Goal: Task Accomplishment & Management: Contribute content

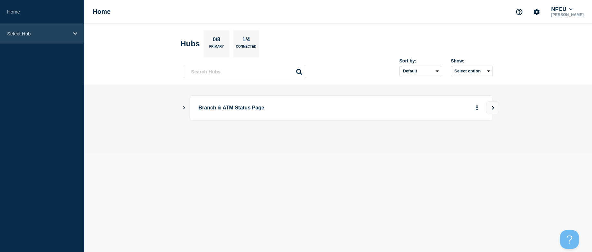
click at [43, 29] on div "Select Hub" at bounding box center [42, 34] width 84 height 20
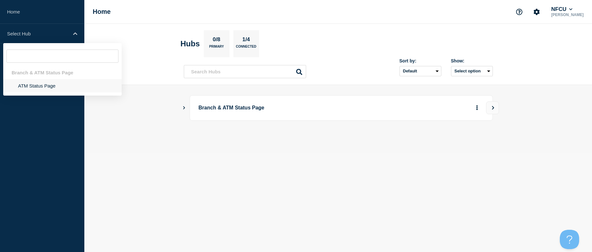
click at [36, 83] on li "ATM Status Page" at bounding box center [62, 85] width 118 height 13
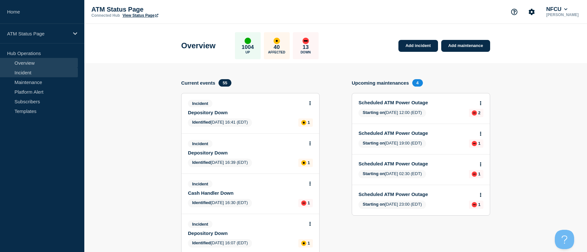
click at [42, 74] on link "Incident" at bounding box center [39, 73] width 78 height 10
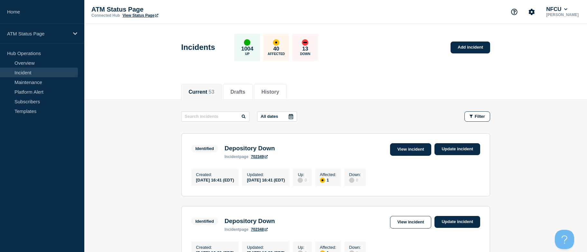
click at [398, 151] on link "View incident" at bounding box center [410, 149] width 41 height 13
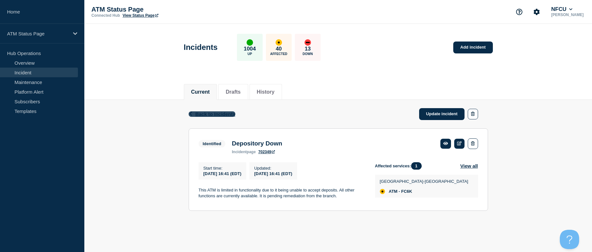
click at [206, 112] on span "Back to Incidents" at bounding box center [215, 113] width 40 height 5
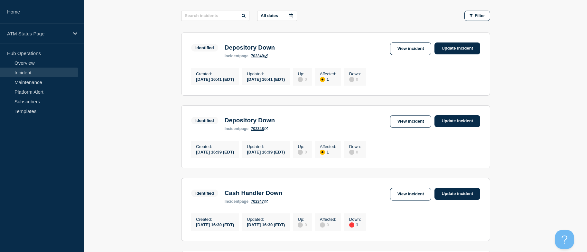
drag, startPoint x: 150, startPoint y: 131, endPoint x: 150, endPoint y: 154, distance: 23.5
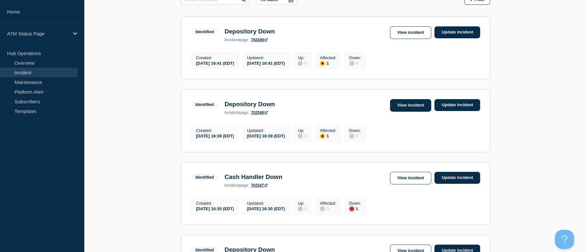
click at [412, 109] on link "View incident" at bounding box center [410, 105] width 41 height 13
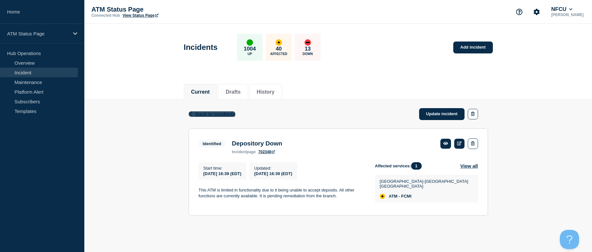
click at [222, 115] on span "Back to Incidents" at bounding box center [215, 113] width 40 height 5
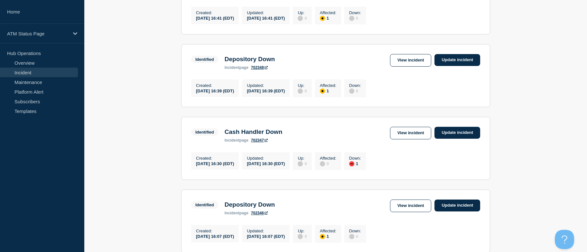
scroll to position [182, 0]
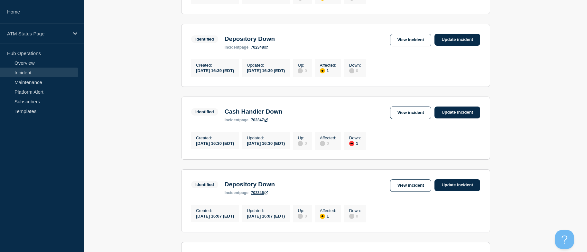
drag, startPoint x: 148, startPoint y: 118, endPoint x: 145, endPoint y: 139, distance: 20.7
click at [408, 119] on link "View incident" at bounding box center [410, 112] width 41 height 13
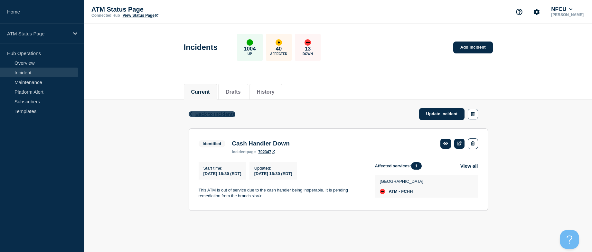
click at [212, 115] on span "Back to Incidents" at bounding box center [215, 113] width 40 height 5
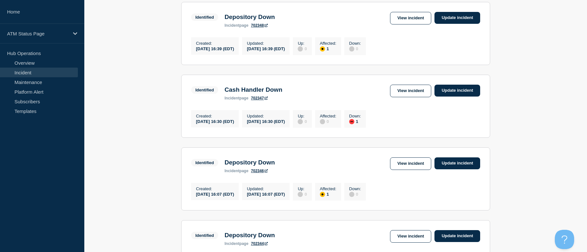
drag, startPoint x: 144, startPoint y: 139, endPoint x: 151, endPoint y: 161, distance: 22.9
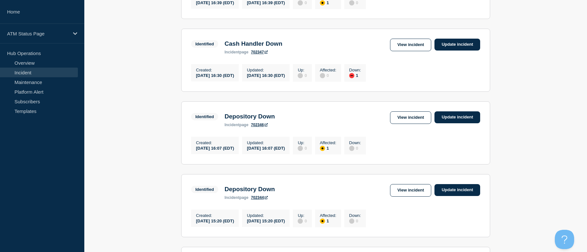
drag, startPoint x: 151, startPoint y: 161, endPoint x: 158, endPoint y: 177, distance: 17.4
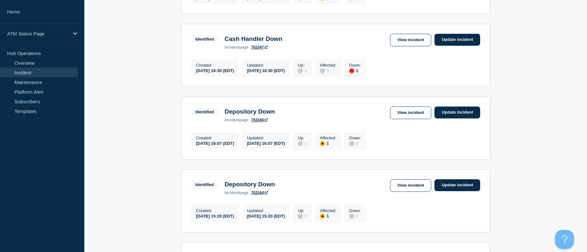
click at [393, 122] on div "Identified Depository Down incident page 702346 View incident Update incident" at bounding box center [335, 114] width 289 height 16
click at [394, 119] on link "View incident" at bounding box center [410, 112] width 41 height 13
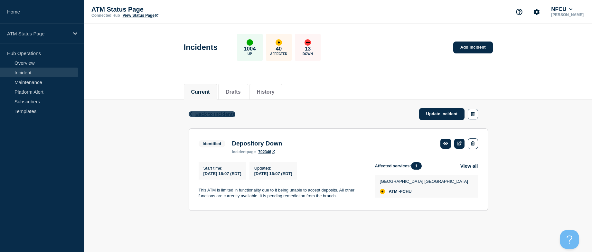
click at [222, 114] on span "Back to Incidents" at bounding box center [215, 113] width 40 height 5
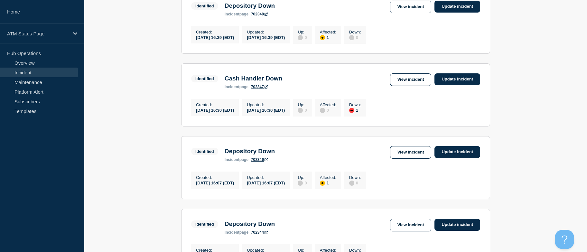
drag, startPoint x: 134, startPoint y: 134, endPoint x: 137, endPoint y: 157, distance: 23.4
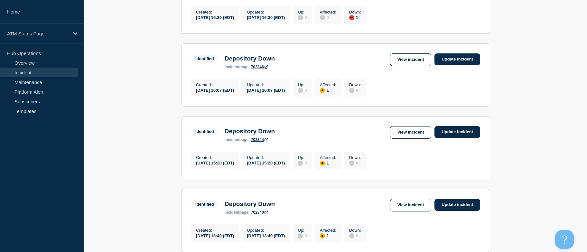
drag, startPoint x: 137, startPoint y: 161, endPoint x: 139, endPoint y: 173, distance: 12.9
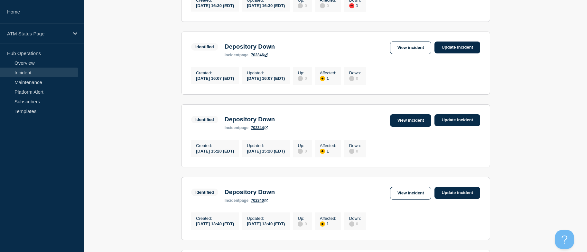
click at [401, 127] on link "View incident" at bounding box center [410, 120] width 41 height 13
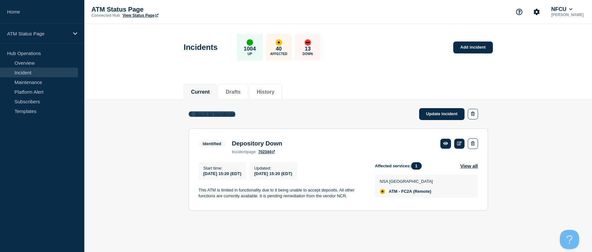
click at [225, 115] on span "Back to Incidents" at bounding box center [215, 113] width 40 height 5
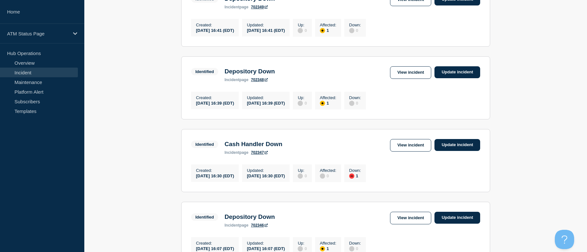
drag, startPoint x: 163, startPoint y: 144, endPoint x: 163, endPoint y: 156, distance: 12.2
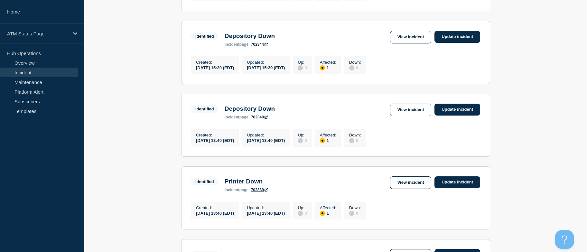
drag, startPoint x: 159, startPoint y: 149, endPoint x: 160, endPoint y: 172, distance: 23.5
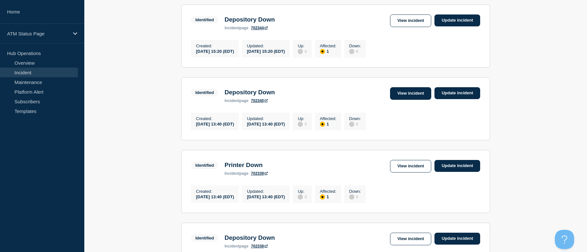
click at [414, 100] on link "View incident" at bounding box center [410, 93] width 41 height 13
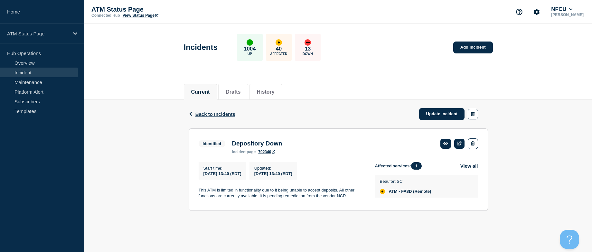
drag, startPoint x: 128, startPoint y: 143, endPoint x: 186, endPoint y: 129, distance: 59.5
click at [128, 143] on div "Back Back to Incidents Update incident Identified Depository Down Start time [D…" at bounding box center [337, 160] width 507 height 121
click at [439, 111] on link "Update incident" at bounding box center [442, 114] width 46 height 12
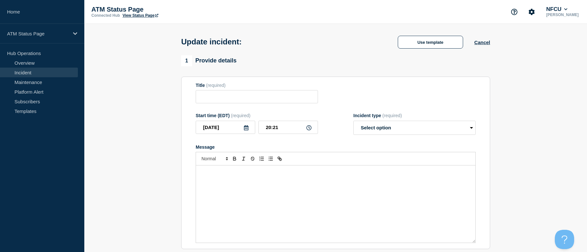
type input "Depository Down"
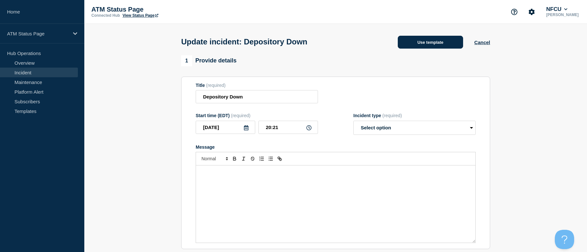
click at [415, 41] on button "Use template" at bounding box center [430, 42] width 65 height 13
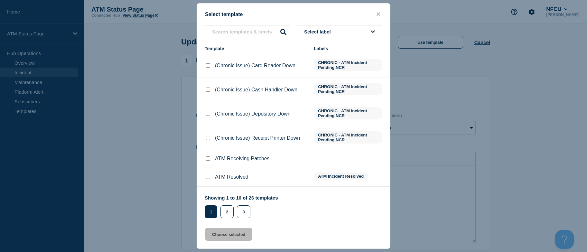
click at [345, 32] on button "Select label" at bounding box center [340, 31] width 86 height 13
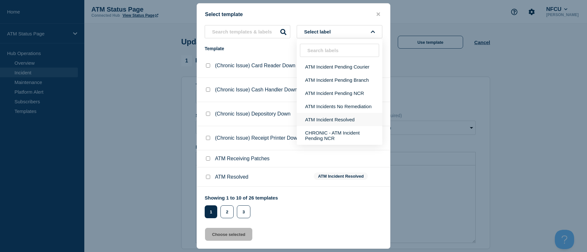
click at [338, 116] on button "ATM Incident Resolved" at bounding box center [340, 119] width 86 height 13
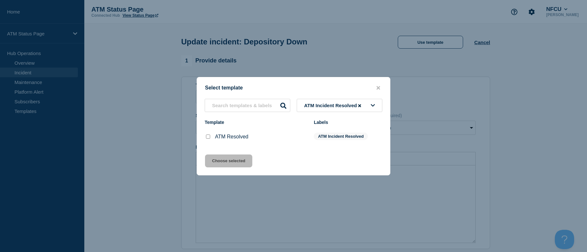
click at [206, 139] on div at bounding box center [208, 136] width 6 height 6
click at [207, 135] on input "ATM Resolved checkbox" at bounding box center [208, 136] width 4 height 4
checkbox input "true"
click at [212, 155] on button "Choose selected" at bounding box center [228, 160] width 47 height 13
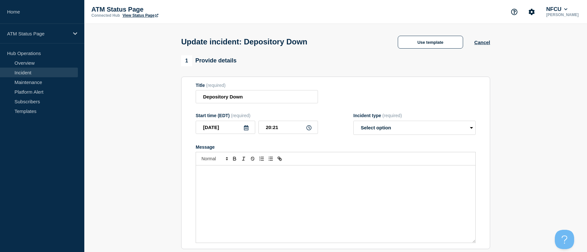
select select "resolved"
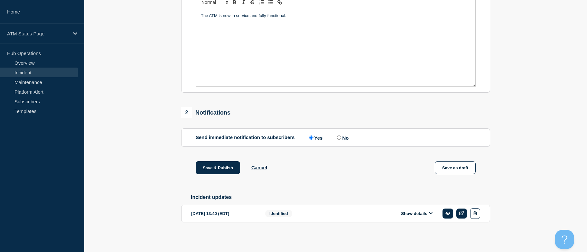
drag, startPoint x: 158, startPoint y: 140, endPoint x: 167, endPoint y: 183, distance: 44.3
click at [209, 167] on button "Save & Publish" at bounding box center [218, 167] width 44 height 13
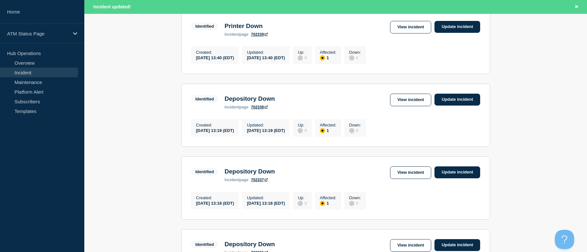
drag, startPoint x: 508, startPoint y: 125, endPoint x: 511, endPoint y: 139, distance: 14.1
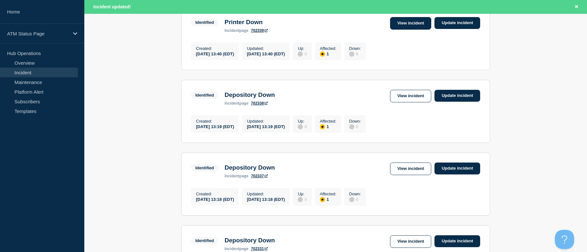
click at [403, 30] on link "View incident" at bounding box center [410, 23] width 41 height 13
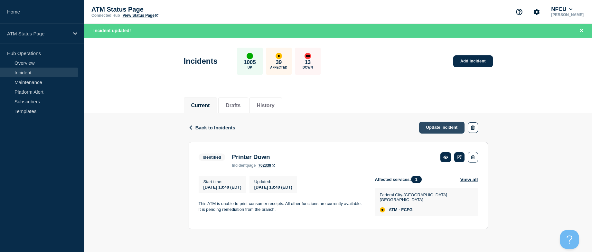
click at [443, 127] on link "Update incident" at bounding box center [442, 128] width 46 height 12
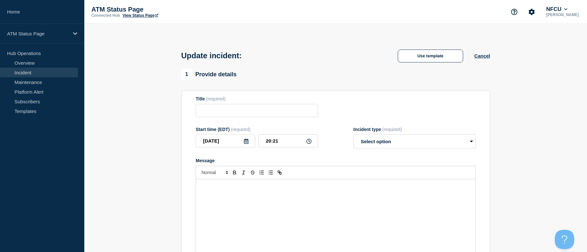
type input "Printer Down"
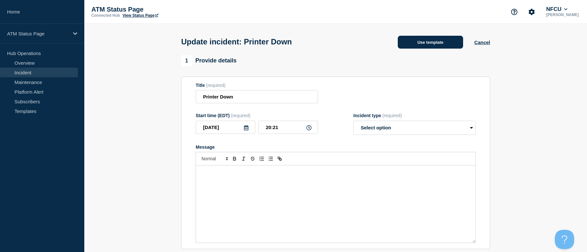
click at [436, 45] on button "Use template" at bounding box center [430, 42] width 65 height 13
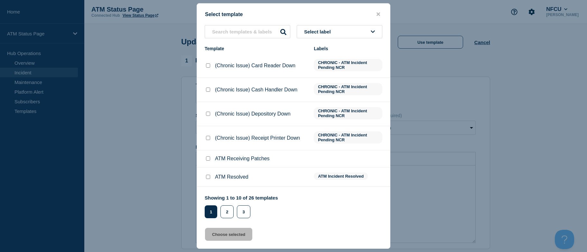
click at [326, 32] on span "Select label" at bounding box center [318, 31] width 29 height 5
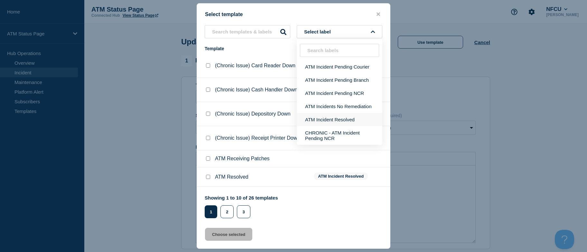
click at [324, 118] on button "ATM Incident Resolved" at bounding box center [340, 119] width 86 height 13
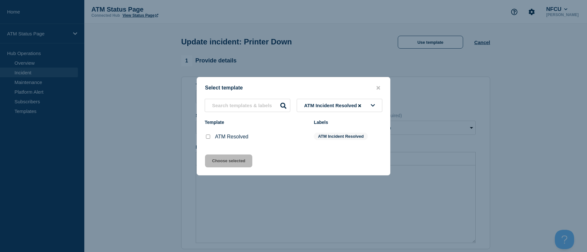
click at [207, 137] on input "ATM Resolved checkbox" at bounding box center [208, 136] width 4 height 4
checkbox input "true"
click at [216, 160] on button "Choose selected" at bounding box center [228, 160] width 47 height 13
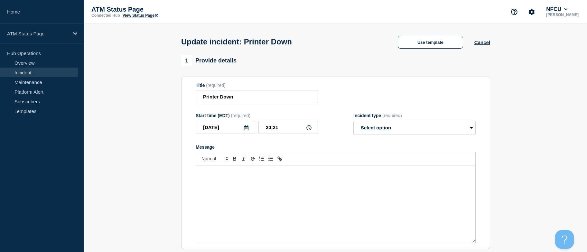
select select "resolved"
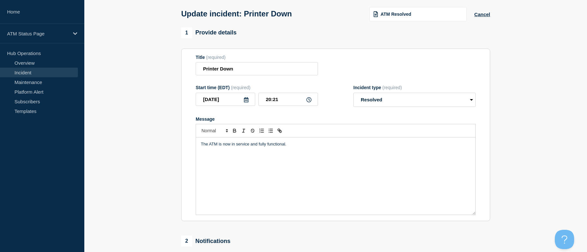
scroll to position [160, 0]
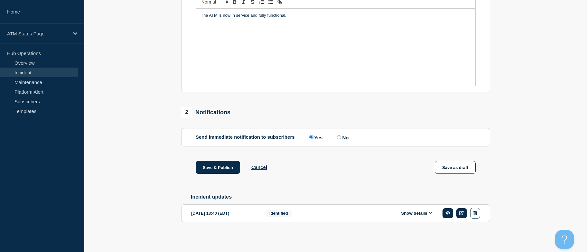
drag, startPoint x: 149, startPoint y: 111, endPoint x: 166, endPoint y: 173, distance: 64.2
click at [210, 165] on button "Save & Publish" at bounding box center [218, 167] width 44 height 13
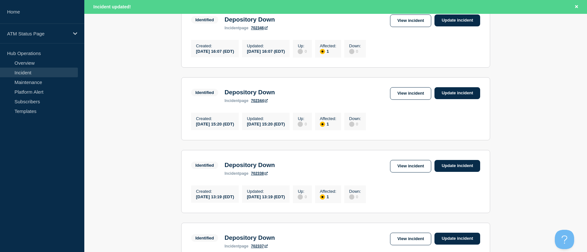
drag, startPoint x: 153, startPoint y: 114, endPoint x: 156, endPoint y: 147, distance: 33.3
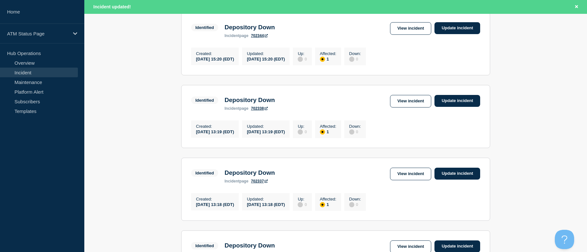
drag, startPoint x: 143, startPoint y: 130, endPoint x: 147, endPoint y: 154, distance: 24.7
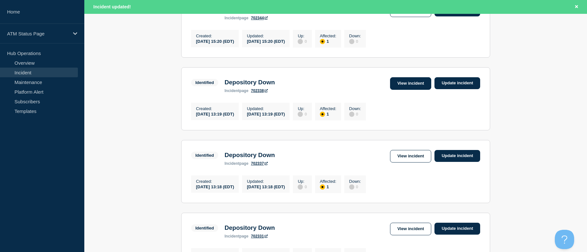
click at [404, 90] on link "View incident" at bounding box center [410, 83] width 41 height 13
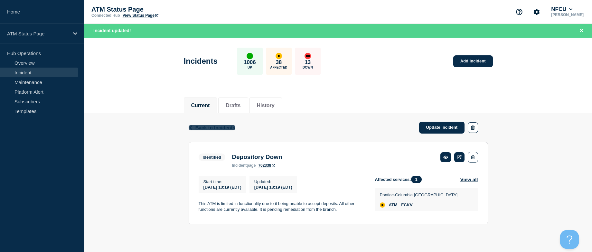
click at [200, 126] on span "Back to Incidents" at bounding box center [215, 127] width 40 height 5
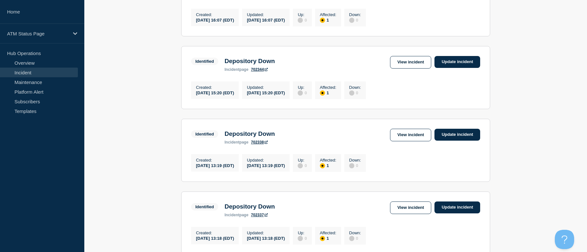
drag, startPoint x: 170, startPoint y: 124, endPoint x: 167, endPoint y: 150, distance: 25.6
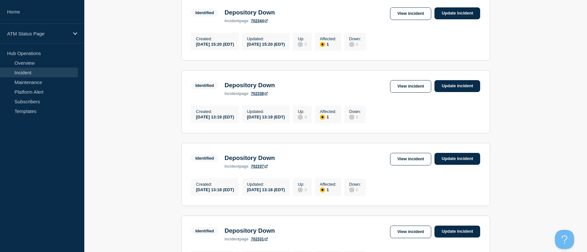
drag, startPoint x: 160, startPoint y: 138, endPoint x: 166, endPoint y: 154, distance: 17.9
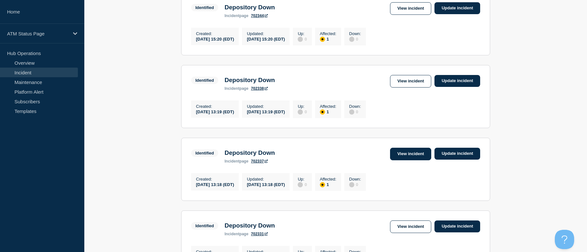
click at [400, 160] on link "View incident" at bounding box center [410, 154] width 41 height 13
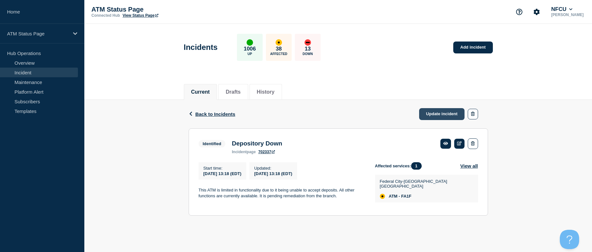
click at [439, 118] on link "Update incident" at bounding box center [442, 114] width 46 height 12
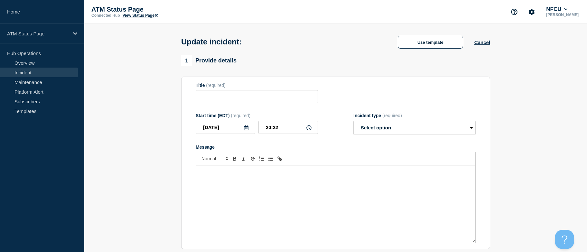
type input "Depository Down"
click at [420, 29] on div "Update incident: Depository Down Use template Cancel" at bounding box center [335, 40] width 323 height 32
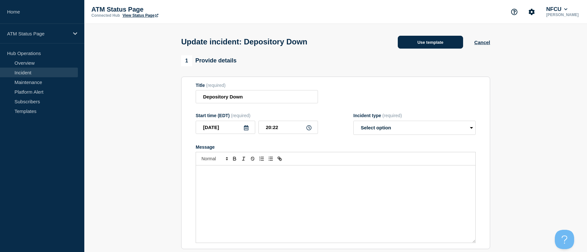
click at [421, 41] on button "Use template" at bounding box center [430, 42] width 65 height 13
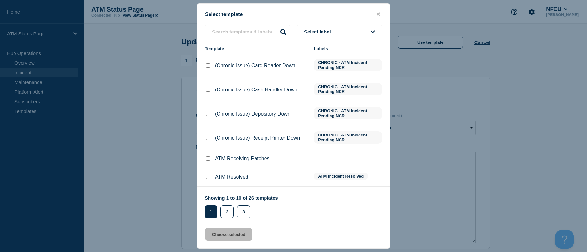
click at [358, 31] on button "Select label" at bounding box center [340, 31] width 86 height 13
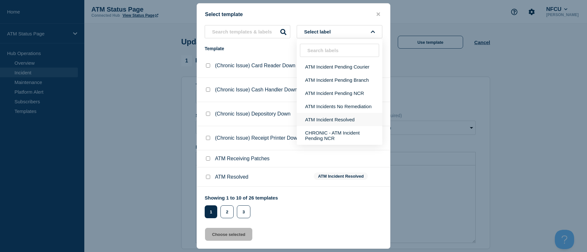
click at [334, 121] on button "ATM Incident Resolved" at bounding box center [340, 119] width 86 height 13
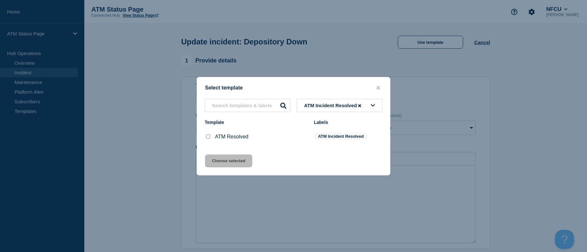
click at [207, 138] on input "ATM Resolved checkbox" at bounding box center [208, 136] width 4 height 4
checkbox input "true"
click at [212, 160] on button "Choose selected" at bounding box center [228, 160] width 47 height 13
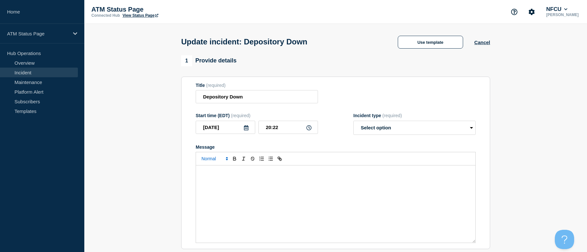
select select "resolved"
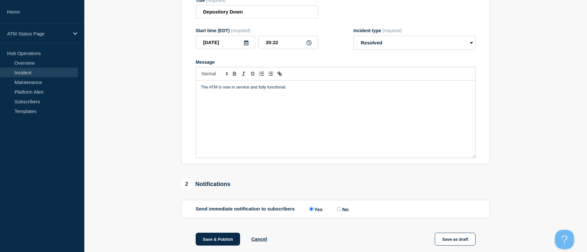
scroll to position [160, 0]
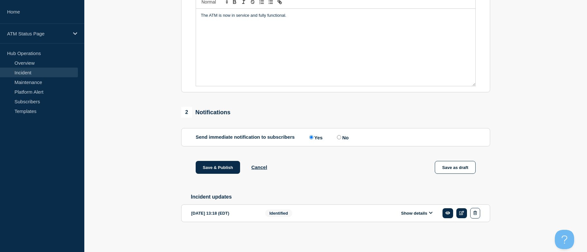
drag, startPoint x: 161, startPoint y: 197, endPoint x: 163, endPoint y: 231, distance: 34.1
click at [213, 162] on button "Save & Publish" at bounding box center [218, 167] width 44 height 13
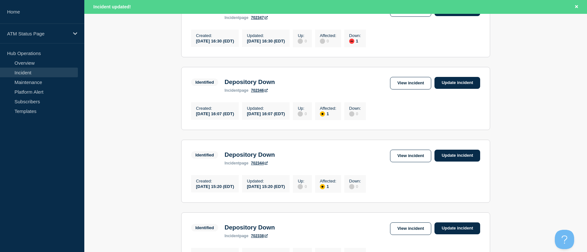
drag, startPoint x: 548, startPoint y: 152, endPoint x: 549, endPoint y: 180, distance: 28.0
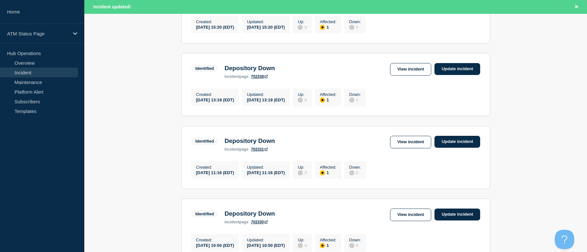
drag, startPoint x: 529, startPoint y: 140, endPoint x: 530, endPoint y: 155, distance: 15.2
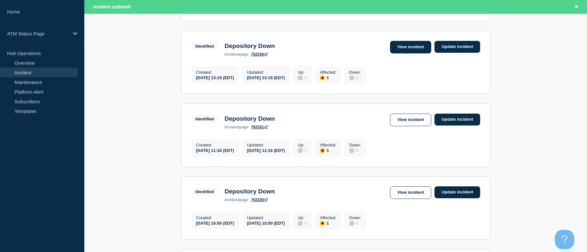
click at [414, 53] on link "View incident" at bounding box center [410, 47] width 41 height 13
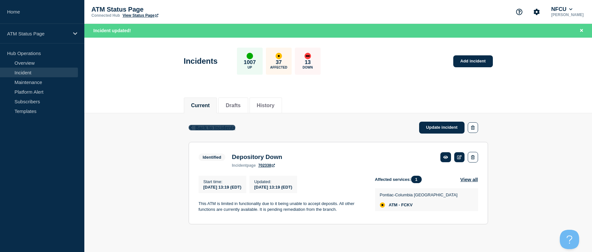
click at [203, 127] on span "Back to Incidents" at bounding box center [215, 127] width 40 height 5
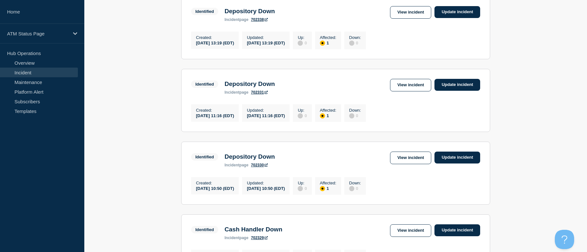
drag, startPoint x: 85, startPoint y: 141, endPoint x: 89, endPoint y: 161, distance: 20.7
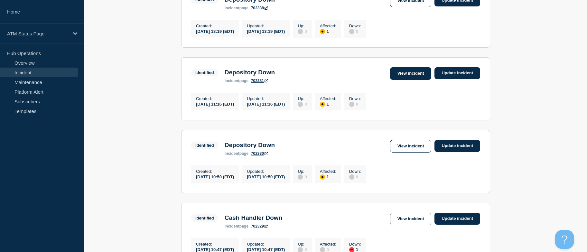
click at [410, 80] on link "View incident" at bounding box center [410, 73] width 41 height 13
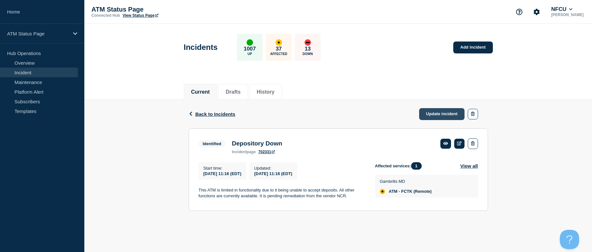
click at [443, 109] on link "Update incident" at bounding box center [442, 114] width 46 height 12
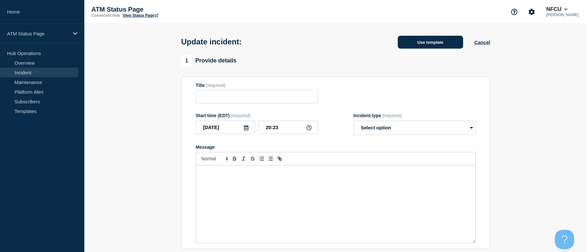
type input "Depository Down"
click at [427, 39] on button "Use template" at bounding box center [430, 42] width 65 height 13
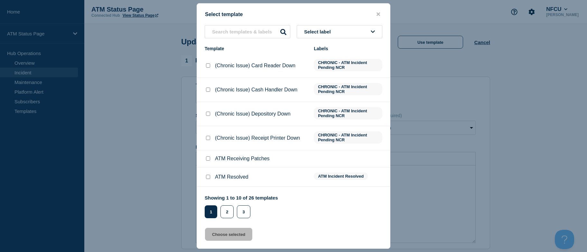
click at [357, 29] on button "Select label" at bounding box center [340, 31] width 86 height 13
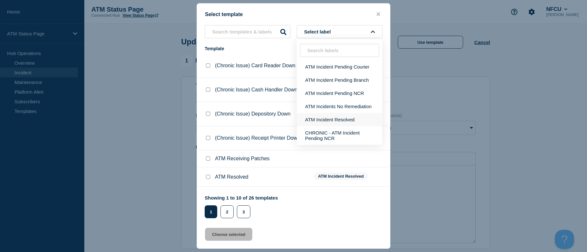
click at [352, 117] on button "ATM Incident Resolved" at bounding box center [340, 119] width 86 height 13
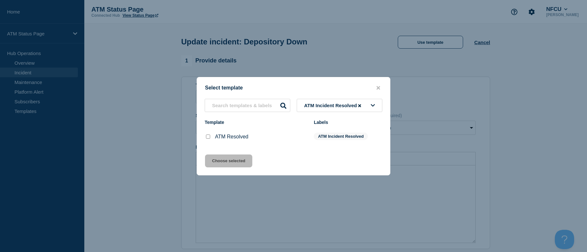
drag, startPoint x: 206, startPoint y: 136, endPoint x: 207, endPoint y: 140, distance: 3.4
click at [206, 136] on input "ATM Resolved checkbox" at bounding box center [208, 136] width 4 height 4
checkbox input "true"
click at [213, 161] on button "Choose selected" at bounding box center [228, 160] width 47 height 13
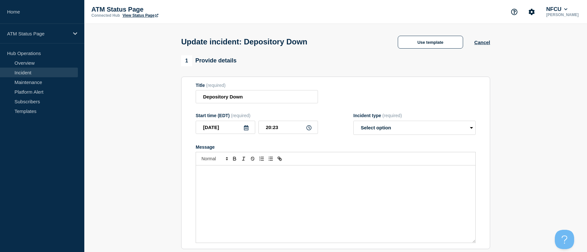
select select "resolved"
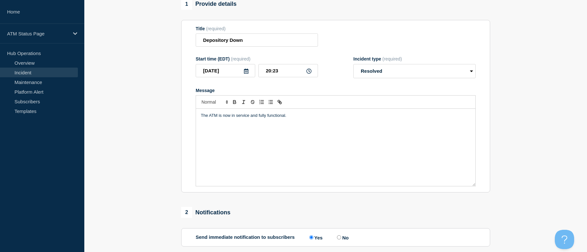
scroll to position [160, 0]
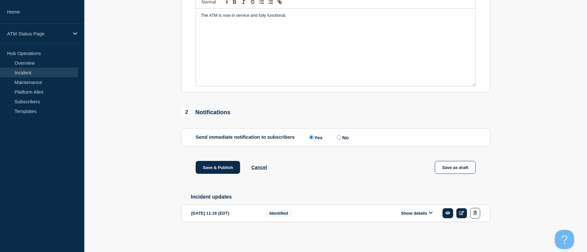
drag, startPoint x: 125, startPoint y: 147, endPoint x: 164, endPoint y: 267, distance: 125.6
click at [215, 166] on button "Save & Publish" at bounding box center [218, 167] width 44 height 13
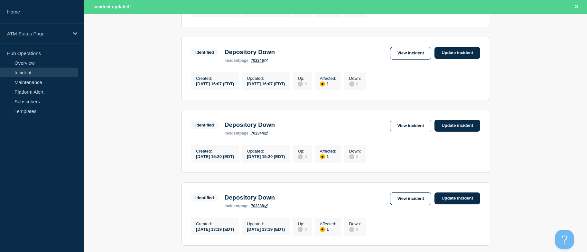
drag, startPoint x: 541, startPoint y: 106, endPoint x: 537, endPoint y: 149, distance: 43.6
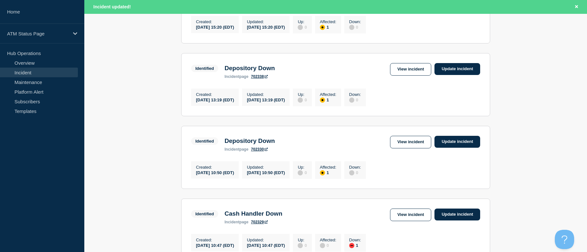
drag, startPoint x: 531, startPoint y: 124, endPoint x: 536, endPoint y: 149, distance: 25.7
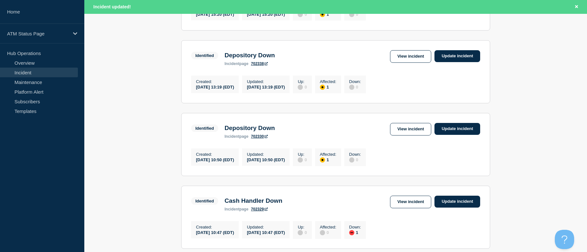
drag, startPoint x: 416, startPoint y: 141, endPoint x: 425, endPoint y: 141, distance: 9.0
click at [416, 135] on link "View incident" at bounding box center [410, 129] width 41 height 13
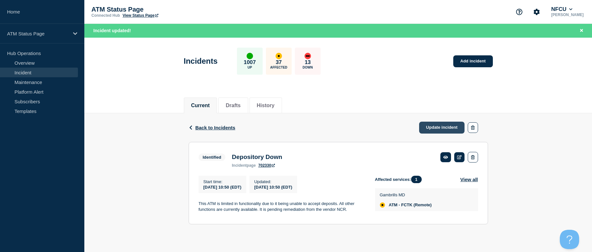
click at [441, 125] on link "Update incident" at bounding box center [442, 128] width 46 height 12
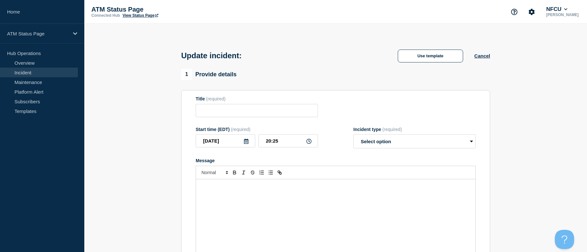
type input "Depository Down"
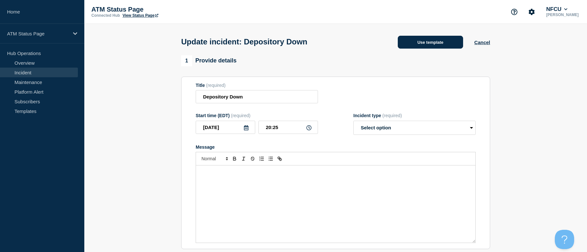
click at [420, 45] on button "Use template" at bounding box center [430, 42] width 65 height 13
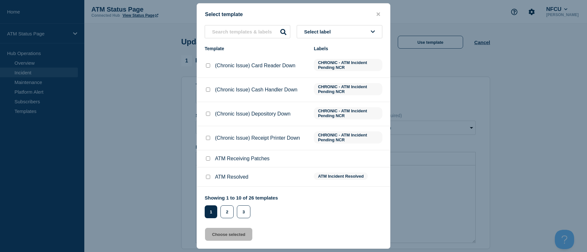
click at [359, 34] on button "Select label" at bounding box center [340, 31] width 86 height 13
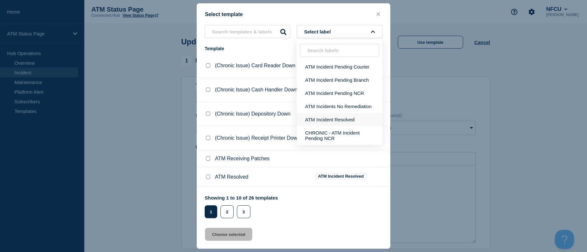
click at [344, 120] on button "ATM Incident Resolved" at bounding box center [340, 119] width 86 height 13
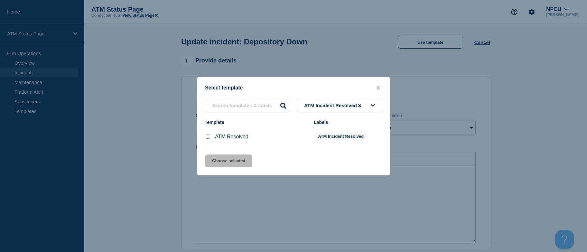
click at [208, 137] on input "ATM Resolved checkbox" at bounding box center [208, 136] width 4 height 4
checkbox input "true"
click at [208, 157] on button "Choose selected" at bounding box center [228, 160] width 47 height 13
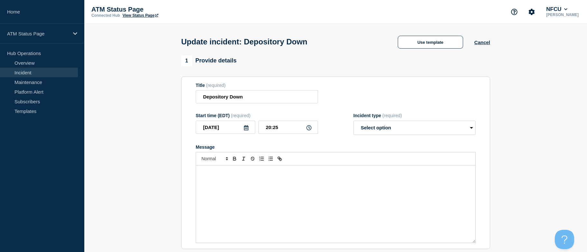
select select "resolved"
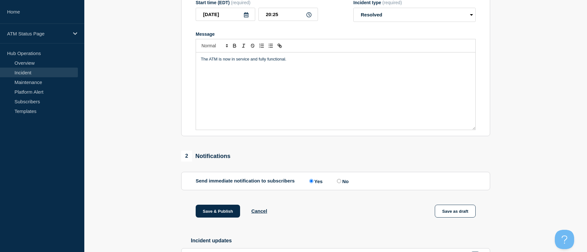
scroll to position [160, 0]
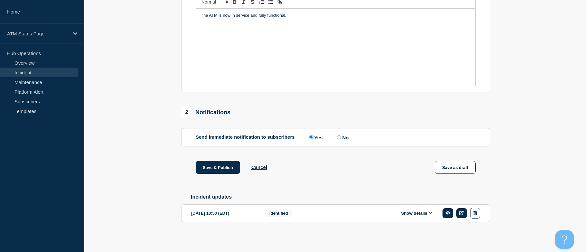
drag, startPoint x: 165, startPoint y: 153, endPoint x: 167, endPoint y: 221, distance: 68.2
click at [206, 166] on button "Save & Publish" at bounding box center [218, 167] width 44 height 13
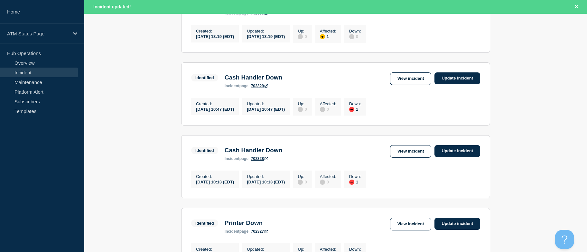
drag, startPoint x: 503, startPoint y: 113, endPoint x: 511, endPoint y: 133, distance: 21.1
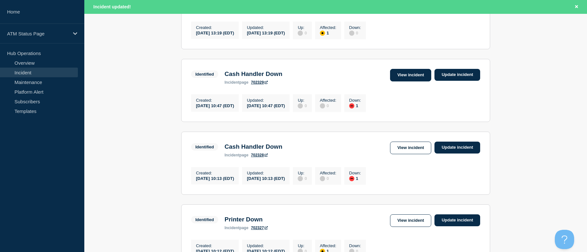
click at [400, 81] on link "View incident" at bounding box center [410, 75] width 41 height 13
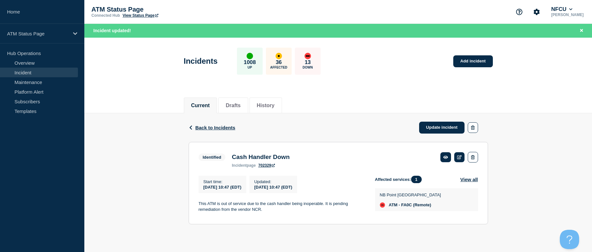
click at [348, 120] on div "Back Back to Incidents Update incident" at bounding box center [337, 127] width 299 height 29
click at [431, 124] on link "Update incident" at bounding box center [442, 128] width 46 height 12
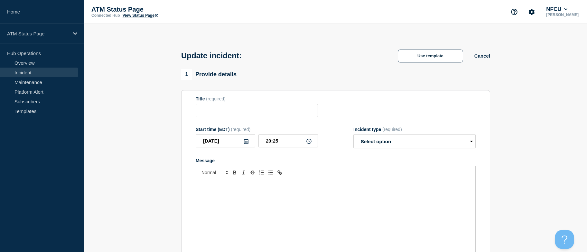
type input "Cash Handler Down"
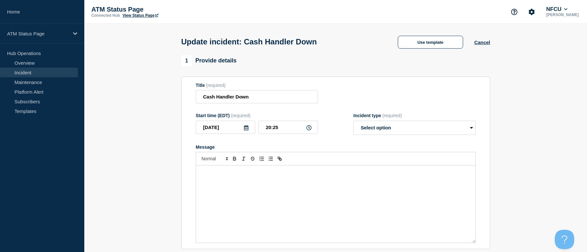
click at [414, 57] on div "1 Provide details" at bounding box center [335, 60] width 309 height 11
click at [418, 42] on button "Use template" at bounding box center [430, 42] width 65 height 13
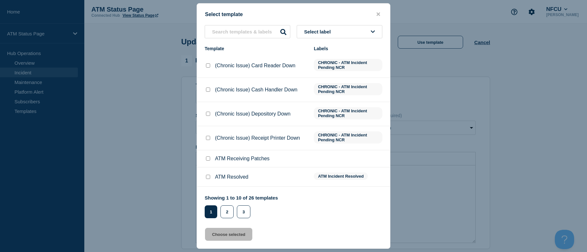
click at [342, 31] on button "Select label" at bounding box center [340, 31] width 86 height 13
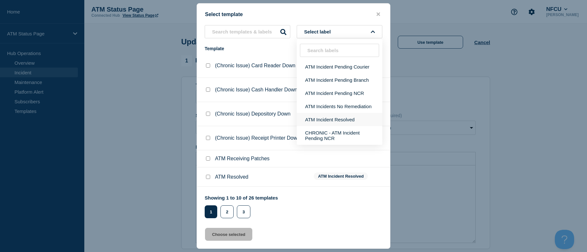
click at [330, 119] on button "ATM Incident Resolved" at bounding box center [340, 119] width 86 height 13
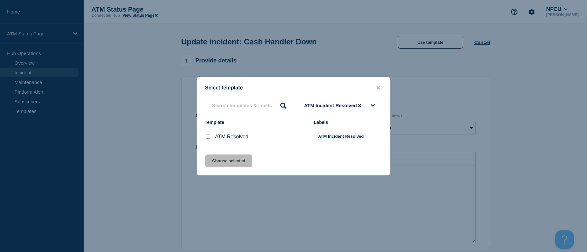
click at [207, 138] on input "ATM Resolved checkbox" at bounding box center [208, 136] width 4 height 4
checkbox input "true"
click at [221, 166] on button "Choose selected" at bounding box center [228, 160] width 47 height 13
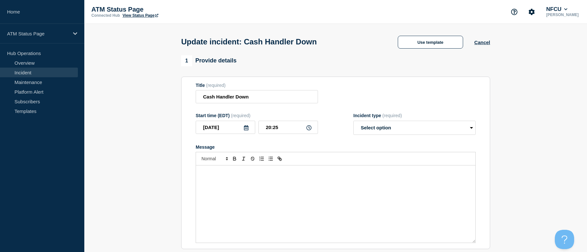
select select "resolved"
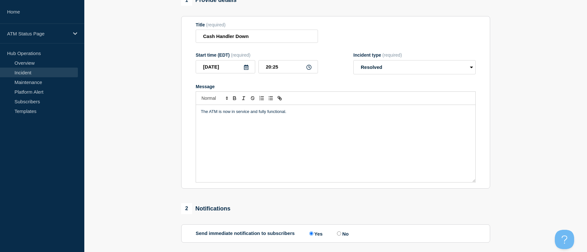
drag, startPoint x: 170, startPoint y: 162, endPoint x: 183, endPoint y: 222, distance: 61.3
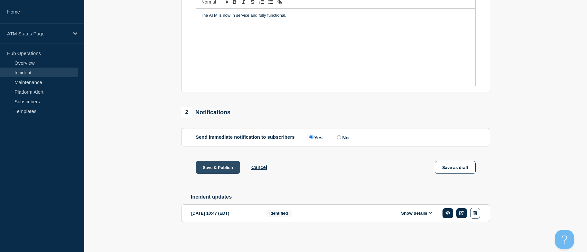
click at [230, 165] on button "Save & Publish" at bounding box center [218, 167] width 44 height 13
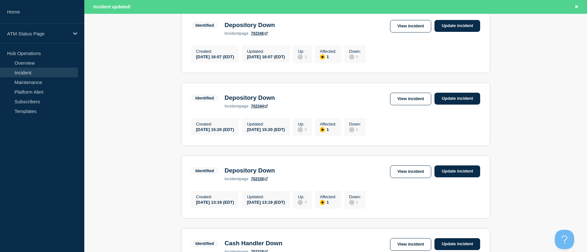
drag, startPoint x: 504, startPoint y: 121, endPoint x: 510, endPoint y: 157, distance: 35.9
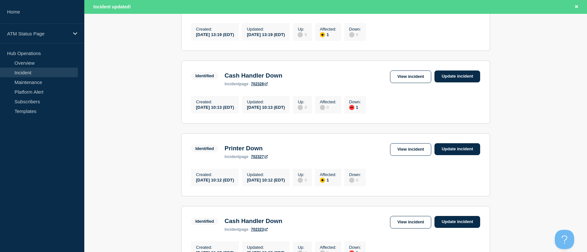
drag, startPoint x: 526, startPoint y: 112, endPoint x: 527, endPoint y: 132, distance: 19.3
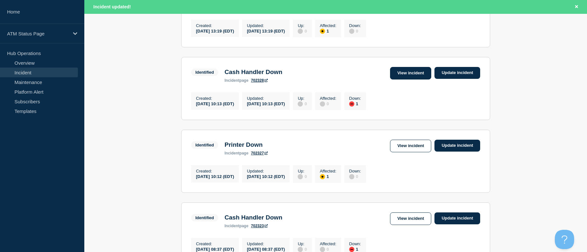
click at [396, 79] on link "View incident" at bounding box center [410, 73] width 41 height 13
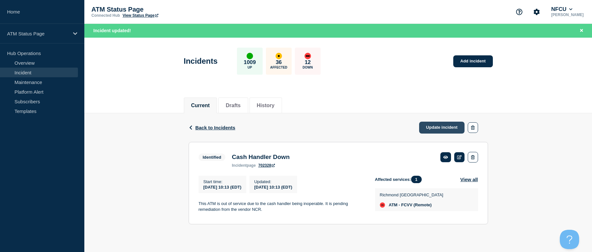
click at [441, 126] on link "Update incident" at bounding box center [442, 128] width 46 height 12
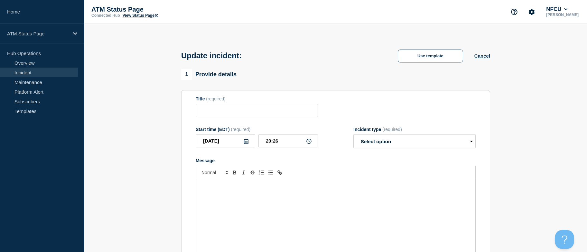
type input "Cash Handler Down"
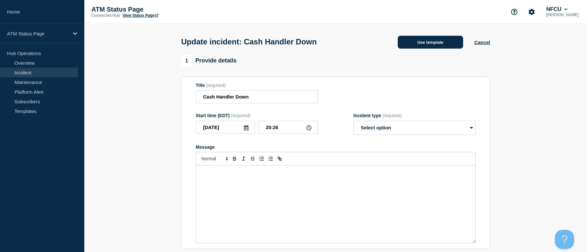
click at [422, 48] on button "Use template" at bounding box center [430, 42] width 65 height 13
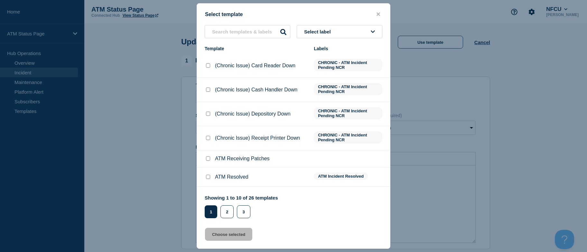
click at [340, 34] on button "Select label" at bounding box center [340, 31] width 86 height 13
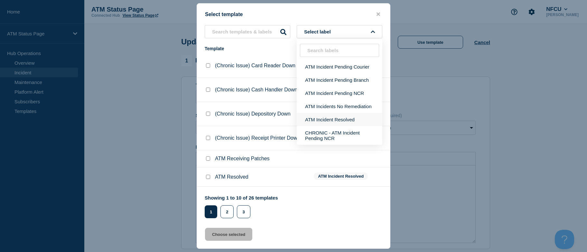
click at [343, 118] on button "ATM Incident Resolved" at bounding box center [340, 119] width 86 height 13
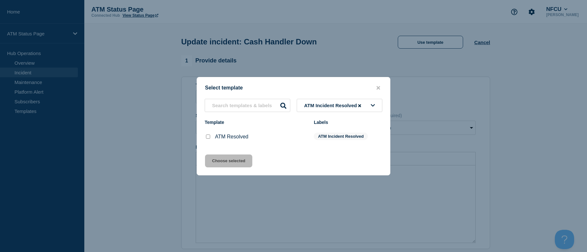
click at [208, 136] on input "ATM Resolved checkbox" at bounding box center [208, 136] width 4 height 4
checkbox input "true"
click at [211, 157] on button "Choose selected" at bounding box center [228, 160] width 47 height 13
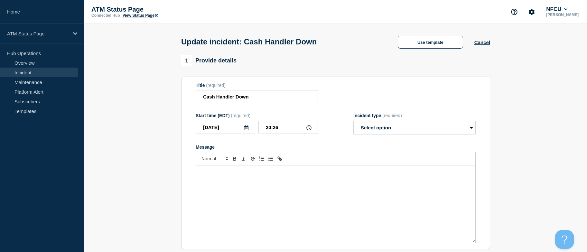
select select "resolved"
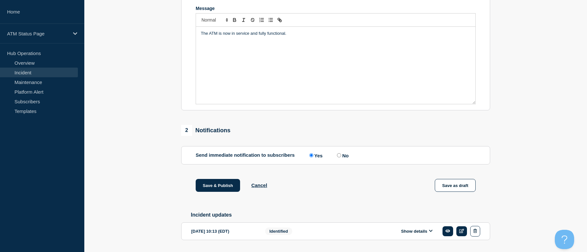
scroll to position [160, 0]
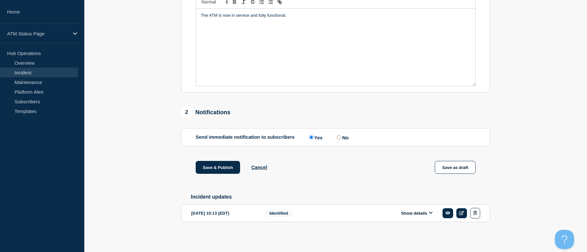
drag, startPoint x: 169, startPoint y: 163, endPoint x: 174, endPoint y: 216, distance: 53.4
click at [207, 167] on button "Save & Publish" at bounding box center [218, 167] width 44 height 13
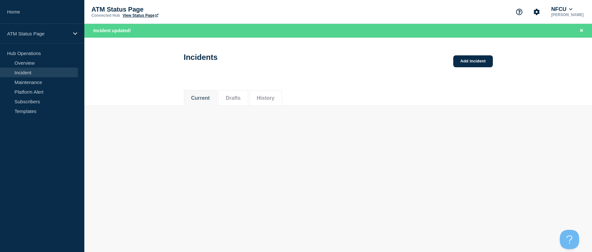
click at [157, 110] on main "Incidents Add incident Current Drafts History Current Drafts History" at bounding box center [337, 77] width 507 height 78
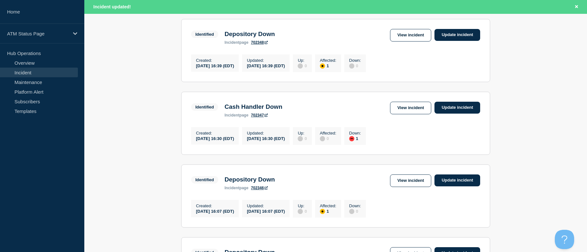
drag, startPoint x: 128, startPoint y: 136, endPoint x: 131, endPoint y: 169, distance: 33.2
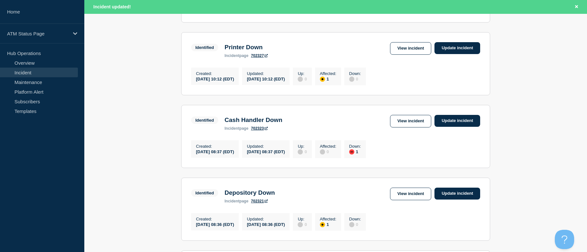
drag, startPoint x: 120, startPoint y: 141, endPoint x: 125, endPoint y: 163, distance: 22.7
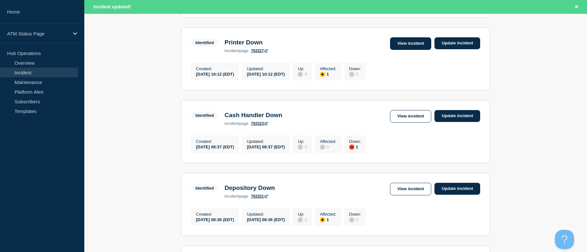
click at [397, 50] on link "View incident" at bounding box center [410, 43] width 41 height 13
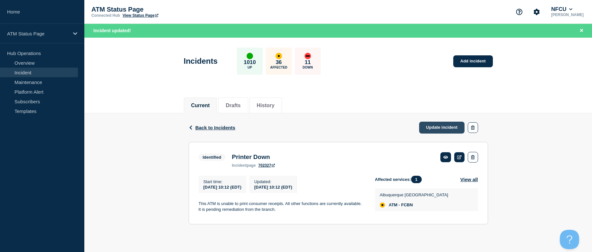
click at [425, 126] on link "Update incident" at bounding box center [442, 128] width 46 height 12
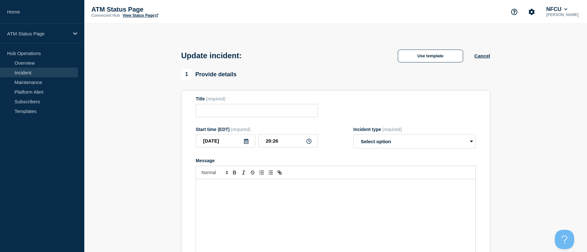
type input "Printer Down"
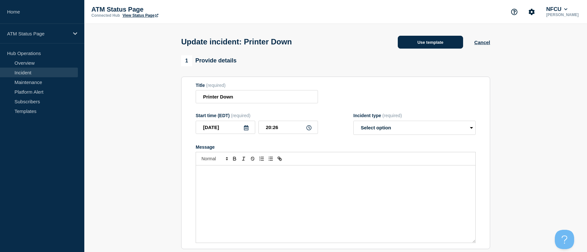
click at [416, 45] on button "Use template" at bounding box center [430, 42] width 65 height 13
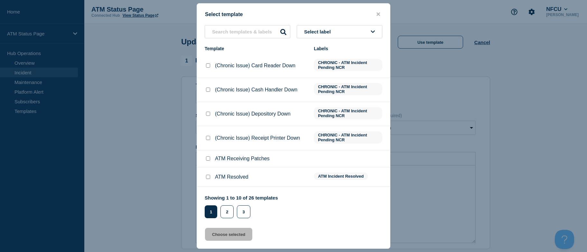
click at [369, 27] on button "Select label" at bounding box center [340, 31] width 86 height 13
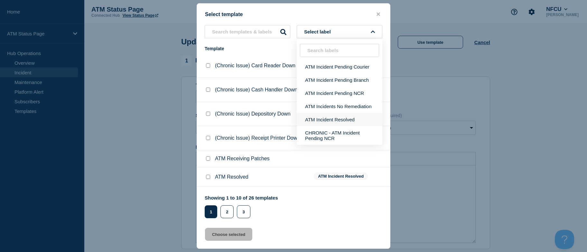
click at [344, 120] on button "ATM Incident Resolved" at bounding box center [340, 119] width 86 height 13
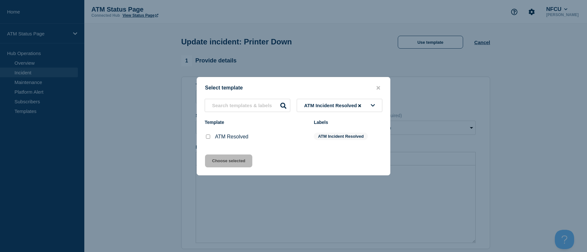
click at [206, 138] on div at bounding box center [208, 136] width 6 height 6
click at [207, 136] on input "ATM Resolved checkbox" at bounding box center [208, 136] width 4 height 4
checkbox input "true"
click at [213, 154] on div "Select template ATM Incident Resolved Template Labels ATM Resolved ATM Incident…" at bounding box center [294, 126] width 194 height 98
click at [213, 159] on button "Choose selected" at bounding box center [228, 160] width 47 height 13
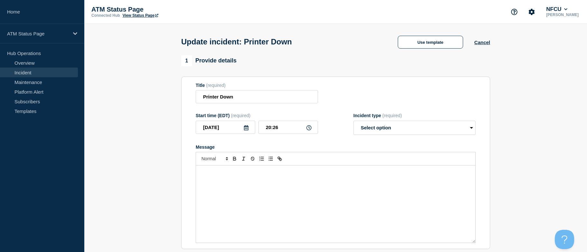
select select "resolved"
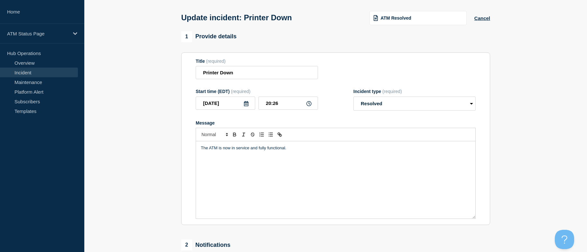
scroll to position [160, 0]
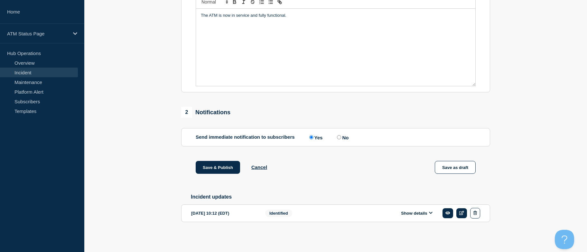
drag, startPoint x: 185, startPoint y: 157, endPoint x: 193, endPoint y: 205, distance: 48.3
click at [222, 158] on div "1 Provide details Title (required) Printer Down Start time (EDT) (required) [DA…" at bounding box center [336, 71] width 316 height 344
click at [223, 165] on button "Save & Publish" at bounding box center [218, 167] width 44 height 13
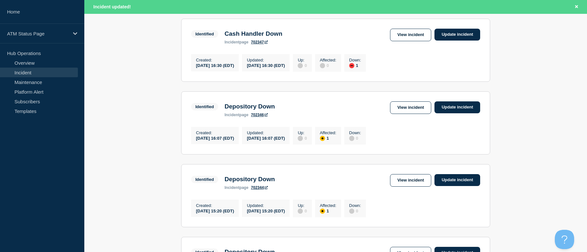
drag, startPoint x: 506, startPoint y: 133, endPoint x: 508, endPoint y: 152, distance: 19.1
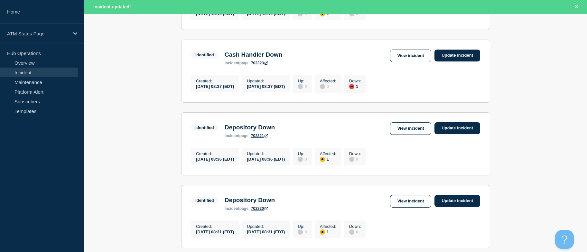
drag, startPoint x: 508, startPoint y: 152, endPoint x: 509, endPoint y: 166, distance: 14.2
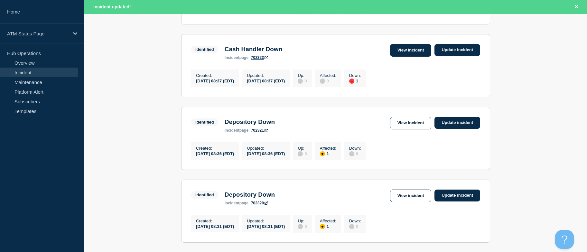
click at [398, 57] on link "View incident" at bounding box center [410, 50] width 41 height 13
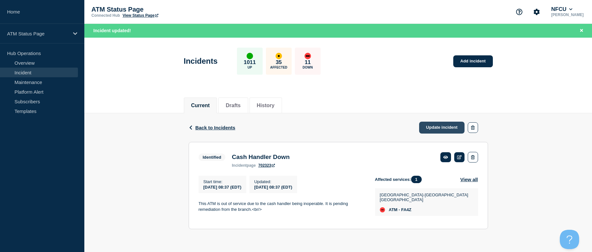
click at [441, 124] on link "Update incident" at bounding box center [442, 128] width 46 height 12
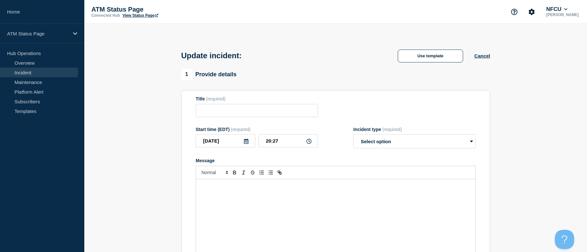
type input "Cash Handler Down"
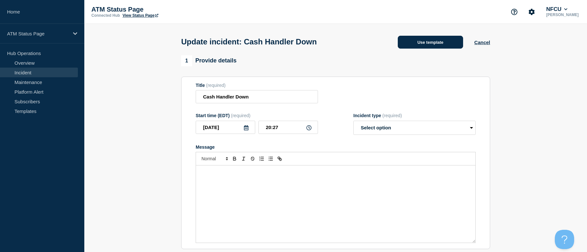
click at [430, 46] on button "Use template" at bounding box center [430, 42] width 65 height 13
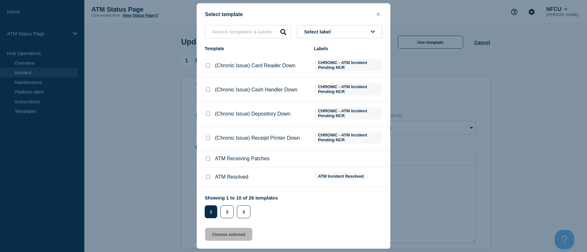
click at [349, 34] on button "Select label" at bounding box center [340, 31] width 86 height 13
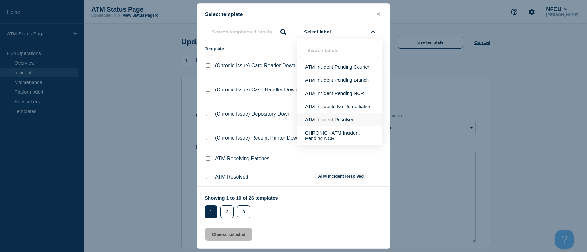
click at [348, 117] on button "ATM Incident Resolved" at bounding box center [340, 119] width 86 height 13
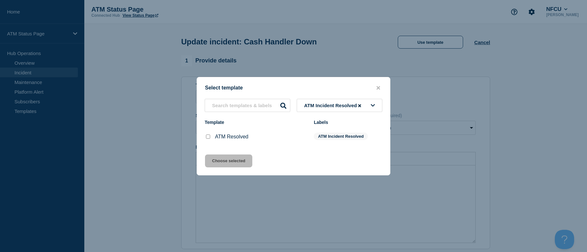
click at [209, 136] on input "ATM Resolved checkbox" at bounding box center [208, 136] width 4 height 4
checkbox input "true"
click at [213, 163] on button "Choose selected" at bounding box center [228, 160] width 47 height 13
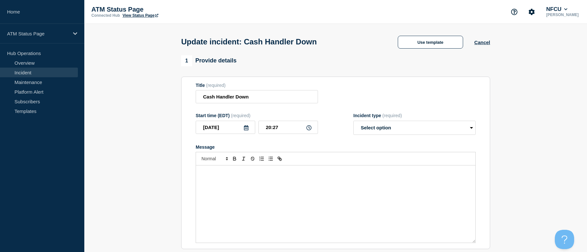
select select "resolved"
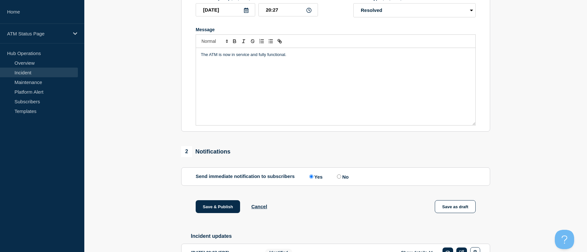
scroll to position [160, 0]
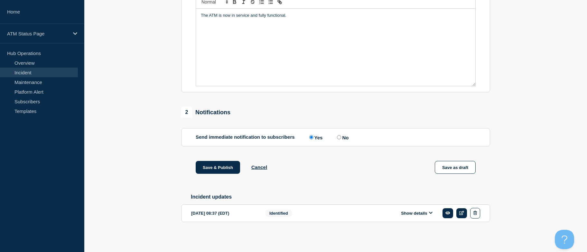
drag, startPoint x: 160, startPoint y: 139, endPoint x: 161, endPoint y: 214, distance: 74.3
click at [204, 164] on button "Save & Publish" at bounding box center [218, 167] width 44 height 13
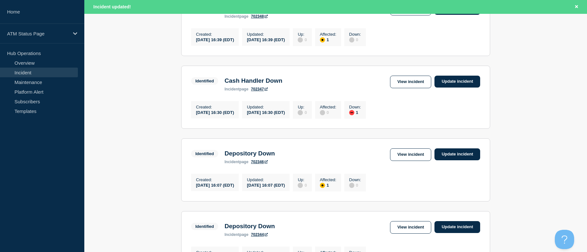
scroll to position [396, 0]
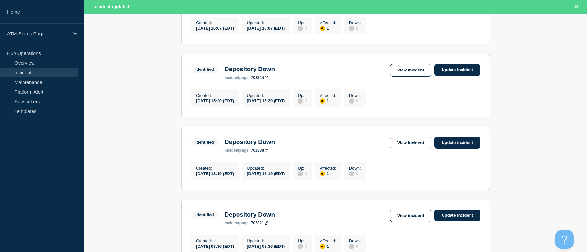
drag, startPoint x: 543, startPoint y: 148, endPoint x: 535, endPoint y: 190, distance: 42.3
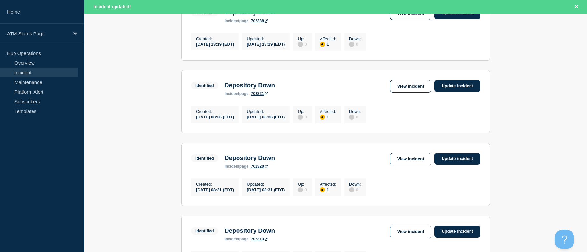
drag, startPoint x: 518, startPoint y: 109, endPoint x: 518, endPoint y: 134, distance: 25.1
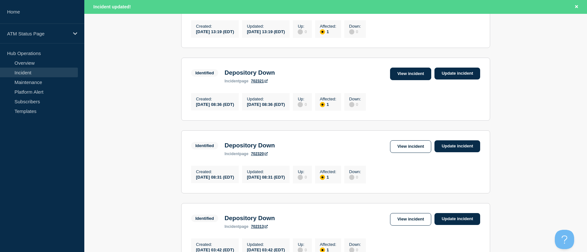
click at [396, 80] on link "View incident" at bounding box center [410, 74] width 41 height 13
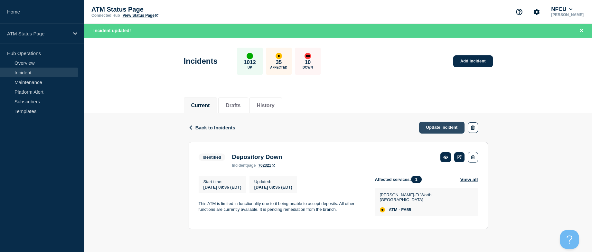
click at [444, 130] on link "Update incident" at bounding box center [442, 128] width 46 height 12
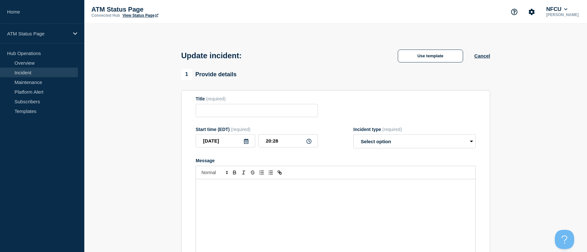
type input "Depository Down"
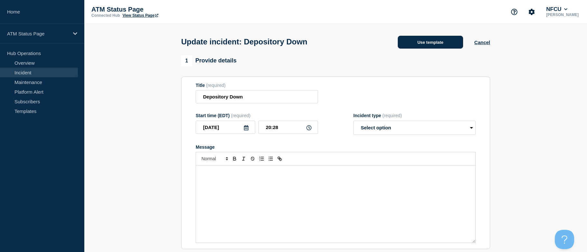
click at [408, 47] on button "Use template" at bounding box center [430, 42] width 65 height 13
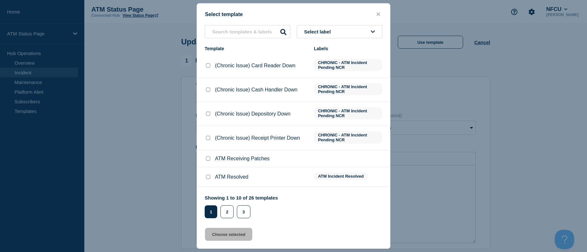
click at [357, 33] on button "Select label" at bounding box center [340, 31] width 86 height 13
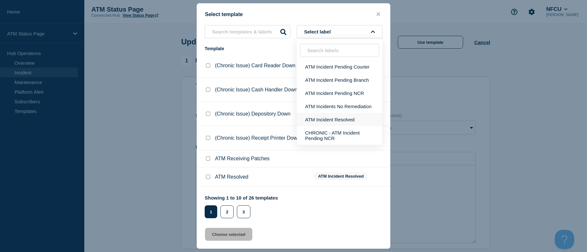
click at [341, 120] on button "ATM Incident Resolved" at bounding box center [340, 119] width 86 height 13
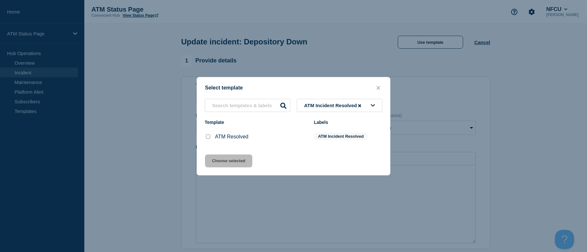
click at [208, 135] on input "ATM Resolved checkbox" at bounding box center [208, 136] width 4 height 4
checkbox input "true"
click at [214, 157] on button "Choose selected" at bounding box center [228, 160] width 47 height 13
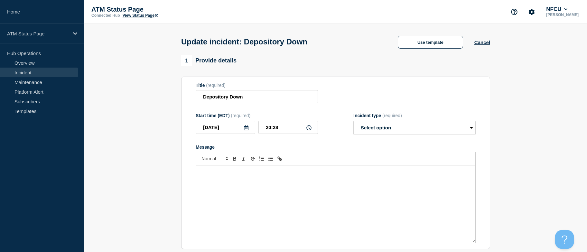
select select "resolved"
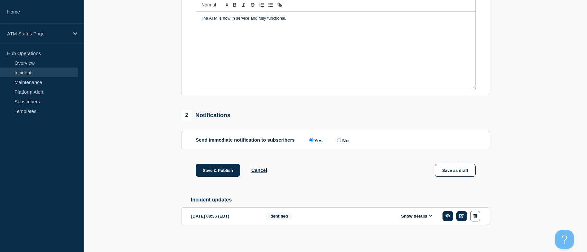
drag, startPoint x: 139, startPoint y: 134, endPoint x: 151, endPoint y: 191, distance: 58.2
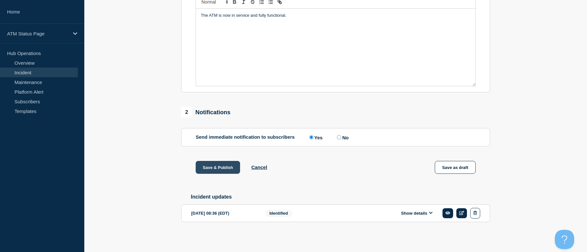
click at [226, 162] on button "Save & Publish" at bounding box center [218, 167] width 44 height 13
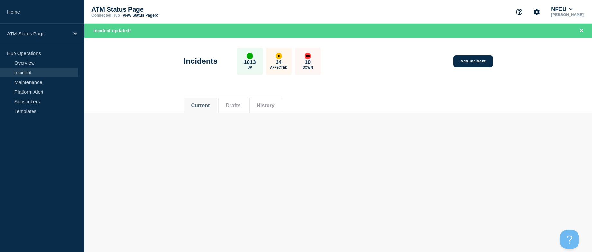
click at [532, 127] on body "Home ATM Status Page Hub Operations Overview Incident Maintenance Platform Aler…" at bounding box center [296, 126] width 592 height 252
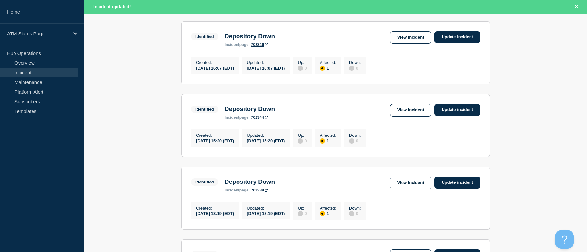
drag, startPoint x: 519, startPoint y: 118, endPoint x: 527, endPoint y: 157, distance: 40.2
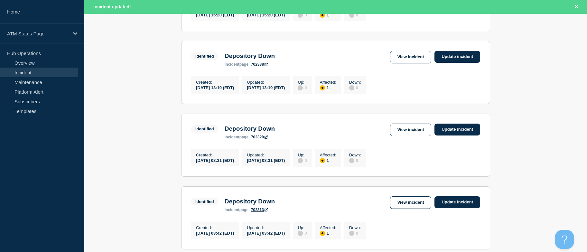
drag, startPoint x: 526, startPoint y: 153, endPoint x: 532, endPoint y: 173, distance: 20.7
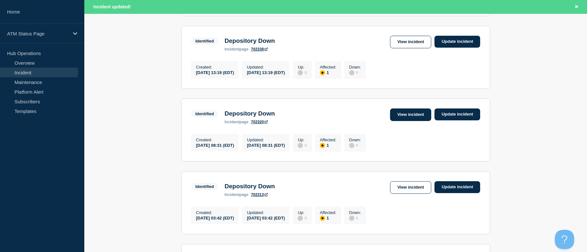
click at [421, 121] on link "View incident" at bounding box center [410, 114] width 41 height 13
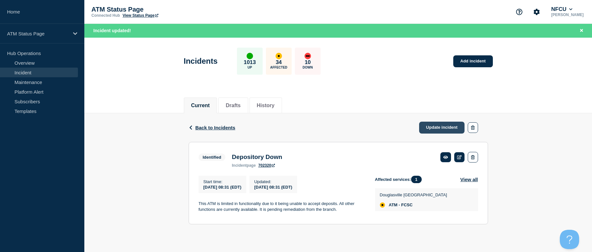
click at [434, 127] on link "Update incident" at bounding box center [442, 128] width 46 height 12
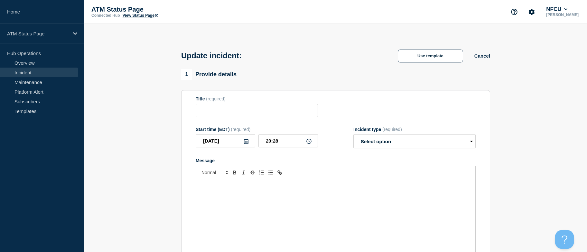
type input "Depository Down"
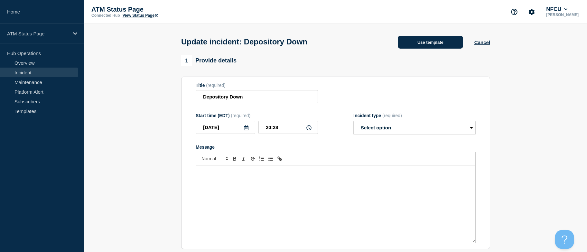
click at [417, 41] on button "Use template" at bounding box center [430, 42] width 65 height 13
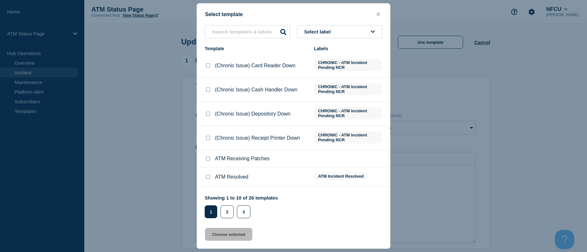
click at [360, 33] on button "Select label" at bounding box center [340, 31] width 86 height 13
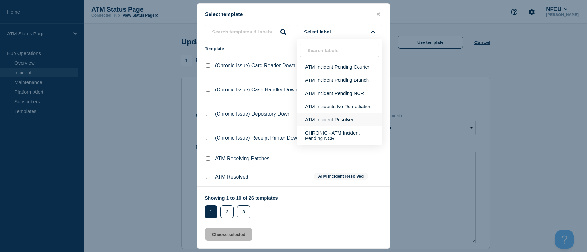
click at [348, 118] on button "ATM Incident Resolved" at bounding box center [340, 119] width 86 height 13
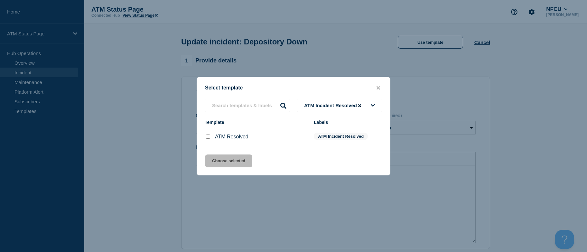
click at [208, 139] on input "ATM Resolved checkbox" at bounding box center [208, 136] width 4 height 4
checkbox input "true"
click at [215, 160] on button "Choose selected" at bounding box center [228, 160] width 47 height 13
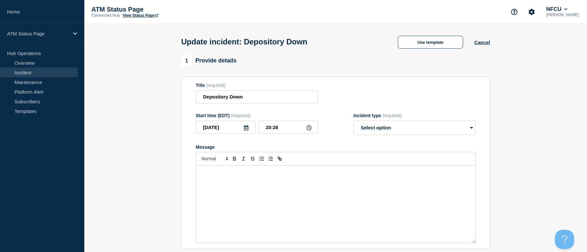
select select "resolved"
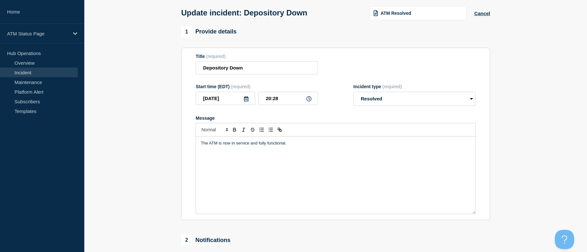
scroll to position [160, 0]
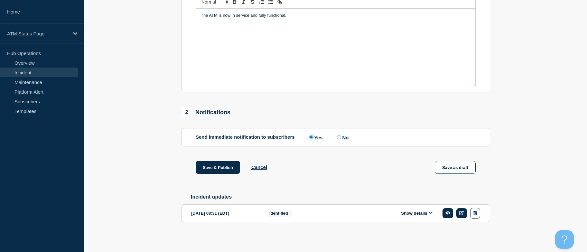
drag, startPoint x: 165, startPoint y: 128, endPoint x: 169, endPoint y: 181, distance: 52.9
click at [235, 175] on div "Save & Publish Cancel Save as draft" at bounding box center [335, 175] width 309 height 29
click at [227, 165] on button "Save & Publish" at bounding box center [218, 167] width 44 height 13
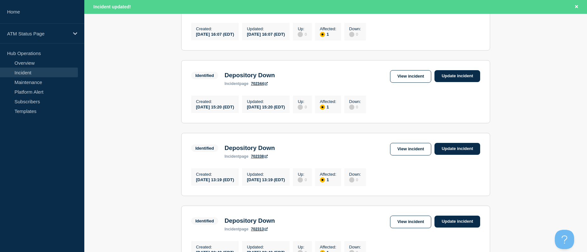
drag, startPoint x: 155, startPoint y: 140, endPoint x: 166, endPoint y: 166, distance: 28.8
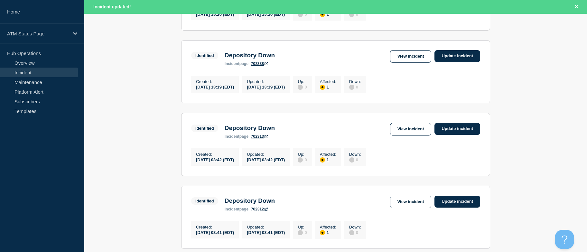
scroll to position [492, 0]
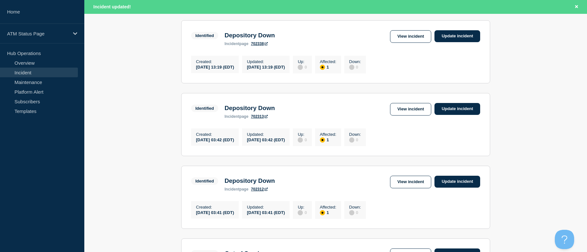
drag, startPoint x: 147, startPoint y: 152, endPoint x: 151, endPoint y: 169, distance: 17.1
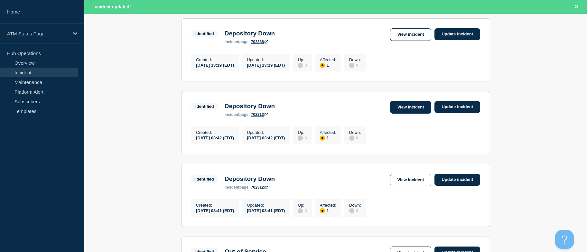
click at [416, 114] on link "View incident" at bounding box center [410, 107] width 41 height 13
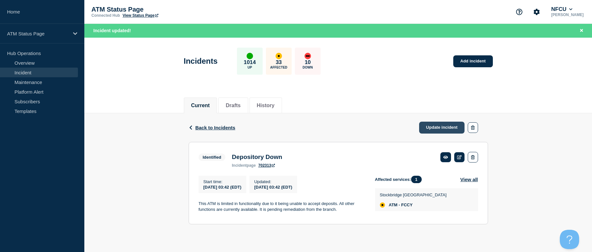
click at [446, 129] on link "Update incident" at bounding box center [442, 128] width 46 height 12
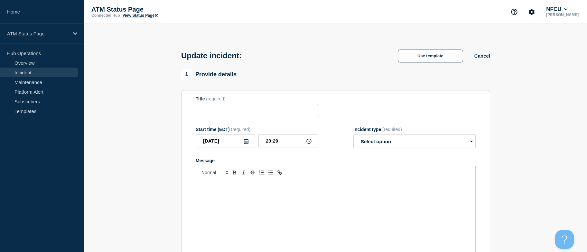
type input "Depository Down"
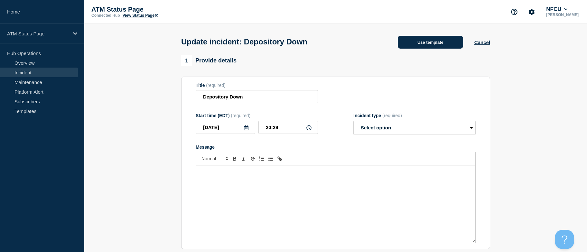
click at [420, 46] on button "Use template" at bounding box center [430, 42] width 65 height 13
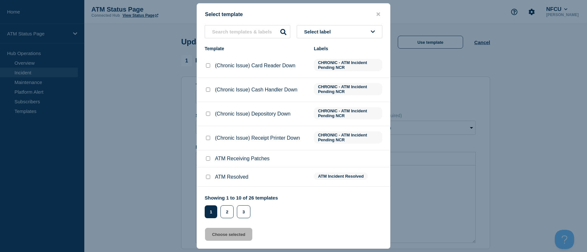
click at [366, 33] on button "Select label" at bounding box center [340, 31] width 86 height 13
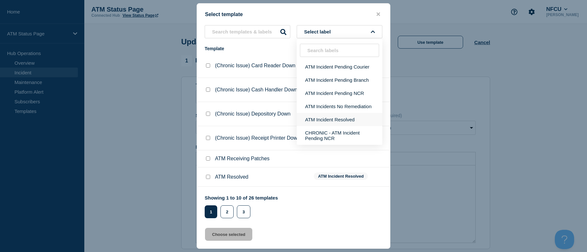
click at [356, 119] on button "ATM Incident Resolved" at bounding box center [340, 119] width 86 height 13
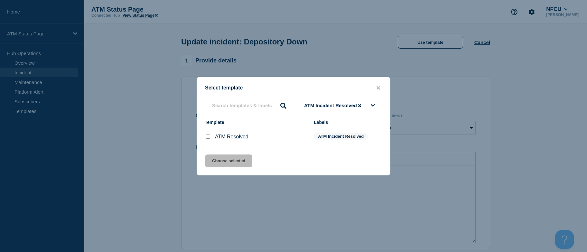
click at [207, 135] on input "ATM Resolved checkbox" at bounding box center [208, 136] width 4 height 4
checkbox input "true"
click at [213, 158] on button "Choose selected" at bounding box center [228, 160] width 47 height 13
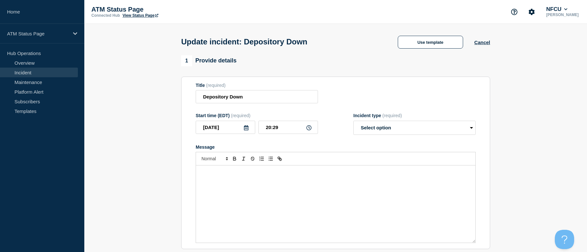
select select "resolved"
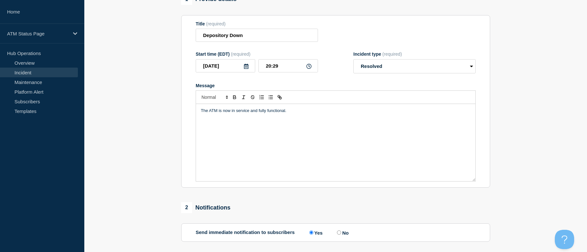
scroll to position [160, 0]
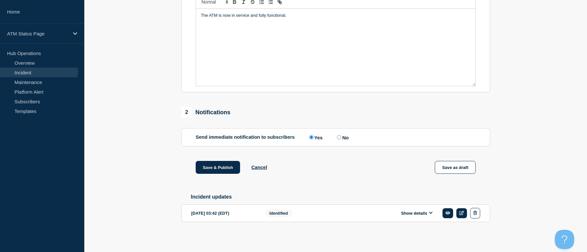
drag, startPoint x: 169, startPoint y: 141, endPoint x: 177, endPoint y: 187, distance: 46.1
click at [205, 166] on button "Save & Publish" at bounding box center [218, 167] width 44 height 13
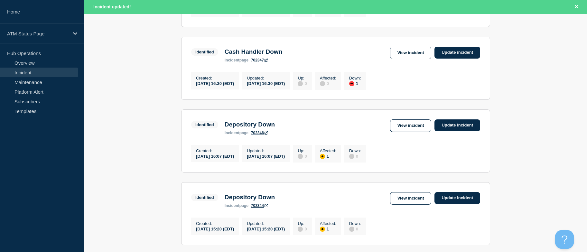
drag, startPoint x: 555, startPoint y: 146, endPoint x: 546, endPoint y: 182, distance: 37.6
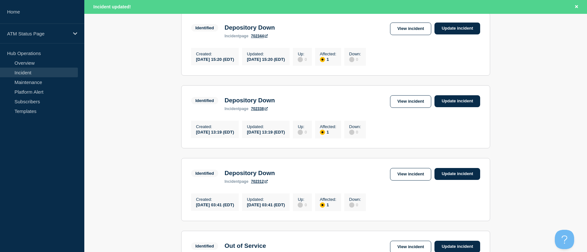
drag, startPoint x: 519, startPoint y: 135, endPoint x: 527, endPoint y: 162, distance: 27.9
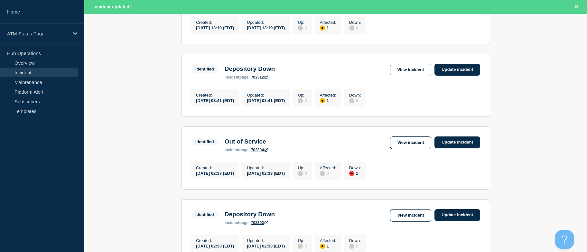
drag, startPoint x: 523, startPoint y: 114, endPoint x: 530, endPoint y: 139, distance: 26.1
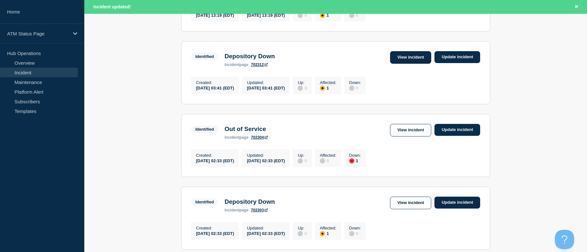
click at [410, 64] on link "View incident" at bounding box center [410, 57] width 41 height 13
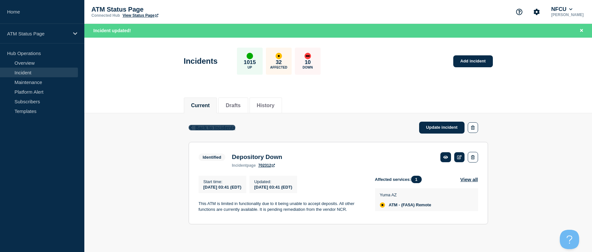
click at [208, 127] on span "Back to Incidents" at bounding box center [215, 127] width 40 height 5
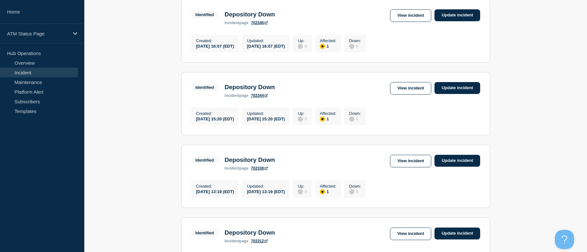
drag, startPoint x: 145, startPoint y: 116, endPoint x: 151, endPoint y: 142, distance: 26.4
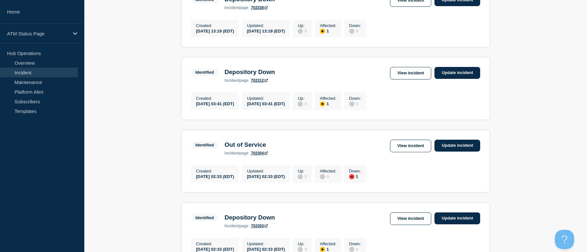
scroll to position [536, 0]
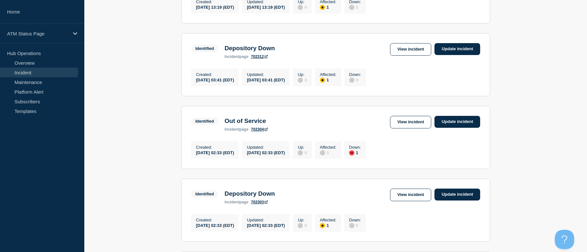
drag, startPoint x: 149, startPoint y: 137, endPoint x: 154, endPoint y: 159, distance: 22.8
click at [393, 128] on link "View incident" at bounding box center [410, 122] width 41 height 13
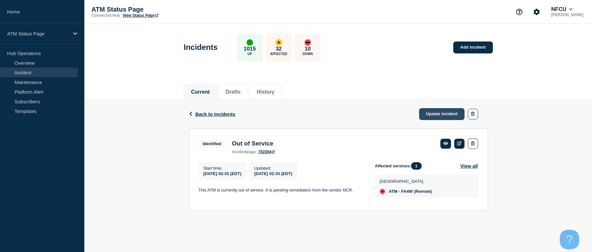
click at [424, 110] on link "Update incident" at bounding box center [442, 114] width 46 height 12
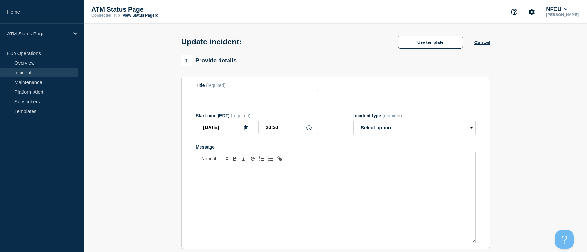
type input "Out of Service"
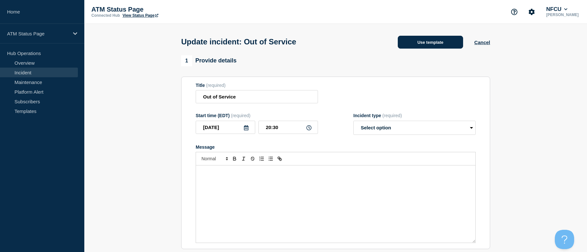
click at [417, 39] on button "Use template" at bounding box center [430, 42] width 65 height 13
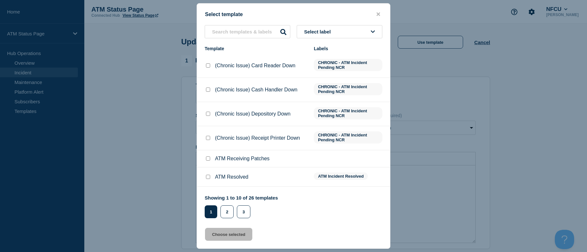
click at [333, 30] on span "Select label" at bounding box center [318, 31] width 29 height 5
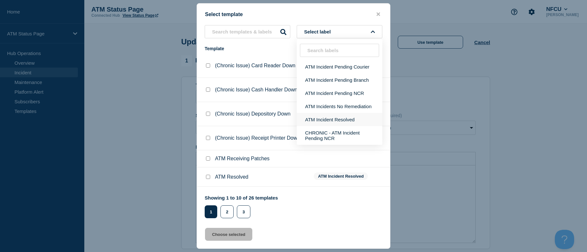
click at [340, 121] on button "ATM Incident Resolved" at bounding box center [340, 119] width 86 height 13
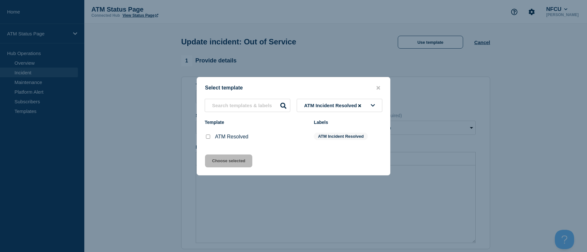
click at [207, 138] on input "ATM Resolved checkbox" at bounding box center [208, 136] width 4 height 4
checkbox input "true"
click at [215, 162] on button "Choose selected" at bounding box center [228, 160] width 47 height 13
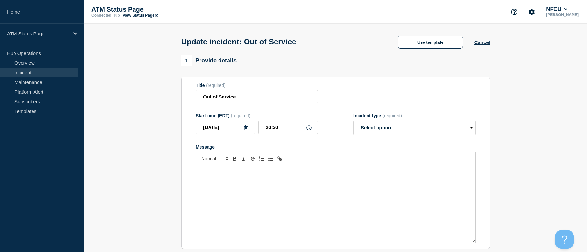
select select "resolved"
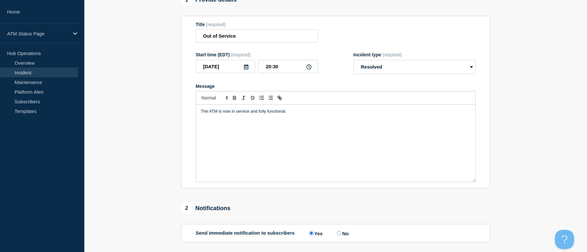
drag, startPoint x: 122, startPoint y: 201, endPoint x: 132, endPoint y: 229, distance: 30.1
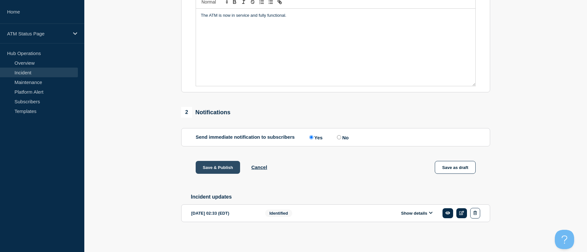
click at [206, 169] on button "Save & Publish" at bounding box center [218, 167] width 44 height 13
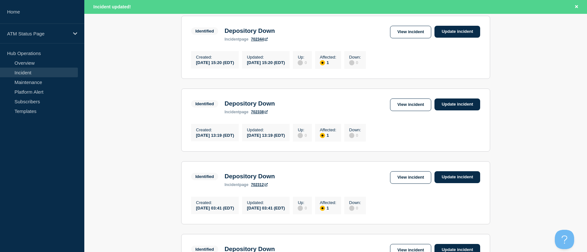
drag, startPoint x: 516, startPoint y: 114, endPoint x: 524, endPoint y: 155, distance: 41.5
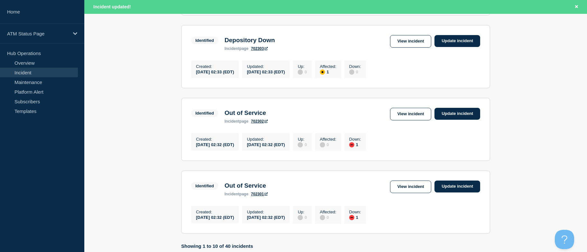
scroll to position [650, 0]
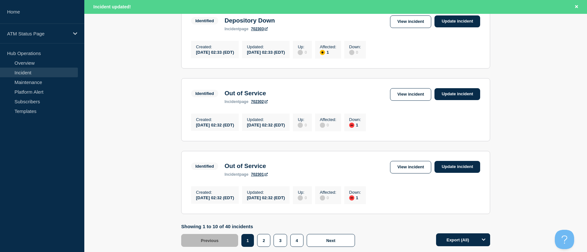
drag, startPoint x: 519, startPoint y: 129, endPoint x: 521, endPoint y: 149, distance: 20.4
click at [408, 28] on link "View incident" at bounding box center [410, 21] width 41 height 13
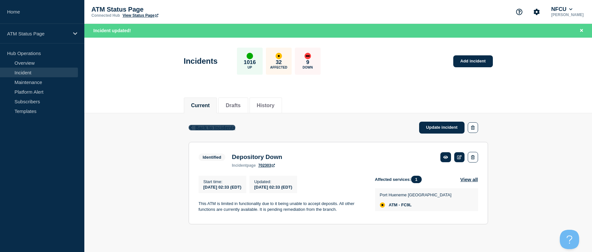
click at [209, 127] on span "Back to Incidents" at bounding box center [215, 127] width 40 height 5
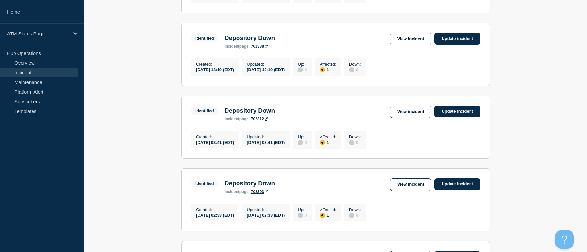
drag, startPoint x: 507, startPoint y: 116, endPoint x: 513, endPoint y: 150, distance: 34.8
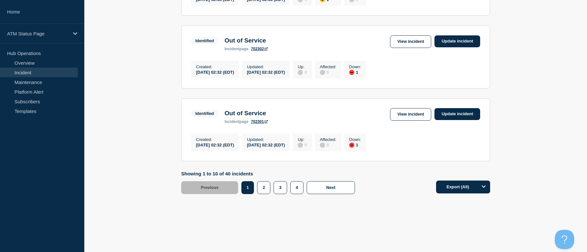
drag, startPoint x: 526, startPoint y: 110, endPoint x: 526, endPoint y: 133, distance: 22.8
click at [401, 36] on link "View incident" at bounding box center [410, 41] width 41 height 13
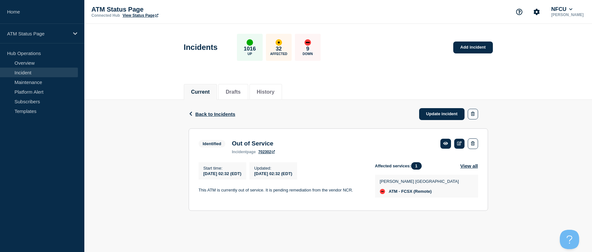
click at [265, 220] on div "Back Back to Incidents Update incident Identified Out of Service Start time [DA…" at bounding box center [338, 160] width 309 height 121
click at [209, 114] on span "Back to Incidents" at bounding box center [215, 113] width 40 height 5
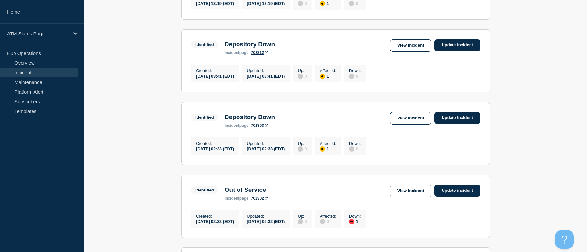
drag, startPoint x: 144, startPoint y: 113, endPoint x: 158, endPoint y: 183, distance: 71.5
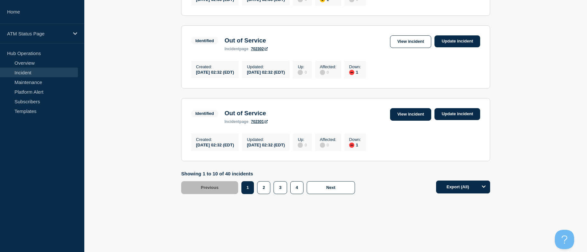
click at [411, 108] on link "View incident" at bounding box center [410, 114] width 41 height 13
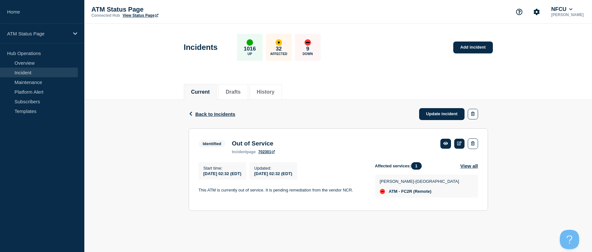
click at [116, 167] on div "Back Back to Incidents Update incident Identified Out of Service Start time [DA…" at bounding box center [337, 160] width 507 height 121
click at [428, 112] on link "Update incident" at bounding box center [442, 114] width 46 height 12
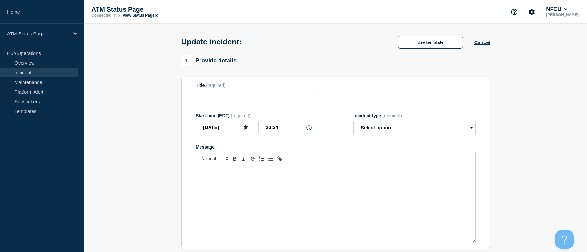
type input "Out of Service"
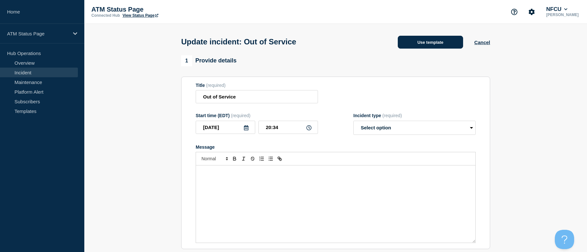
click at [417, 42] on button "Use template" at bounding box center [430, 42] width 65 height 13
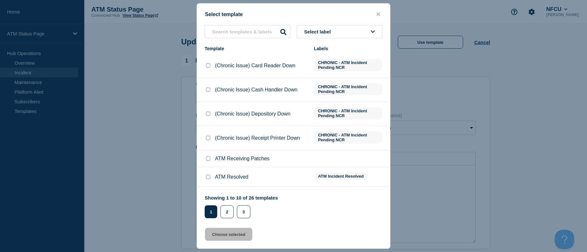
click at [364, 33] on button "Select label" at bounding box center [340, 31] width 86 height 13
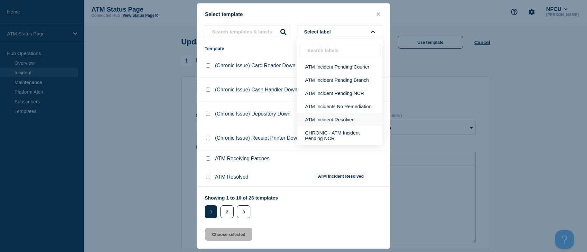
click at [343, 119] on button "ATM Incident Resolved" at bounding box center [340, 119] width 86 height 13
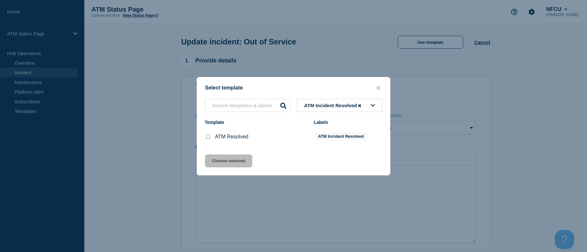
click at [208, 135] on input "ATM Resolved checkbox" at bounding box center [208, 136] width 4 height 4
checkbox input "true"
click at [215, 156] on button "Choose selected" at bounding box center [228, 160] width 47 height 13
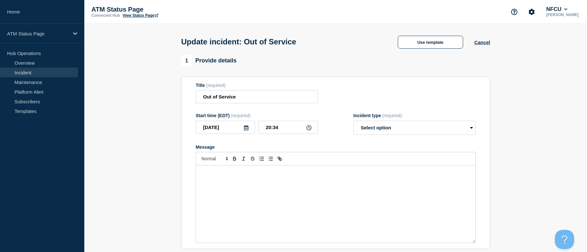
select select "resolved"
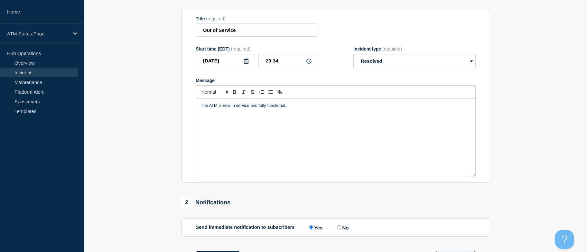
scroll to position [160, 0]
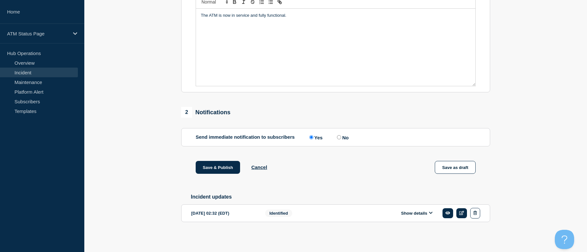
drag, startPoint x: 151, startPoint y: 145, endPoint x: 161, endPoint y: 203, distance: 58.7
click at [226, 164] on button "Save & Publish" at bounding box center [218, 167] width 44 height 13
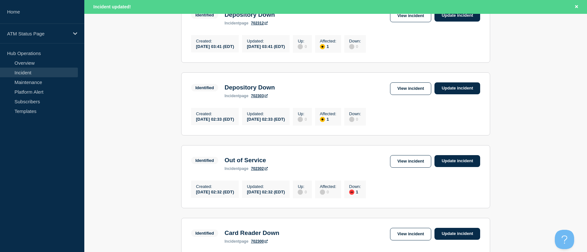
drag, startPoint x: 169, startPoint y: 128, endPoint x: 165, endPoint y: 170, distance: 42.9
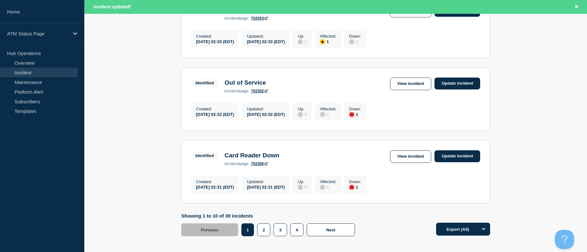
drag, startPoint x: 142, startPoint y: 127, endPoint x: 143, endPoint y: 138, distance: 10.7
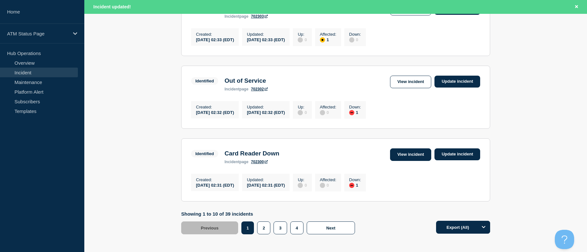
click at [421, 161] on link "View incident" at bounding box center [410, 154] width 41 height 13
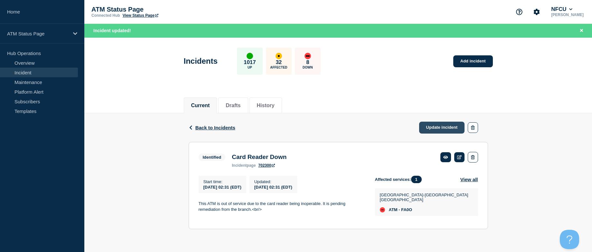
click at [431, 125] on link "Update incident" at bounding box center [442, 128] width 46 height 12
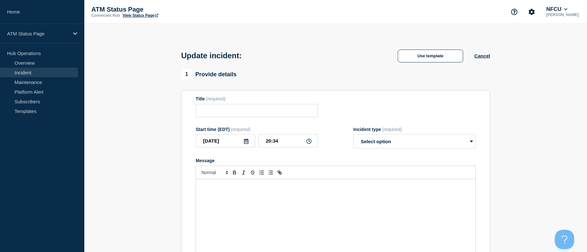
type input "Card Reader Down"
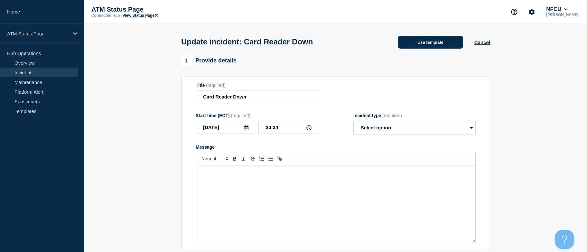
click at [427, 43] on button "Use template" at bounding box center [430, 42] width 65 height 13
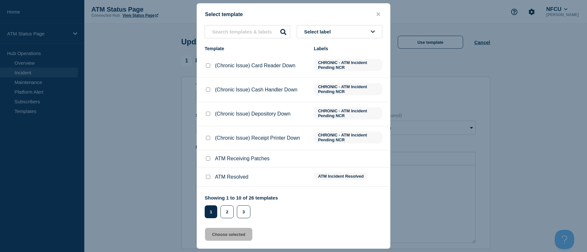
click at [349, 34] on button "Select label" at bounding box center [340, 31] width 86 height 13
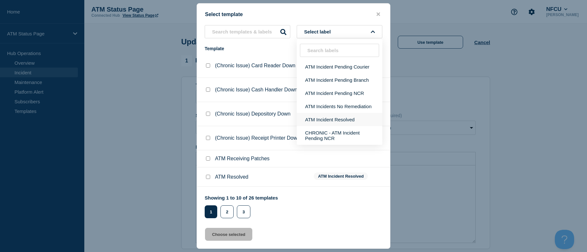
click at [344, 114] on button "ATM Incident Resolved" at bounding box center [340, 119] width 86 height 13
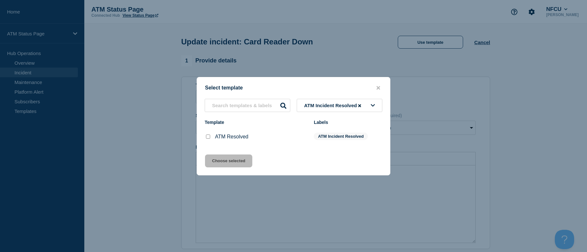
click at [208, 138] on input "ATM Resolved checkbox" at bounding box center [208, 136] width 4 height 4
checkbox input "true"
click at [211, 161] on button "Choose selected" at bounding box center [228, 160] width 47 height 13
select select "resolved"
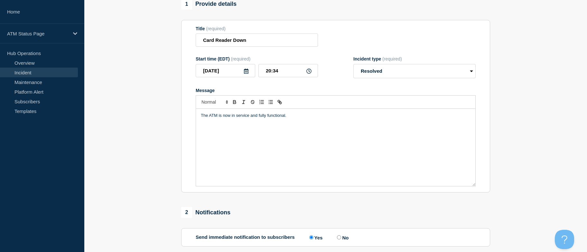
scroll to position [160, 0]
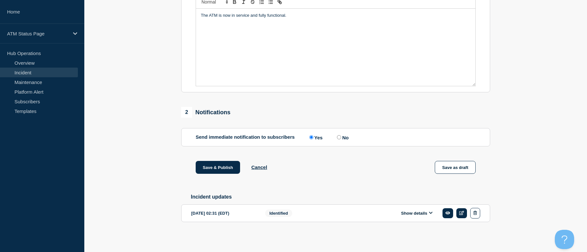
drag, startPoint x: 161, startPoint y: 134, endPoint x: 172, endPoint y: 195, distance: 62.0
click at [228, 165] on button "Save & Publish" at bounding box center [218, 167] width 44 height 13
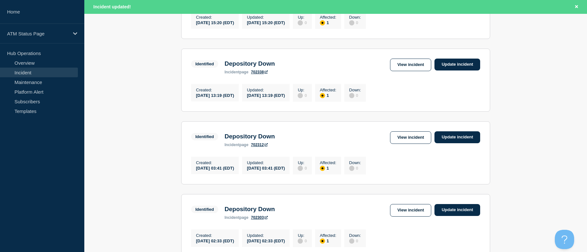
scroll to position [725, 0]
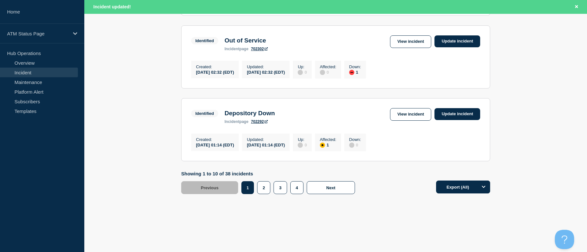
drag, startPoint x: 158, startPoint y: 130, endPoint x: 161, endPoint y: 206, distance: 75.3
click at [398, 112] on link "View incident" at bounding box center [410, 114] width 41 height 13
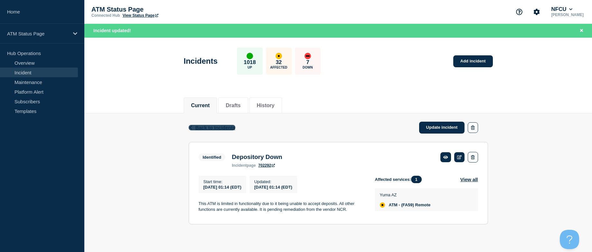
click at [216, 126] on span "Back to Incidents" at bounding box center [215, 127] width 40 height 5
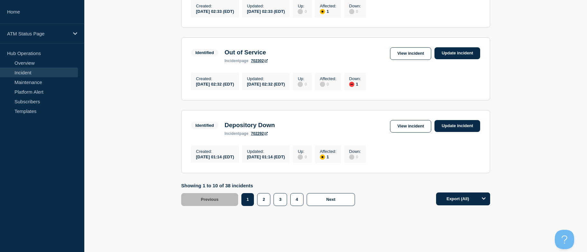
scroll to position [712, 0]
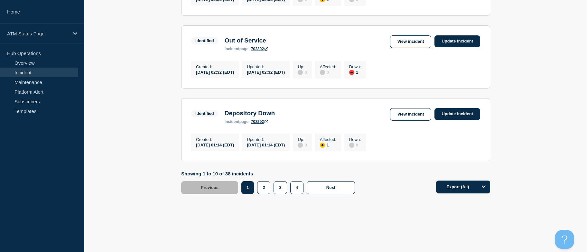
drag, startPoint x: 148, startPoint y: 122, endPoint x: 167, endPoint y: 216, distance: 95.2
click at [264, 186] on button "2" at bounding box center [263, 187] width 13 height 13
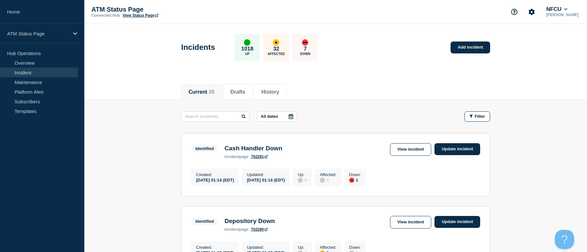
drag, startPoint x: 529, startPoint y: 139, endPoint x: 518, endPoint y: 93, distance: 47.5
click at [411, 146] on link "View incident" at bounding box center [410, 149] width 41 height 13
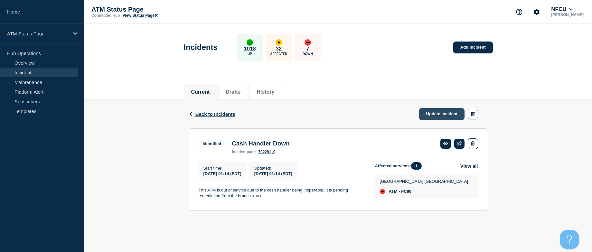
click at [437, 114] on link "Update incident" at bounding box center [442, 114] width 46 height 12
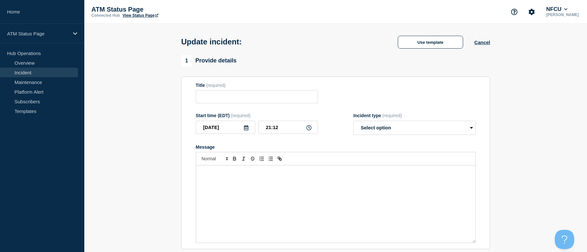
type input "Cash Handler Down"
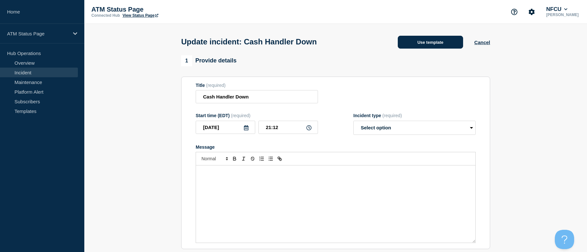
click at [415, 44] on button "Use template" at bounding box center [430, 42] width 65 height 13
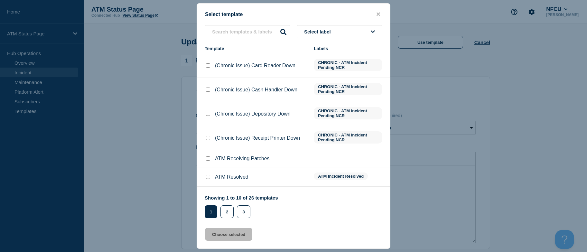
click at [342, 34] on button "Select label" at bounding box center [340, 31] width 86 height 13
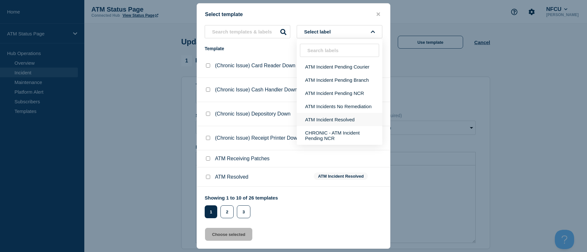
click at [337, 123] on button "ATM Incident Resolved" at bounding box center [340, 119] width 86 height 13
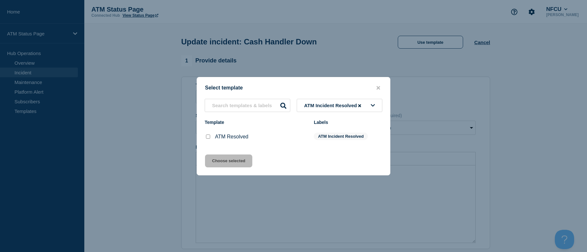
click at [209, 138] on input "ATM Resolved checkbox" at bounding box center [208, 136] width 4 height 4
checkbox input "true"
click at [213, 166] on button "Choose selected" at bounding box center [228, 160] width 47 height 13
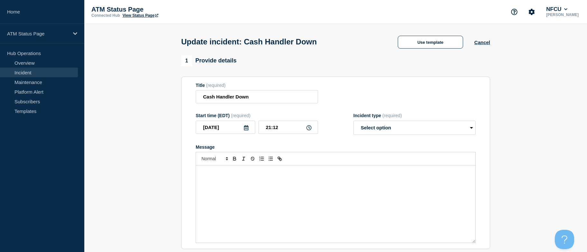
select select "resolved"
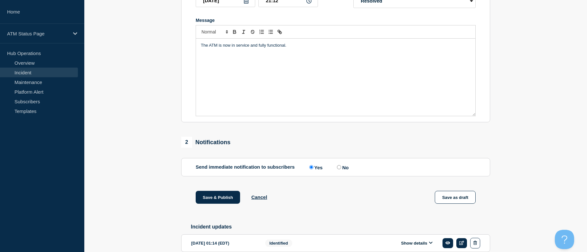
scroll to position [160, 0]
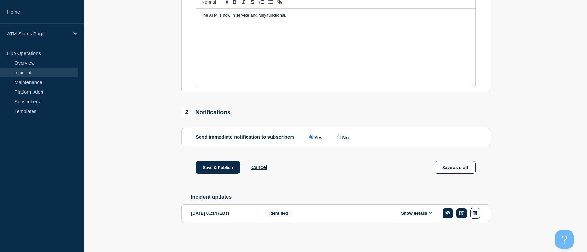
drag, startPoint x: 113, startPoint y: 145, endPoint x: 138, endPoint y: 238, distance: 96.8
click at [215, 161] on button "Save & Publish" at bounding box center [218, 167] width 44 height 13
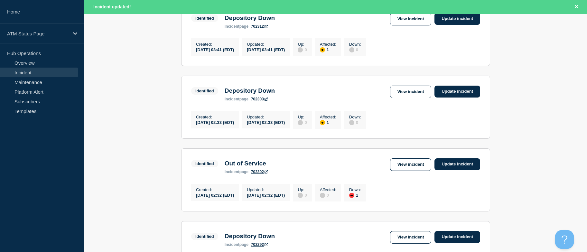
scroll to position [725, 0]
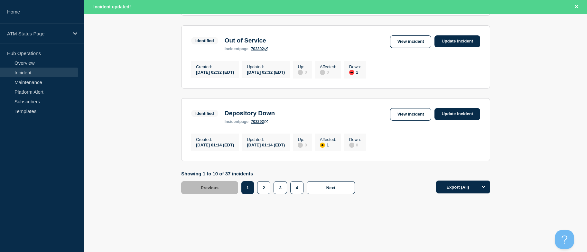
drag, startPoint x: 195, startPoint y: 134, endPoint x: 167, endPoint y: 230, distance: 99.9
click at [267, 188] on button "2" at bounding box center [263, 187] width 13 height 13
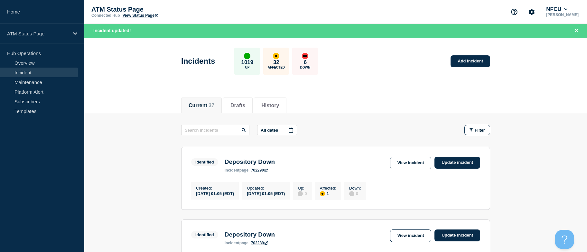
drag, startPoint x: 482, startPoint y: 191, endPoint x: 496, endPoint y: 111, distance: 81.3
click at [406, 162] on link "View incident" at bounding box center [410, 163] width 41 height 13
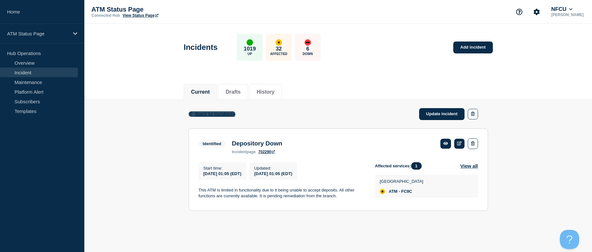
click at [200, 115] on span "Back to Incidents" at bounding box center [215, 113] width 40 height 5
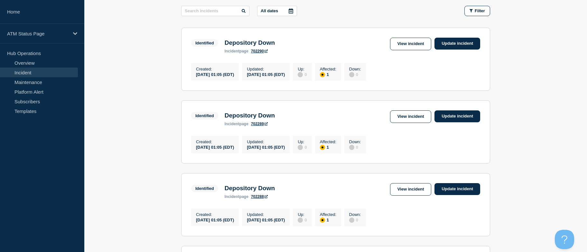
drag, startPoint x: 134, startPoint y: 125, endPoint x: 134, endPoint y: 150, distance: 24.4
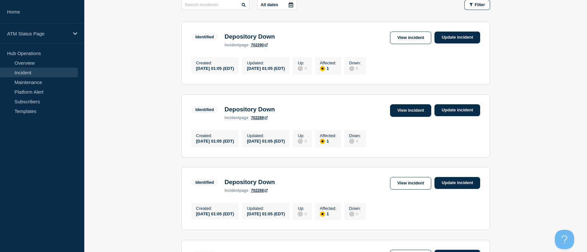
click at [410, 116] on link "View incident" at bounding box center [410, 110] width 41 height 13
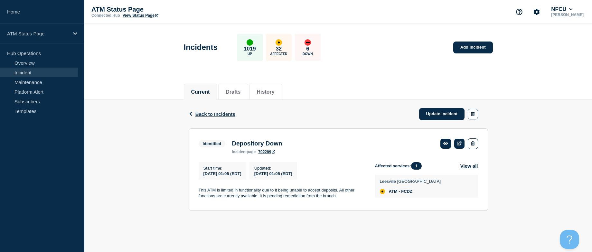
click at [448, 105] on div "Back Back to Incidents Update incident" at bounding box center [337, 114] width 299 height 29
click at [446, 112] on link "Update incident" at bounding box center [442, 114] width 46 height 12
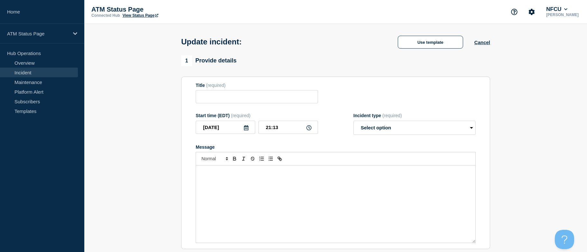
type input "Depository Down"
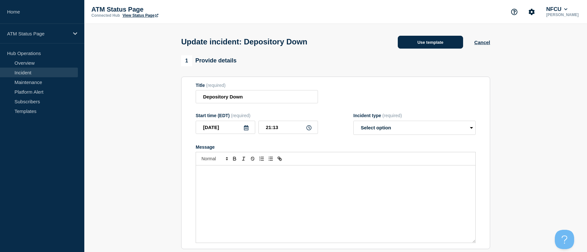
click at [426, 40] on button "Use template" at bounding box center [430, 42] width 65 height 13
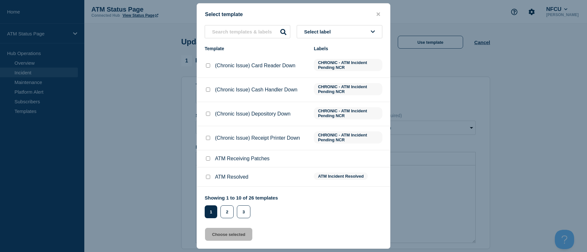
click at [359, 31] on button "Select label" at bounding box center [340, 31] width 86 height 13
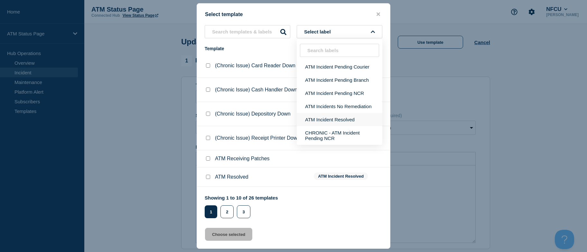
click at [336, 118] on button "ATM Incident Resolved" at bounding box center [340, 119] width 86 height 13
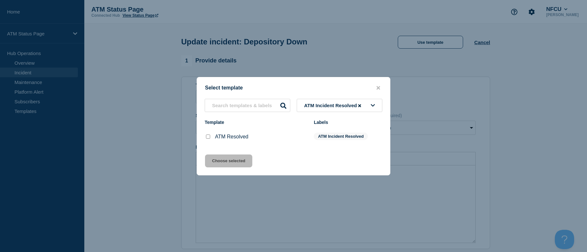
click at [208, 138] on input "ATM Resolved checkbox" at bounding box center [208, 136] width 4 height 4
checkbox input "true"
click at [216, 162] on button "Choose selected" at bounding box center [228, 160] width 47 height 13
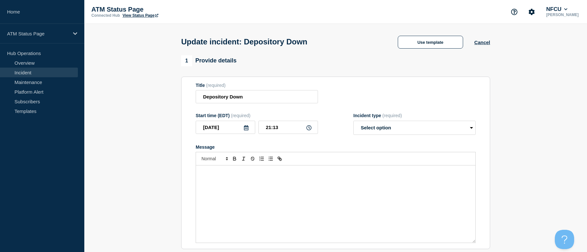
select select "resolved"
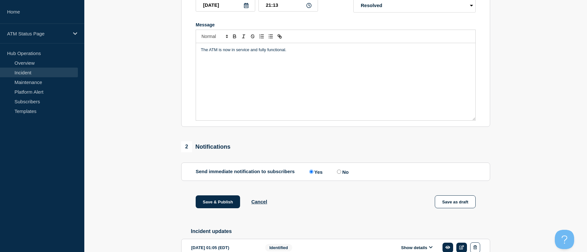
drag, startPoint x: 190, startPoint y: 168, endPoint x: 197, endPoint y: 243, distance: 74.6
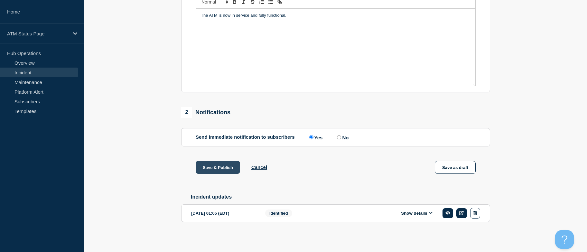
click at [234, 161] on button "Save & Publish" at bounding box center [218, 167] width 44 height 13
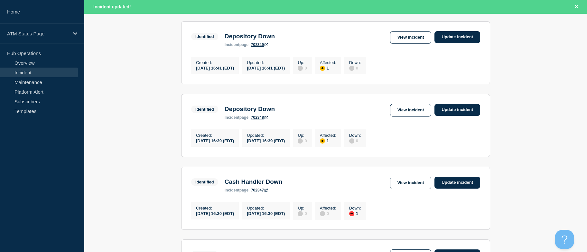
scroll to position [725, 0]
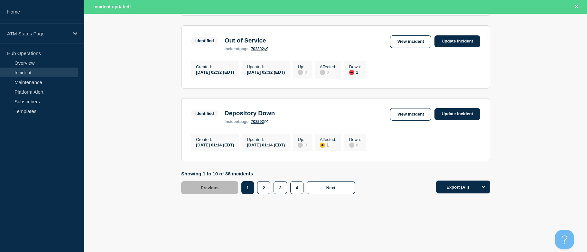
drag, startPoint x: 526, startPoint y: 145, endPoint x: 525, endPoint y: 262, distance: 117.4
click at [267, 188] on button "2" at bounding box center [263, 187] width 13 height 13
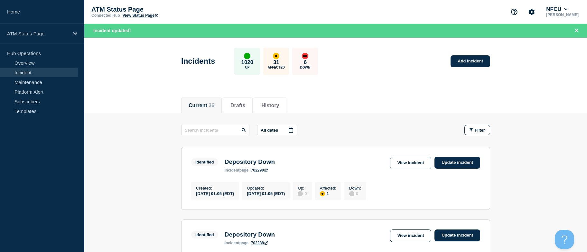
drag, startPoint x: 412, startPoint y: 199, endPoint x: 408, endPoint y: 130, distance: 69.9
click at [408, 236] on link "View incident" at bounding box center [410, 235] width 41 height 13
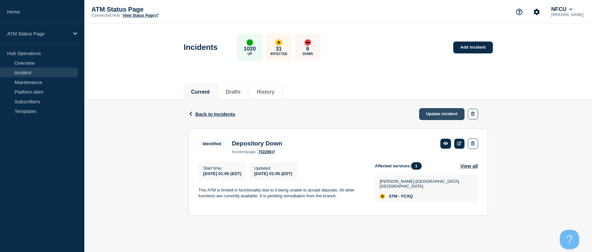
click at [437, 111] on link "Update incident" at bounding box center [442, 114] width 46 height 12
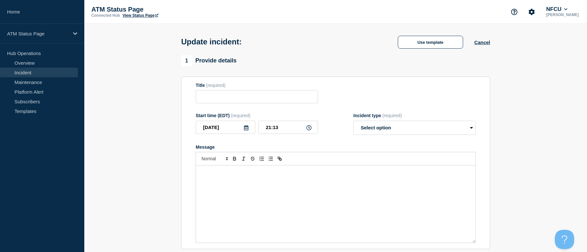
type input "Depository Down"
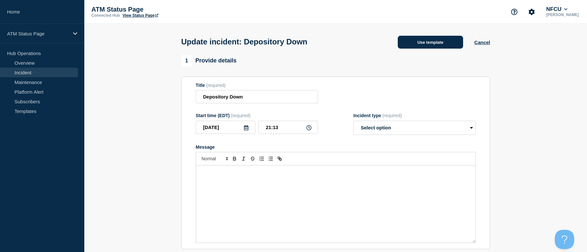
click at [419, 43] on button "Use template" at bounding box center [430, 42] width 65 height 13
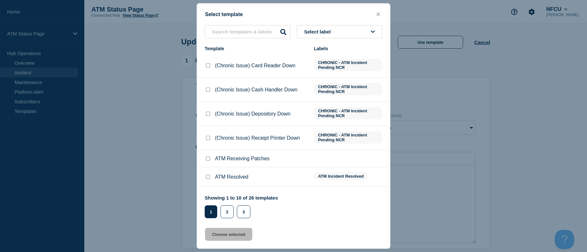
click at [350, 33] on button "Select label" at bounding box center [340, 31] width 86 height 13
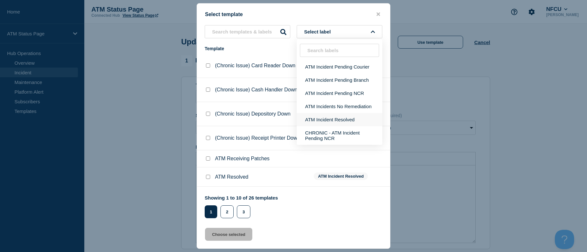
click at [332, 122] on button "ATM Incident Resolved" at bounding box center [340, 119] width 86 height 13
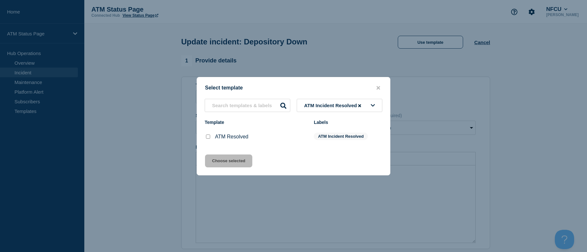
click at [205, 139] on div at bounding box center [208, 136] width 6 height 6
click at [207, 138] on input "ATM Resolved checkbox" at bounding box center [208, 136] width 4 height 4
checkbox input "true"
click at [215, 158] on button "Choose selected" at bounding box center [228, 160] width 47 height 13
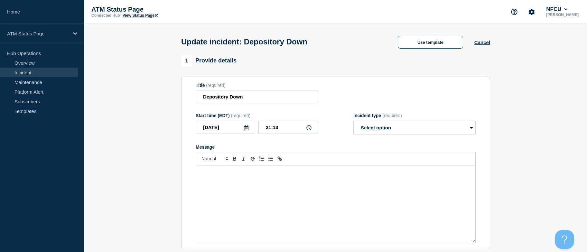
select select "resolved"
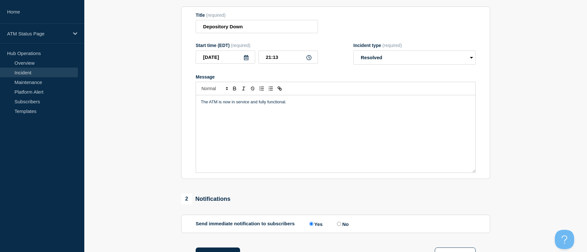
scroll to position [160, 0]
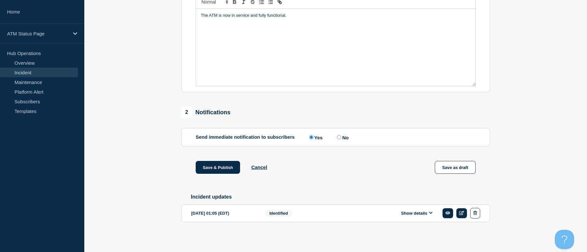
drag, startPoint x: 168, startPoint y: 195, endPoint x: 177, endPoint y: 242, distance: 48.1
click at [209, 170] on button "Save & Publish" at bounding box center [218, 167] width 44 height 13
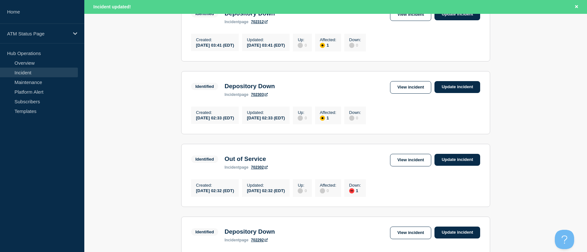
scroll to position [725, 0]
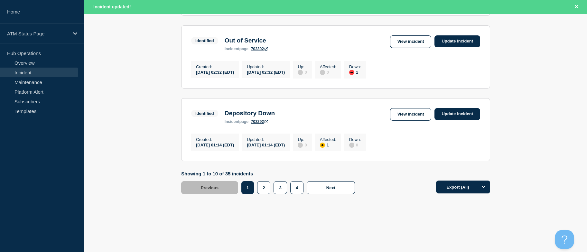
drag, startPoint x: 173, startPoint y: 163, endPoint x: 169, endPoint y: 216, distance: 53.3
click at [264, 186] on button "2" at bounding box center [263, 187] width 13 height 13
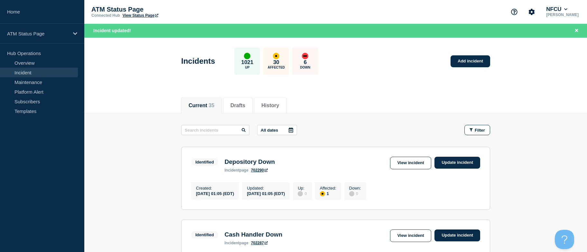
drag, startPoint x: 540, startPoint y: 177, endPoint x: 514, endPoint y: 106, distance: 75.5
click at [401, 159] on link "View incident" at bounding box center [410, 163] width 41 height 13
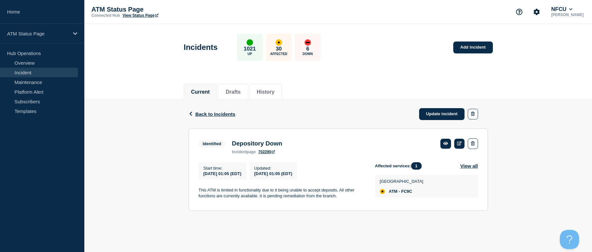
click at [218, 115] on span "Back to Incidents" at bounding box center [215, 113] width 40 height 5
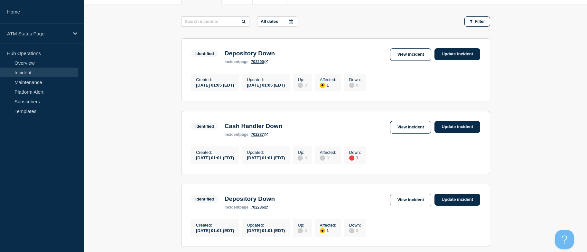
drag, startPoint x: 171, startPoint y: 160, endPoint x: 173, endPoint y: 182, distance: 21.6
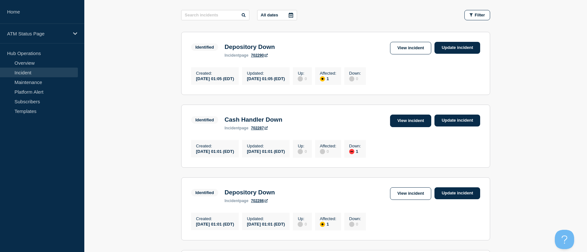
click at [414, 123] on link "View incident" at bounding box center [410, 121] width 41 height 13
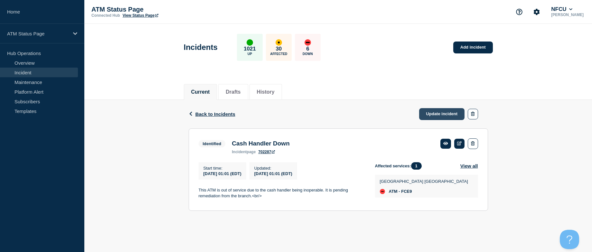
click at [447, 112] on link "Update incident" at bounding box center [442, 114] width 46 height 12
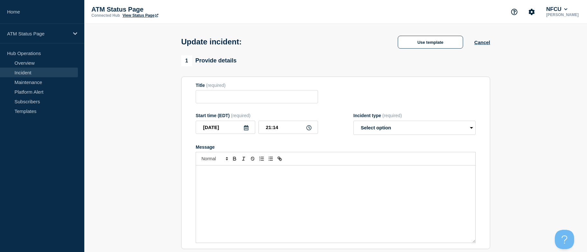
type input "Cash Handler Down"
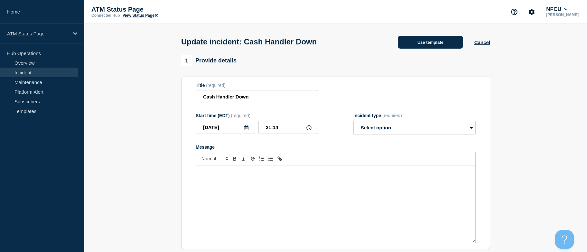
click at [418, 45] on button "Use template" at bounding box center [430, 42] width 65 height 13
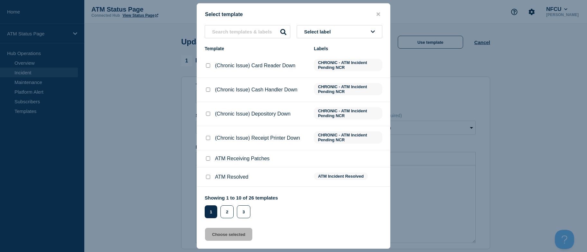
click at [354, 30] on button "Select label" at bounding box center [340, 31] width 86 height 13
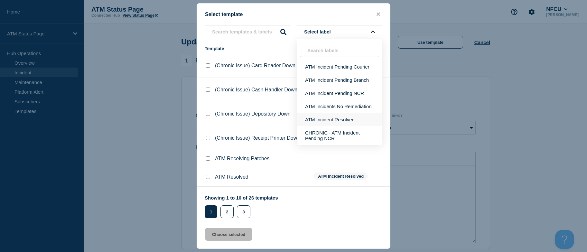
click at [348, 116] on button "ATM Incident Resolved" at bounding box center [340, 119] width 86 height 13
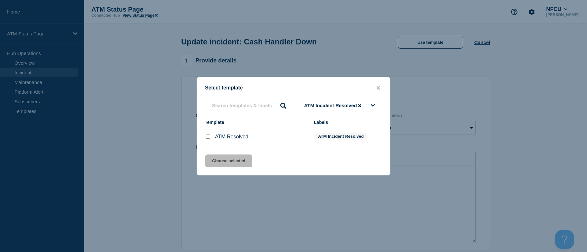
click at [208, 137] on input "ATM Resolved checkbox" at bounding box center [208, 136] width 4 height 4
checkbox input "true"
click at [216, 164] on button "Choose selected" at bounding box center [228, 160] width 47 height 13
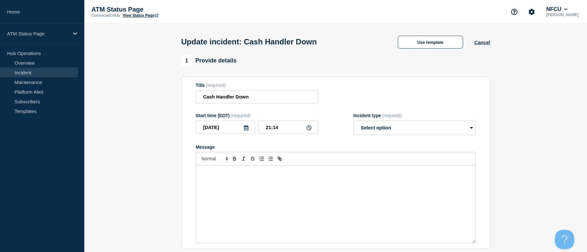
select select "resolved"
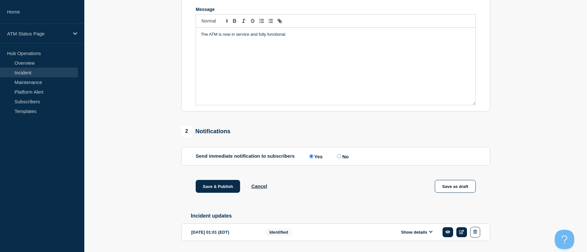
drag, startPoint x: 144, startPoint y: 148, endPoint x: 148, endPoint y: 238, distance: 90.5
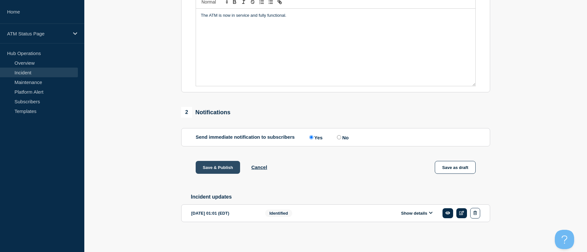
click at [207, 165] on button "Save & Publish" at bounding box center [218, 167] width 44 height 13
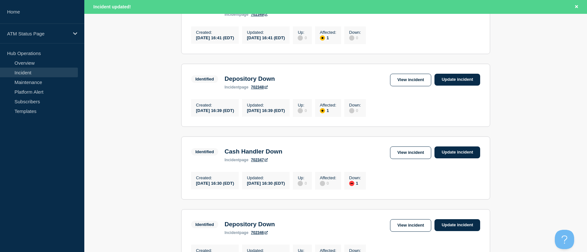
drag, startPoint x: 545, startPoint y: 126, endPoint x: 546, endPoint y: 149, distance: 23.5
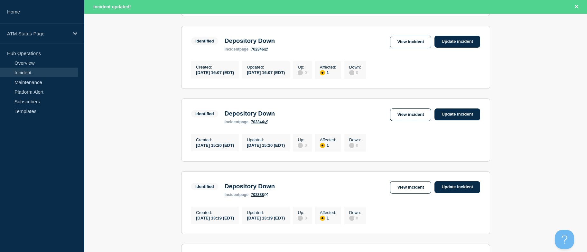
scroll to position [725, 0]
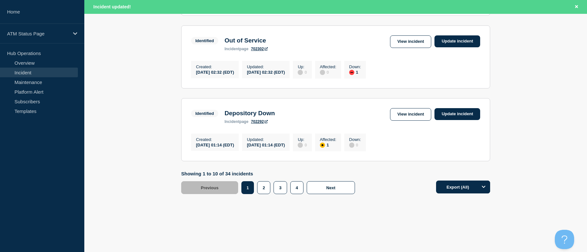
drag, startPoint x: 539, startPoint y: 143, endPoint x: 531, endPoint y: 258, distance: 114.8
click at [265, 185] on button "2" at bounding box center [263, 187] width 13 height 13
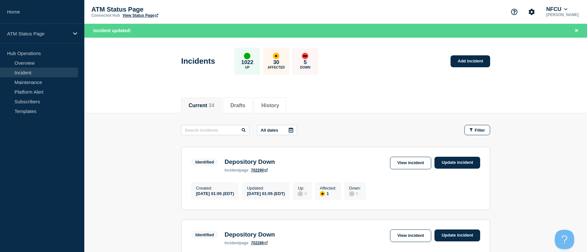
drag, startPoint x: 537, startPoint y: 179, endPoint x: 527, endPoint y: 137, distance: 42.7
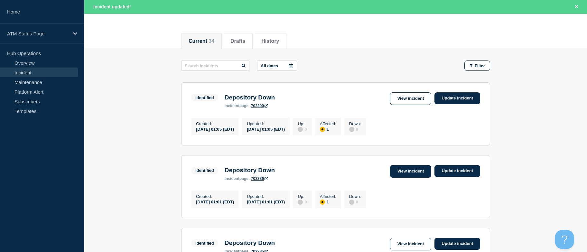
click at [419, 174] on link "View incident" at bounding box center [410, 171] width 41 height 13
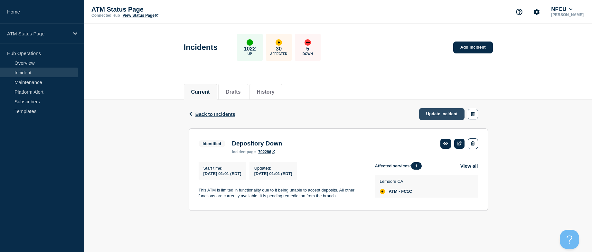
click at [446, 112] on link "Update incident" at bounding box center [442, 114] width 46 height 12
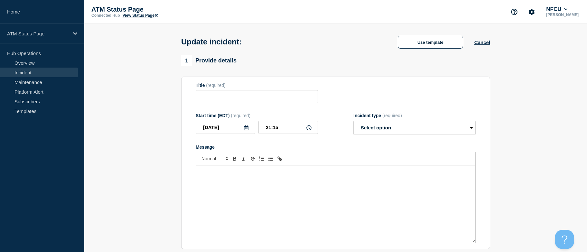
type input "Depository Down"
click at [405, 35] on div "Update incident: Depository Down Use template Cancel" at bounding box center [335, 40] width 323 height 32
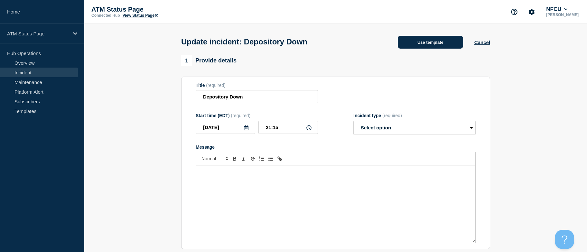
click at [408, 42] on button "Use template" at bounding box center [430, 42] width 65 height 13
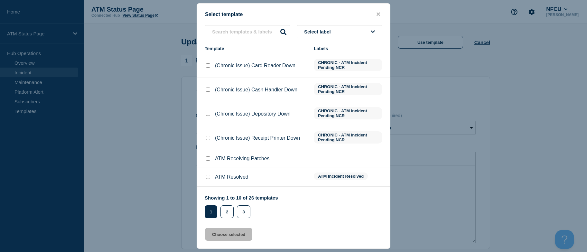
click at [351, 28] on button "Select label" at bounding box center [340, 31] width 86 height 13
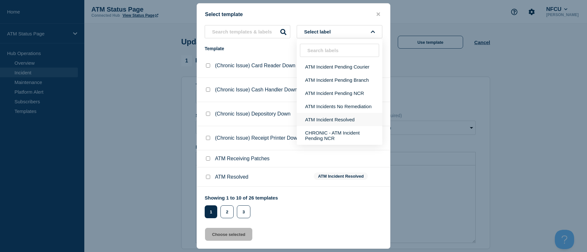
click at [335, 118] on button "ATM Incident Resolved" at bounding box center [340, 119] width 86 height 13
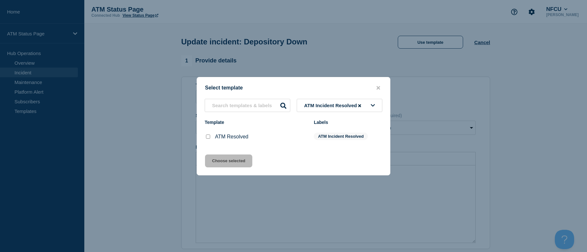
click at [209, 136] on input "ATM Resolved checkbox" at bounding box center [208, 136] width 4 height 4
checkbox input "true"
click at [221, 159] on button "Choose selected" at bounding box center [228, 160] width 47 height 13
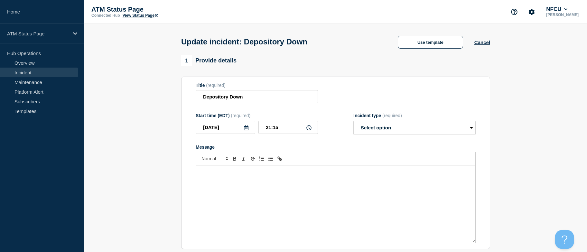
select select "resolved"
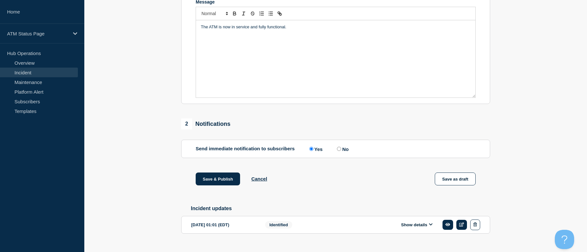
scroll to position [160, 0]
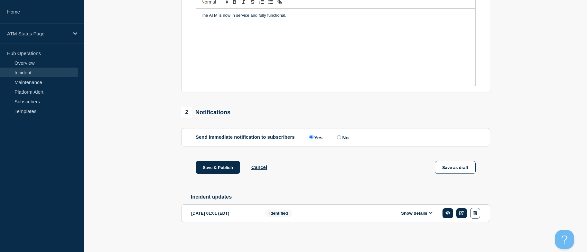
drag, startPoint x: 172, startPoint y: 105, endPoint x: 171, endPoint y: 189, distance: 83.6
click at [210, 174] on div "Save & Publish Cancel Save as draft" at bounding box center [335, 175] width 309 height 29
click at [211, 168] on button "Save & Publish" at bounding box center [218, 167] width 44 height 13
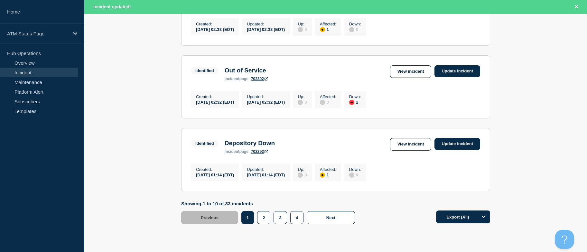
scroll to position [725, 0]
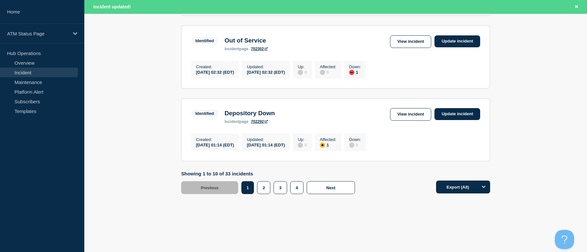
drag, startPoint x: 509, startPoint y: 131, endPoint x: 510, endPoint y: 231, distance: 100.4
click at [264, 189] on button "2" at bounding box center [263, 187] width 13 height 13
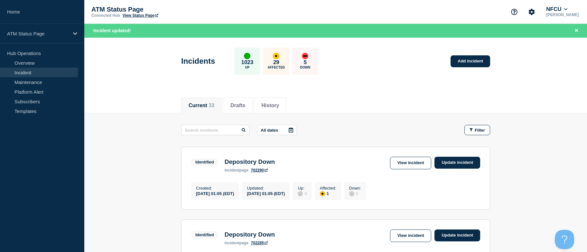
drag, startPoint x: 533, startPoint y: 180, endPoint x: 525, endPoint y: 80, distance: 100.0
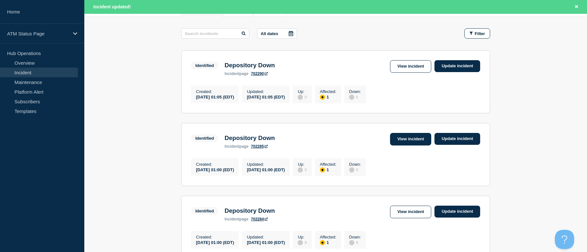
click at [397, 145] on link "View incident" at bounding box center [410, 139] width 41 height 13
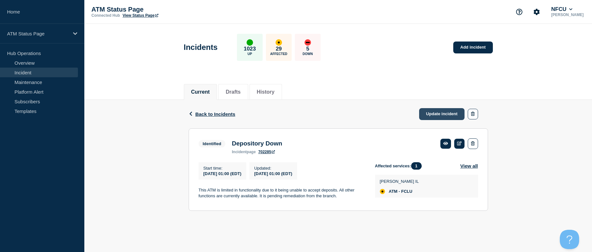
click at [428, 113] on link "Update incident" at bounding box center [442, 114] width 46 height 12
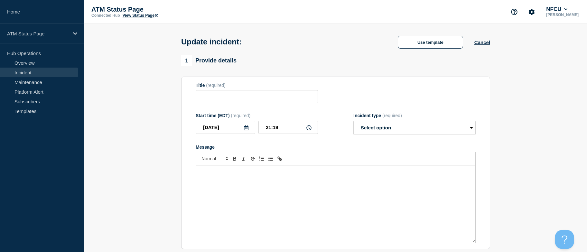
type input "Depository Down"
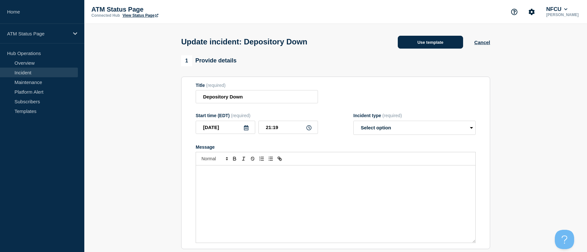
click at [408, 36] on button "Use template" at bounding box center [430, 42] width 65 height 13
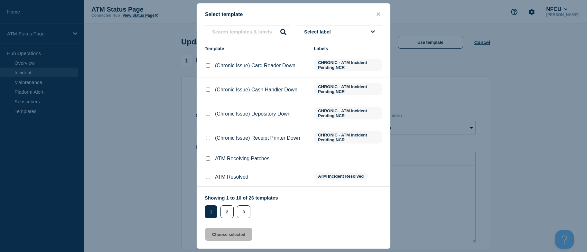
click at [363, 27] on button "Select label" at bounding box center [340, 31] width 86 height 13
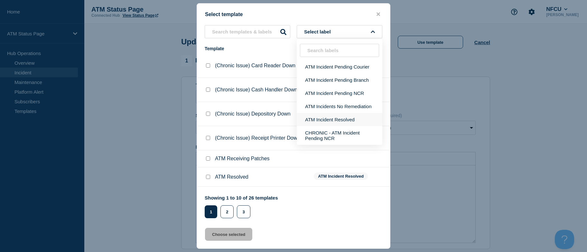
click at [348, 118] on button "ATM Incident Resolved" at bounding box center [340, 119] width 86 height 13
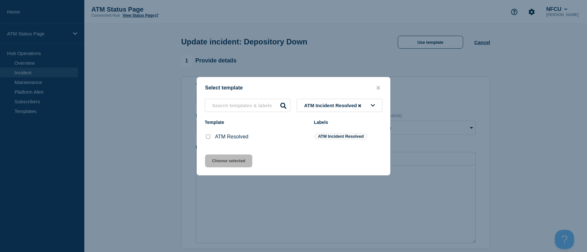
click at [210, 135] on div at bounding box center [208, 136] width 6 height 6
click at [209, 138] on input "ATM Resolved checkbox" at bounding box center [208, 136] width 4 height 4
checkbox input "true"
click at [213, 157] on button "Choose selected" at bounding box center [228, 160] width 47 height 13
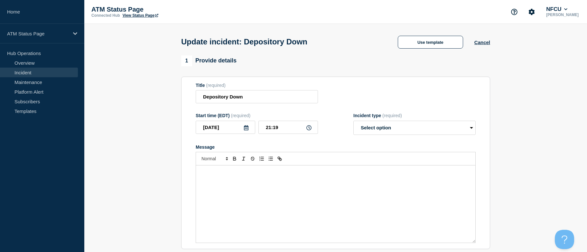
select select "resolved"
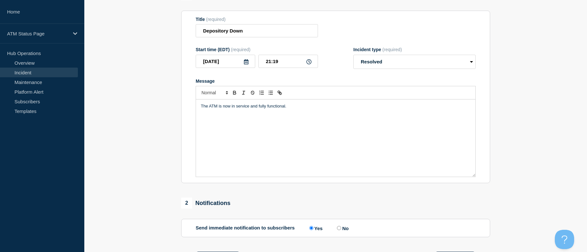
scroll to position [160, 0]
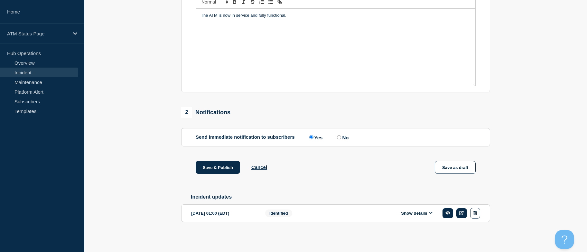
drag, startPoint x: 162, startPoint y: 161, endPoint x: 166, endPoint y: 218, distance: 57.7
click at [209, 166] on button "Save & Publish" at bounding box center [218, 167] width 44 height 13
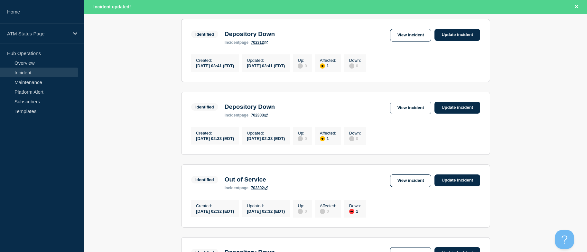
scroll to position [725, 0]
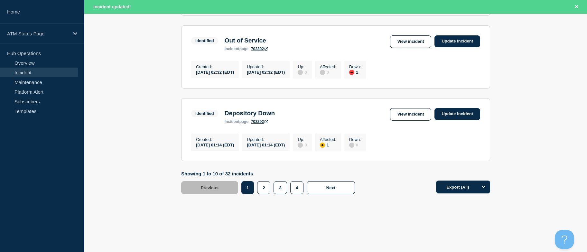
drag, startPoint x: 506, startPoint y: 136, endPoint x: 506, endPoint y: 202, distance: 66.6
click at [259, 189] on button "2" at bounding box center [263, 187] width 13 height 13
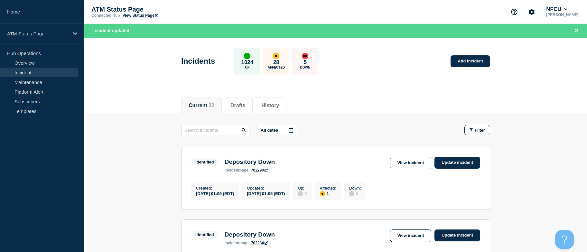
drag, startPoint x: 550, startPoint y: 167, endPoint x: 529, endPoint y: 98, distance: 71.8
click at [399, 231] on section "Identified Depository Down incident page 702284 View incident Update incident C…" at bounding box center [335, 250] width 309 height 63
click at [399, 233] on link "View incident" at bounding box center [410, 235] width 41 height 13
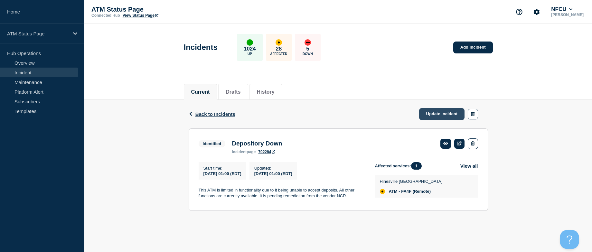
click at [441, 113] on link "Update incident" at bounding box center [442, 114] width 46 height 12
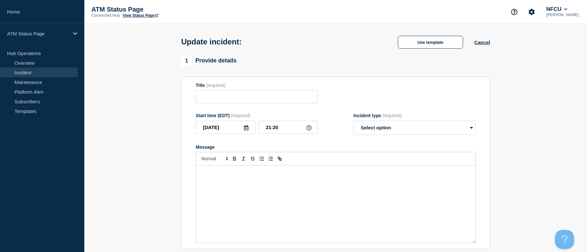
type input "Depository Down"
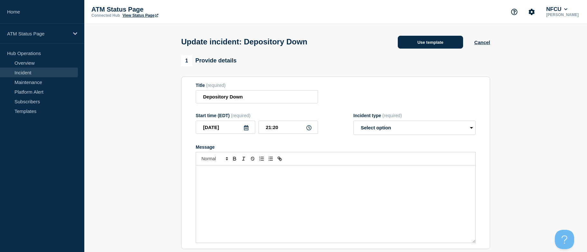
click at [421, 47] on button "Use template" at bounding box center [430, 42] width 65 height 13
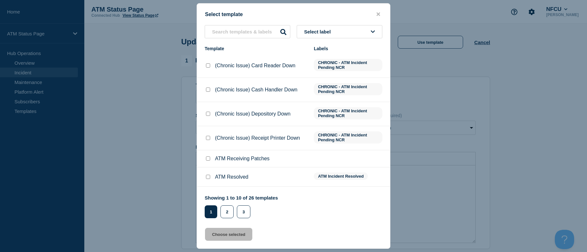
click at [353, 30] on button "Select label" at bounding box center [340, 31] width 86 height 13
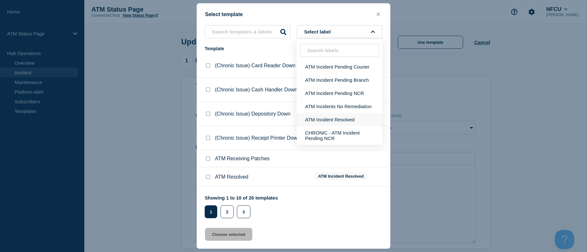
click at [332, 121] on button "ATM Incident Resolved" at bounding box center [340, 119] width 86 height 13
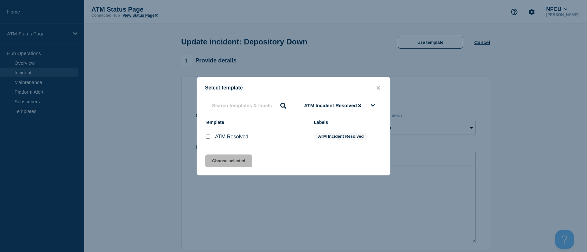
click at [208, 137] on input "ATM Resolved checkbox" at bounding box center [208, 136] width 4 height 4
checkbox input "true"
click at [215, 158] on button "Choose selected" at bounding box center [228, 160] width 47 height 13
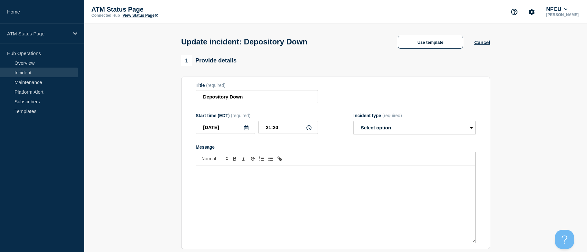
select select "resolved"
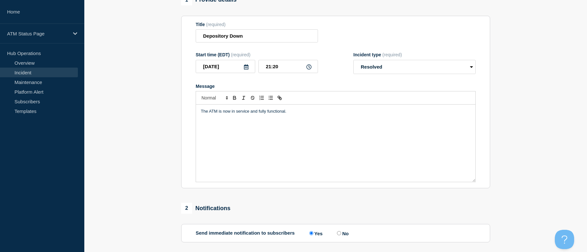
scroll to position [160, 0]
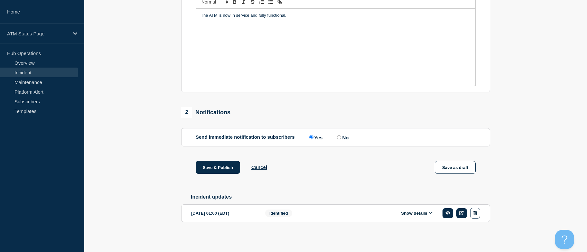
drag, startPoint x: 179, startPoint y: 147, endPoint x: 179, endPoint y: 210, distance: 63.7
click at [214, 163] on button "Save & Publish" at bounding box center [218, 167] width 44 height 13
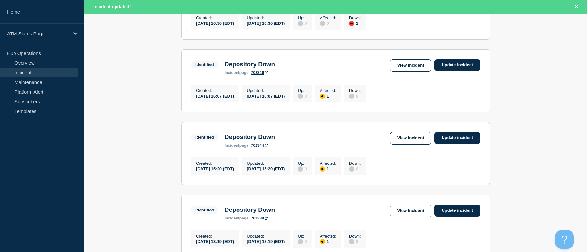
scroll to position [725, 0]
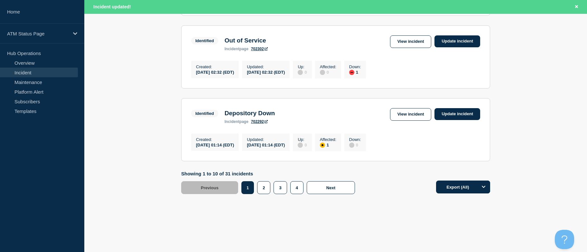
drag, startPoint x: 533, startPoint y: 147, endPoint x: 528, endPoint y: 233, distance: 86.7
click at [261, 186] on button "2" at bounding box center [263, 187] width 13 height 13
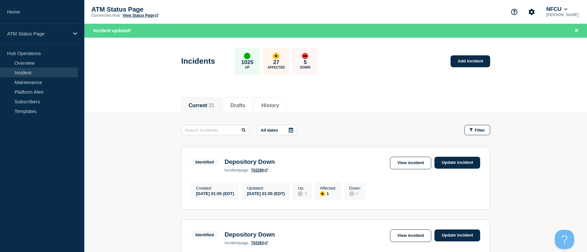
drag, startPoint x: 512, startPoint y: 183, endPoint x: 523, endPoint y: 99, distance: 84.9
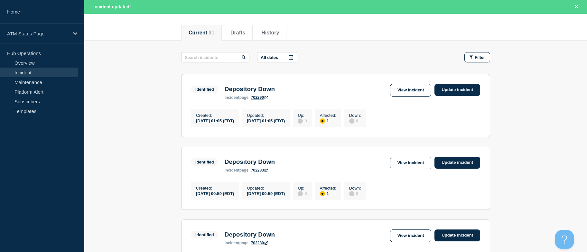
drag, startPoint x: 514, startPoint y: 153, endPoint x: 517, endPoint y: 171, distance: 17.6
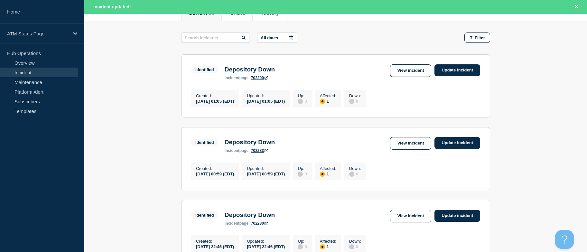
click at [390, 139] on section "Identified Depository Down incident page 702283 View incident Update incident C…" at bounding box center [335, 158] width 309 height 63
click at [395, 144] on link "View incident" at bounding box center [410, 143] width 41 height 13
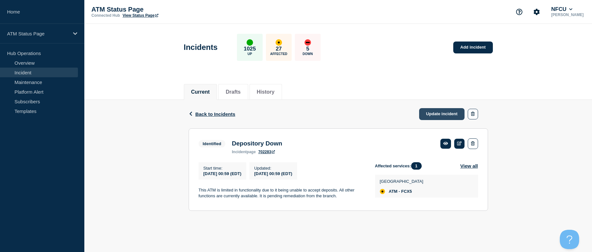
click at [442, 115] on link "Update incident" at bounding box center [442, 114] width 46 height 12
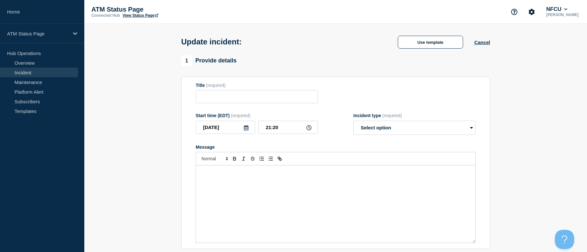
type input "Depository Down"
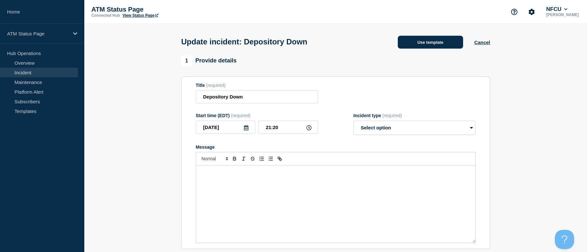
click at [409, 42] on button "Use template" at bounding box center [430, 42] width 65 height 13
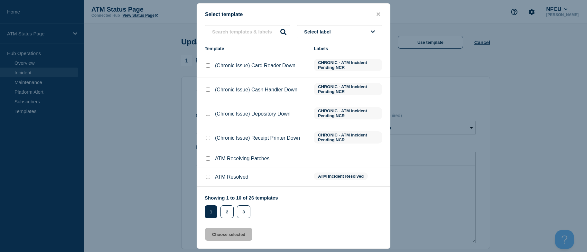
click at [350, 31] on button "Select label" at bounding box center [340, 31] width 86 height 13
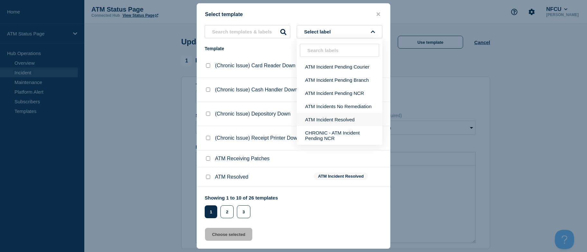
click at [353, 115] on button "ATM Incident Resolved" at bounding box center [340, 119] width 86 height 13
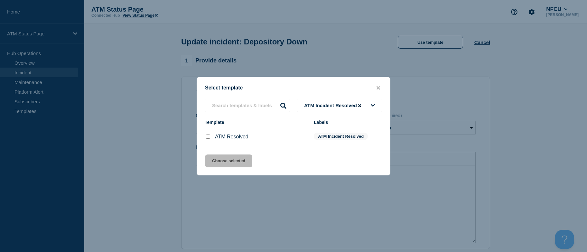
click at [207, 136] on input "ATM Resolved checkbox" at bounding box center [208, 136] width 4 height 4
checkbox input "true"
click at [225, 161] on button "Choose selected" at bounding box center [228, 160] width 47 height 13
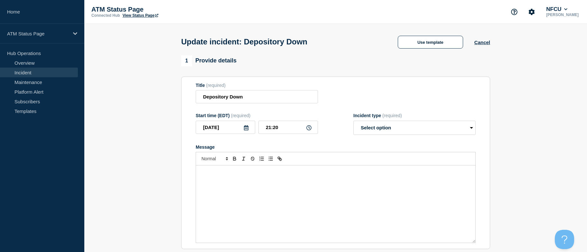
select select "resolved"
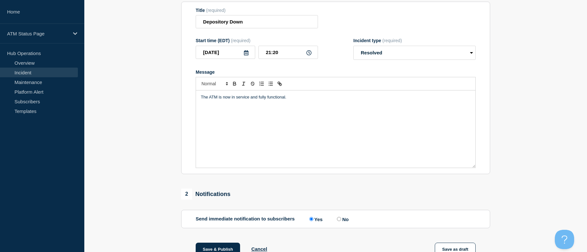
scroll to position [160, 0]
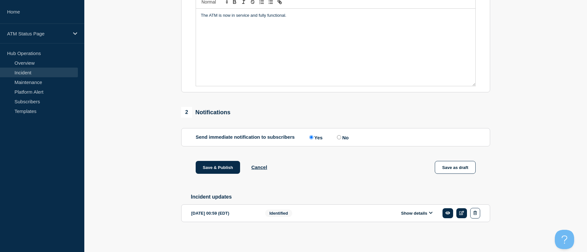
drag, startPoint x: 123, startPoint y: 134, endPoint x: 151, endPoint y: 224, distance: 93.6
click at [207, 168] on button "Save & Publish" at bounding box center [218, 167] width 44 height 13
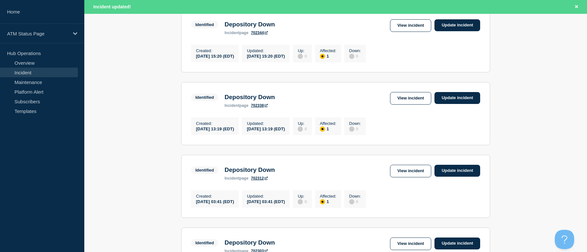
scroll to position [725, 0]
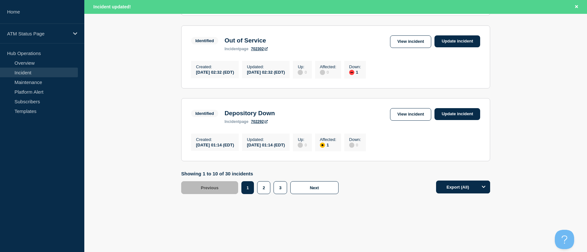
drag, startPoint x: 527, startPoint y: 100, endPoint x: 522, endPoint y: 196, distance: 96.3
click at [259, 190] on button "2" at bounding box center [263, 187] width 13 height 13
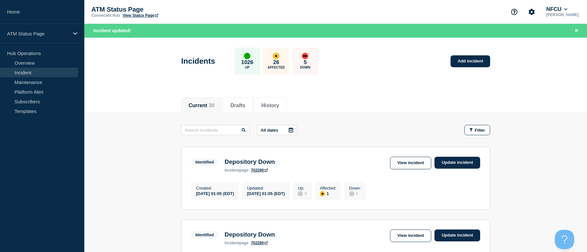
drag, startPoint x: 535, startPoint y: 175, endPoint x: 534, endPoint y: 102, distance: 73.3
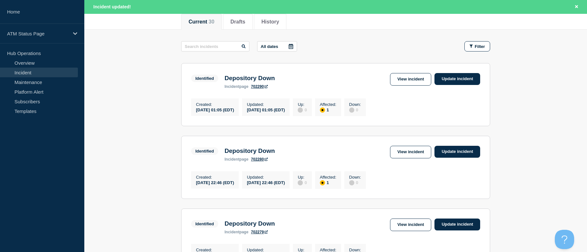
drag, startPoint x: 518, startPoint y: 143, endPoint x: 521, endPoint y: 164, distance: 21.8
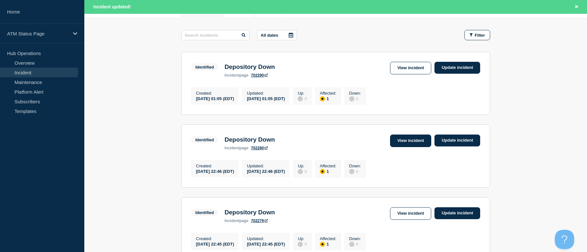
click at [411, 142] on link "View incident" at bounding box center [410, 140] width 41 height 13
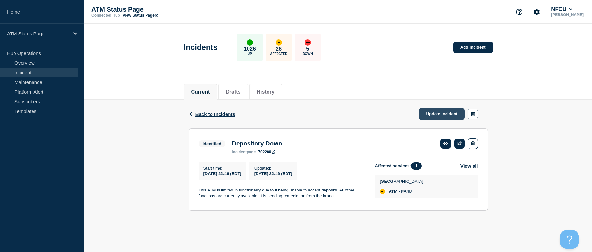
click at [442, 113] on link "Update incident" at bounding box center [442, 114] width 46 height 12
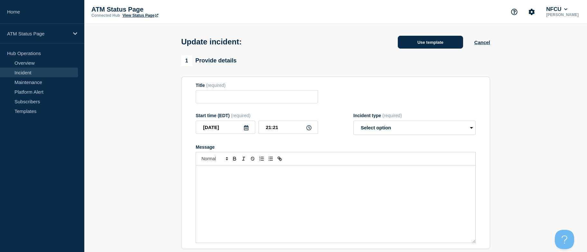
type input "Depository Down"
click at [428, 45] on button "Use template" at bounding box center [430, 42] width 65 height 13
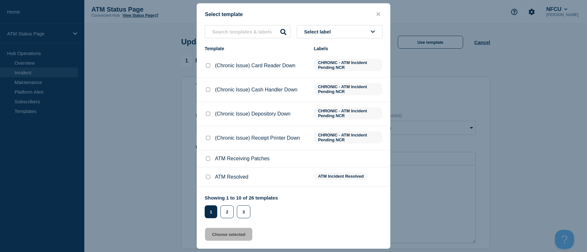
click at [331, 32] on span "Select label" at bounding box center [318, 31] width 29 height 5
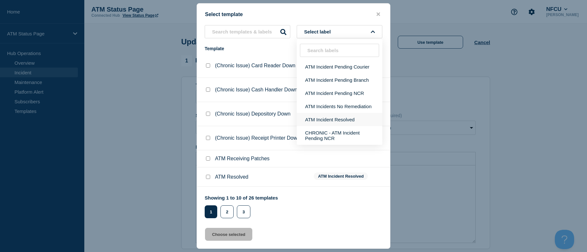
click at [329, 120] on button "ATM Incident Resolved" at bounding box center [340, 119] width 86 height 13
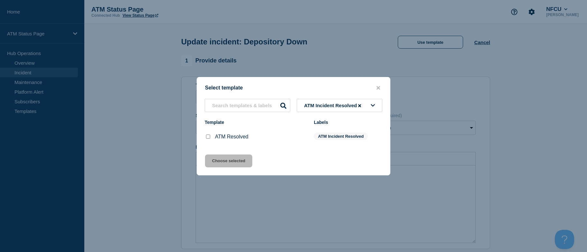
click at [207, 137] on input "ATM Resolved checkbox" at bounding box center [208, 136] width 4 height 4
checkbox input "true"
click at [213, 157] on button "Choose selected" at bounding box center [228, 160] width 47 height 13
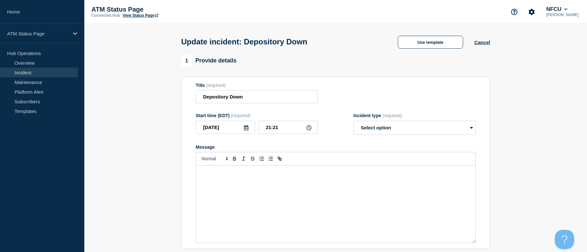
select select "resolved"
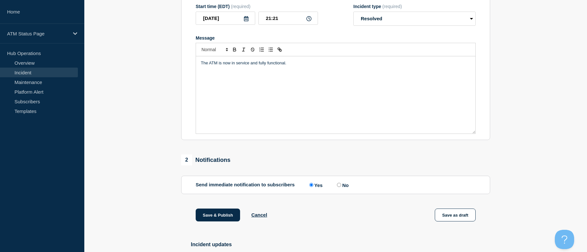
drag, startPoint x: 157, startPoint y: 155, endPoint x: 171, endPoint y: 217, distance: 63.8
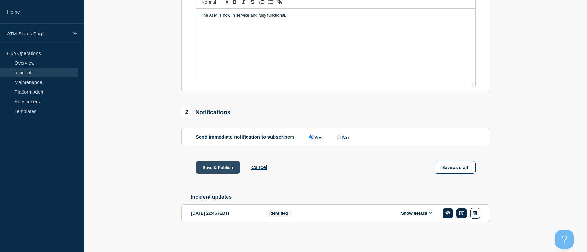
click at [227, 162] on button "Save & Publish" at bounding box center [218, 167] width 44 height 13
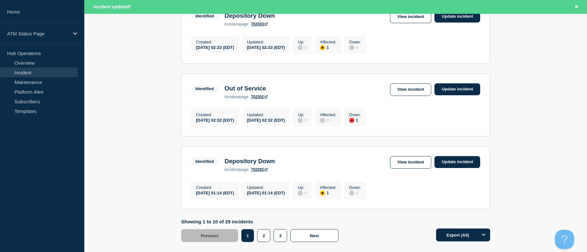
scroll to position [725, 0]
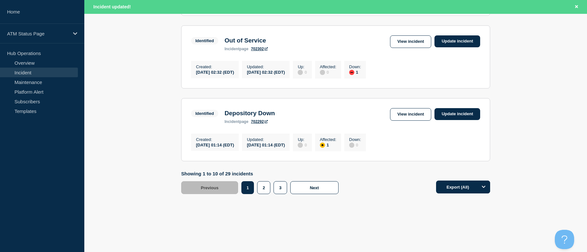
drag, startPoint x: 548, startPoint y: 137, endPoint x: 540, endPoint y: 213, distance: 76.3
click at [263, 183] on button "2" at bounding box center [263, 187] width 13 height 13
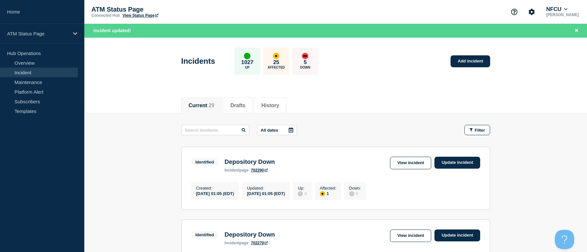
drag, startPoint x: 516, startPoint y: 152, endPoint x: 505, endPoint y: 98, distance: 54.9
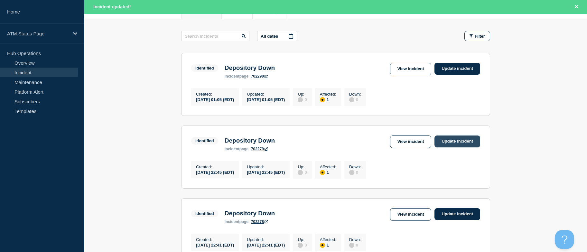
scroll to position [104, 0]
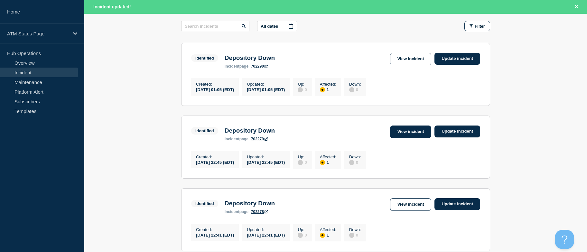
click at [412, 135] on link "View incident" at bounding box center [410, 131] width 41 height 13
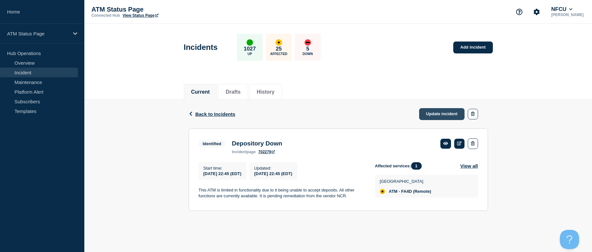
click at [445, 116] on link "Update incident" at bounding box center [442, 114] width 46 height 12
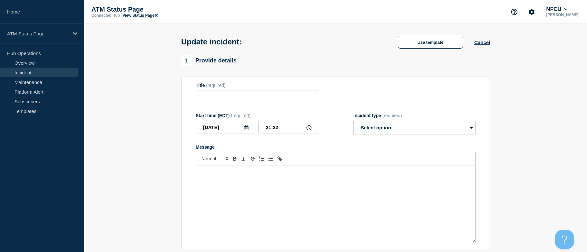
type input "Depository Down"
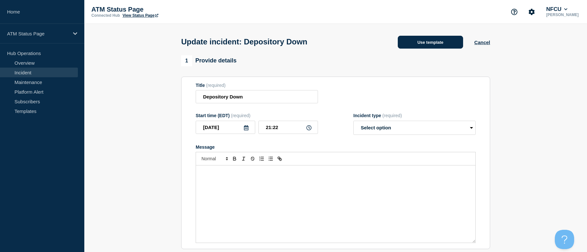
click at [424, 43] on button "Use template" at bounding box center [430, 42] width 65 height 13
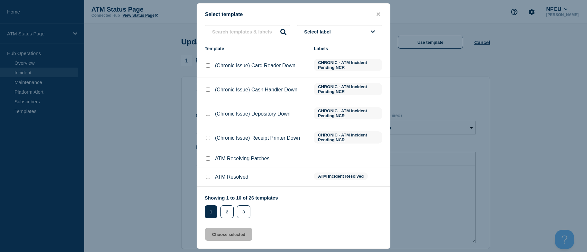
click at [343, 27] on button "Select label" at bounding box center [340, 31] width 86 height 13
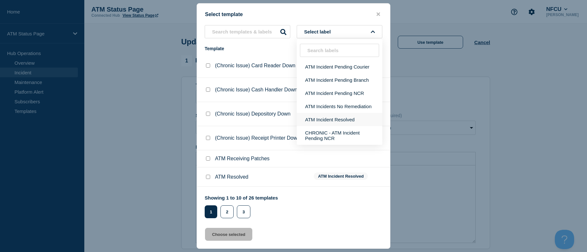
click at [333, 121] on button "ATM Incident Resolved" at bounding box center [340, 119] width 86 height 13
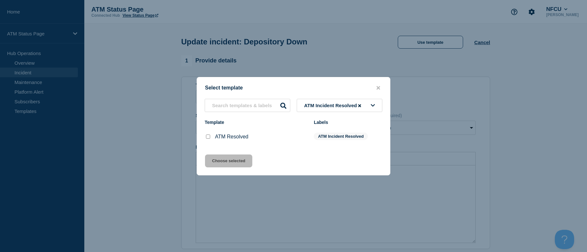
click at [210, 136] on div at bounding box center [208, 136] width 6 height 6
click at [208, 137] on input "ATM Resolved checkbox" at bounding box center [208, 136] width 4 height 4
checkbox input "true"
click at [214, 162] on button "Choose selected" at bounding box center [228, 160] width 47 height 13
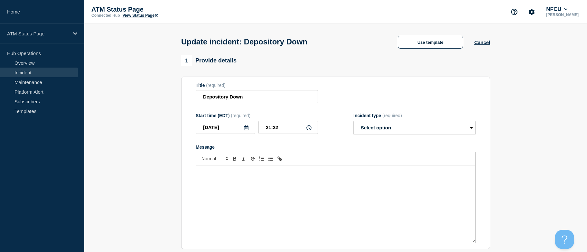
select select "resolved"
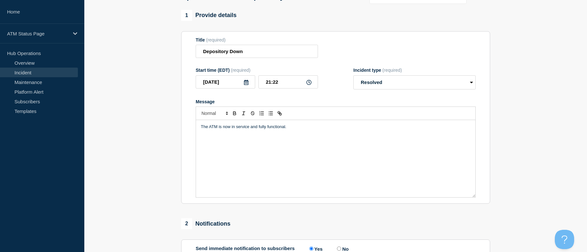
scroll to position [160, 0]
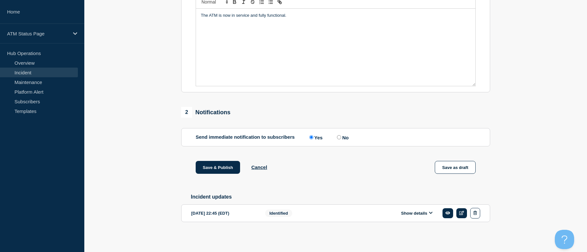
drag, startPoint x: 130, startPoint y: 138, endPoint x: 149, endPoint y: 249, distance: 112.6
click at [223, 164] on button "Save & Publish" at bounding box center [218, 167] width 44 height 13
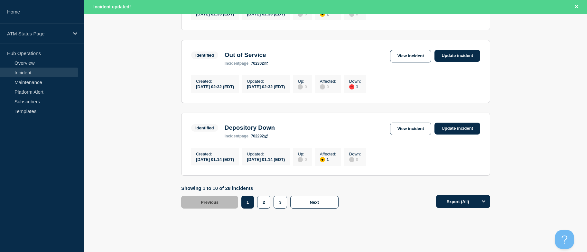
scroll to position [725, 0]
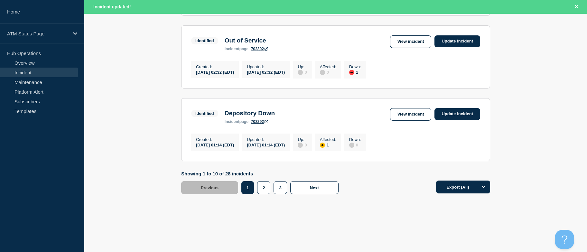
drag, startPoint x: 544, startPoint y: 146, endPoint x: 520, endPoint y: 221, distance: 78.6
click at [266, 185] on button "2" at bounding box center [263, 187] width 13 height 13
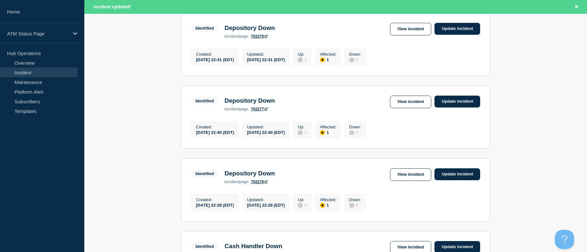
drag, startPoint x: 521, startPoint y: 188, endPoint x: 508, endPoint y: 145, distance: 45.5
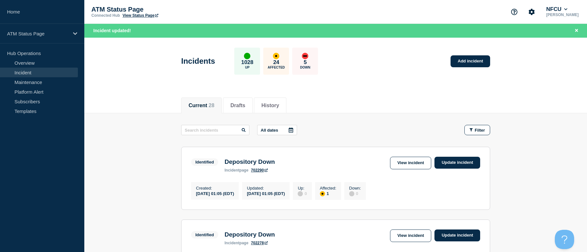
drag, startPoint x: 508, startPoint y: 145, endPoint x: 507, endPoint y: 101, distance: 44.4
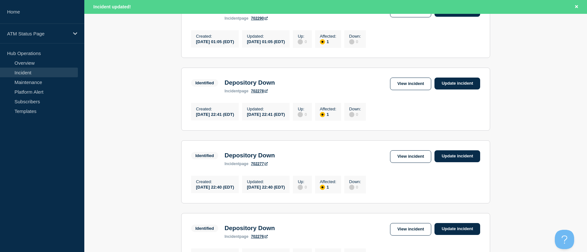
drag, startPoint x: 517, startPoint y: 132, endPoint x: 524, endPoint y: 161, distance: 30.0
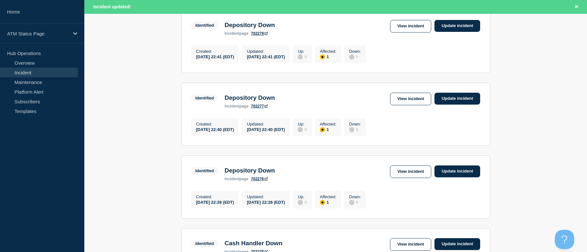
scroll to position [145, 0]
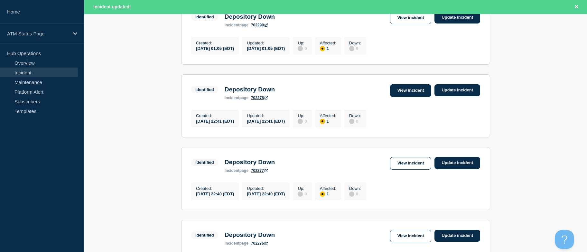
click at [427, 87] on link "View incident" at bounding box center [410, 90] width 41 height 13
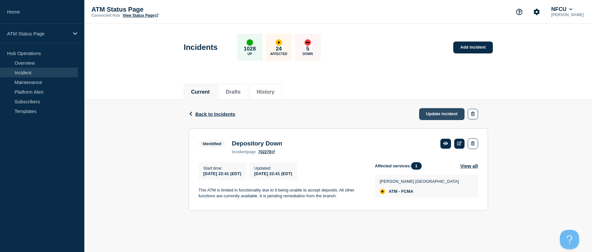
click at [447, 112] on link "Update incident" at bounding box center [442, 114] width 46 height 12
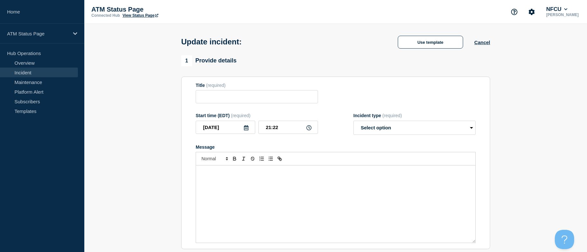
type input "Depository Down"
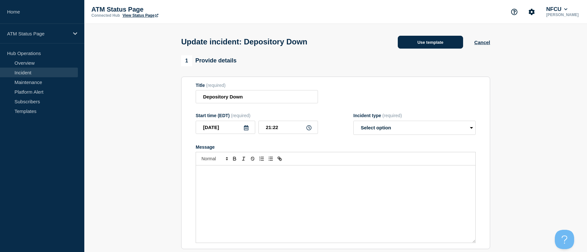
click at [416, 44] on button "Use template" at bounding box center [430, 42] width 65 height 13
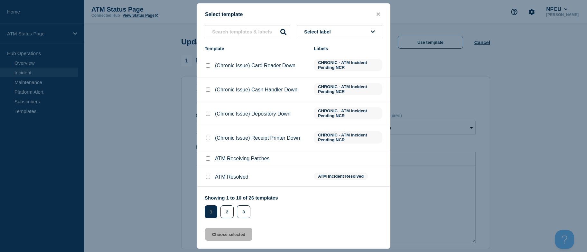
click at [328, 32] on span "Select label" at bounding box center [318, 31] width 29 height 5
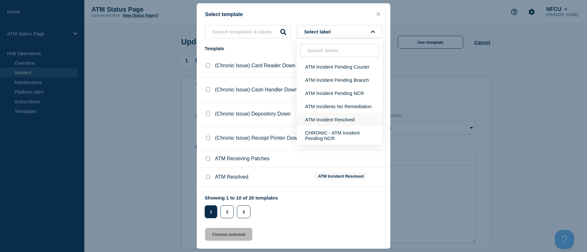
click at [325, 119] on button "ATM Incident Resolved" at bounding box center [340, 119] width 86 height 13
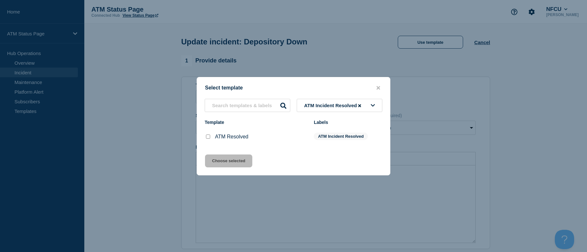
click at [209, 139] on input "ATM Resolved checkbox" at bounding box center [208, 136] width 4 height 4
checkbox input "true"
click at [213, 164] on button "Choose selected" at bounding box center [228, 160] width 47 height 13
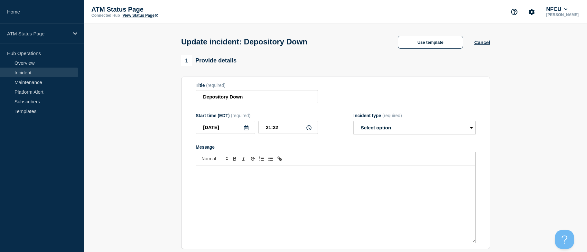
select select "resolved"
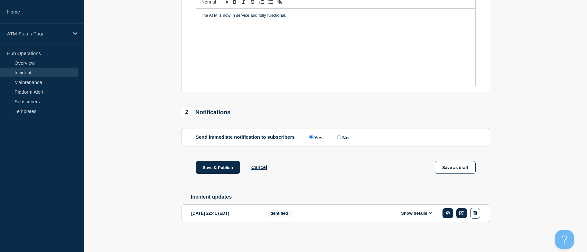
drag, startPoint x: 147, startPoint y: 135, endPoint x: 154, endPoint y: 208, distance: 73.4
click at [212, 167] on button "Save & Publish" at bounding box center [218, 167] width 44 height 13
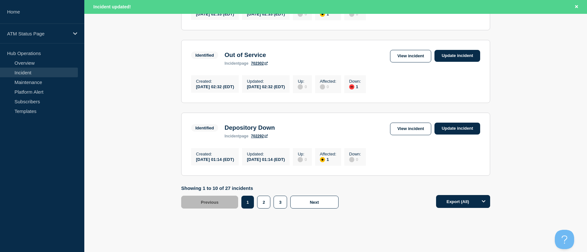
scroll to position [725, 0]
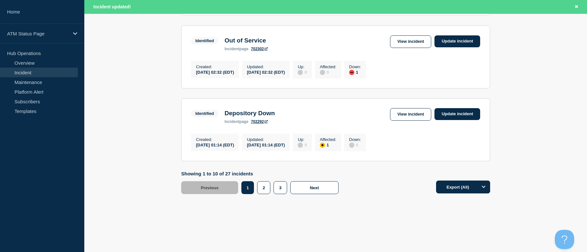
drag, startPoint x: 501, startPoint y: 140, endPoint x: 514, endPoint y: 221, distance: 82.3
click at [267, 187] on button "2" at bounding box center [263, 187] width 13 height 13
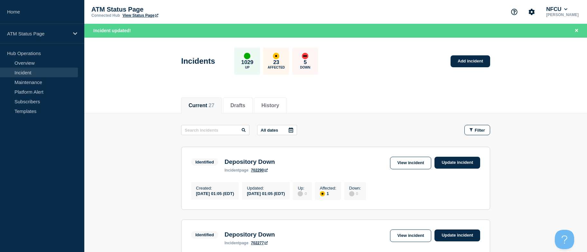
drag, startPoint x: 532, startPoint y: 168, endPoint x: 522, endPoint y: 104, distance: 64.1
click at [417, 236] on link "View incident" at bounding box center [410, 235] width 41 height 13
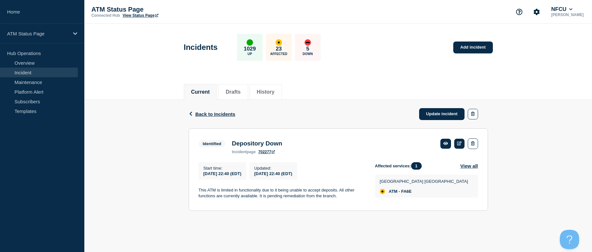
drag, startPoint x: 211, startPoint y: 112, endPoint x: 198, endPoint y: 119, distance: 14.8
click at [211, 112] on span "Back to Incidents" at bounding box center [215, 113] width 40 height 5
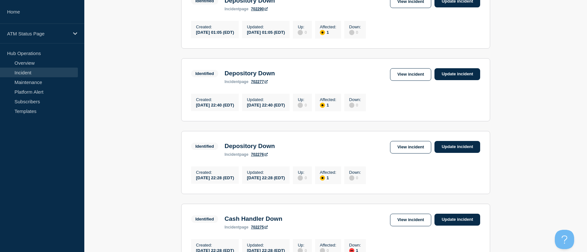
drag, startPoint x: 141, startPoint y: 135, endPoint x: 139, endPoint y: 154, distance: 18.8
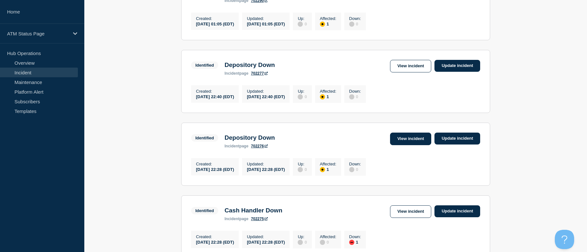
click at [406, 140] on link "View incident" at bounding box center [410, 139] width 41 height 13
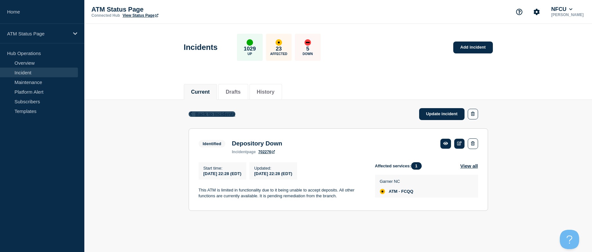
click at [227, 115] on span "Back to Incidents" at bounding box center [215, 113] width 40 height 5
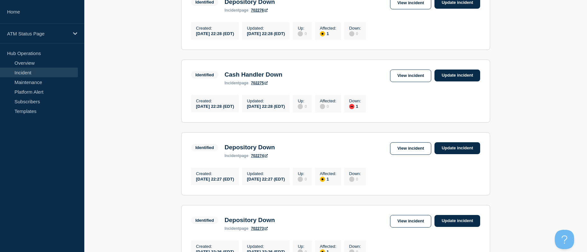
scroll to position [305, 0]
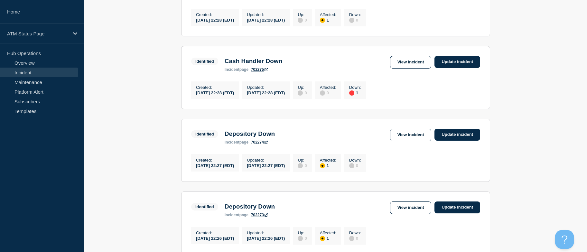
drag, startPoint x: 163, startPoint y: 132, endPoint x: 165, endPoint y: 149, distance: 17.2
click at [409, 69] on link "View incident" at bounding box center [410, 62] width 41 height 13
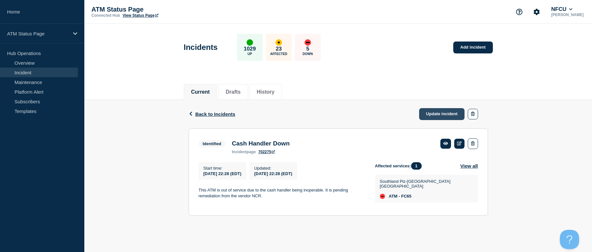
click at [431, 115] on link "Update incident" at bounding box center [442, 114] width 46 height 12
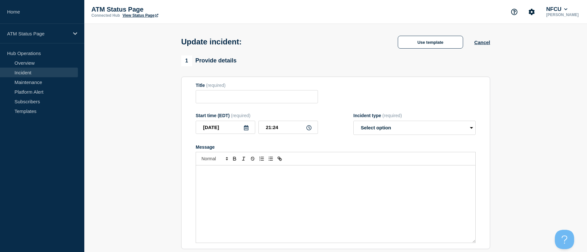
type input "Cash Handler Down"
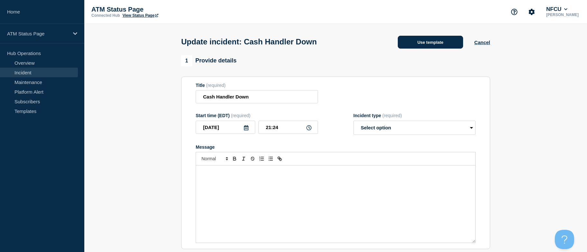
click at [409, 43] on button "Use template" at bounding box center [430, 42] width 65 height 13
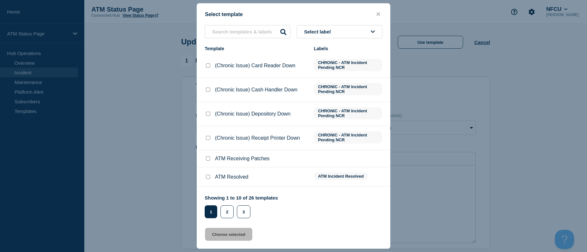
click at [356, 30] on button "Select label" at bounding box center [340, 31] width 86 height 13
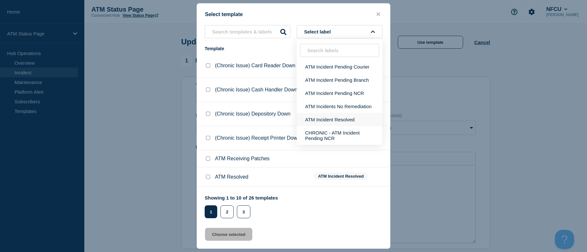
click at [353, 117] on button "ATM Incident Resolved" at bounding box center [340, 119] width 86 height 13
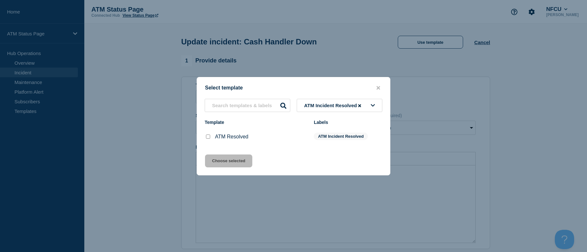
click at [210, 136] on input "ATM Resolved checkbox" at bounding box center [208, 136] width 4 height 4
checkbox input "true"
click at [221, 159] on button "Choose selected" at bounding box center [228, 160] width 47 height 13
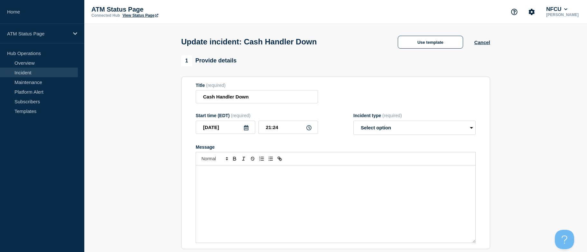
select select "resolved"
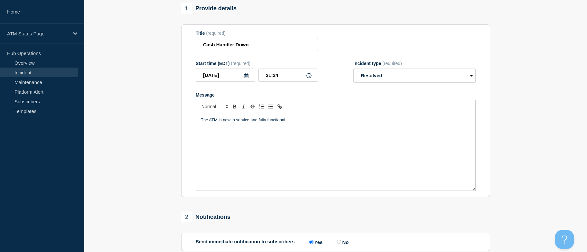
scroll to position [160, 0]
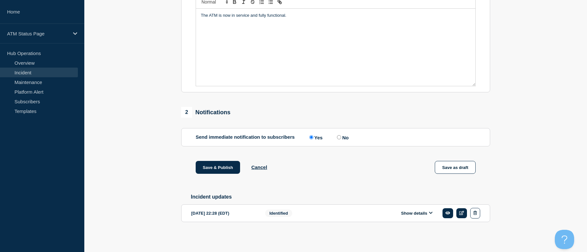
drag, startPoint x: 165, startPoint y: 169, endPoint x: 174, endPoint y: 217, distance: 49.8
click at [205, 171] on button "Save & Publish" at bounding box center [218, 167] width 44 height 13
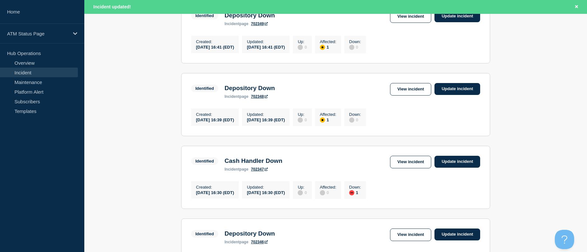
scroll to position [725, 0]
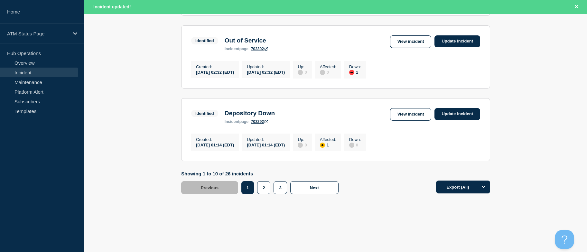
drag, startPoint x: 541, startPoint y: 88, endPoint x: 510, endPoint y: 203, distance: 119.5
click at [264, 183] on button "2" at bounding box center [263, 187] width 13 height 13
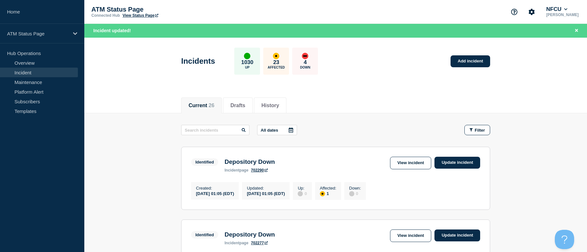
drag, startPoint x: 558, startPoint y: 167, endPoint x: 534, endPoint y: 55, distance: 113.9
click at [405, 242] on link "View incident" at bounding box center [410, 235] width 41 height 13
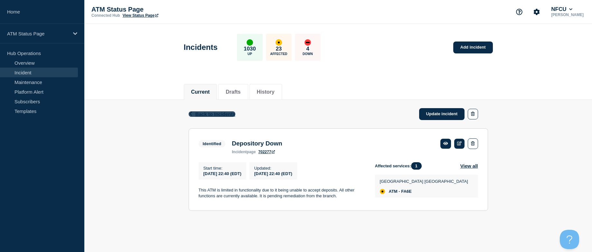
click at [195, 115] on span "Back to Incidents" at bounding box center [215, 113] width 40 height 5
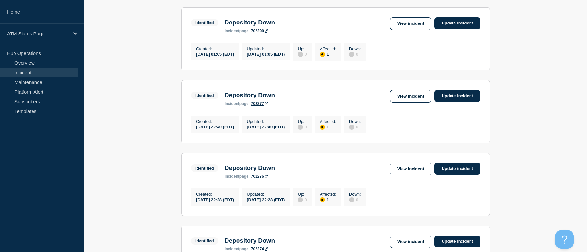
drag, startPoint x: 139, startPoint y: 157, endPoint x: 140, endPoint y: 162, distance: 4.9
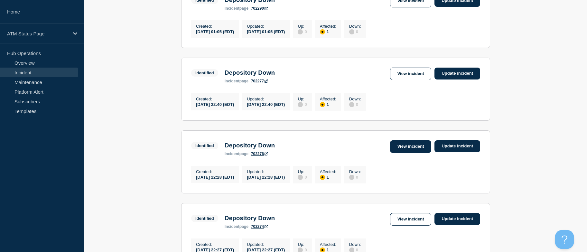
click at [411, 153] on link "View incident" at bounding box center [410, 146] width 41 height 13
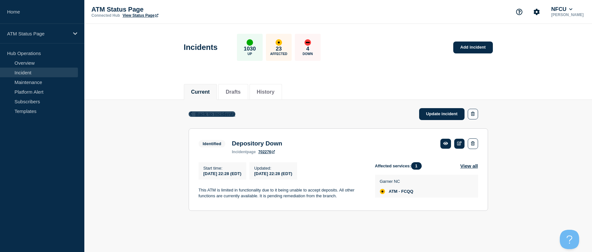
click at [202, 115] on span "Back to Incidents" at bounding box center [215, 113] width 40 height 5
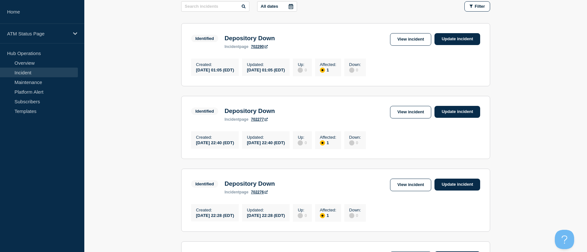
drag, startPoint x: 140, startPoint y: 128, endPoint x: 144, endPoint y: 145, distance: 17.4
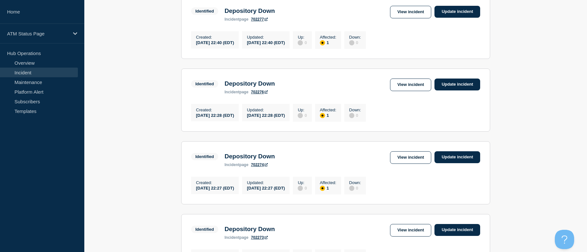
click at [424, 164] on link "View incident" at bounding box center [410, 157] width 41 height 13
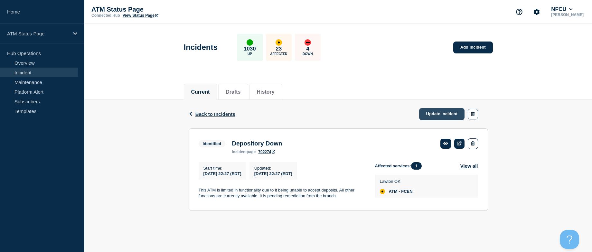
click at [432, 111] on link "Update incident" at bounding box center [442, 114] width 46 height 12
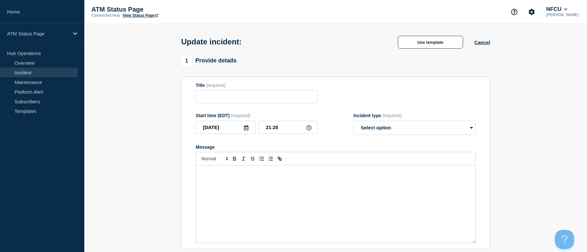
type input "Depository Down"
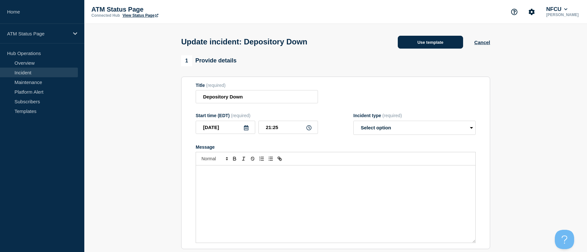
click at [429, 37] on button "Use template" at bounding box center [430, 42] width 65 height 13
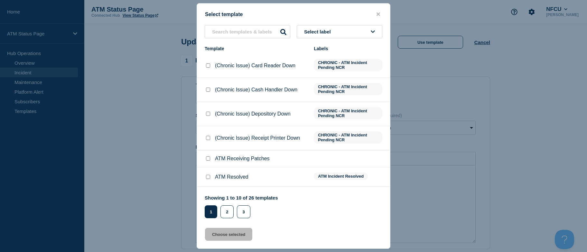
click at [343, 33] on button "Select label" at bounding box center [340, 31] width 86 height 13
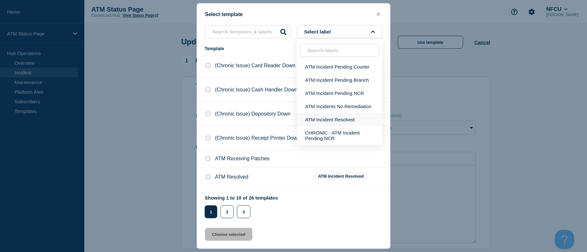
click at [352, 120] on button "ATM Incident Resolved" at bounding box center [340, 119] width 86 height 13
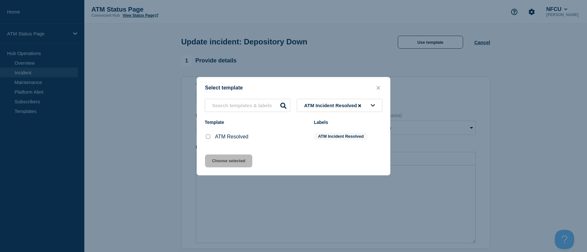
click at [207, 140] on div at bounding box center [208, 136] width 6 height 6
click at [208, 139] on input "ATM Resolved checkbox" at bounding box center [208, 136] width 4 height 4
checkbox input "true"
click at [218, 169] on div "Select template ATM Incident Resolved Template Labels ATM Resolved ATM Incident…" at bounding box center [294, 126] width 194 height 98
click at [216, 161] on button "Choose selected" at bounding box center [228, 160] width 47 height 13
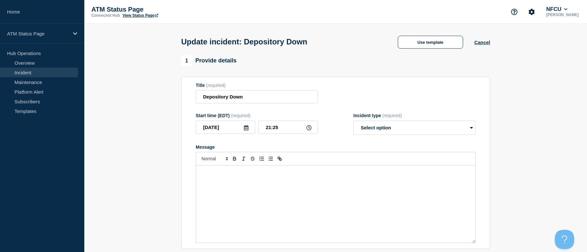
select select "resolved"
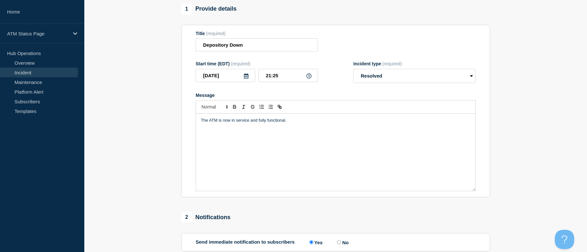
scroll to position [160, 0]
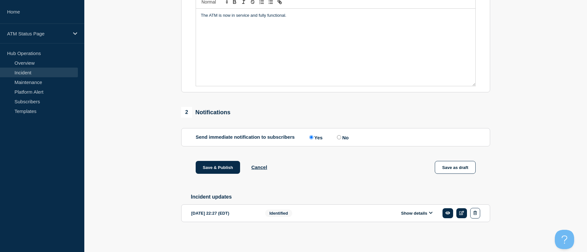
drag, startPoint x: 148, startPoint y: 127, endPoint x: 163, endPoint y: 192, distance: 66.0
click at [218, 171] on button "Save & Publish" at bounding box center [218, 167] width 44 height 13
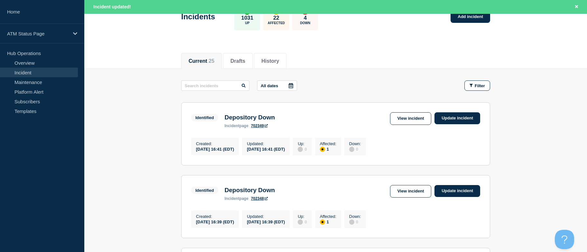
scroll to position [725, 0]
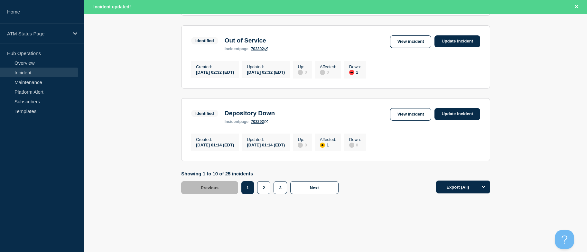
drag, startPoint x: 559, startPoint y: 86, endPoint x: 541, endPoint y: 228, distance: 144.0
click at [265, 188] on button "2" at bounding box center [263, 187] width 13 height 13
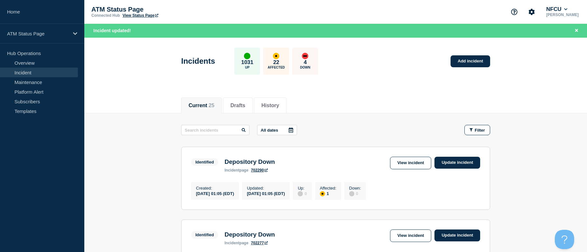
drag, startPoint x: 542, startPoint y: 182, endPoint x: 519, endPoint y: 80, distance: 105.1
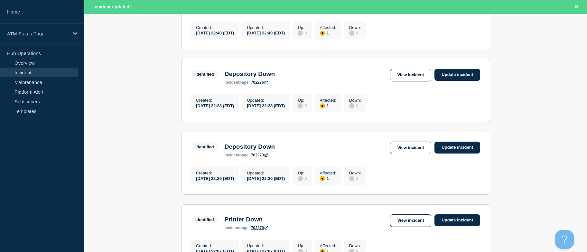
drag, startPoint x: 543, startPoint y: 131, endPoint x: 547, endPoint y: 150, distance: 19.7
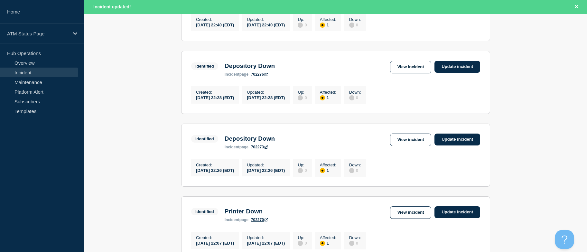
scroll to position [247, 0]
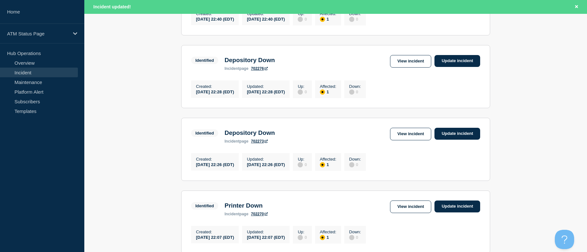
drag, startPoint x: 547, startPoint y: 150, endPoint x: 551, endPoint y: 161, distance: 12.1
click at [414, 140] on link "View incident" at bounding box center [410, 134] width 41 height 13
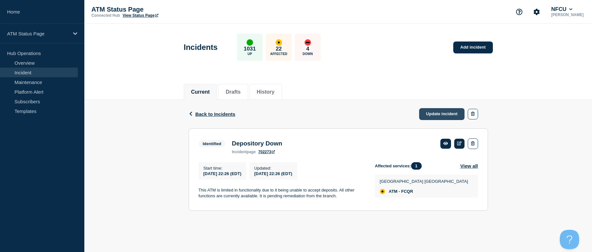
click at [430, 113] on link "Update incident" at bounding box center [442, 114] width 46 height 12
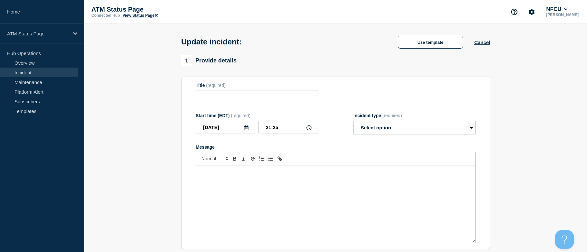
type input "Depository Down"
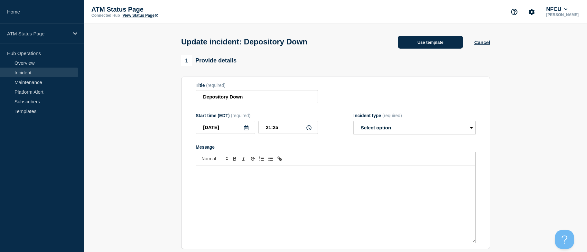
click at [425, 41] on button "Use template" at bounding box center [430, 42] width 65 height 13
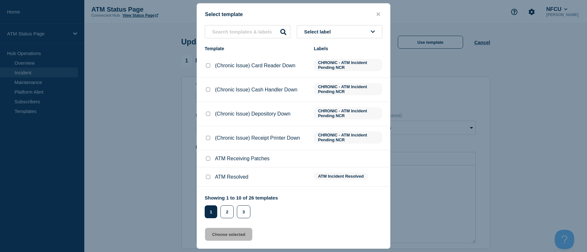
click at [351, 25] on div "Select template Select label Template Labels (Chronic Issue) Card Reader Down C…" at bounding box center [294, 125] width 194 height 245
click at [350, 32] on button "Select label" at bounding box center [340, 31] width 86 height 13
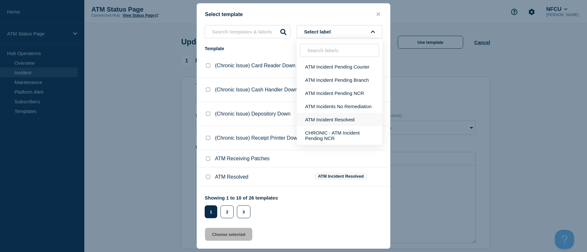
click at [344, 117] on button "ATM Incident Resolved" at bounding box center [340, 119] width 86 height 13
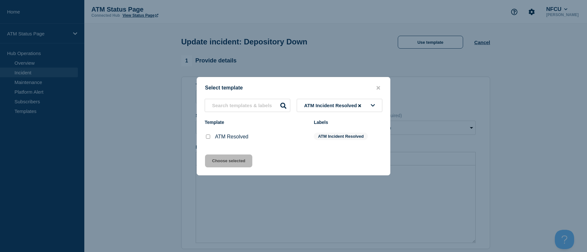
click at [207, 137] on input "ATM Resolved checkbox" at bounding box center [208, 136] width 4 height 4
checkbox input "true"
click at [218, 165] on button "Choose selected" at bounding box center [228, 160] width 47 height 13
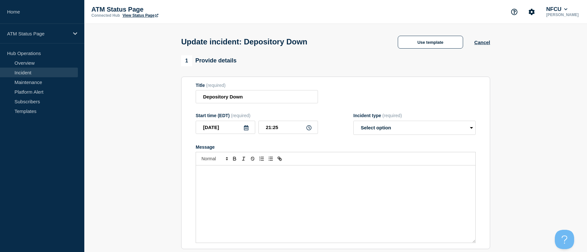
select select "resolved"
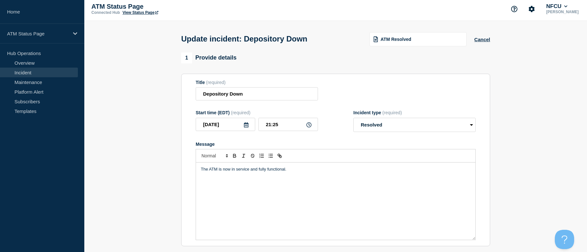
scroll to position [160, 0]
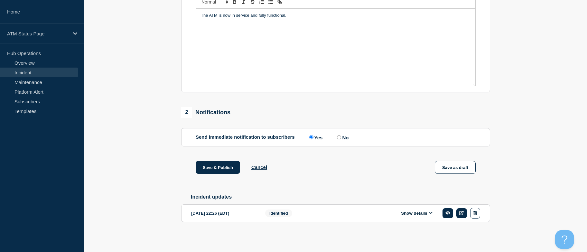
drag, startPoint x: 183, startPoint y: 153, endPoint x: 185, endPoint y: 258, distance: 104.9
click at [220, 164] on button "Save & Publish" at bounding box center [218, 167] width 44 height 13
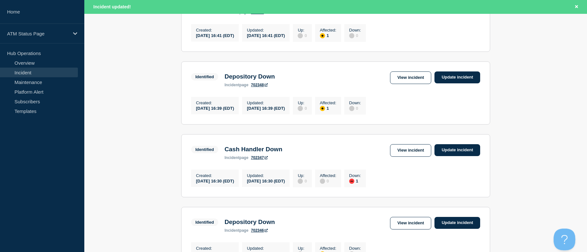
scroll to position [725, 0]
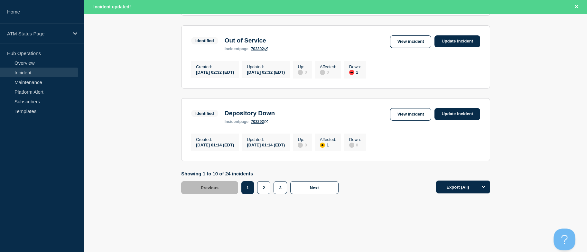
drag, startPoint x: 1127, startPoint y: 422, endPoint x: 561, endPoint y: 246, distance: 592.2
click at [266, 186] on button "2" at bounding box center [263, 187] width 13 height 13
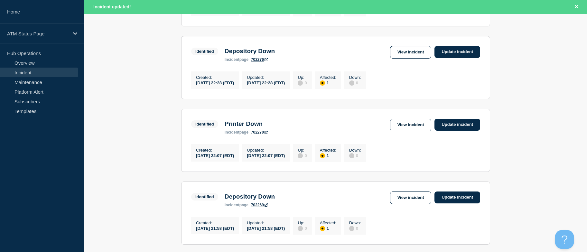
drag, startPoint x: 480, startPoint y: 207, endPoint x: 488, endPoint y: 146, distance: 61.4
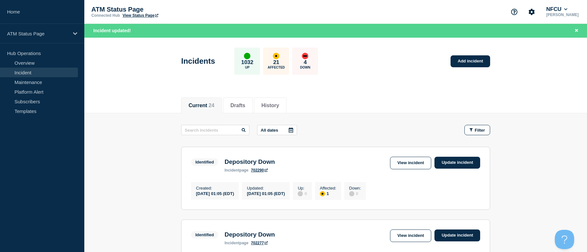
drag, startPoint x: 525, startPoint y: 163, endPoint x: 526, endPoint y: 102, distance: 61.4
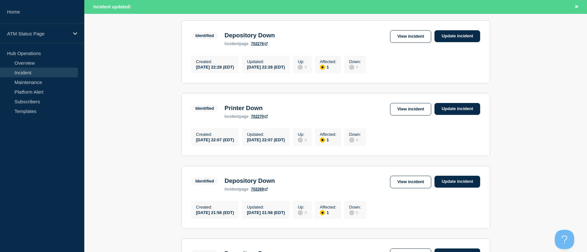
drag, startPoint x: 530, startPoint y: 141, endPoint x: 532, endPoint y: 150, distance: 9.5
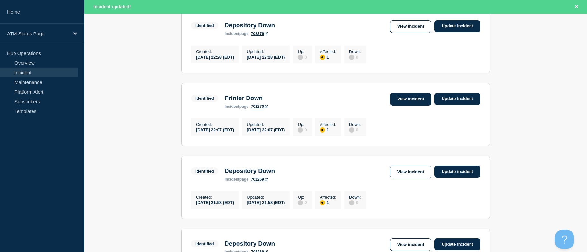
click at [399, 101] on link "View incident" at bounding box center [410, 99] width 41 height 13
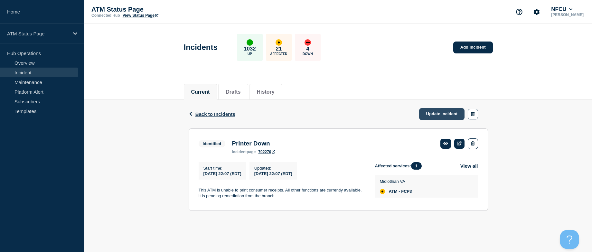
click at [444, 112] on link "Update incident" at bounding box center [442, 114] width 46 height 12
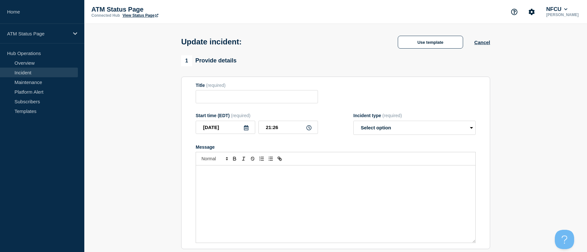
type input "Printer Down"
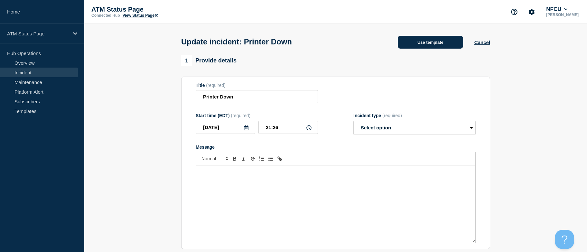
click at [437, 44] on button "Use template" at bounding box center [430, 42] width 65 height 13
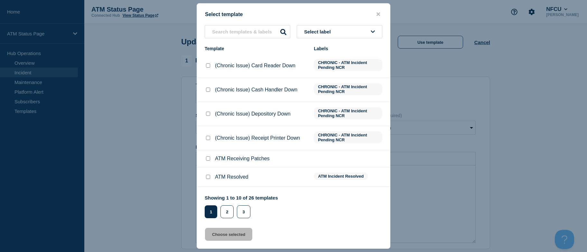
click at [359, 32] on button "Select label" at bounding box center [340, 31] width 86 height 13
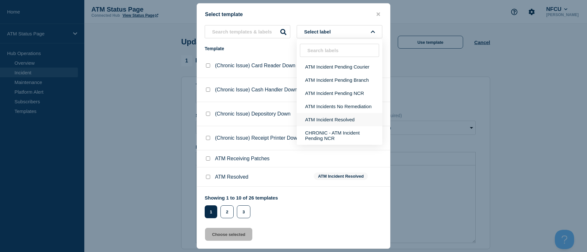
click at [349, 115] on button "ATM Incident Resolved" at bounding box center [340, 119] width 86 height 13
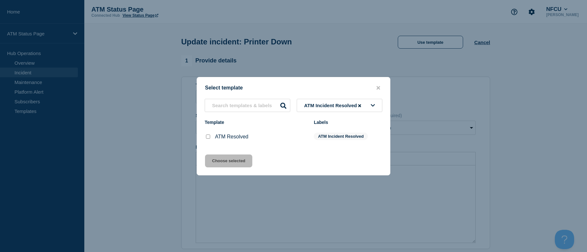
click at [209, 135] on input "ATM Resolved checkbox" at bounding box center [208, 136] width 4 height 4
checkbox input "true"
click at [213, 155] on button "Choose selected" at bounding box center [228, 160] width 47 height 13
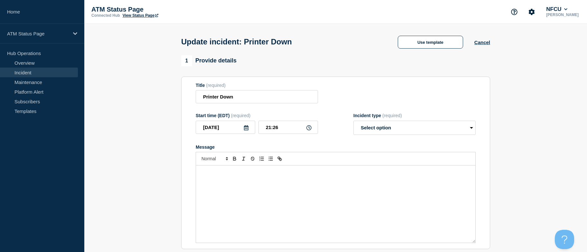
select select "resolved"
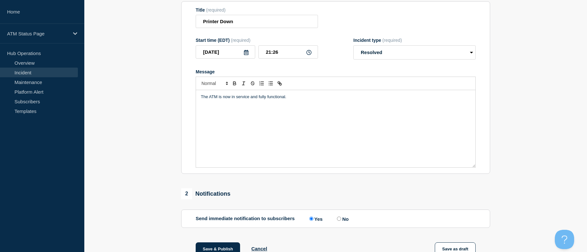
scroll to position [160, 0]
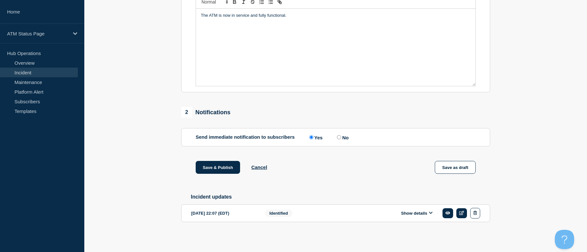
drag, startPoint x: 131, startPoint y: 168, endPoint x: 143, endPoint y: 220, distance: 53.3
click at [208, 164] on button "Save & Publish" at bounding box center [218, 167] width 44 height 13
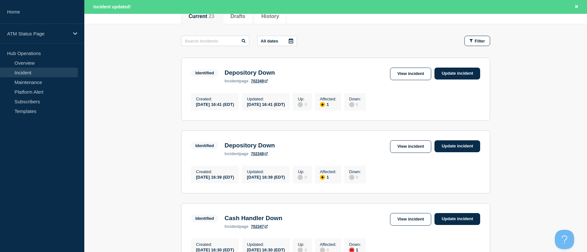
scroll to position [725, 0]
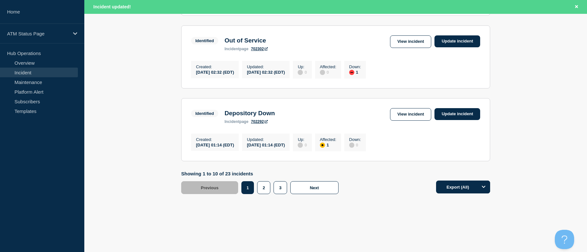
drag, startPoint x: 488, startPoint y: 163, endPoint x: 495, endPoint y: 273, distance: 110.6
click at [261, 184] on button "2" at bounding box center [263, 187] width 13 height 13
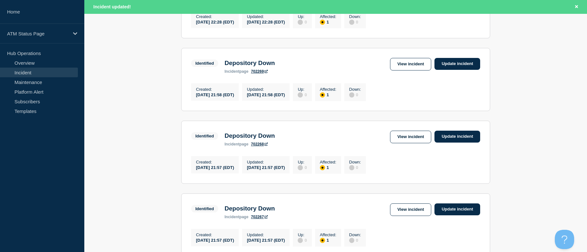
drag, startPoint x: 381, startPoint y: 220, endPoint x: 376, endPoint y: 197, distance: 23.4
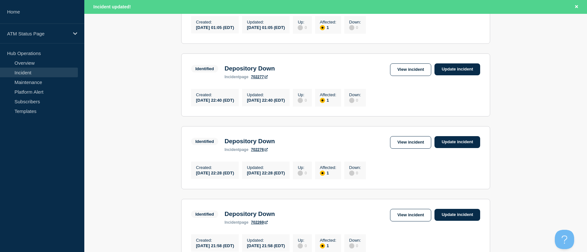
drag, startPoint x: 376, startPoint y: 197, endPoint x: 370, endPoint y: 173, distance: 25.1
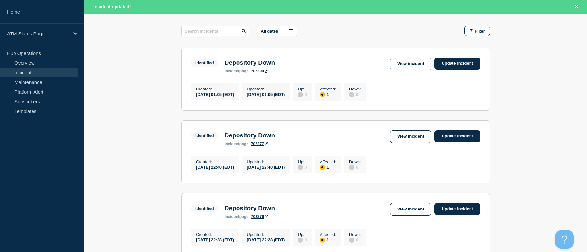
drag, startPoint x: 370, startPoint y: 173, endPoint x: 367, endPoint y: 155, distance: 17.9
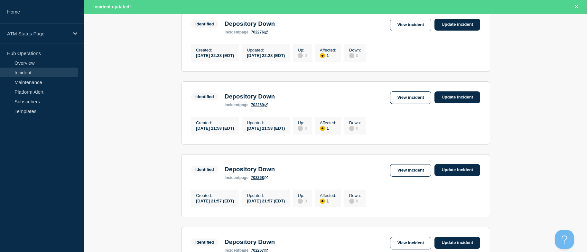
drag, startPoint x: 367, startPoint y: 155, endPoint x: 367, endPoint y: 182, distance: 26.7
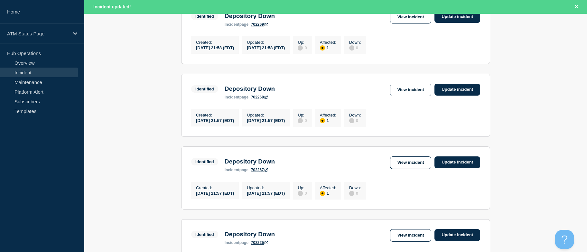
scroll to position [379, 0]
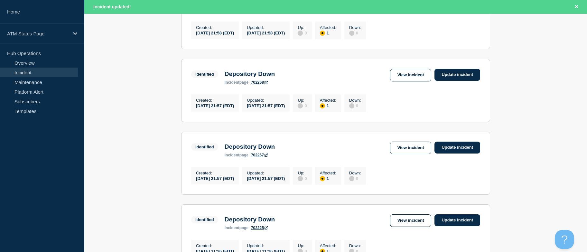
drag, startPoint x: 358, startPoint y: 164, endPoint x: 362, endPoint y: 182, distance: 18.5
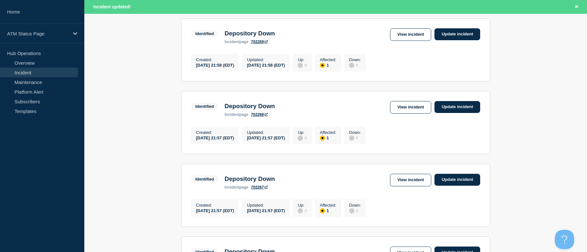
scroll to position [282, 0]
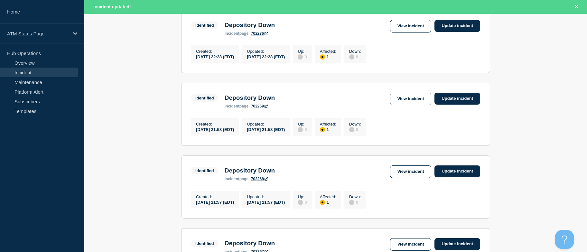
click at [411, 99] on section "Identified Depository Down incident page 702269 View incident Update incident C…" at bounding box center [335, 114] width 309 height 63
click at [411, 104] on link "View incident" at bounding box center [410, 99] width 41 height 13
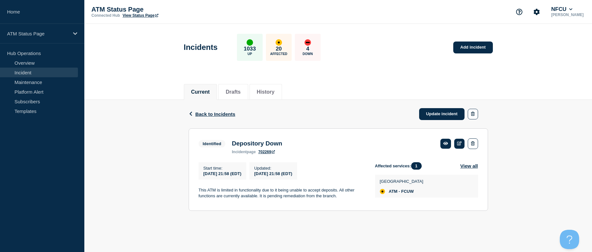
drag, startPoint x: 225, startPoint y: 115, endPoint x: 200, endPoint y: 125, distance: 26.5
click at [225, 115] on span "Back to Incidents" at bounding box center [215, 113] width 40 height 5
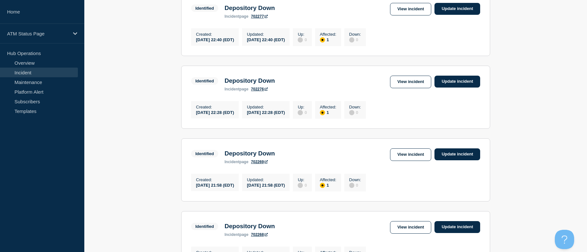
drag, startPoint x: 144, startPoint y: 127, endPoint x: 147, endPoint y: 137, distance: 10.5
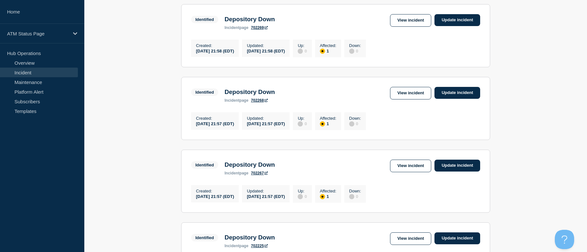
drag, startPoint x: 149, startPoint y: 139, endPoint x: 151, endPoint y: 152, distance: 13.4
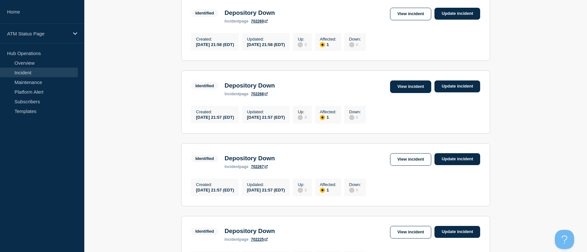
click at [400, 93] on link "View incident" at bounding box center [410, 86] width 41 height 13
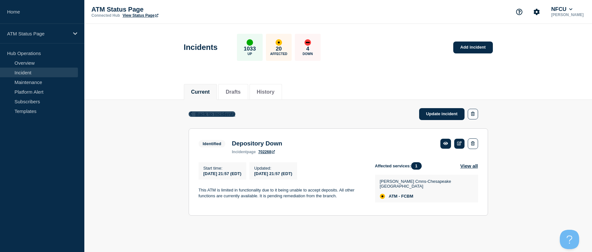
click at [211, 114] on span "Back to Incidents" at bounding box center [215, 113] width 40 height 5
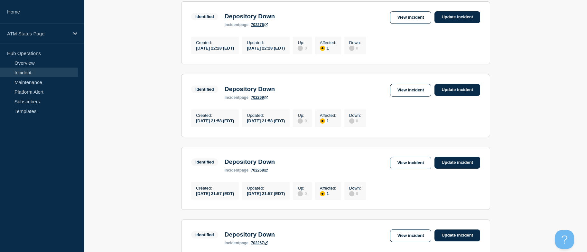
drag, startPoint x: 157, startPoint y: 163, endPoint x: 161, endPoint y: 187, distance: 24.2
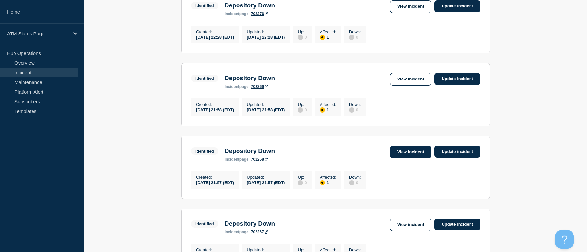
click at [412, 158] on link "View incident" at bounding box center [410, 152] width 41 height 13
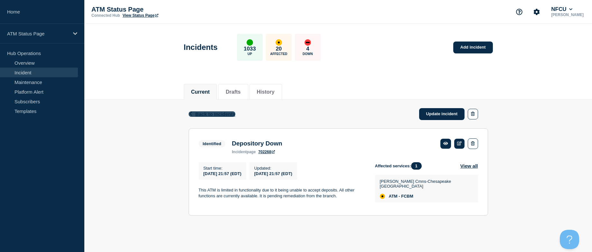
click at [198, 114] on span "Back to Incidents" at bounding box center [215, 113] width 40 height 5
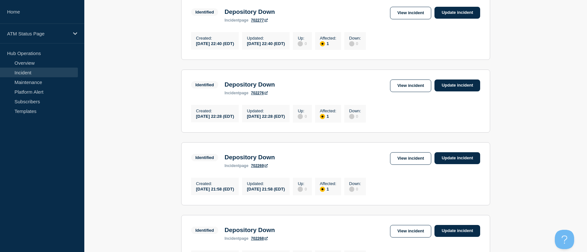
drag, startPoint x: 170, startPoint y: 139, endPoint x: 168, endPoint y: 169, distance: 30.3
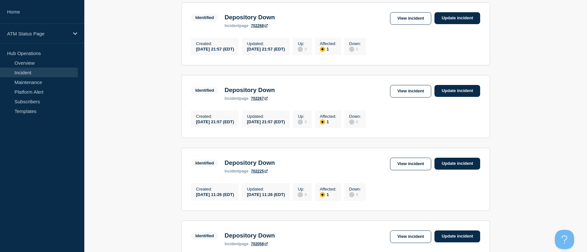
drag, startPoint x: 160, startPoint y: 157, endPoint x: 160, endPoint y: 176, distance: 19.0
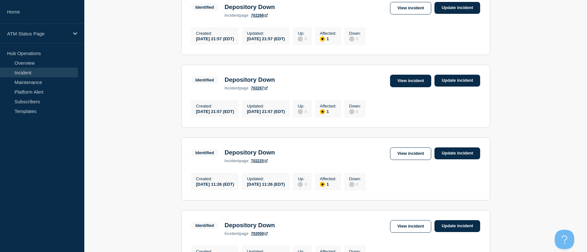
click at [401, 87] on link "View incident" at bounding box center [410, 81] width 41 height 13
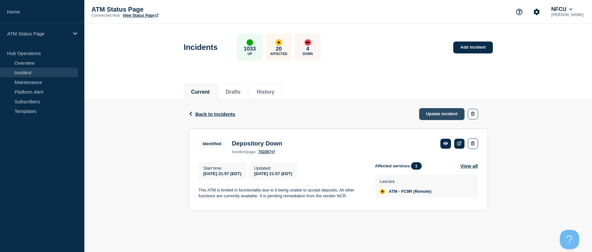
click at [445, 115] on link "Update incident" at bounding box center [442, 114] width 46 height 12
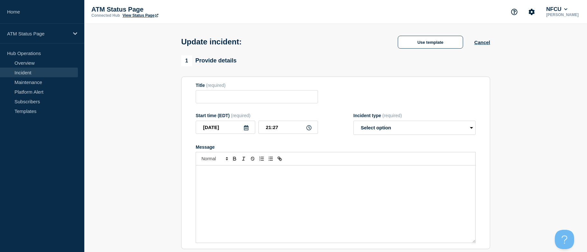
type input "Depository Down"
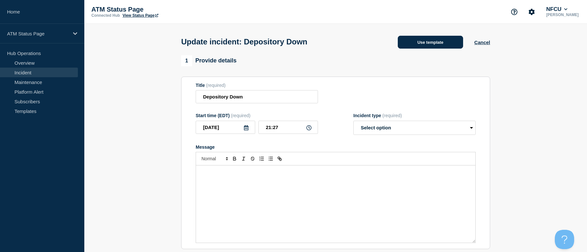
click at [421, 42] on button "Use template" at bounding box center [430, 42] width 65 height 13
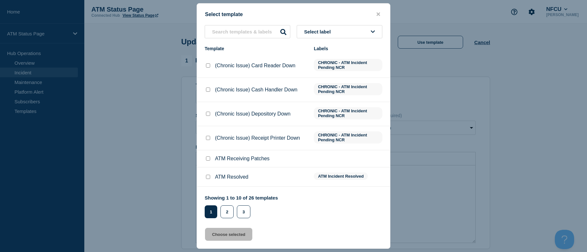
click at [333, 36] on button "Select label" at bounding box center [340, 31] width 86 height 13
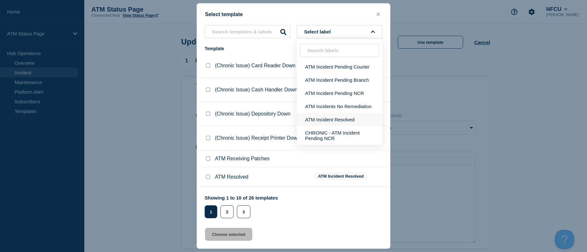
click at [338, 117] on button "ATM Incident Resolved" at bounding box center [340, 119] width 86 height 13
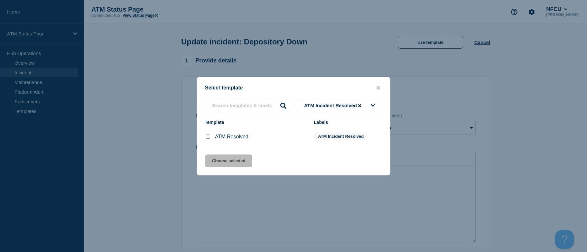
click at [205, 134] on div at bounding box center [208, 136] width 6 height 6
click at [211, 138] on div at bounding box center [208, 136] width 6 height 6
click at [209, 138] on input "ATM Resolved checkbox" at bounding box center [208, 136] width 4 height 4
checkbox input "true"
click at [213, 154] on div "Select template ATM Incident Resolved Template Labels ATM Resolved ATM Incident…" at bounding box center [294, 126] width 194 height 98
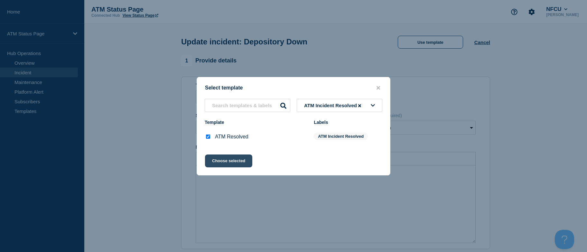
click at [212, 161] on button "Choose selected" at bounding box center [228, 160] width 47 height 13
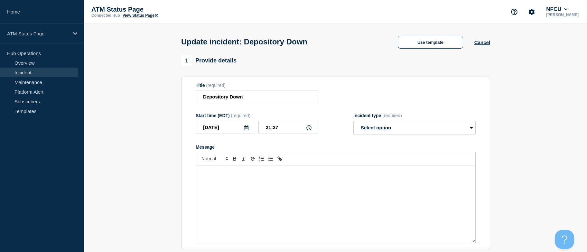
select select "resolved"
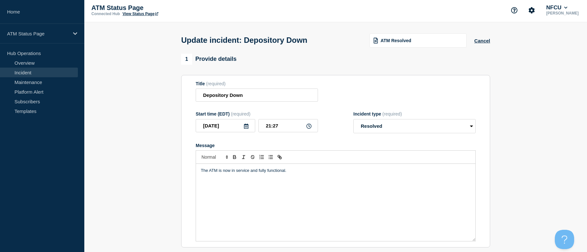
scroll to position [160, 0]
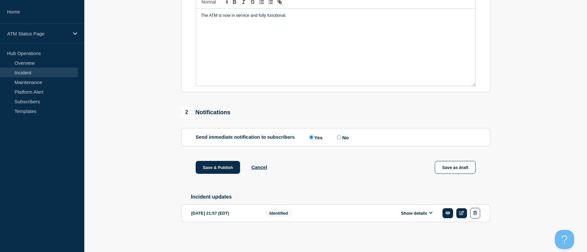
drag, startPoint x: 171, startPoint y: 192, endPoint x: 175, endPoint y: 254, distance: 62.5
click at [219, 164] on button "Save & Publish" at bounding box center [218, 167] width 44 height 13
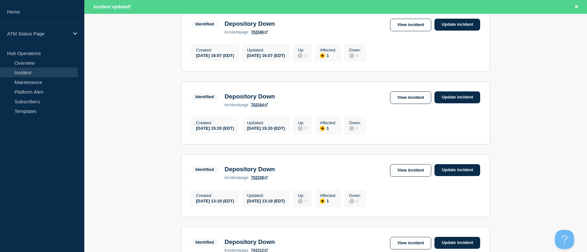
drag, startPoint x: 530, startPoint y: 138, endPoint x: 537, endPoint y: 166, distance: 28.7
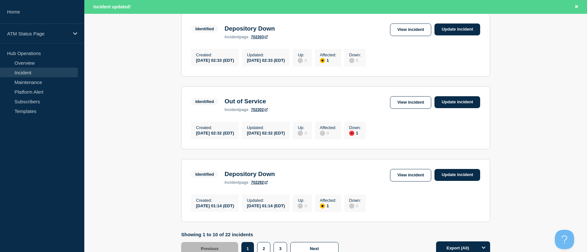
scroll to position [725, 0]
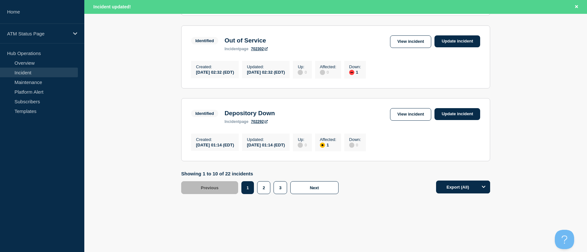
drag, startPoint x: 532, startPoint y: 138, endPoint x: 485, endPoint y: 210, distance: 85.7
click at [265, 185] on button "2" at bounding box center [263, 187] width 13 height 13
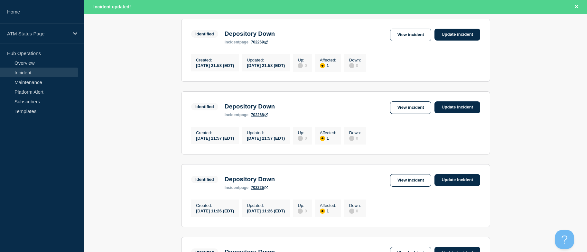
drag, startPoint x: 389, startPoint y: 216, endPoint x: 388, endPoint y: 191, distance: 25.1
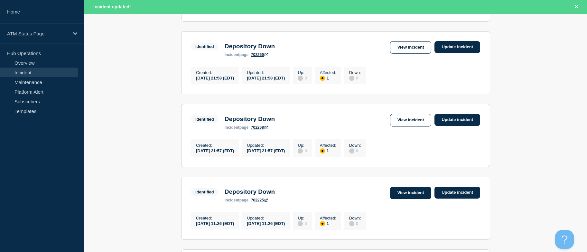
click at [420, 199] on link "View incident" at bounding box center [410, 193] width 41 height 13
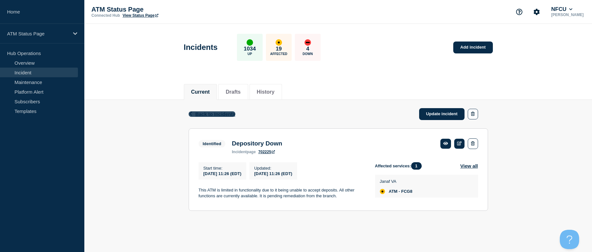
click at [223, 114] on span "Back to Incidents" at bounding box center [215, 113] width 40 height 5
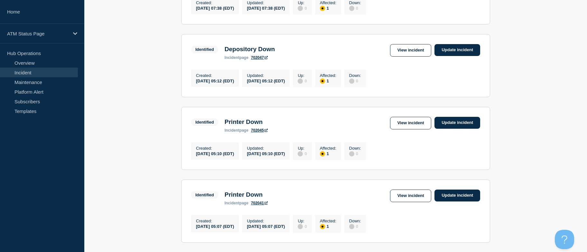
drag, startPoint x: 142, startPoint y: 119, endPoint x: 144, endPoint y: 143, distance: 24.2
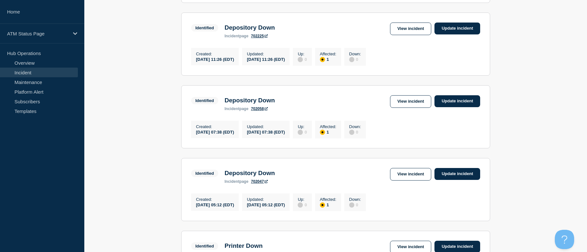
drag, startPoint x: 143, startPoint y: 136, endPoint x: 142, endPoint y: 112, distance: 23.8
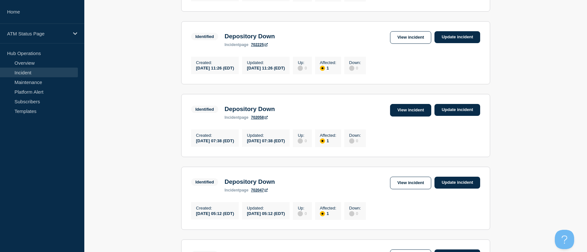
click at [408, 116] on link "View incident" at bounding box center [410, 110] width 41 height 13
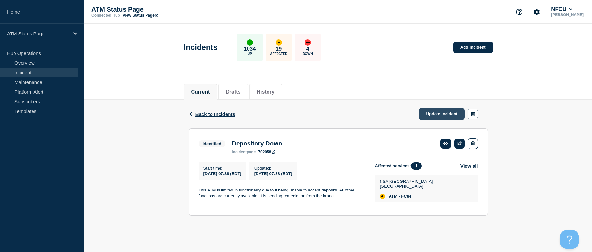
click at [427, 112] on link "Update incident" at bounding box center [442, 114] width 46 height 12
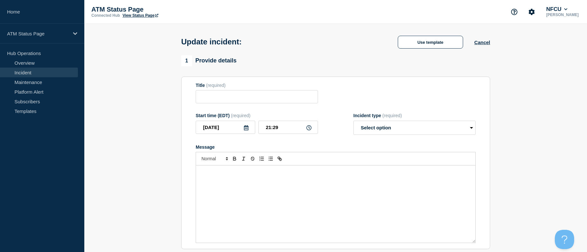
type input "Depository Down"
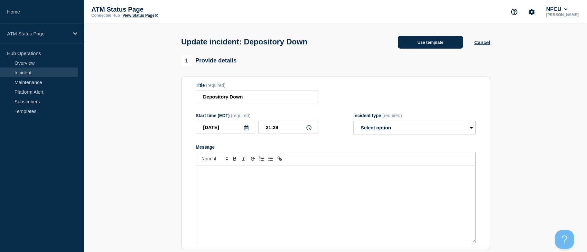
click at [421, 46] on button "Use template" at bounding box center [430, 42] width 65 height 13
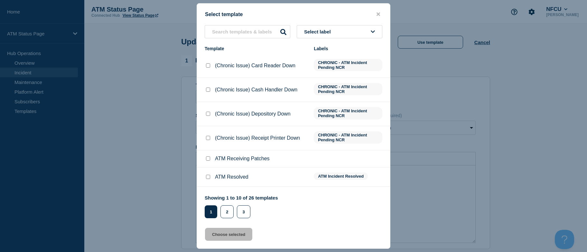
click at [360, 36] on button "Select label" at bounding box center [340, 31] width 86 height 13
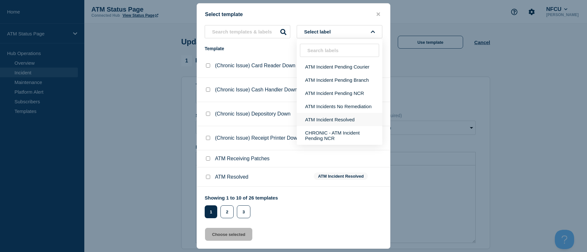
click at [349, 117] on button "ATM Incident Resolved" at bounding box center [340, 119] width 86 height 13
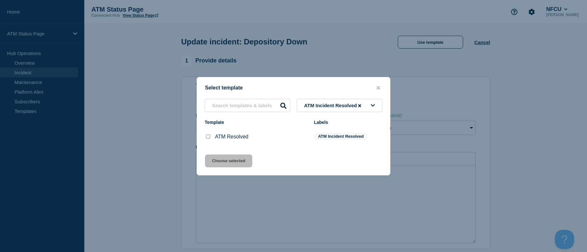
click at [221, 137] on p "ATM Resolved" at bounding box center [231, 137] width 33 height 6
click at [208, 137] on input "ATM Resolved checkbox" at bounding box center [208, 136] width 4 height 4
checkbox input "true"
click at [216, 157] on button "Choose selected" at bounding box center [228, 160] width 47 height 13
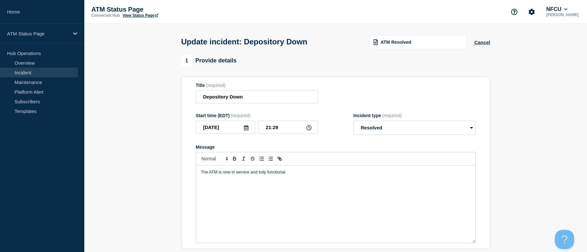
select select "resolved"
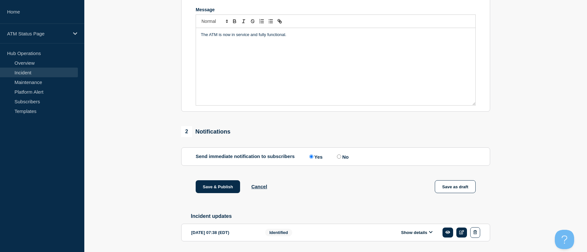
scroll to position [160, 0]
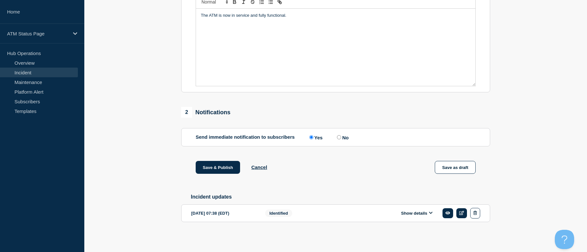
drag, startPoint x: 140, startPoint y: 144, endPoint x: 159, endPoint y: 216, distance: 74.5
click at [210, 166] on button "Save & Publish" at bounding box center [218, 167] width 44 height 13
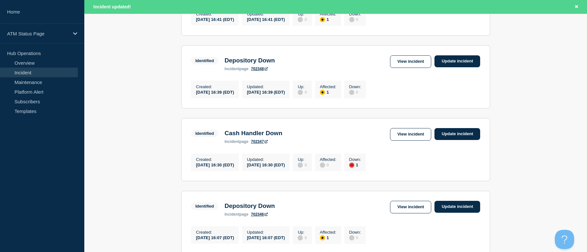
scroll to position [725, 0]
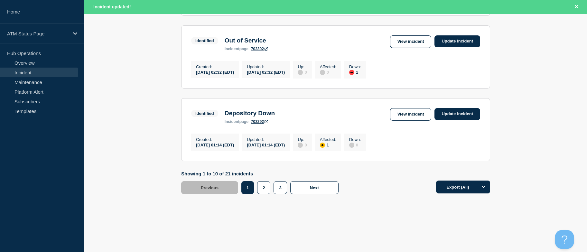
drag, startPoint x: 509, startPoint y: 138, endPoint x: 528, endPoint y: 247, distance: 110.5
click at [268, 190] on button "2" at bounding box center [263, 187] width 13 height 13
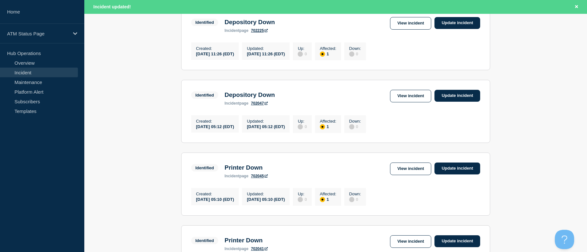
drag, startPoint x: 412, startPoint y: 186, endPoint x: 408, endPoint y: 164, distance: 22.8
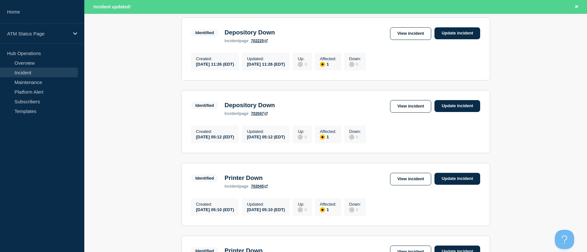
drag, startPoint x: 408, startPoint y: 160, endPoint x: 407, endPoint y: 154, distance: 6.5
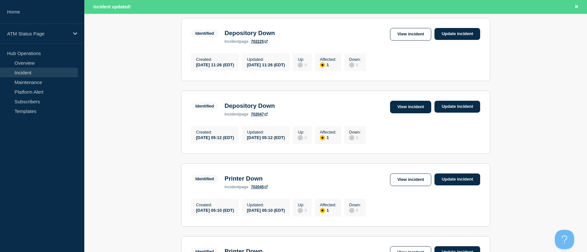
click at [410, 113] on link "View incident" at bounding box center [410, 107] width 41 height 13
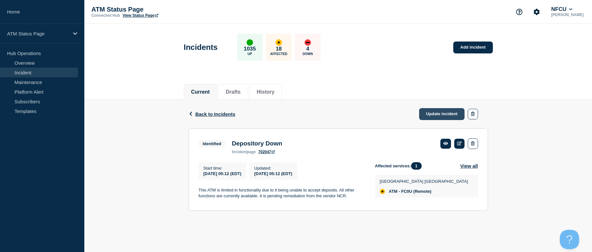
click at [428, 113] on link "Update incident" at bounding box center [442, 114] width 46 height 12
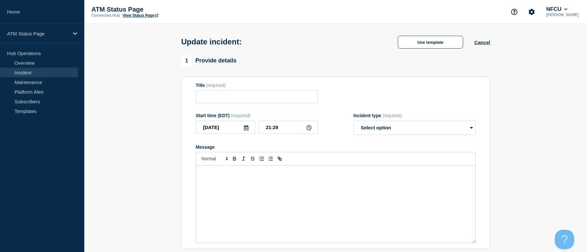
type input "Depository Down"
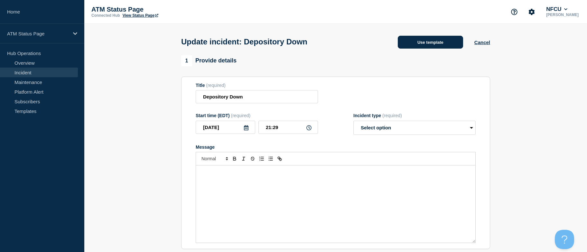
click at [404, 45] on button "Use template" at bounding box center [430, 42] width 65 height 13
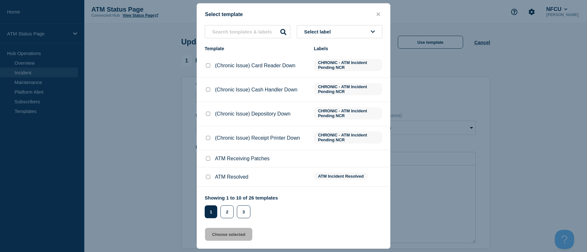
click at [355, 29] on button "Select label" at bounding box center [340, 31] width 86 height 13
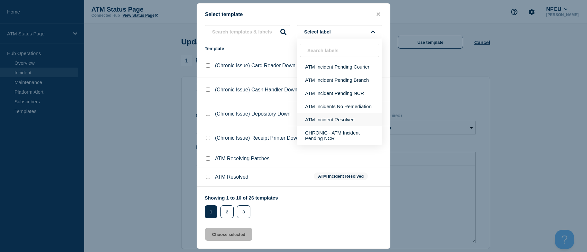
click at [342, 119] on button "ATM Incident Resolved" at bounding box center [340, 119] width 86 height 13
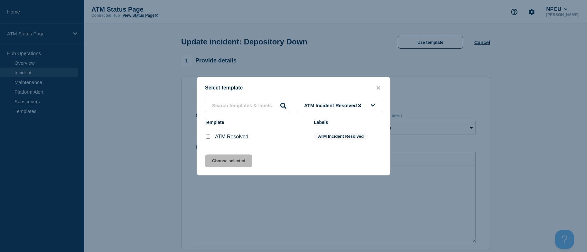
click at [208, 138] on input "ATM Resolved checkbox" at bounding box center [208, 136] width 4 height 4
checkbox input "true"
click at [220, 169] on div "Select template ATM Incident Resolved Template Labels ATM Resolved ATM Incident…" at bounding box center [294, 126] width 194 height 98
click at [214, 157] on button "Choose selected" at bounding box center [228, 160] width 47 height 13
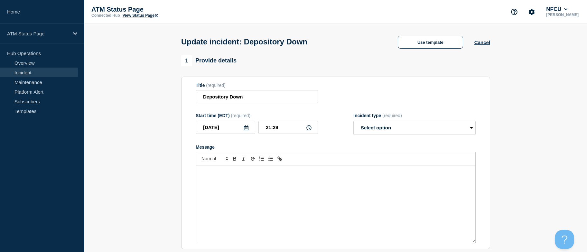
select select "resolved"
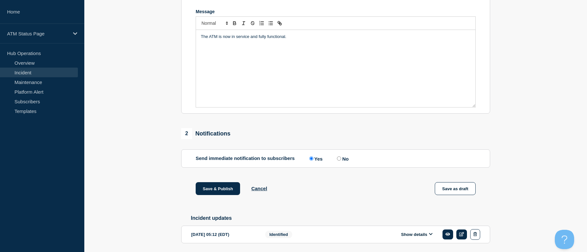
scroll to position [160, 0]
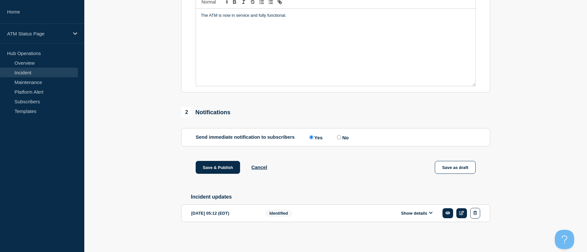
drag, startPoint x: 159, startPoint y: 146, endPoint x: 166, endPoint y: 215, distance: 69.2
click at [216, 167] on button "Save & Publish" at bounding box center [218, 167] width 44 height 13
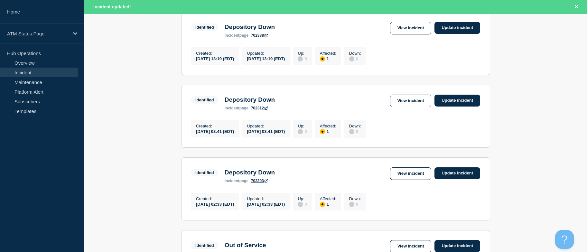
scroll to position [725, 0]
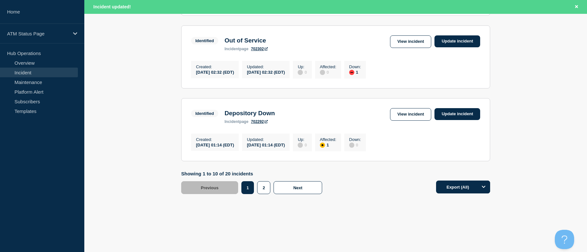
drag, startPoint x: 182, startPoint y: 149, endPoint x: 183, endPoint y: 213, distance: 63.7
click at [261, 185] on button "2" at bounding box center [263, 187] width 13 height 13
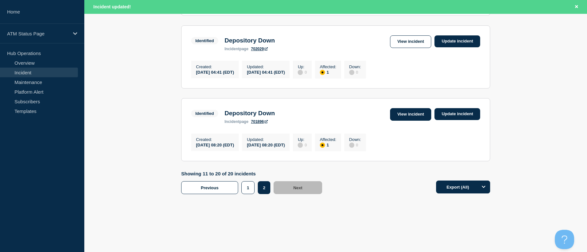
click at [397, 112] on link "View incident" at bounding box center [410, 114] width 41 height 13
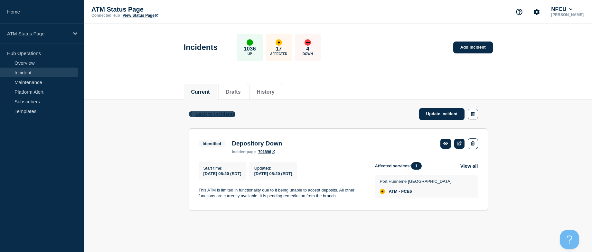
click at [219, 114] on span "Back to Incidents" at bounding box center [215, 113] width 40 height 5
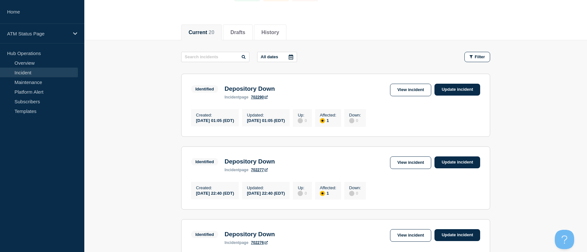
scroll to position [712, 0]
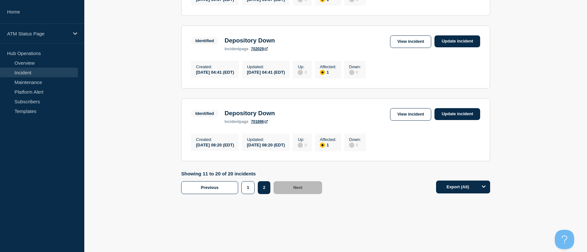
drag, startPoint x: 157, startPoint y: 112, endPoint x: 158, endPoint y: 219, distance: 107.4
click at [410, 35] on link "View incident" at bounding box center [410, 41] width 41 height 13
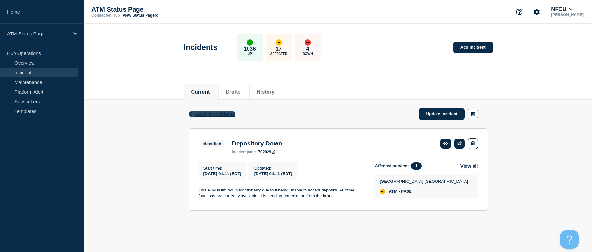
click at [215, 115] on span "Back to Incidents" at bounding box center [215, 113] width 40 height 5
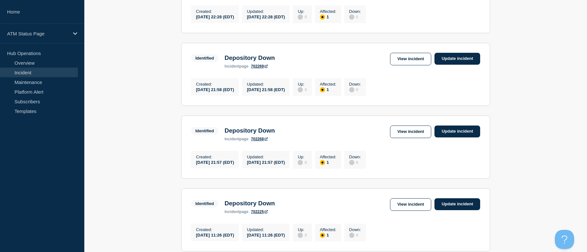
scroll to position [712, 0]
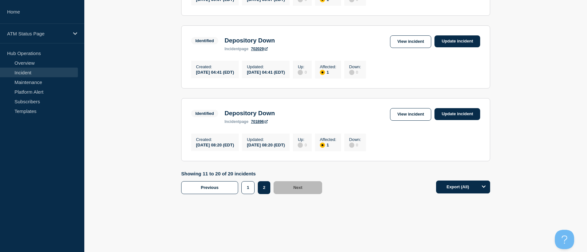
drag, startPoint x: 140, startPoint y: 128, endPoint x: 158, endPoint y: 242, distance: 115.3
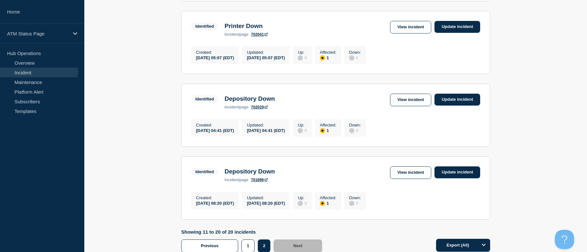
scroll to position [617, 0]
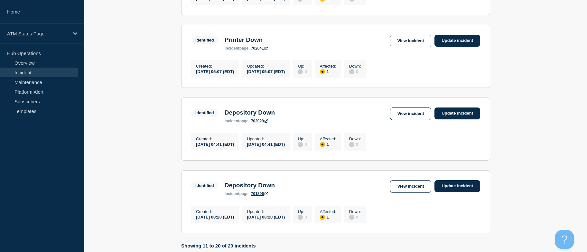
drag, startPoint x: 130, startPoint y: 176, endPoint x: 128, endPoint y: 158, distance: 17.5
click at [411, 47] on link "View incident" at bounding box center [410, 41] width 41 height 13
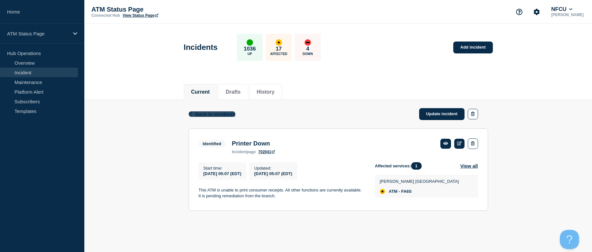
click at [230, 112] on span "Back to Incidents" at bounding box center [215, 113] width 40 height 5
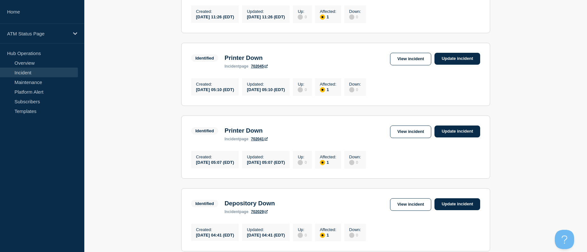
drag, startPoint x: 163, startPoint y: 91, endPoint x: 154, endPoint y: 159, distance: 68.8
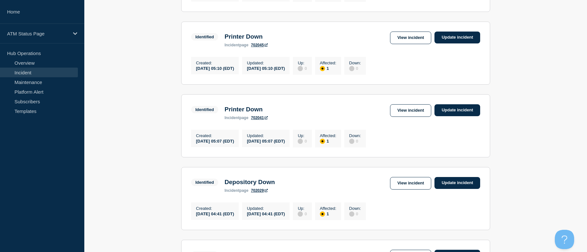
drag, startPoint x: 145, startPoint y: 140, endPoint x: 144, endPoint y: 123, distance: 17.4
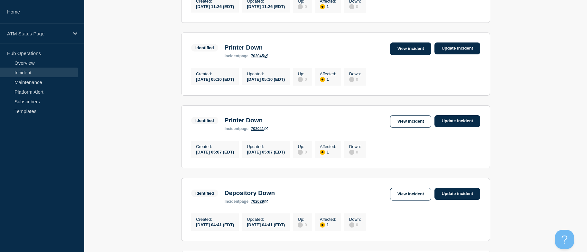
click at [406, 55] on link "View incident" at bounding box center [410, 48] width 41 height 13
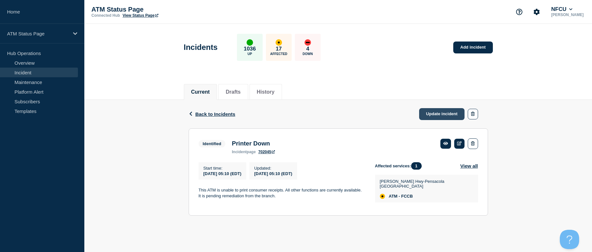
click at [430, 112] on link "Update incident" at bounding box center [442, 114] width 46 height 12
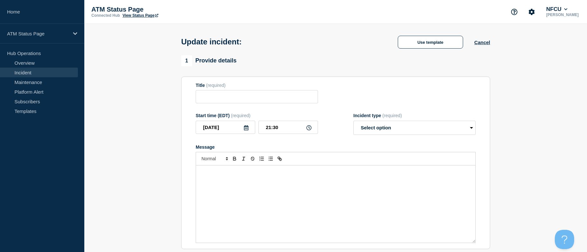
type input "Printer Down"
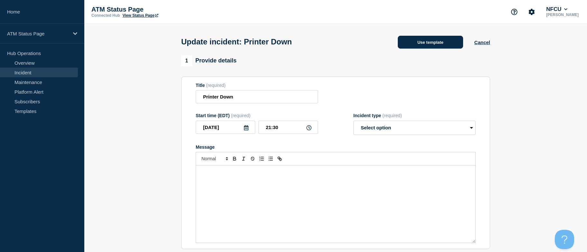
click at [431, 46] on button "Use template" at bounding box center [430, 42] width 65 height 13
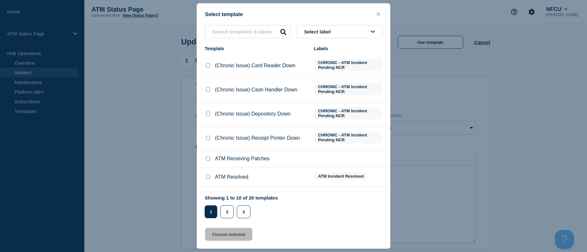
click at [336, 31] on button "Select label" at bounding box center [340, 31] width 86 height 13
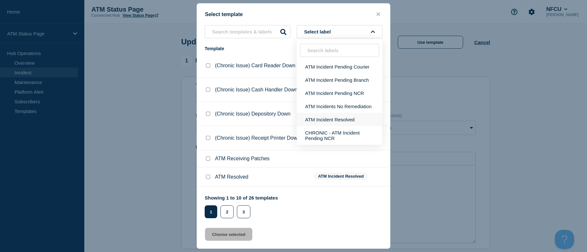
click at [335, 116] on button "ATM Incident Resolved" at bounding box center [340, 119] width 86 height 13
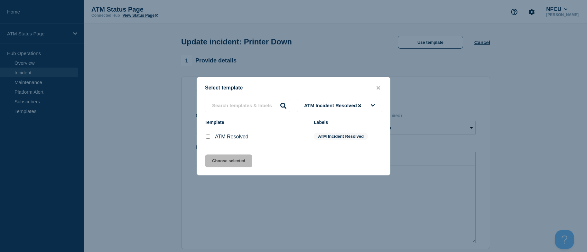
click at [206, 136] on input "ATM Resolved checkbox" at bounding box center [208, 136] width 4 height 4
checkbox input "true"
click at [212, 154] on div "Select template ATM Incident Resolved Template Labels ATM Resolved ATM Incident…" at bounding box center [294, 126] width 194 height 98
click at [212, 157] on button "Choose selected" at bounding box center [228, 160] width 47 height 13
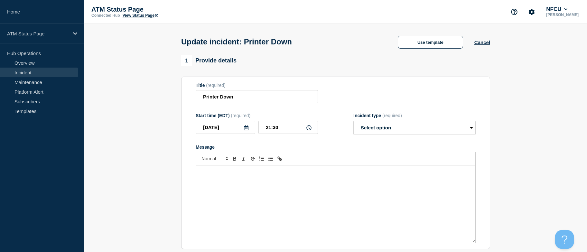
select select "resolved"
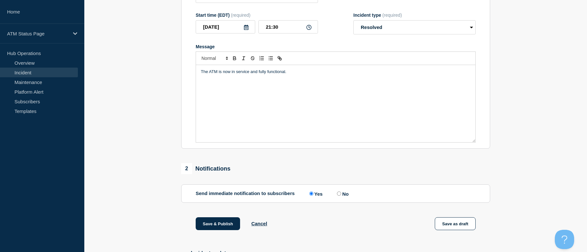
scroll to position [160, 0]
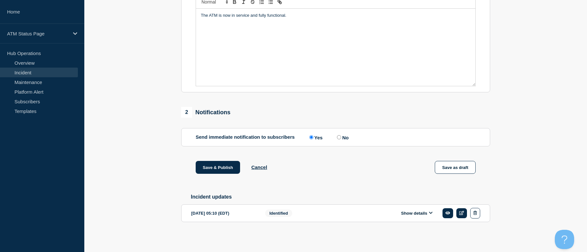
drag, startPoint x: 146, startPoint y: 134, endPoint x: 167, endPoint y: 233, distance: 100.9
click at [221, 167] on button "Save & Publish" at bounding box center [218, 167] width 44 height 13
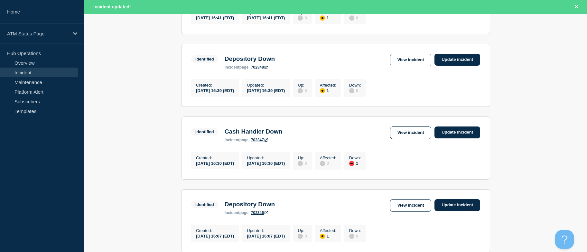
scroll to position [725, 0]
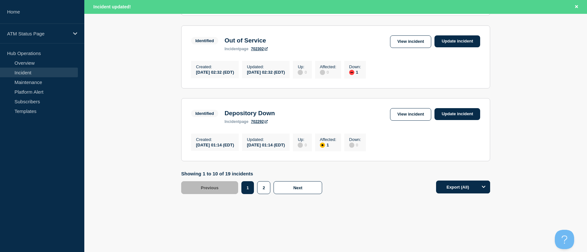
drag, startPoint x: 193, startPoint y: 127, endPoint x: 193, endPoint y: 248, distance: 120.9
click at [265, 189] on button "2" at bounding box center [263, 187] width 13 height 13
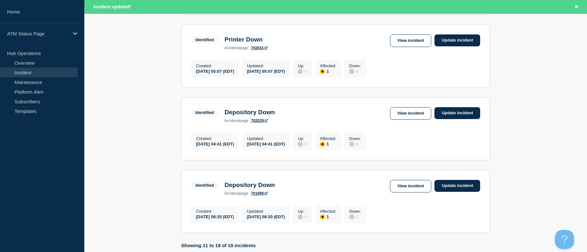
scroll to position [549, 0]
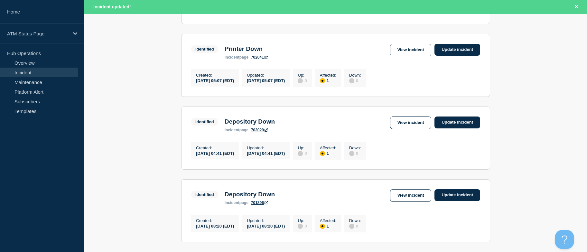
drag, startPoint x: 543, startPoint y: 149, endPoint x: 539, endPoint y: 133, distance: 16.6
click at [406, 56] on link "View incident" at bounding box center [410, 50] width 41 height 13
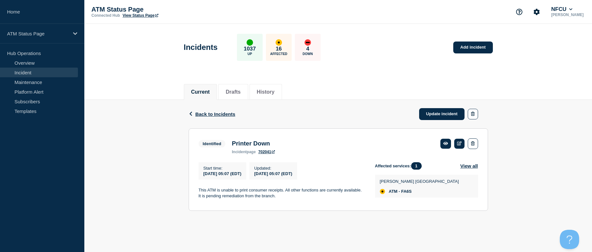
click at [207, 115] on span "Back to Incidents" at bounding box center [215, 113] width 40 height 5
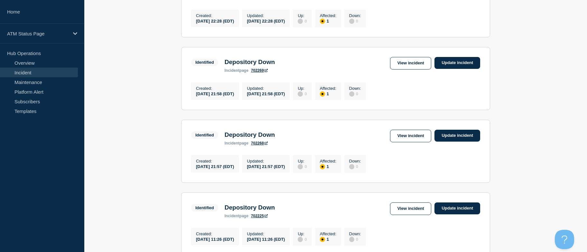
drag, startPoint x: 128, startPoint y: 127, endPoint x: 131, endPoint y: 161, distance: 33.3
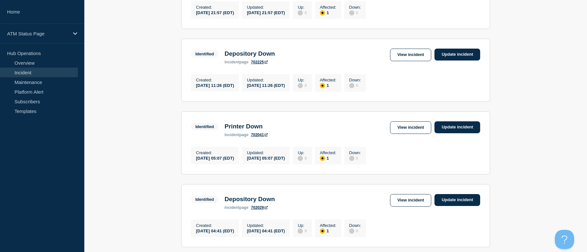
drag, startPoint x: 124, startPoint y: 132, endPoint x: 129, endPoint y: 153, distance: 22.1
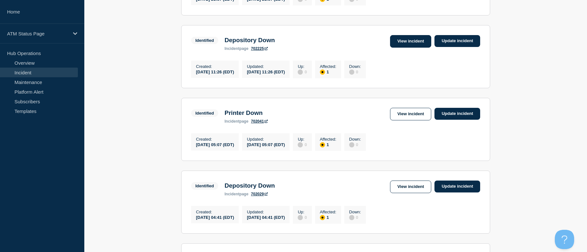
click at [394, 48] on link "View incident" at bounding box center [410, 41] width 41 height 13
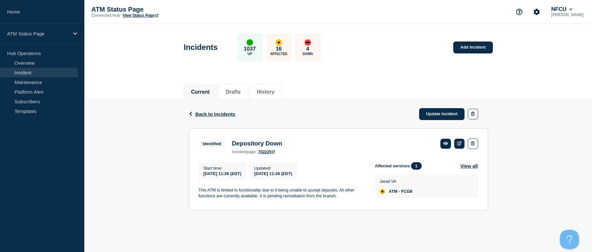
click at [208, 110] on div "Back Back to Incidents Update incident" at bounding box center [337, 114] width 299 height 29
click at [208, 113] on span "Back to Incidents" at bounding box center [215, 113] width 40 height 5
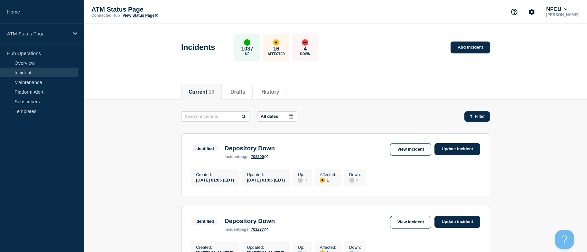
click at [474, 119] on button "Filter" at bounding box center [477, 116] width 26 height 10
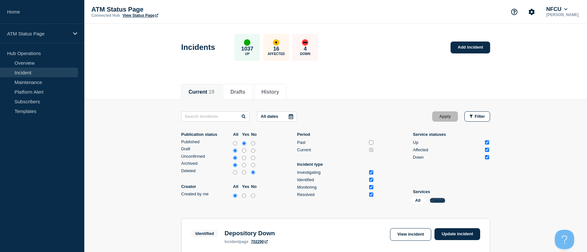
click at [430, 199] on button "Change" at bounding box center [437, 200] width 15 height 5
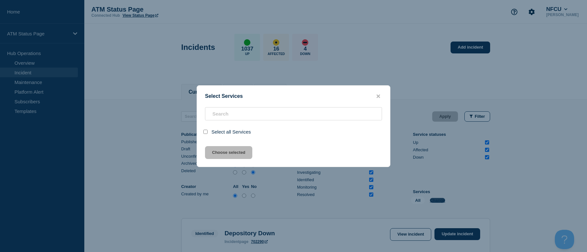
click at [431, 200] on div at bounding box center [293, 126] width 587 height 252
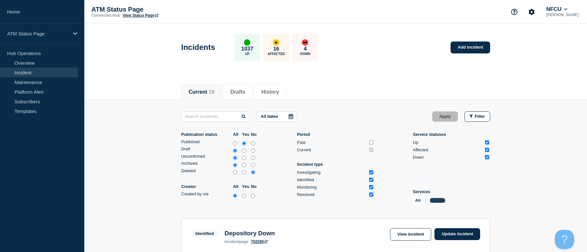
click at [436, 198] on button "Change" at bounding box center [437, 200] width 15 height 5
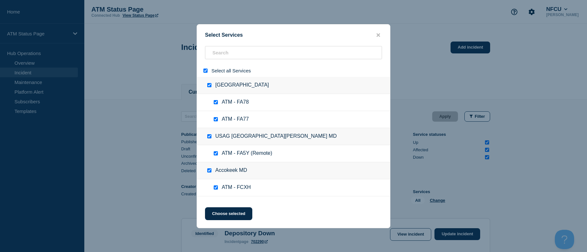
click at [203, 69] on div at bounding box center [206, 71] width 9 height 6
click at [206, 72] on input "select all" at bounding box center [205, 71] width 4 height 4
checkbox input "false"
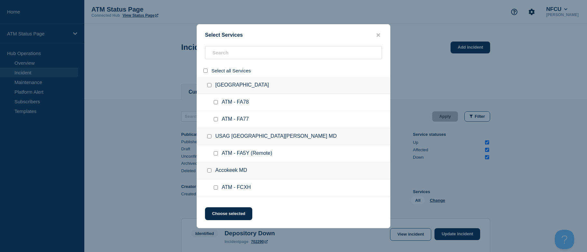
checkbox input "false"
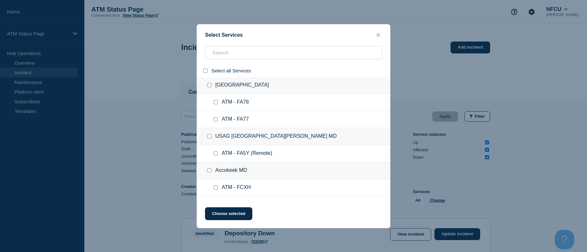
checkbox input "false"
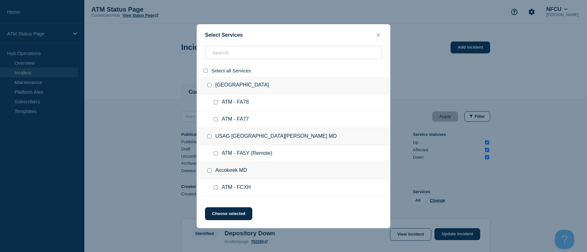
checkbox input "false"
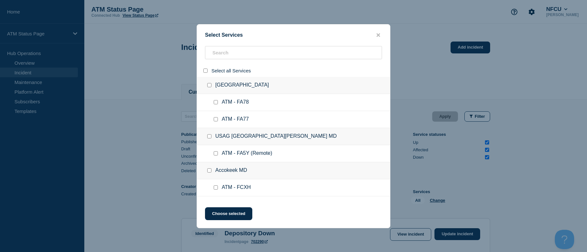
checkbox input "false"
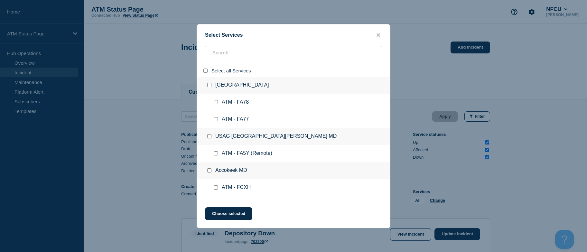
checkbox input "false"
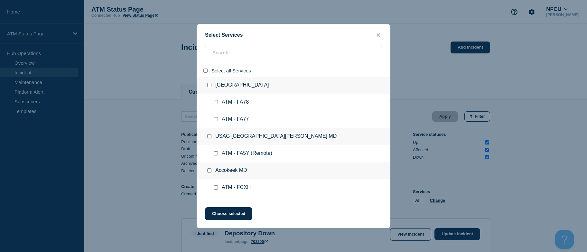
checkbox input "false"
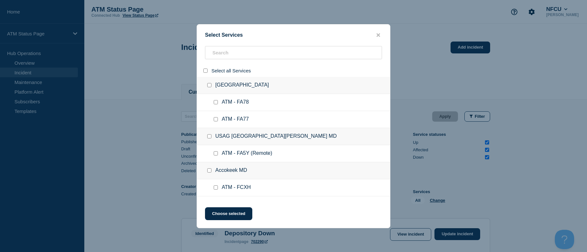
checkbox input "false"
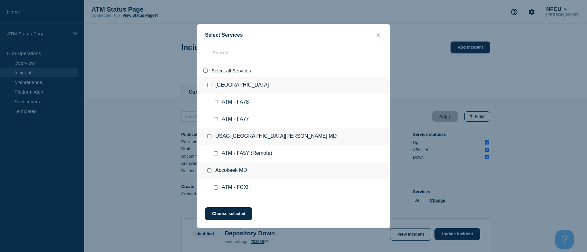
checkbox input "false"
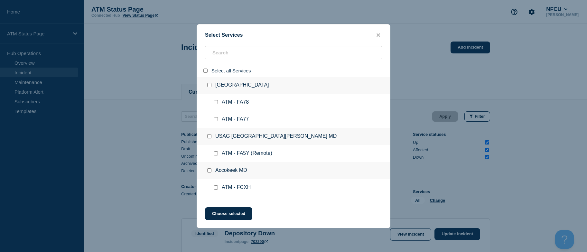
checkbox input "false"
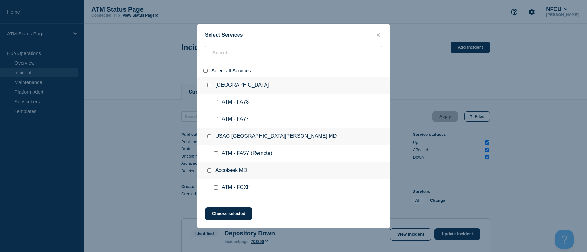
checkbox input "false"
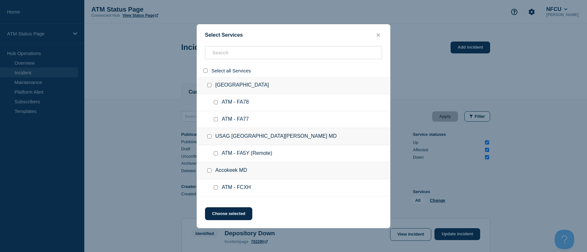
checkbox input "false"
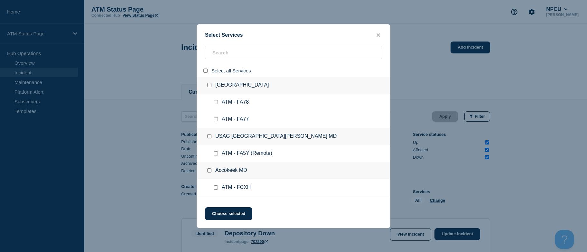
checkbox input "false"
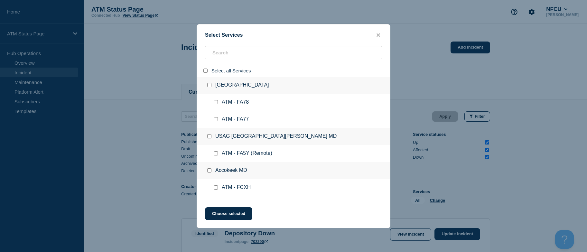
checkbox input "false"
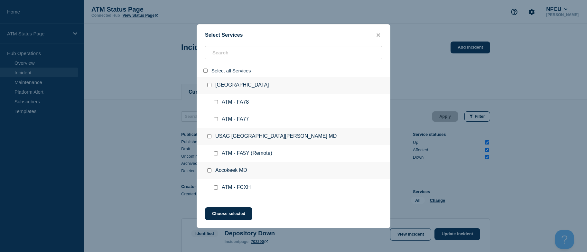
checkbox input "false"
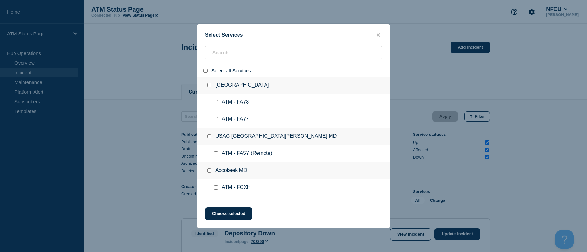
checkbox input "false"
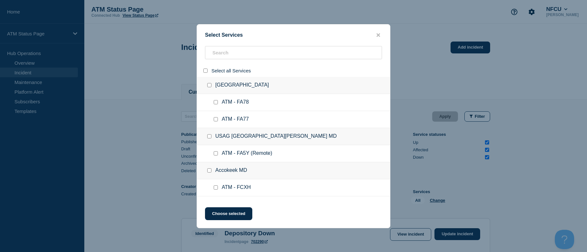
checkbox input "false"
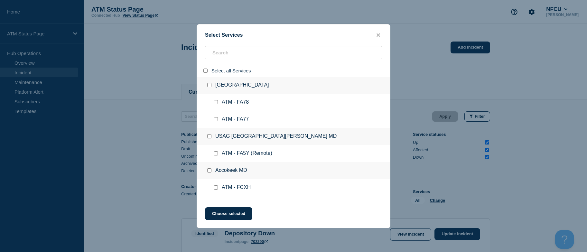
checkbox input "false"
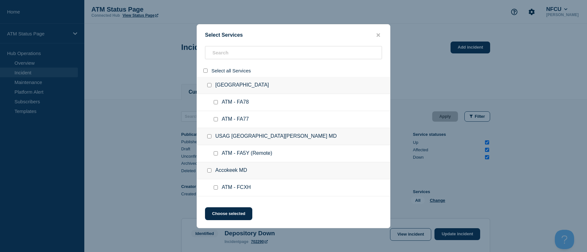
checkbox input "false"
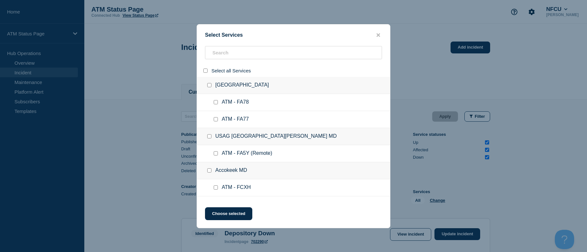
checkbox input "false"
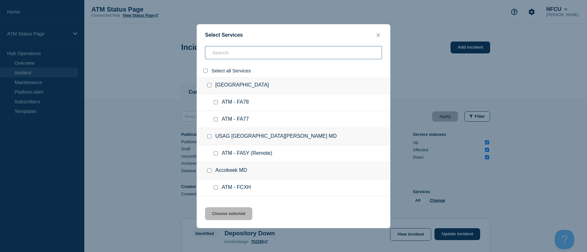
click at [234, 50] on input "search" at bounding box center [293, 52] width 177 height 13
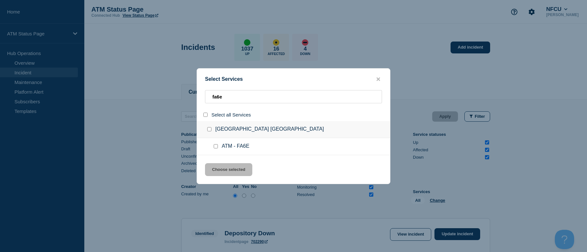
click at [215, 148] on input "service: ATM - FA6E" at bounding box center [216, 146] width 4 height 4
click at [220, 171] on button "Choose selected" at bounding box center [228, 169] width 47 height 13
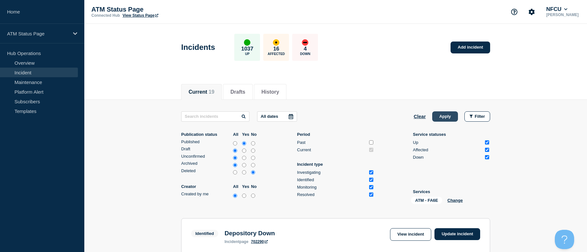
click at [448, 120] on button "Apply" at bounding box center [445, 116] width 26 height 10
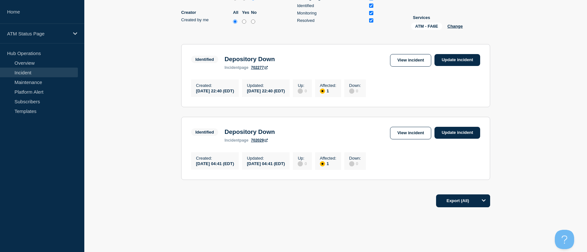
drag, startPoint x: 527, startPoint y: 165, endPoint x: 532, endPoint y: 195, distance: 30.3
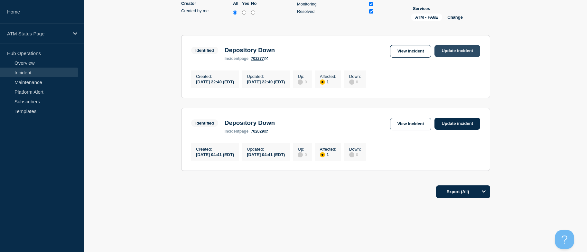
click at [459, 56] on link "Update incident" at bounding box center [457, 51] width 46 height 12
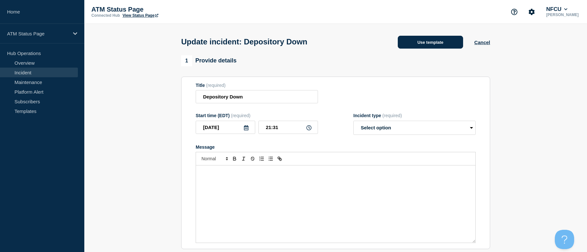
click at [433, 43] on button "Use template" at bounding box center [430, 42] width 65 height 13
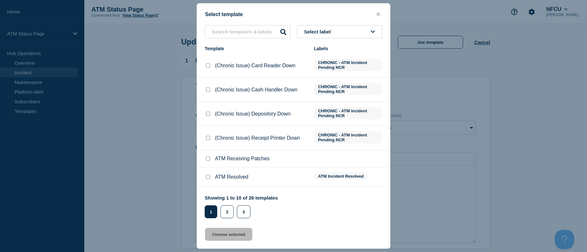
click at [364, 30] on button "Select label" at bounding box center [340, 31] width 86 height 13
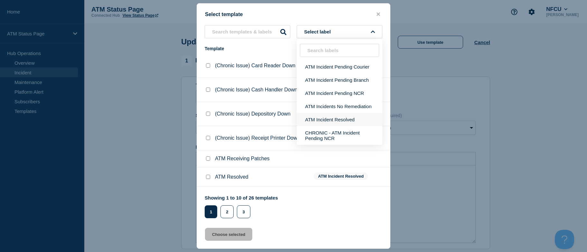
click at [349, 119] on button "ATM Incident Resolved" at bounding box center [340, 119] width 86 height 13
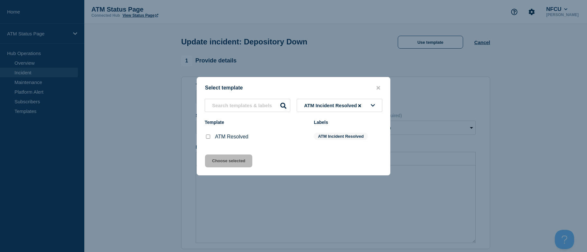
click at [207, 136] on input "ATM Resolved checkbox" at bounding box center [208, 136] width 4 height 4
click at [212, 159] on button "Choose selected" at bounding box center [228, 160] width 47 height 13
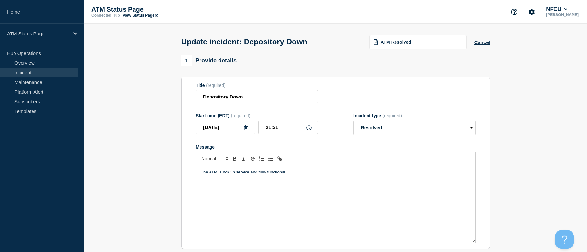
scroll to position [160, 0]
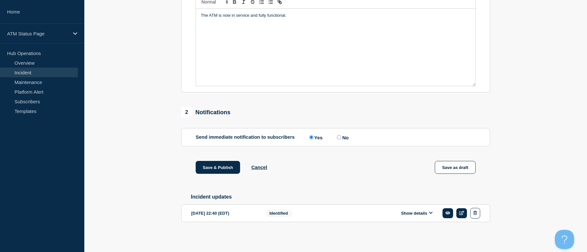
drag, startPoint x: 160, startPoint y: 159, endPoint x: 143, endPoint y: 235, distance: 77.4
click at [209, 166] on button "Save & Publish" at bounding box center [218, 167] width 44 height 13
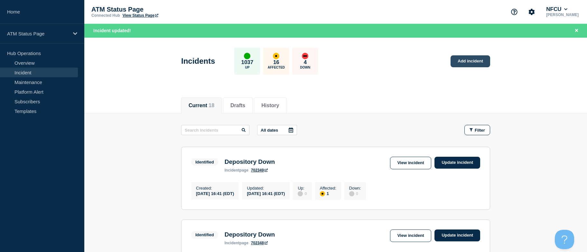
click at [462, 60] on link "Add incident" at bounding box center [470, 61] width 40 height 12
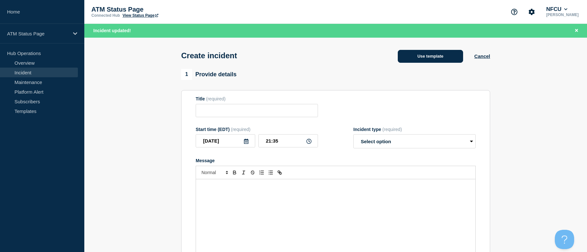
click at [449, 52] on button "Use template" at bounding box center [430, 56] width 65 height 13
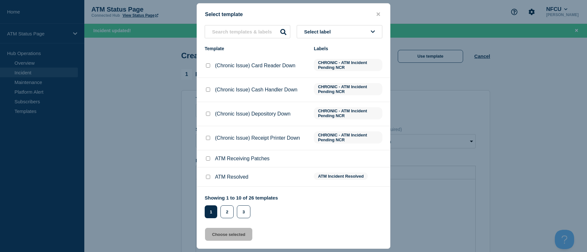
click at [350, 23] on div "Select template Select label Template Labels (Chronic Issue) Card Reader Down C…" at bounding box center [294, 125] width 194 height 245
click at [350, 27] on button "Select label" at bounding box center [340, 31] width 86 height 13
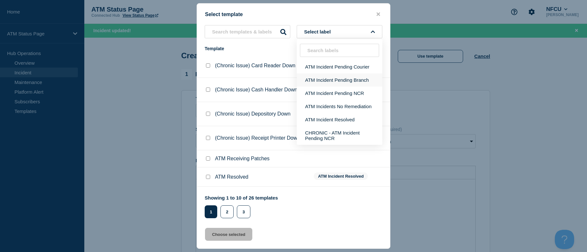
click at [320, 82] on button "ATM Incident Pending Branch" at bounding box center [340, 79] width 86 height 13
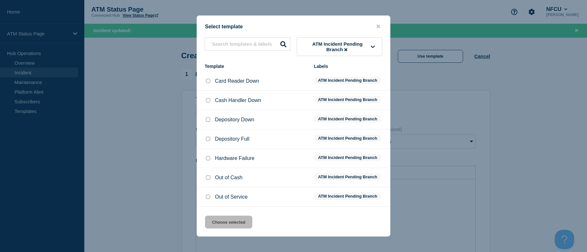
click at [207, 121] on input "Depository Down checkbox" at bounding box center [208, 119] width 4 height 4
click at [207, 138] on input "Depository Full checkbox" at bounding box center [208, 139] width 4 height 4
click at [206, 224] on button "Choose selected" at bounding box center [228, 222] width 47 height 13
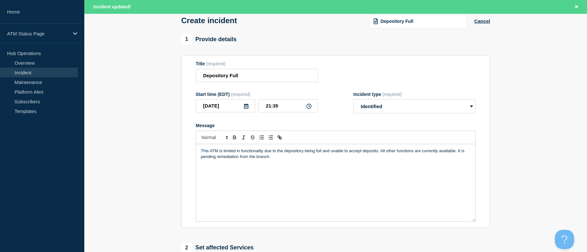
scroll to position [213, 0]
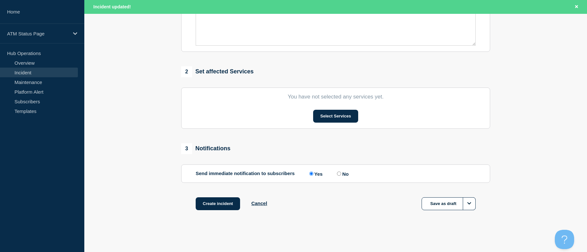
drag, startPoint x: 141, startPoint y: 140, endPoint x: 150, endPoint y: 213, distance: 74.2
click at [320, 120] on button "Select Services" at bounding box center [335, 116] width 45 height 13
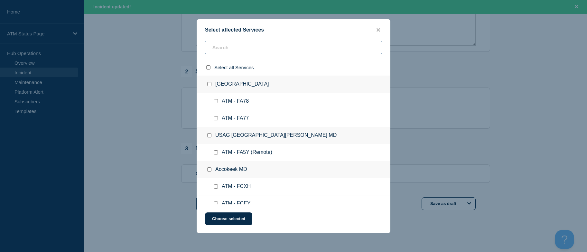
click at [274, 48] on input "text" at bounding box center [293, 47] width 177 height 13
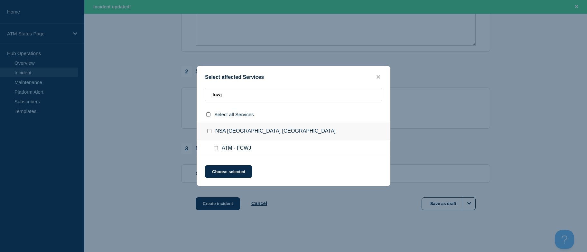
click at [216, 150] on input "ATM - FCWJ checkbox" at bounding box center [216, 148] width 4 height 4
click at [216, 172] on button "Choose selected" at bounding box center [228, 171] width 47 height 13
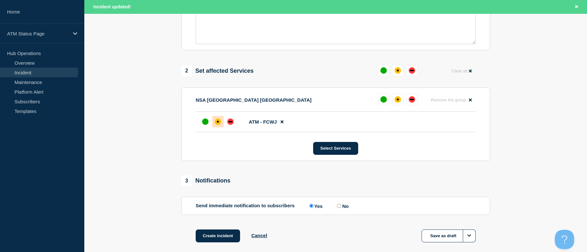
click at [221, 125] on div at bounding box center [218, 122] width 12 height 12
click at [222, 234] on button "Create incident" at bounding box center [218, 235] width 44 height 13
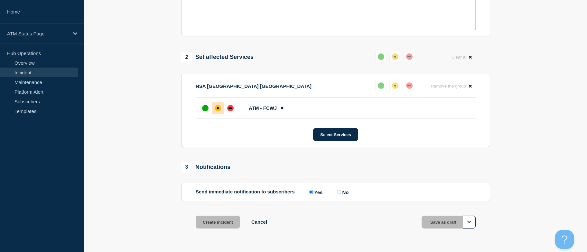
scroll to position [199, 0]
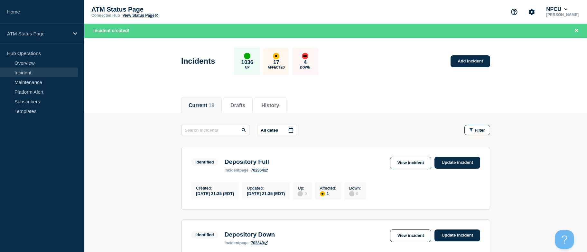
click at [463, 132] on div "Filter" at bounding box center [474, 130] width 32 height 10
click at [471, 131] on icon "button" at bounding box center [470, 129] width 3 height 3
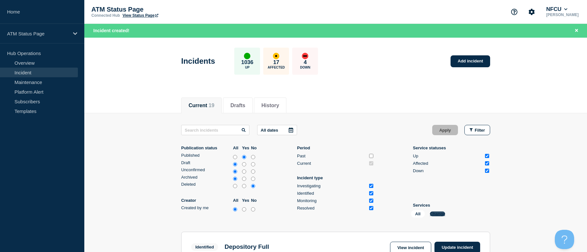
click at [435, 215] on button "Change" at bounding box center [437, 213] width 15 height 5
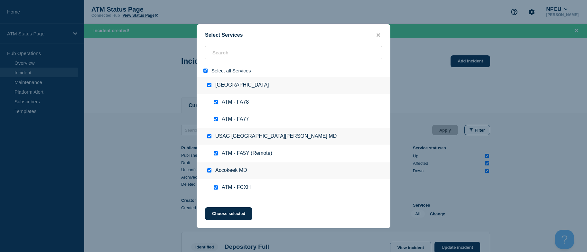
click at [208, 72] on div at bounding box center [206, 71] width 9 height 6
click at [205, 71] on input "select all" at bounding box center [205, 71] width 4 height 4
click at [225, 51] on input "search" at bounding box center [293, 52] width 177 height 13
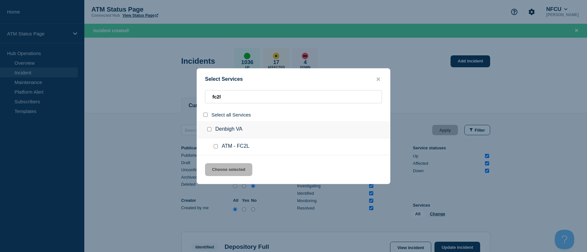
click at [206, 116] on input "select all" at bounding box center [205, 115] width 4 height 4
click at [226, 169] on button "Choose selected" at bounding box center [228, 169] width 47 height 13
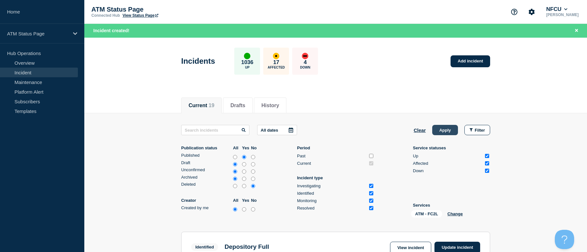
click at [443, 128] on button "Apply" at bounding box center [445, 130] width 26 height 10
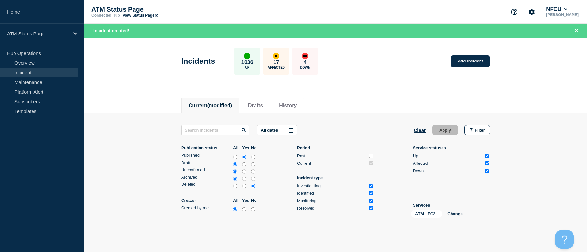
scroll to position [43, 0]
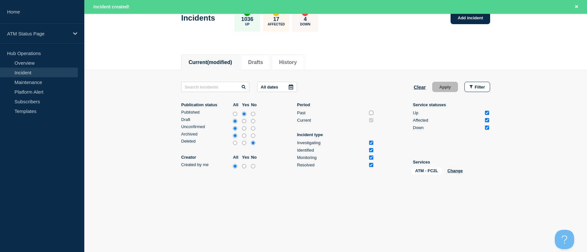
drag, startPoint x: 550, startPoint y: 107, endPoint x: 530, endPoint y: 145, distance: 42.9
click at [462, 17] on link "Add incident" at bounding box center [470, 18] width 40 height 12
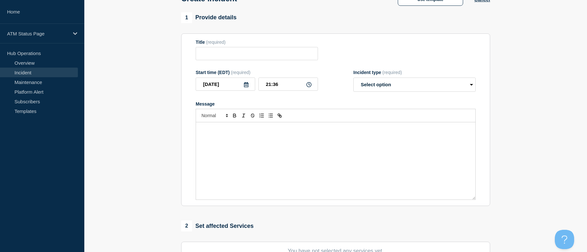
click at [419, 14] on div "1 Provide details" at bounding box center [335, 17] width 309 height 11
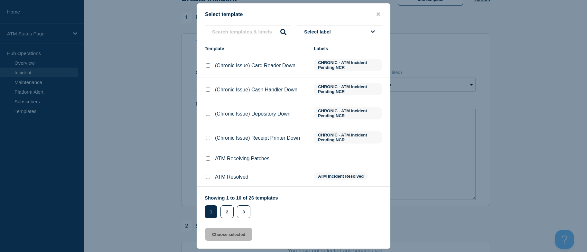
click at [321, 37] on button "Select label" at bounding box center [340, 31] width 86 height 13
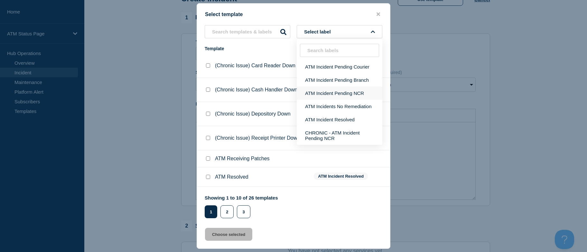
click at [341, 90] on button "ATM Incident Pending NCR" at bounding box center [340, 93] width 86 height 13
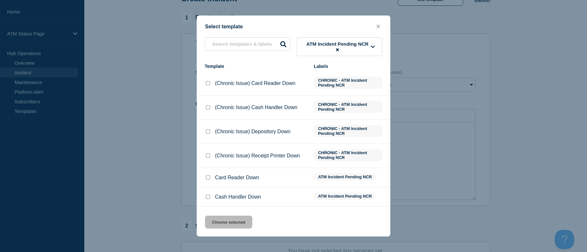
click at [207, 198] on input "Cash Handler Down checkbox" at bounding box center [208, 197] width 4 height 4
click at [215, 224] on button "Choose selected" at bounding box center [228, 222] width 47 height 13
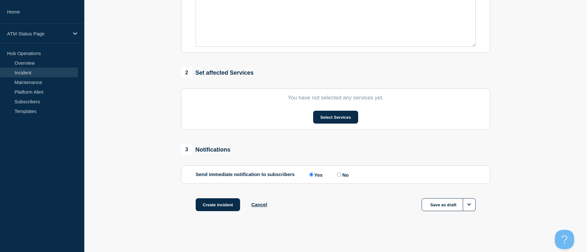
drag, startPoint x: 136, startPoint y: 138, endPoint x: 149, endPoint y: 194, distance: 57.4
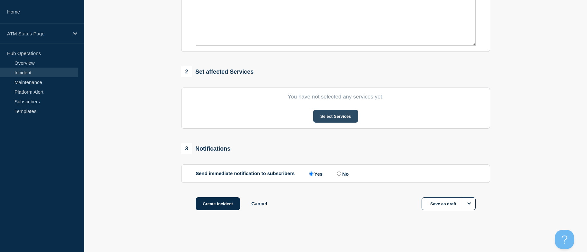
click at [330, 117] on button "Select Services" at bounding box center [335, 116] width 45 height 13
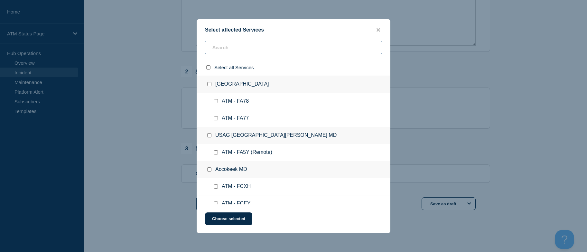
click at [264, 47] on input "text" at bounding box center [293, 47] width 177 height 13
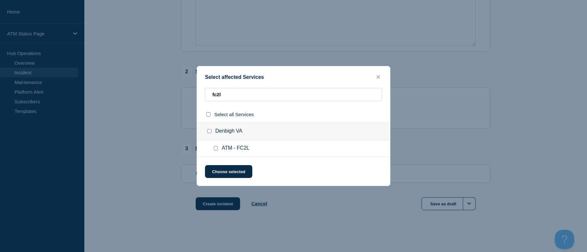
click at [216, 149] on input "ATM - FC2L checkbox" at bounding box center [216, 148] width 4 height 4
click at [217, 169] on button "Choose selected" at bounding box center [228, 171] width 47 height 13
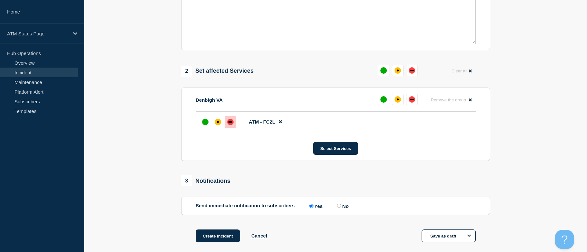
click at [232, 123] on div "down" at bounding box center [230, 121] width 4 height 1
click at [212, 238] on button "Create incident" at bounding box center [218, 235] width 44 height 13
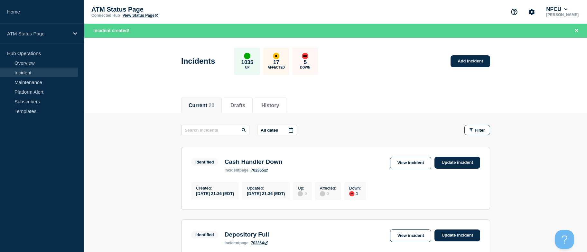
drag, startPoint x: 142, startPoint y: 161, endPoint x: 204, endPoint y: 156, distance: 61.9
click at [468, 57] on link "Add incident" at bounding box center [470, 61] width 40 height 12
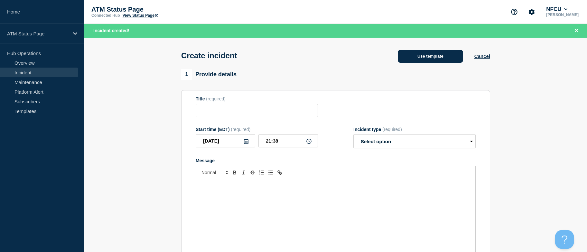
click at [434, 56] on button "Use template" at bounding box center [430, 56] width 65 height 13
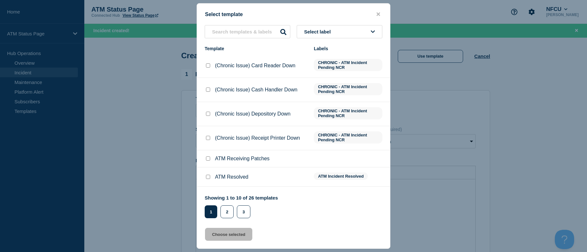
click at [333, 29] on span "Select label" at bounding box center [318, 31] width 29 height 5
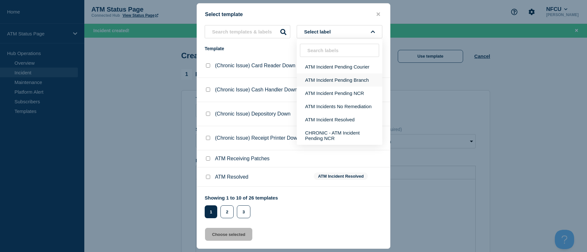
click at [333, 81] on button "ATM Incident Pending Branch" at bounding box center [340, 79] width 86 height 13
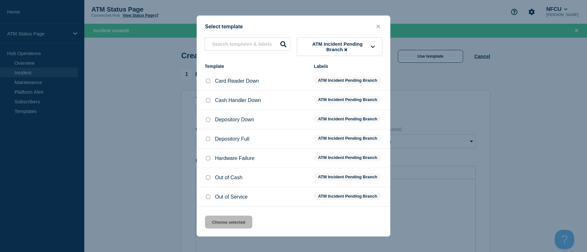
click at [208, 100] on input "Cash Handler Down checkbox" at bounding box center [208, 100] width 4 height 4
click at [237, 222] on button "Choose selected" at bounding box center [228, 222] width 47 height 13
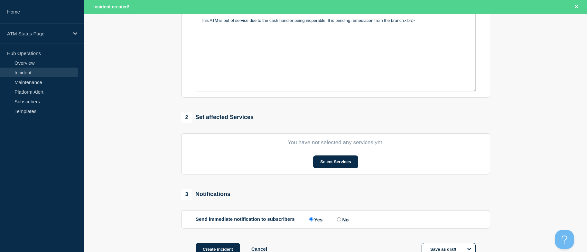
drag, startPoint x: 149, startPoint y: 143, endPoint x: 179, endPoint y: 216, distance: 79.0
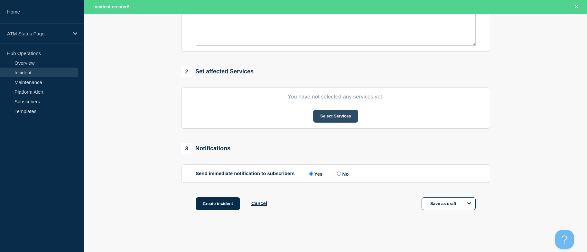
click at [326, 119] on button "Select Services" at bounding box center [335, 116] width 45 height 13
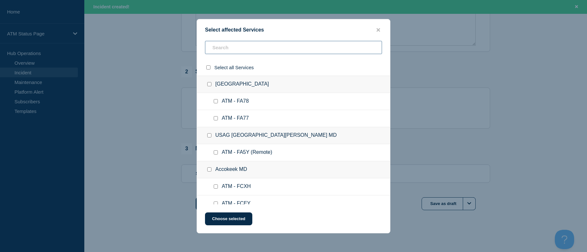
click at [252, 49] on input "text" at bounding box center [293, 47] width 177 height 13
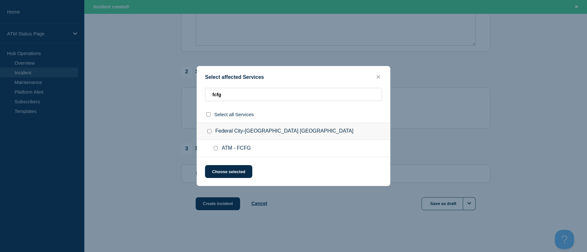
click at [216, 149] on input "ATM - FCFG checkbox" at bounding box center [216, 148] width 4 height 4
click at [219, 170] on button "Choose selected" at bounding box center [228, 171] width 47 height 13
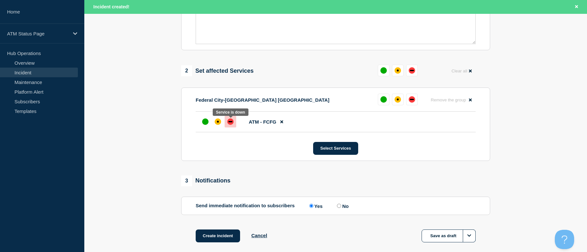
click at [227, 124] on div "down" at bounding box center [230, 121] width 6 height 6
click at [222, 238] on button "Create incident" at bounding box center [218, 235] width 44 height 13
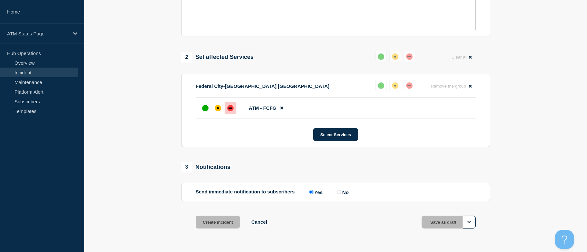
scroll to position [199, 0]
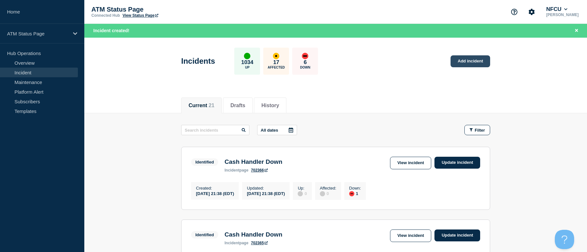
click at [468, 64] on link "Add incident" at bounding box center [470, 61] width 40 height 12
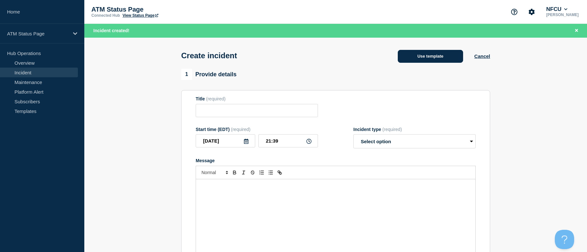
click at [437, 55] on button "Use template" at bounding box center [430, 56] width 65 height 13
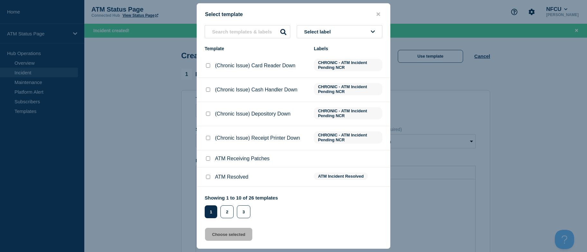
click at [316, 31] on span "Select label" at bounding box center [318, 31] width 29 height 5
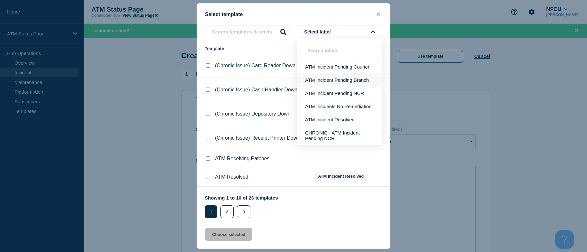
click at [329, 79] on button "ATM Incident Pending Branch" at bounding box center [340, 79] width 86 height 13
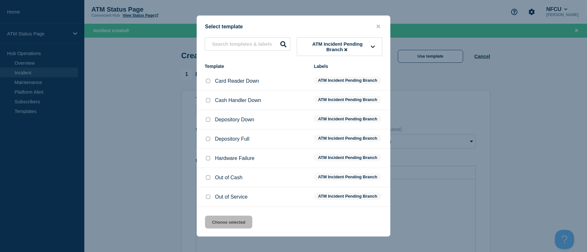
click at [208, 120] on input "Depository Down checkbox" at bounding box center [208, 119] width 4 height 4
click at [218, 222] on button "Choose selected" at bounding box center [228, 222] width 47 height 13
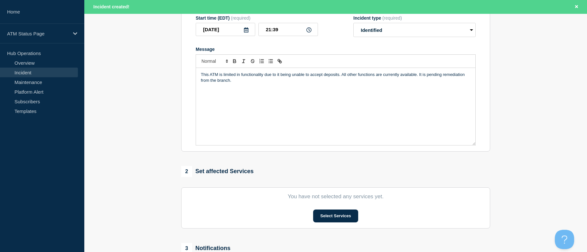
scroll to position [213, 0]
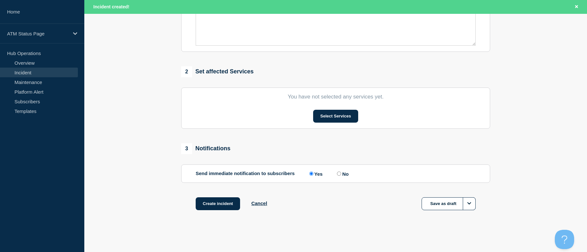
drag, startPoint x: 134, startPoint y: 134, endPoint x: 155, endPoint y: 208, distance: 76.4
click at [329, 118] on button "Select Services" at bounding box center [335, 116] width 45 height 13
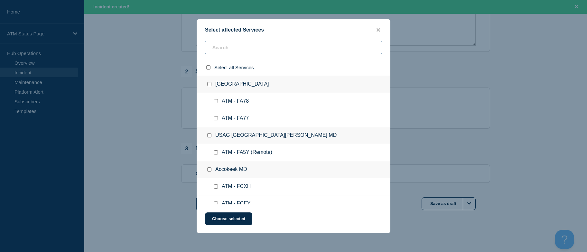
click at [274, 46] on input "text" at bounding box center [293, 47] width 177 height 13
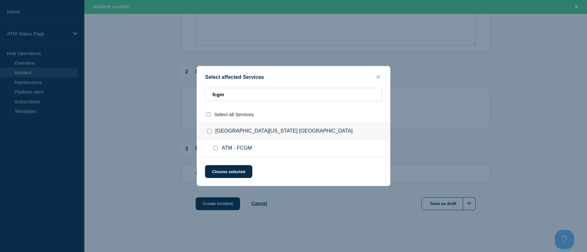
click at [216, 147] on input "ATM - FCGM checkbox" at bounding box center [216, 148] width 4 height 4
click at [216, 167] on button "Choose selected" at bounding box center [228, 171] width 47 height 13
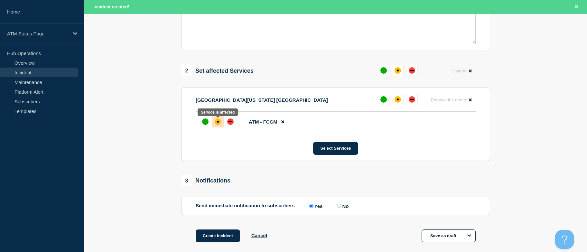
click at [217, 123] on div "affected" at bounding box center [218, 122] width 2 height 2
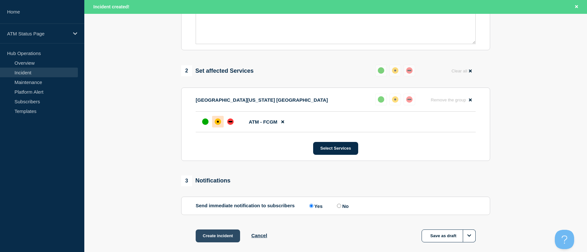
click at [220, 234] on button "Create incident" at bounding box center [218, 235] width 44 height 13
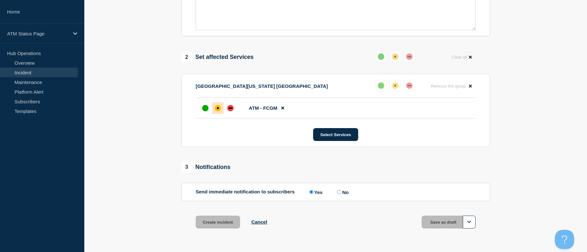
scroll to position [199, 0]
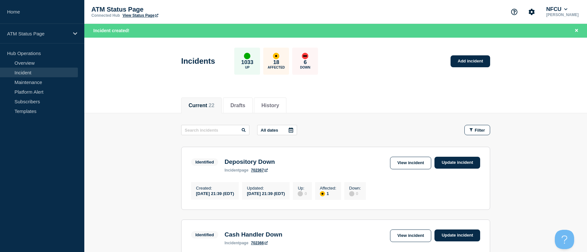
click at [476, 67] on div "Incidents 1033 Up 18 Affected 6 Down Add incident" at bounding box center [335, 58] width 323 height 39
click at [474, 66] on link "Add incident" at bounding box center [470, 61] width 40 height 12
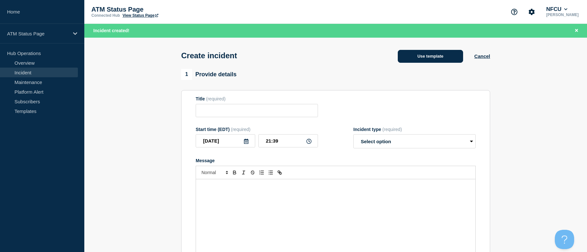
click at [452, 59] on button "Use template" at bounding box center [430, 56] width 65 height 13
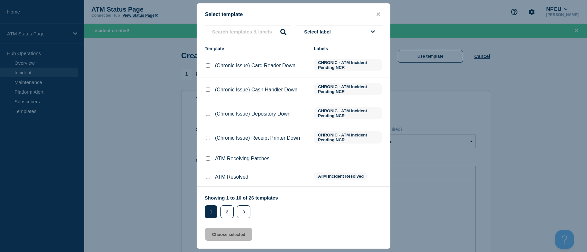
click at [338, 27] on button "Select label" at bounding box center [340, 31] width 86 height 13
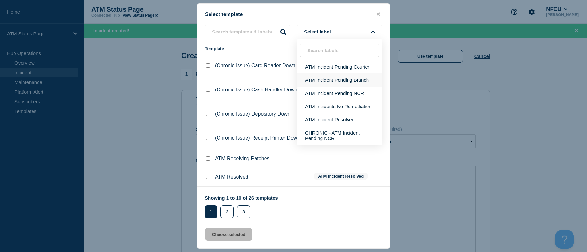
click at [332, 81] on button "ATM Incident Pending Branch" at bounding box center [340, 79] width 86 height 13
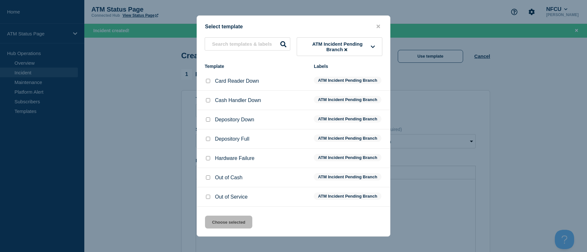
click at [209, 101] on input "Cash Handler Down checkbox" at bounding box center [208, 100] width 4 height 4
click at [227, 222] on button "Choose selected" at bounding box center [228, 222] width 47 height 13
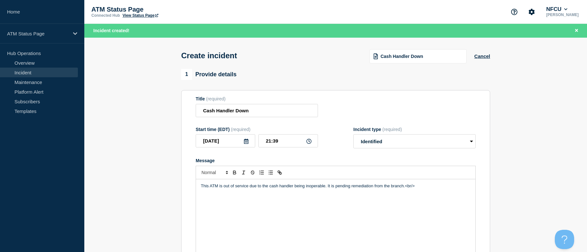
scroll to position [213, 0]
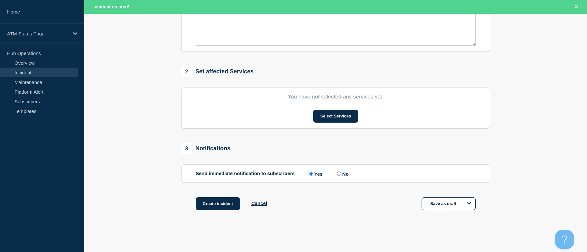
drag, startPoint x: 168, startPoint y: 161, endPoint x: 177, endPoint y: 258, distance: 97.3
click at [332, 112] on button "Select Services" at bounding box center [335, 116] width 45 height 13
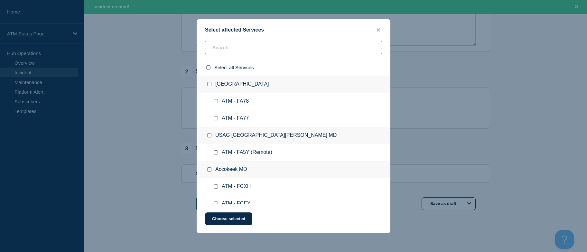
click at [238, 48] on input "text" at bounding box center [293, 47] width 177 height 13
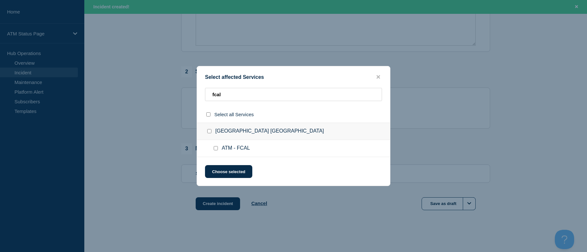
click at [216, 150] on input "ATM - FCAL checkbox" at bounding box center [216, 148] width 4 height 4
click at [221, 169] on button "Choose selected" at bounding box center [228, 171] width 47 height 13
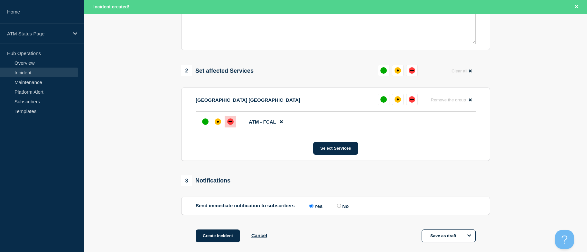
click at [226, 125] on div at bounding box center [231, 122] width 12 height 12
click at [219, 229] on div "1 Provide details Title (required) Cash Handler Down Start time (EDT) (required…" at bounding box center [336, 57] width 316 height 402
click at [219, 236] on button "Create incident" at bounding box center [218, 235] width 44 height 13
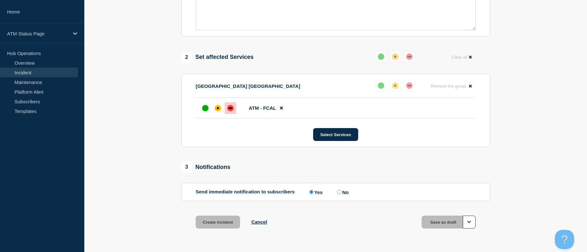
scroll to position [199, 0]
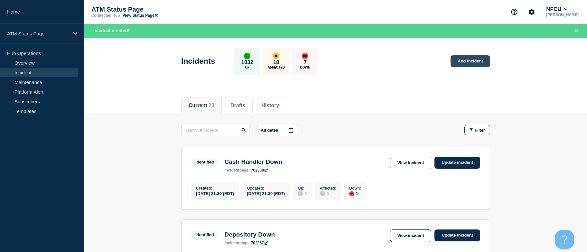
click at [471, 62] on link "Add incident" at bounding box center [470, 61] width 40 height 12
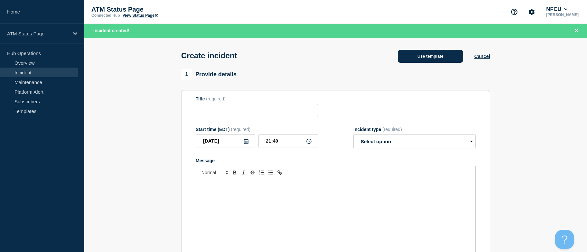
click at [440, 56] on button "Use template" at bounding box center [430, 56] width 65 height 13
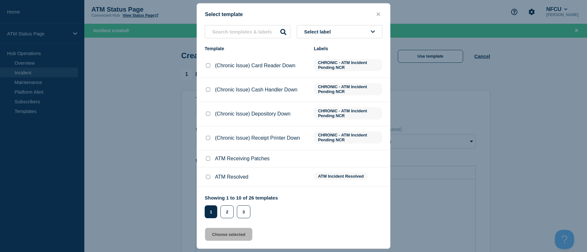
click at [324, 32] on span "Select label" at bounding box center [318, 31] width 29 height 5
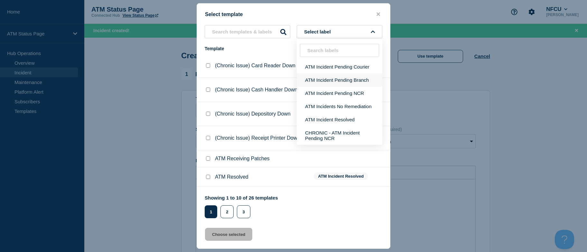
click at [328, 76] on button "ATM Incident Pending Branch" at bounding box center [340, 79] width 86 height 13
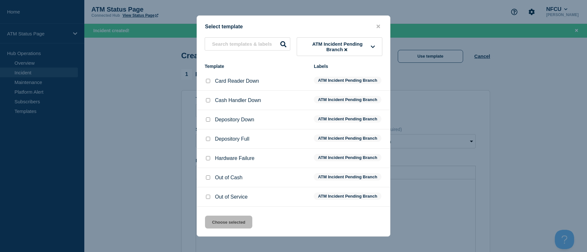
click at [207, 121] on input "Depository Down checkbox" at bounding box center [208, 119] width 4 height 4
click at [228, 224] on button "Choose selected" at bounding box center [228, 222] width 47 height 13
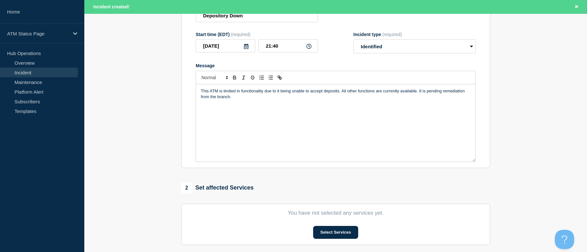
scroll to position [213, 0]
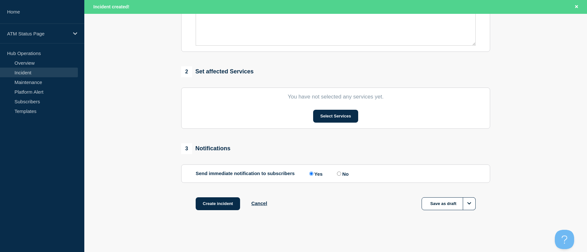
drag, startPoint x: 169, startPoint y: 148, endPoint x: 193, endPoint y: 202, distance: 59.3
click at [331, 112] on button "Select Services" at bounding box center [335, 116] width 45 height 13
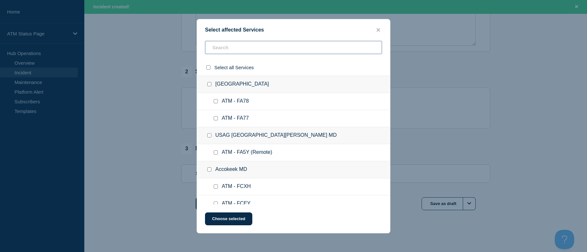
click at [263, 49] on input "text" at bounding box center [293, 47] width 177 height 13
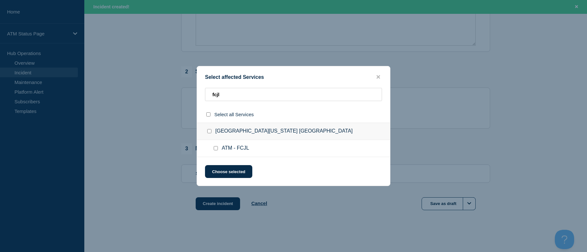
click at [214, 148] on input "ATM - FCJL checkbox" at bounding box center [216, 148] width 4 height 4
click at [220, 171] on button "Choose selected" at bounding box center [228, 171] width 47 height 13
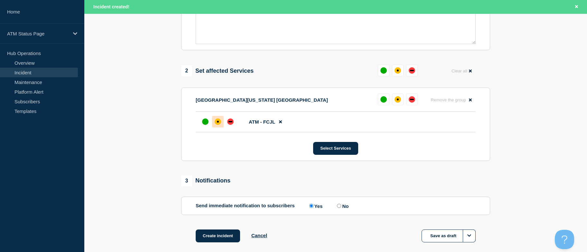
click at [217, 122] on div "affected" at bounding box center [218, 121] width 6 height 6
click at [217, 233] on button "Create incident" at bounding box center [218, 235] width 44 height 13
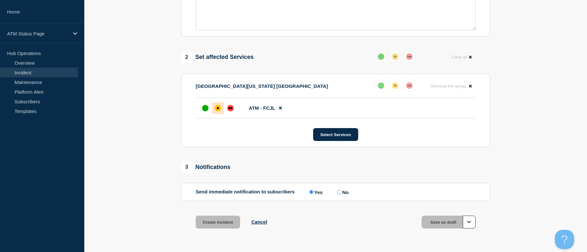
scroll to position [199, 0]
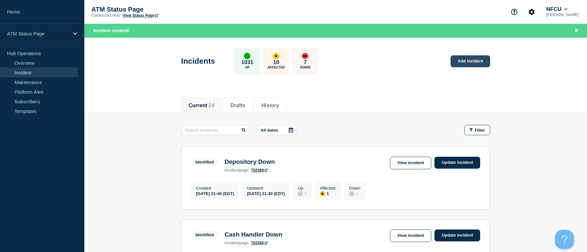
click at [479, 63] on link "Add incident" at bounding box center [470, 61] width 40 height 12
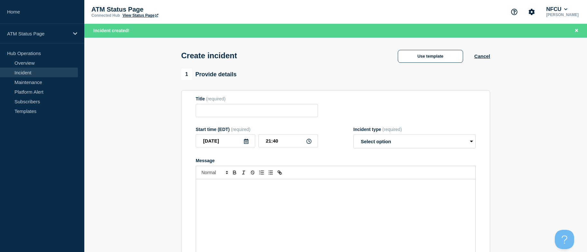
click at [431, 50] on div "Use template Cancel" at bounding box center [438, 56] width 104 height 14
click at [433, 53] on button "Use template" at bounding box center [430, 56] width 65 height 13
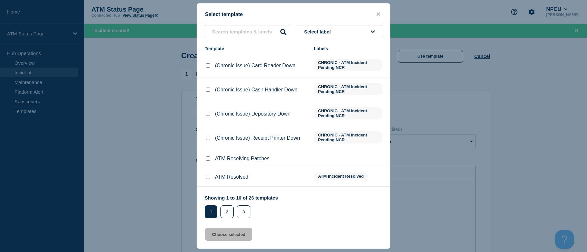
click at [324, 31] on span "Select label" at bounding box center [318, 31] width 29 height 5
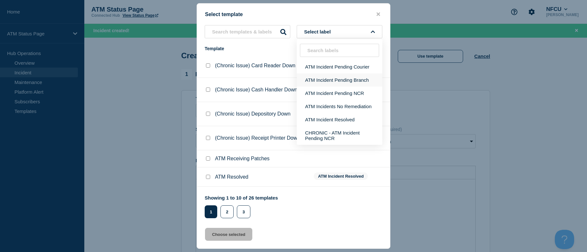
click at [317, 77] on button "ATM Incident Pending Branch" at bounding box center [340, 79] width 86 height 13
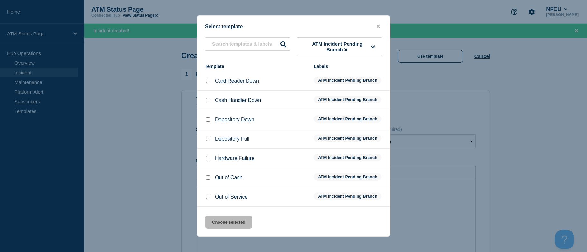
click at [208, 103] on div at bounding box center [208, 100] width 6 height 6
click at [206, 102] on input "Cash Handler Down checkbox" at bounding box center [208, 100] width 4 height 4
click at [233, 220] on button "Choose selected" at bounding box center [228, 222] width 47 height 13
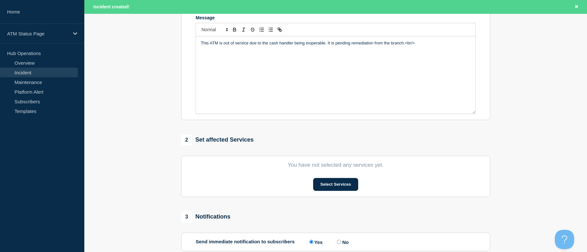
drag, startPoint x: 142, startPoint y: 87, endPoint x: 161, endPoint y: 170, distance: 85.3
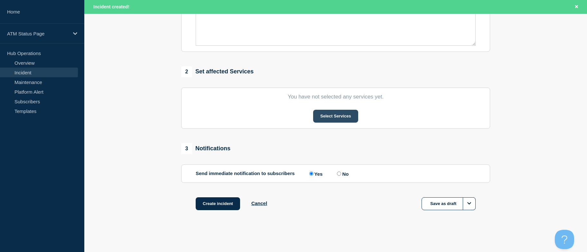
click at [333, 117] on button "Select Services" at bounding box center [335, 116] width 45 height 13
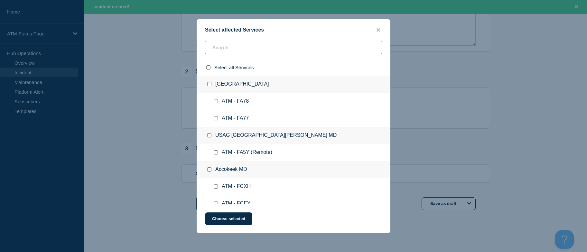
click at [282, 46] on input "text" at bounding box center [293, 47] width 177 height 13
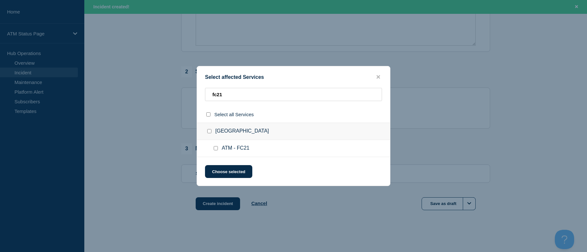
click at [216, 147] on input "ATM - FC21 checkbox" at bounding box center [216, 148] width 4 height 4
click at [218, 169] on button "Choose selected" at bounding box center [228, 171] width 47 height 13
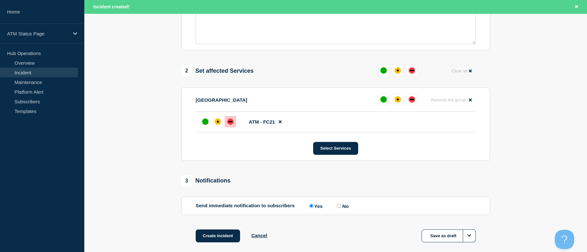
click at [228, 123] on div "down" at bounding box center [230, 121] width 6 height 6
click at [223, 237] on button "Create incident" at bounding box center [218, 235] width 44 height 13
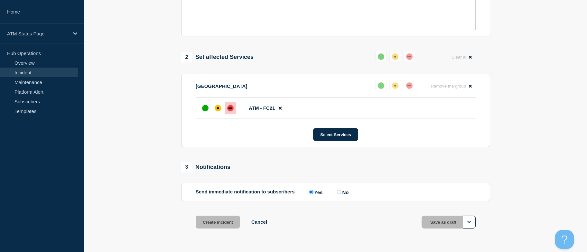
scroll to position [199, 0]
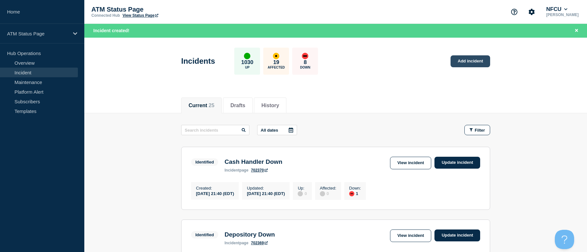
click at [485, 67] on link "Add incident" at bounding box center [470, 61] width 40 height 12
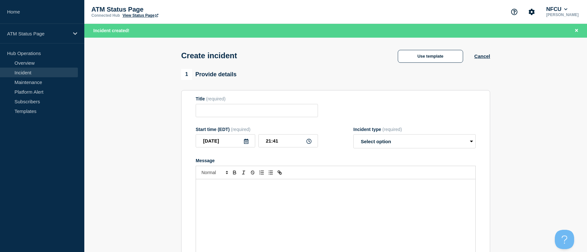
click at [473, 61] on div "Use template" at bounding box center [430, 56] width 88 height 13
click at [451, 52] on button "Use template" at bounding box center [430, 56] width 65 height 13
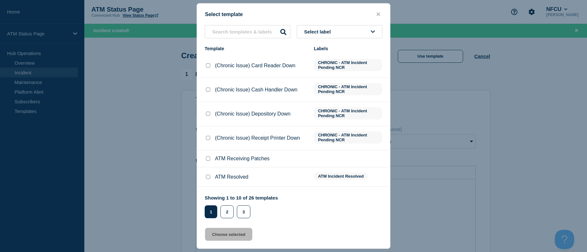
click at [363, 32] on button "Select label" at bounding box center [340, 31] width 86 height 13
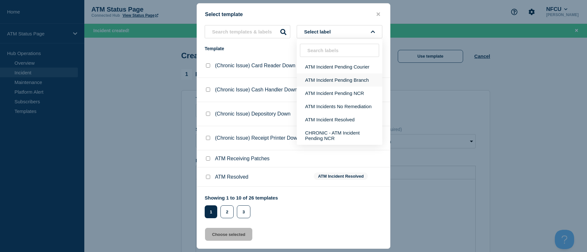
click at [345, 77] on button "ATM Incident Pending Branch" at bounding box center [340, 79] width 86 height 13
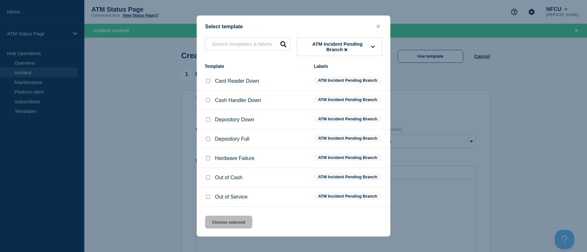
click at [207, 122] on input "Depository Down checkbox" at bounding box center [208, 119] width 4 height 4
click at [226, 218] on button "Choose selected" at bounding box center [228, 222] width 47 height 13
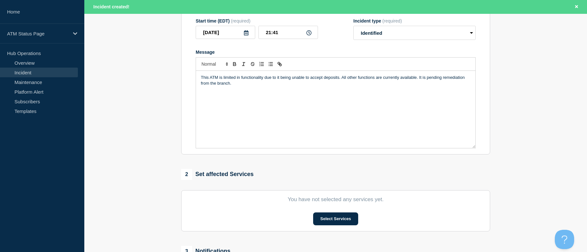
drag, startPoint x: 176, startPoint y: 142, endPoint x: 211, endPoint y: 188, distance: 57.4
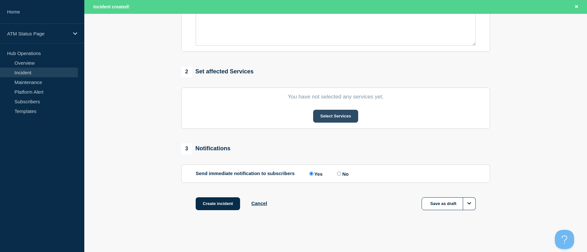
click at [345, 115] on button "Select Services" at bounding box center [335, 116] width 45 height 13
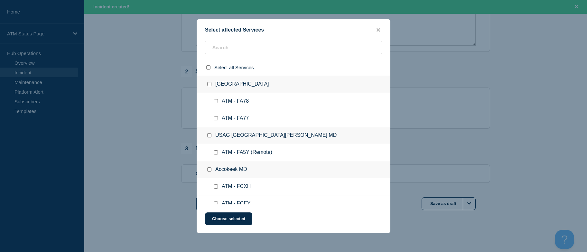
click at [281, 41] on div "Select affected Services Select all Services [GEOGRAPHIC_DATA] [GEOGRAPHIC_DATA…" at bounding box center [294, 126] width 194 height 214
click at [281, 49] on input "text" at bounding box center [293, 47] width 177 height 13
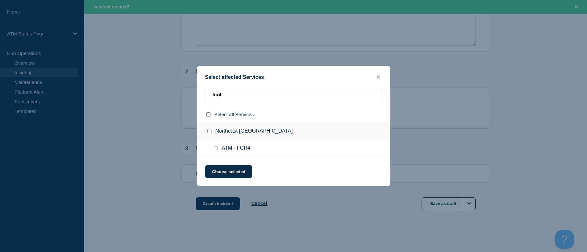
click at [210, 133] on input "Northeast Dallas TX checkbox" at bounding box center [209, 131] width 4 height 4
click at [220, 174] on button "Choose selected" at bounding box center [228, 171] width 47 height 13
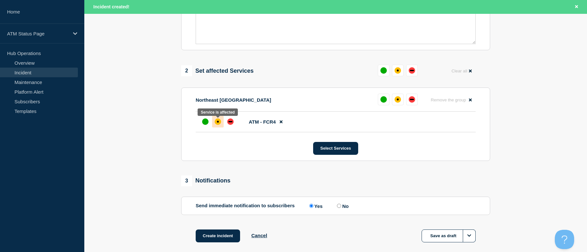
click at [216, 123] on div "affected" at bounding box center [218, 121] width 6 height 6
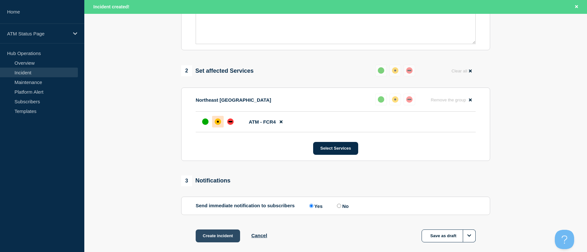
click at [225, 236] on button "Create incident" at bounding box center [218, 235] width 44 height 13
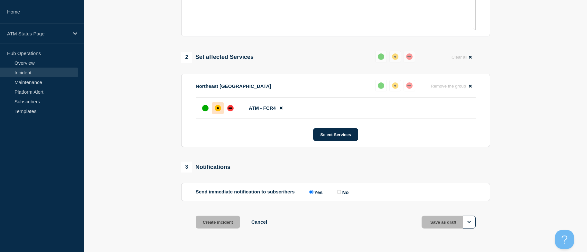
scroll to position [199, 0]
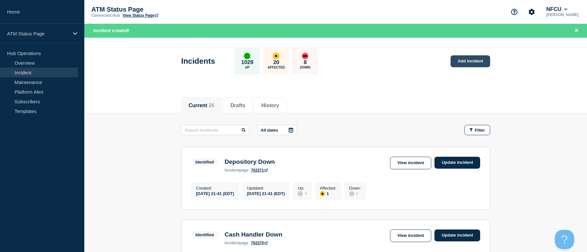
click at [456, 63] on link "Add incident" at bounding box center [470, 61] width 40 height 12
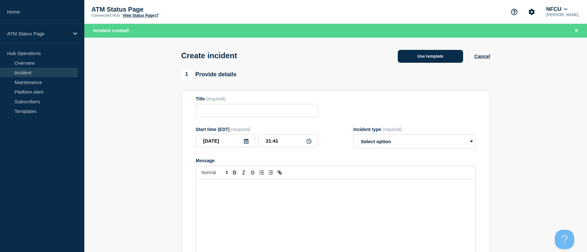
click at [424, 57] on button "Use template" at bounding box center [430, 56] width 65 height 13
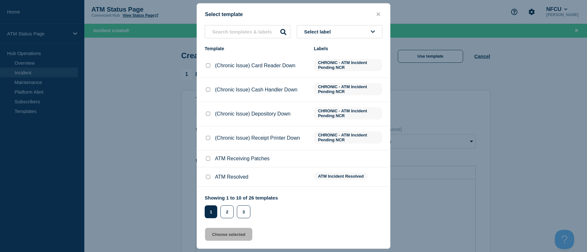
click at [322, 24] on div "Select template Select label Template Labels (Chronic Issue) Card Reader Down C…" at bounding box center [294, 125] width 194 height 245
click at [322, 31] on span "Select label" at bounding box center [318, 31] width 29 height 5
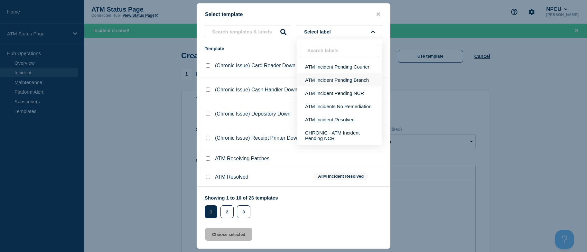
click at [331, 76] on button "ATM Incident Pending Branch" at bounding box center [340, 79] width 86 height 13
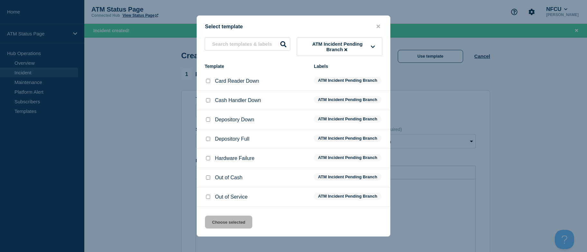
click at [210, 121] on input "Depository Down checkbox" at bounding box center [208, 119] width 4 height 4
click at [228, 225] on button "Choose selected" at bounding box center [228, 222] width 47 height 13
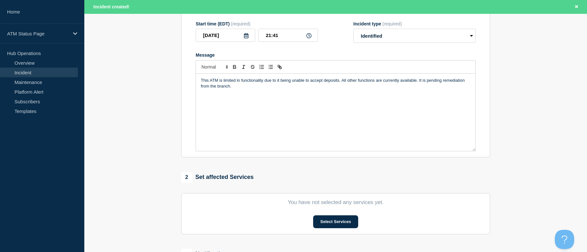
drag, startPoint x: 162, startPoint y: 102, endPoint x: 169, endPoint y: 169, distance: 67.6
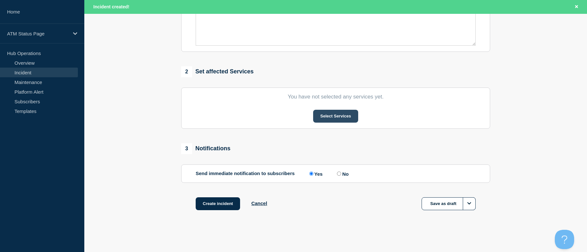
click at [324, 117] on button "Select Services" at bounding box center [335, 116] width 45 height 13
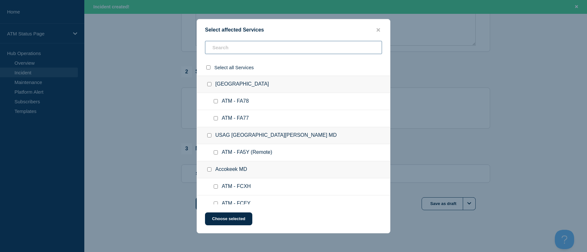
click at [316, 42] on input "text" at bounding box center [293, 47] width 177 height 13
click at [316, 45] on input "text" at bounding box center [293, 47] width 177 height 13
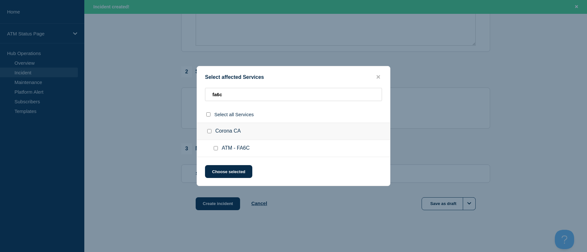
click at [216, 147] on input "ATM - FA6C checkbox" at bounding box center [216, 148] width 4 height 4
click at [225, 170] on button "Choose selected" at bounding box center [228, 171] width 47 height 13
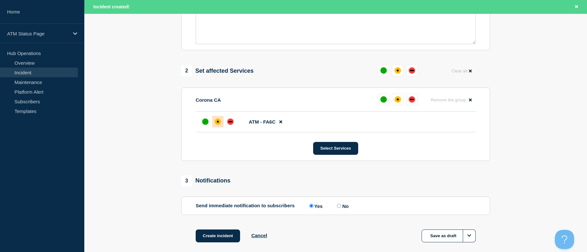
click at [215, 124] on div "affected" at bounding box center [218, 121] width 6 height 6
click at [225, 240] on button "Create incident" at bounding box center [218, 235] width 44 height 13
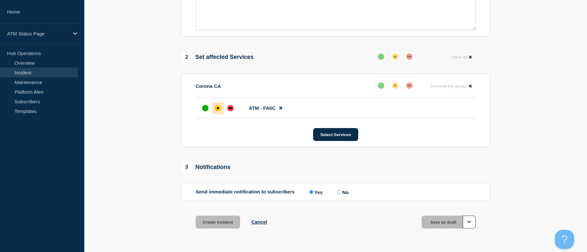
scroll to position [199, 0]
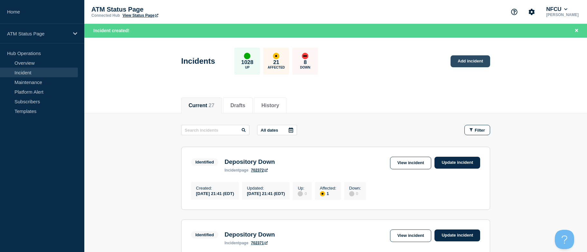
click at [483, 61] on link "Add incident" at bounding box center [470, 61] width 40 height 12
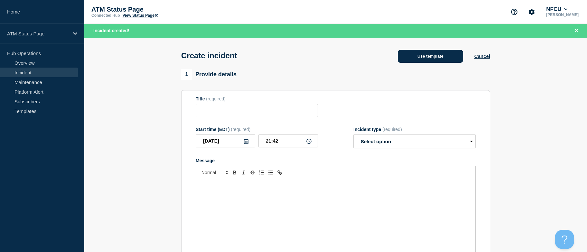
click at [431, 56] on button "Use template" at bounding box center [430, 56] width 65 height 13
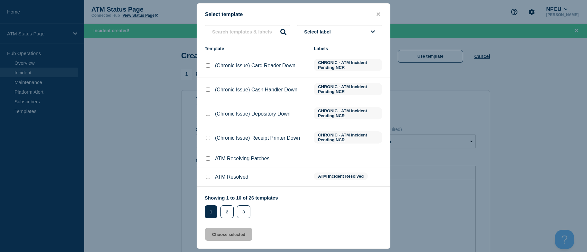
click at [344, 31] on button "Select label" at bounding box center [340, 31] width 86 height 13
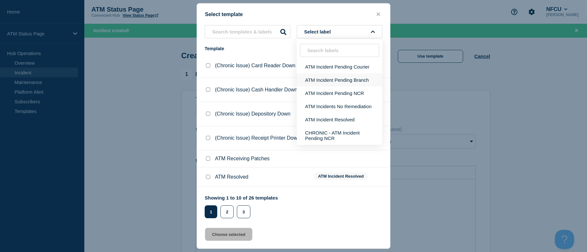
click at [332, 79] on button "ATM Incident Pending Branch" at bounding box center [340, 79] width 86 height 13
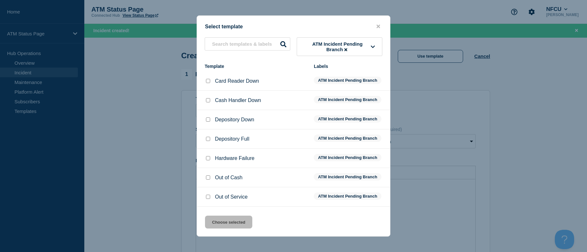
click at [210, 120] on input "Depository Down checkbox" at bounding box center [208, 119] width 4 height 4
click at [225, 228] on button "Choose selected" at bounding box center [228, 222] width 47 height 13
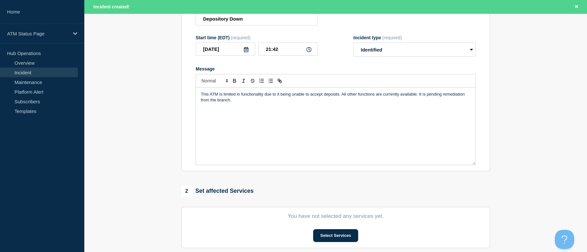
drag, startPoint x: 168, startPoint y: 145, endPoint x: 172, endPoint y: 248, distance: 103.3
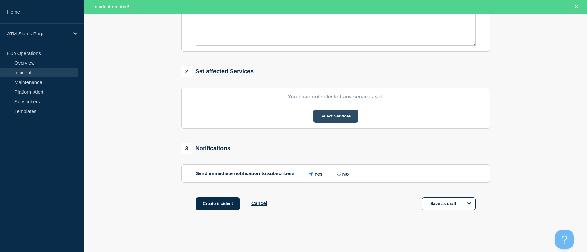
click at [328, 119] on button "Select Services" at bounding box center [335, 116] width 45 height 13
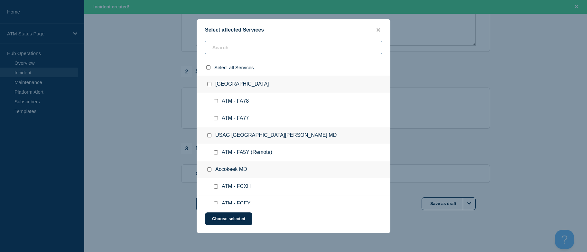
click at [299, 42] on input "text" at bounding box center [293, 47] width 177 height 13
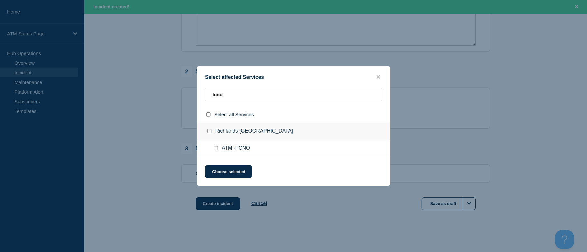
click at [216, 149] on input "ATM -FCNO checkbox" at bounding box center [216, 148] width 4 height 4
click at [221, 174] on button "Choose selected" at bounding box center [228, 171] width 47 height 13
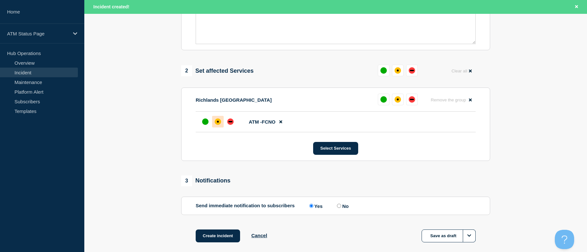
click at [216, 126] on div at bounding box center [218, 122] width 12 height 12
click at [222, 236] on button "Create incident" at bounding box center [218, 235] width 44 height 13
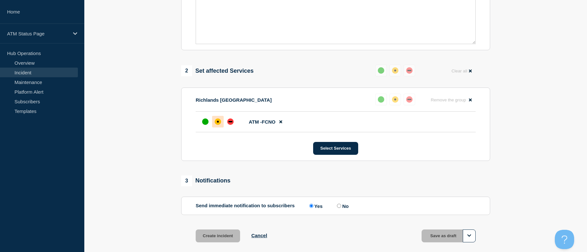
scroll to position [199, 0]
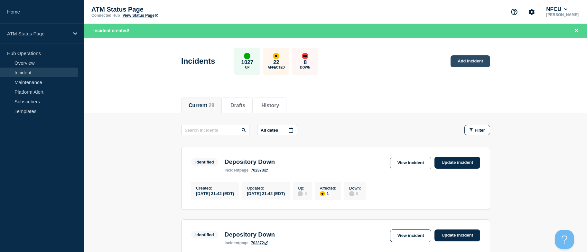
click at [467, 61] on link "Add incident" at bounding box center [470, 61] width 40 height 12
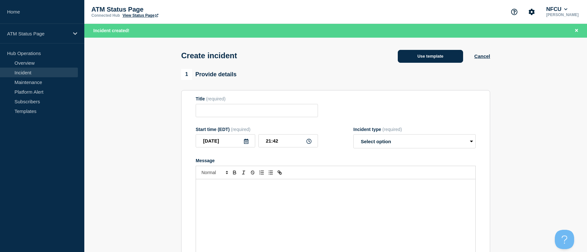
click at [437, 51] on button "Use template" at bounding box center [430, 56] width 65 height 13
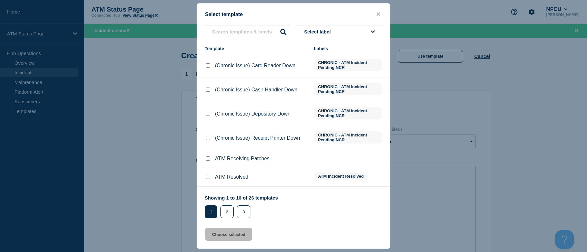
click at [358, 33] on button "Select label" at bounding box center [340, 31] width 86 height 13
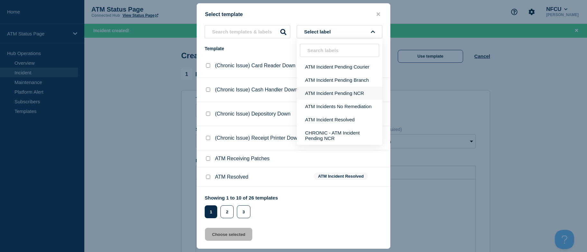
click at [358, 95] on button "ATM Incident Pending NCR" at bounding box center [340, 93] width 86 height 13
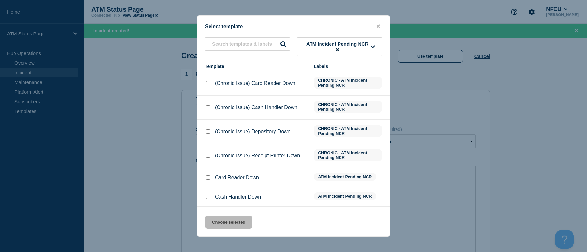
click at [208, 198] on input "Cash Handler Down checkbox" at bounding box center [208, 197] width 4 height 4
click at [225, 225] on button "Choose selected" at bounding box center [228, 222] width 47 height 13
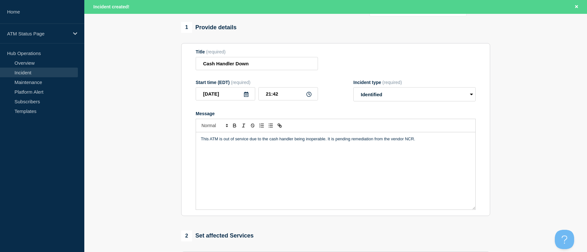
scroll to position [213, 0]
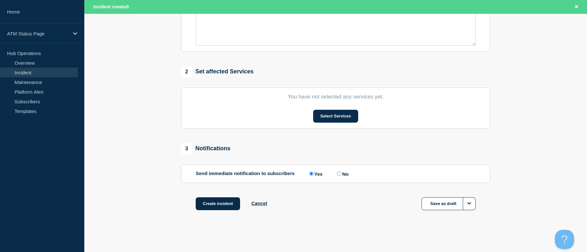
drag, startPoint x: 151, startPoint y: 134, endPoint x: 157, endPoint y: 201, distance: 67.1
click at [342, 119] on button "Select Services" at bounding box center [335, 116] width 45 height 13
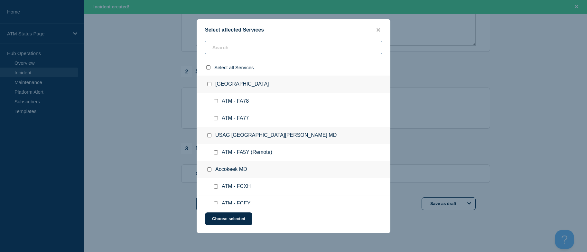
click at [249, 46] on input "text" at bounding box center [293, 47] width 177 height 13
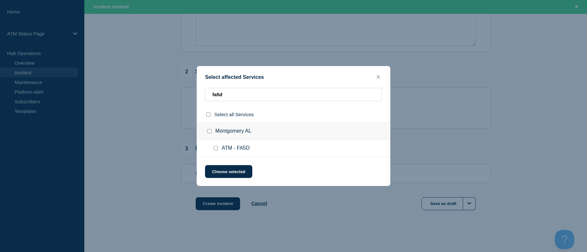
click at [216, 147] on input "ATM - FA5D checkbox" at bounding box center [216, 148] width 4 height 4
click at [224, 171] on button "Choose selected" at bounding box center [228, 171] width 47 height 13
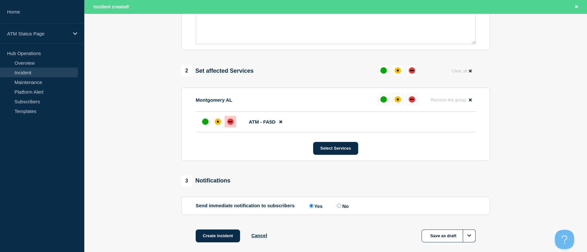
click at [230, 122] on div "down" at bounding box center [230, 121] width 4 height 1
click at [225, 236] on button "Create incident" at bounding box center [218, 235] width 44 height 13
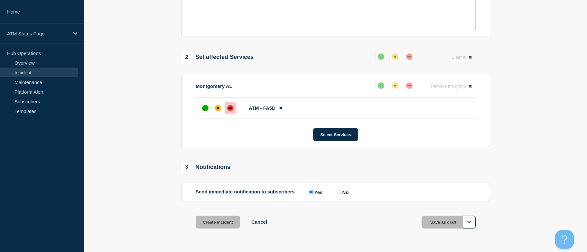
scroll to position [199, 0]
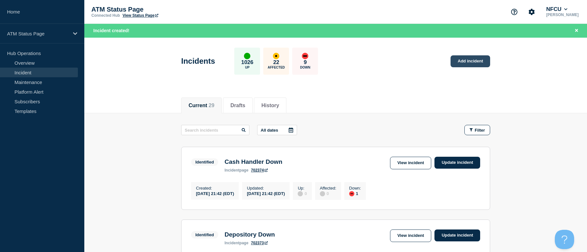
click at [474, 60] on link "Add incident" at bounding box center [470, 61] width 40 height 12
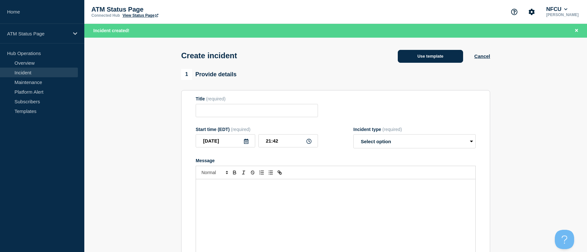
click at [424, 55] on button "Use template" at bounding box center [430, 56] width 65 height 13
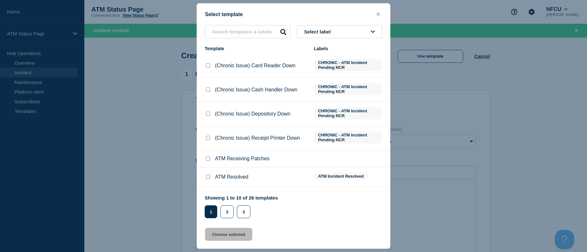
click at [326, 30] on span "Select label" at bounding box center [318, 31] width 29 height 5
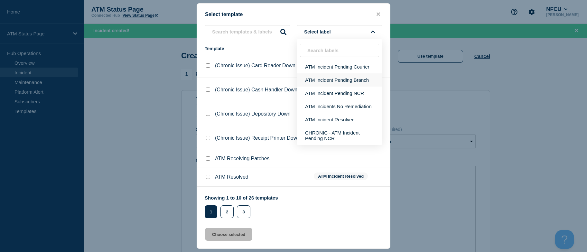
click at [339, 77] on button "ATM Incident Pending Branch" at bounding box center [340, 79] width 86 height 13
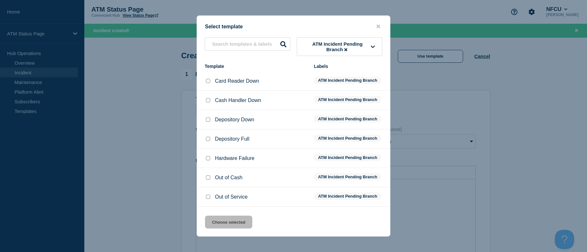
click at [210, 120] on div at bounding box center [208, 119] width 6 height 6
click at [207, 118] on input "Depository Down checkbox" at bounding box center [208, 119] width 4 height 4
click at [234, 214] on div "Select template ATM Incident Pending Branch Template Labels Card Reader Down AT…" at bounding box center [294, 125] width 194 height 221
click at [234, 222] on button "Choose selected" at bounding box center [228, 222] width 47 height 13
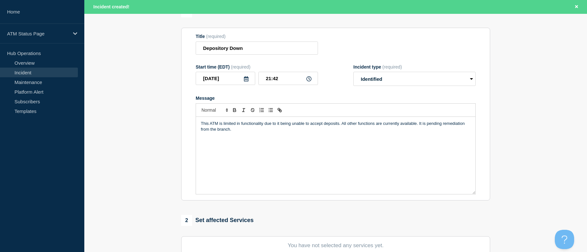
drag, startPoint x: 181, startPoint y: 145, endPoint x: 206, endPoint y: 225, distance: 82.9
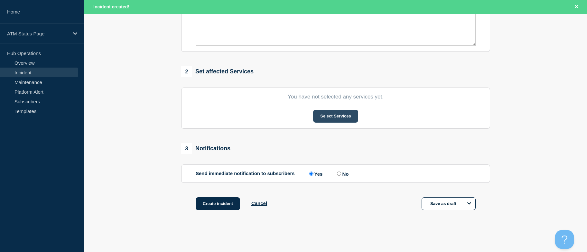
click at [325, 122] on button "Select Services" at bounding box center [335, 116] width 45 height 13
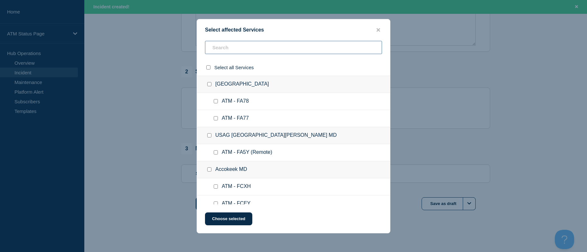
click at [274, 48] on input "text" at bounding box center [293, 47] width 177 height 13
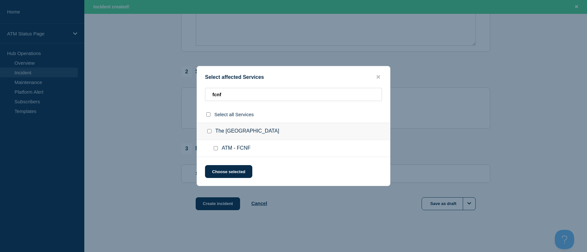
click at [216, 149] on input "ATM - FCNF checkbox" at bounding box center [216, 148] width 4 height 4
click at [218, 171] on button "Choose selected" at bounding box center [228, 171] width 47 height 13
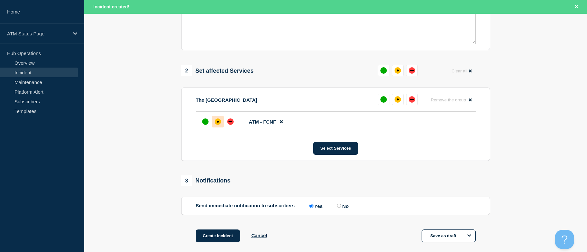
click at [215, 125] on div at bounding box center [218, 122] width 12 height 12
click at [227, 238] on button "Create incident" at bounding box center [218, 235] width 44 height 13
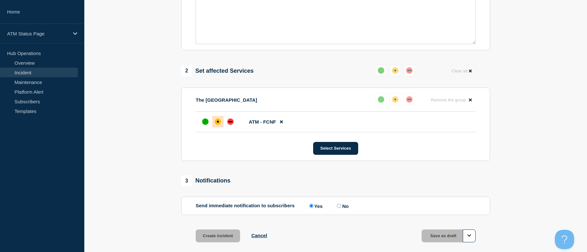
scroll to position [199, 0]
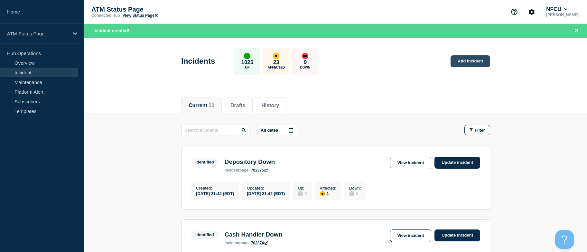
click at [455, 60] on link "Add incident" at bounding box center [470, 61] width 40 height 12
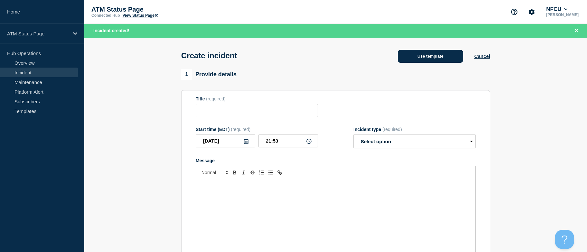
click at [449, 59] on button "Use template" at bounding box center [430, 56] width 65 height 13
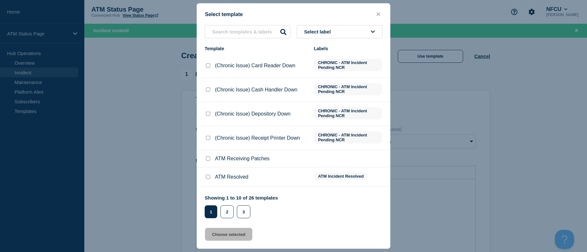
click at [349, 28] on button "Select label" at bounding box center [340, 31] width 86 height 13
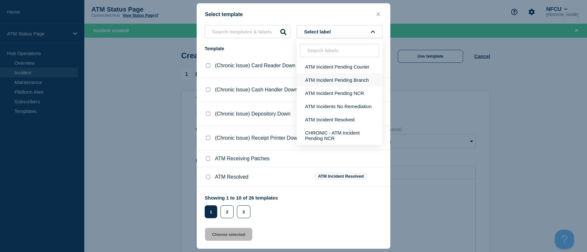
click at [353, 81] on button "ATM Incident Pending Branch" at bounding box center [340, 79] width 86 height 13
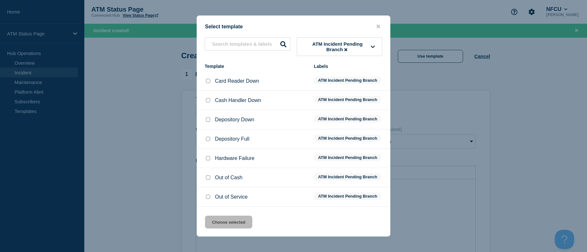
click at [210, 120] on input "Depository Down checkbox" at bounding box center [208, 119] width 4 height 4
click at [232, 225] on button "Choose selected" at bounding box center [228, 222] width 47 height 13
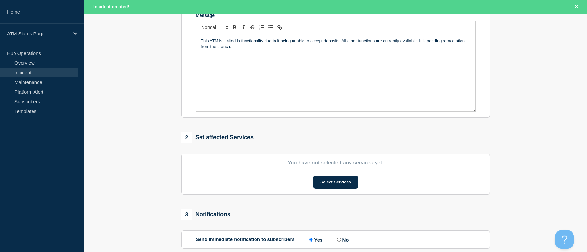
scroll to position [213, 0]
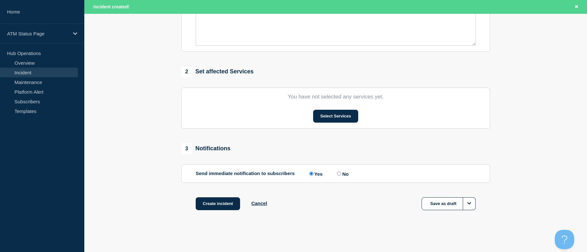
drag, startPoint x: 116, startPoint y: 115, endPoint x: 130, endPoint y: 205, distance: 90.5
click at [329, 117] on button "Select Services" at bounding box center [335, 116] width 45 height 13
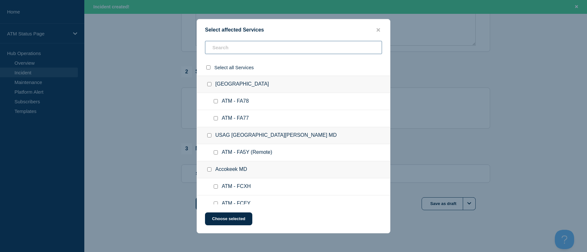
click at [285, 46] on input "text" at bounding box center [293, 47] width 177 height 13
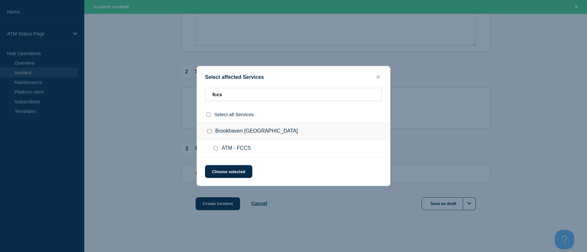
click at [215, 148] on input "ATM - FCCS checkbox" at bounding box center [216, 148] width 4 height 4
click at [221, 170] on button "Choose selected" at bounding box center [228, 171] width 47 height 13
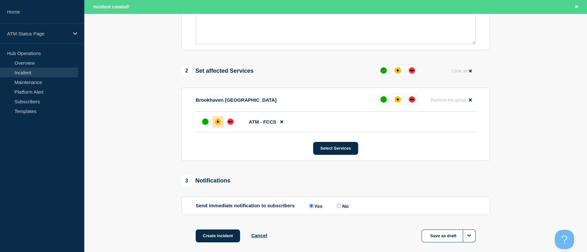
click at [215, 125] on div "affected" at bounding box center [218, 121] width 6 height 6
click at [212, 237] on button "Create incident" at bounding box center [218, 235] width 44 height 13
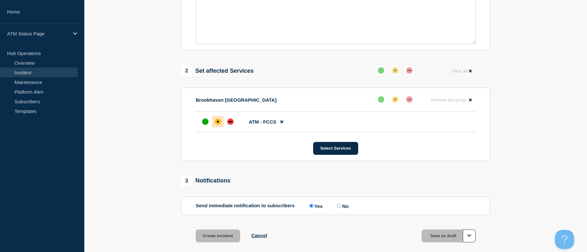
scroll to position [199, 0]
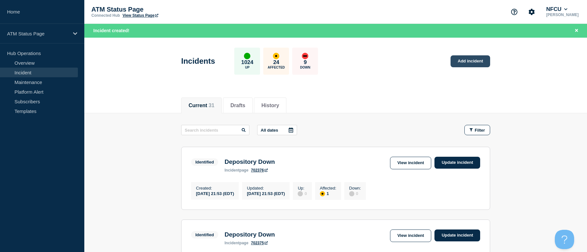
click at [478, 64] on link "Add incident" at bounding box center [470, 61] width 40 height 12
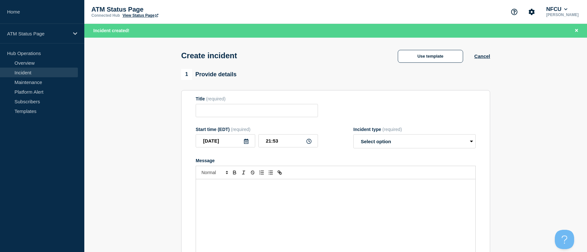
click at [445, 56] on button "Use template" at bounding box center [430, 56] width 65 height 13
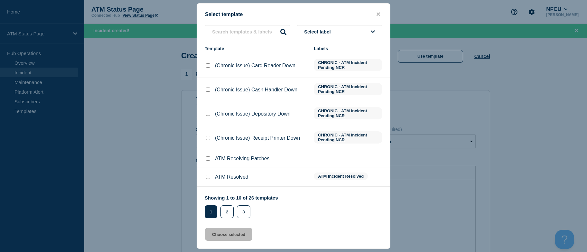
click at [354, 38] on button "Select label" at bounding box center [340, 31] width 86 height 13
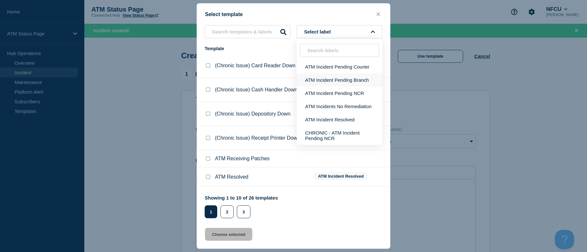
click at [358, 80] on button "ATM Incident Pending Branch" at bounding box center [340, 79] width 86 height 13
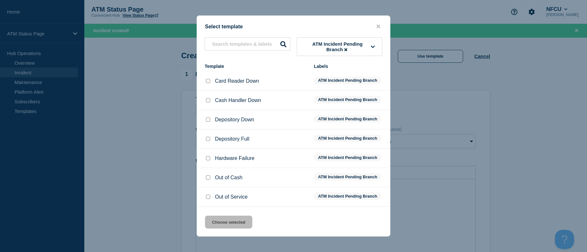
click at [207, 123] on div at bounding box center [208, 119] width 6 height 6
click at [207, 121] on input "Depository Down checkbox" at bounding box center [208, 119] width 4 height 4
click at [226, 228] on button "Choose selected" at bounding box center [228, 222] width 47 height 13
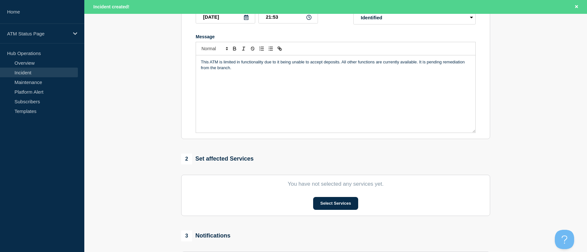
scroll to position [213, 0]
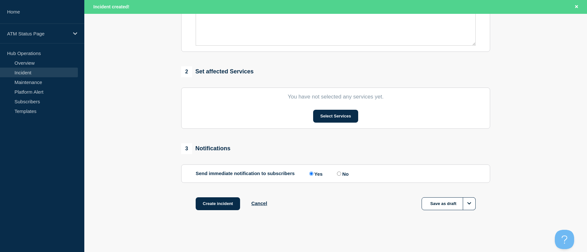
drag, startPoint x: 161, startPoint y: 119, endPoint x: 165, endPoint y: 202, distance: 83.4
click at [328, 113] on button "Select Services" at bounding box center [335, 116] width 45 height 13
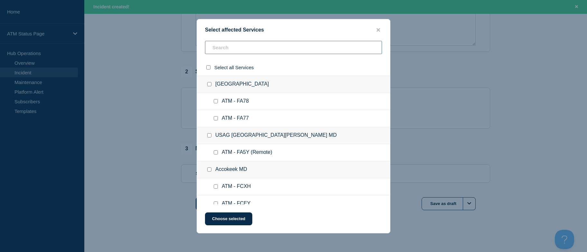
click at [266, 50] on input "text" at bounding box center [293, 47] width 177 height 13
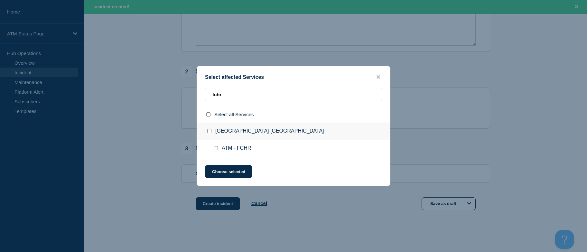
click at [219, 149] on div at bounding box center [216, 148] width 9 height 6
click at [216, 149] on input "ATM - FCHR checkbox" at bounding box center [216, 148] width 4 height 4
click at [218, 171] on button "Choose selected" at bounding box center [228, 171] width 47 height 13
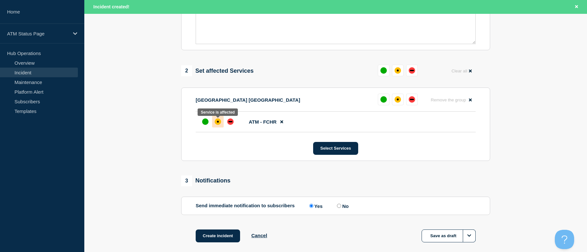
click at [216, 122] on div "affected" at bounding box center [218, 121] width 6 height 6
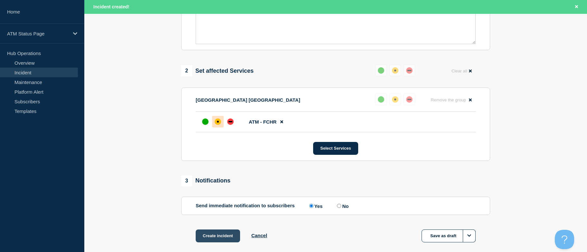
click at [211, 239] on button "Create incident" at bounding box center [218, 235] width 44 height 13
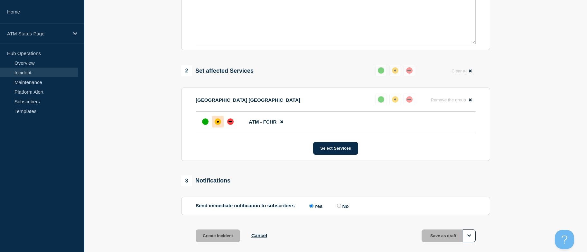
scroll to position [199, 0]
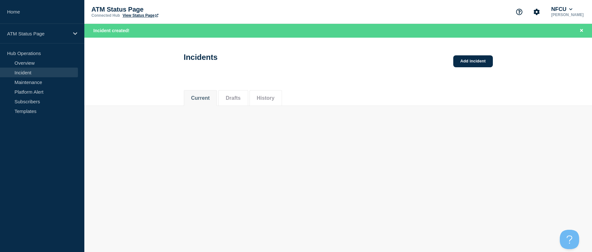
drag, startPoint x: 161, startPoint y: 140, endPoint x: 168, endPoint y: 172, distance: 33.0
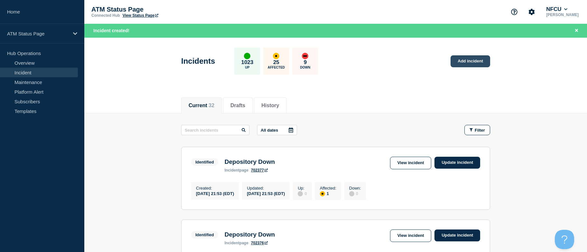
click at [471, 62] on link "Add incident" at bounding box center [470, 61] width 40 height 12
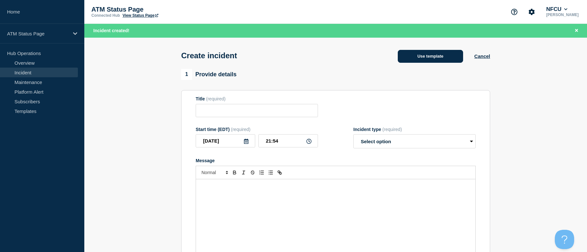
click at [403, 51] on button "Use template" at bounding box center [430, 56] width 65 height 13
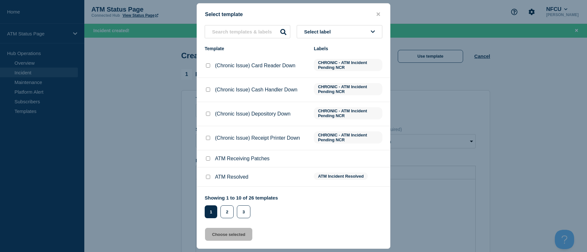
click at [320, 33] on span "Select label" at bounding box center [318, 31] width 29 height 5
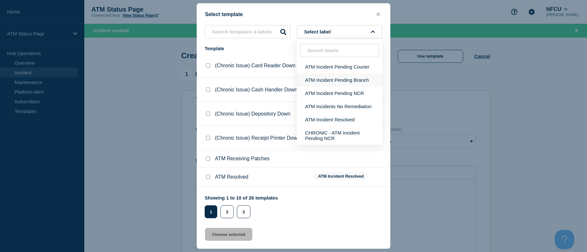
click at [327, 78] on button "ATM Incident Pending Branch" at bounding box center [340, 79] width 86 height 13
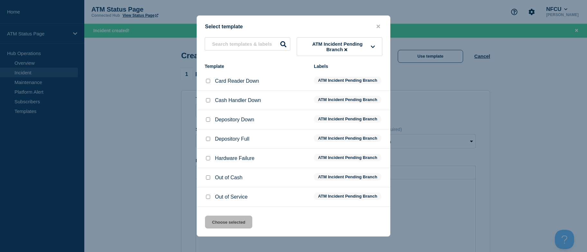
click at [207, 119] on input "Depository Down checkbox" at bounding box center [208, 119] width 4 height 4
click at [225, 223] on button "Choose selected" at bounding box center [228, 222] width 47 height 13
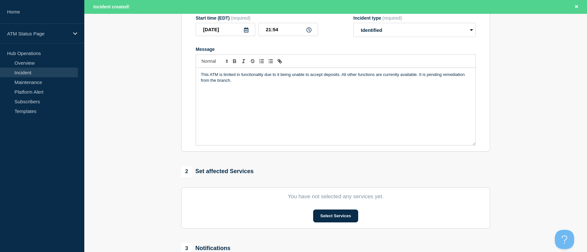
drag, startPoint x: 180, startPoint y: 179, endPoint x: 182, endPoint y: 210, distance: 31.0
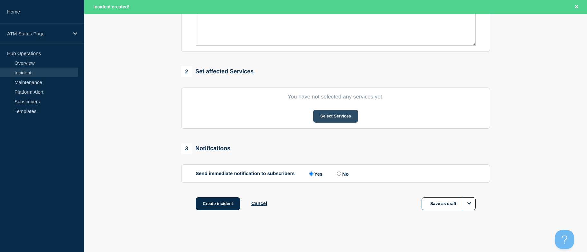
click at [347, 114] on button "Select Services" at bounding box center [335, 116] width 45 height 13
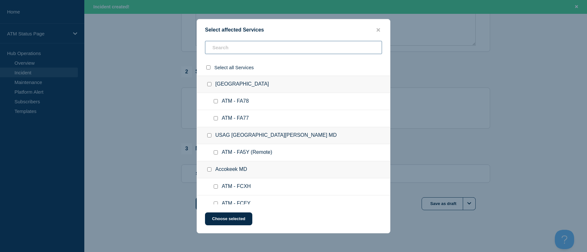
click at [303, 50] on input "text" at bounding box center [293, 47] width 177 height 13
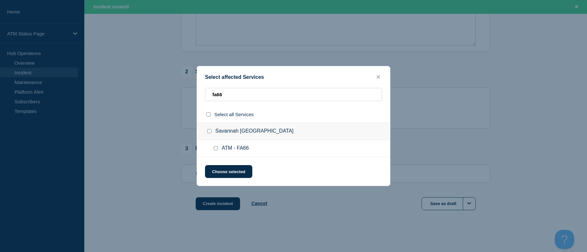
click at [217, 147] on input "ATM - FA66 checkbox" at bounding box center [216, 148] width 4 height 4
click at [220, 170] on button "Choose selected" at bounding box center [228, 171] width 47 height 13
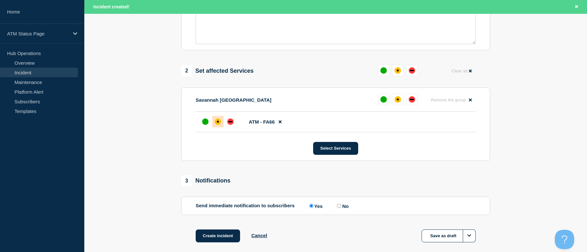
click at [221, 121] on div at bounding box center [218, 122] width 12 height 12
click at [220, 228] on div "1 Provide details Title (required) Depository Down Start time (EDT) (required) …" at bounding box center [336, 57] width 316 height 402
click at [220, 231] on button "Create incident" at bounding box center [218, 235] width 44 height 13
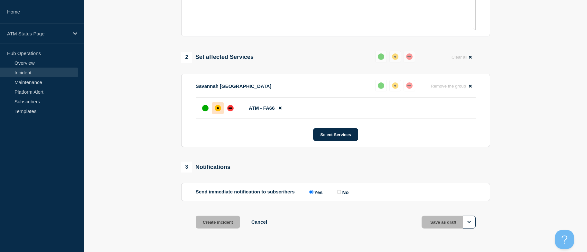
scroll to position [199, 0]
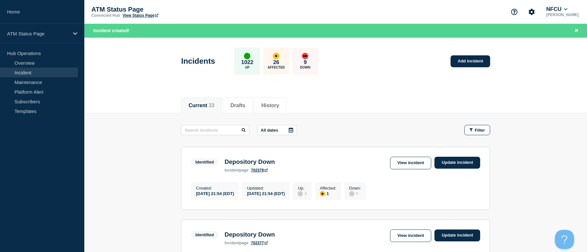
click at [486, 60] on link "Add incident" at bounding box center [470, 61] width 40 height 12
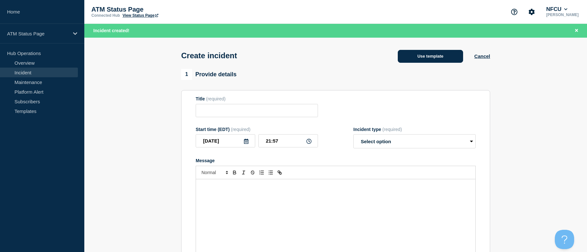
click at [441, 52] on button "Use template" at bounding box center [430, 56] width 65 height 13
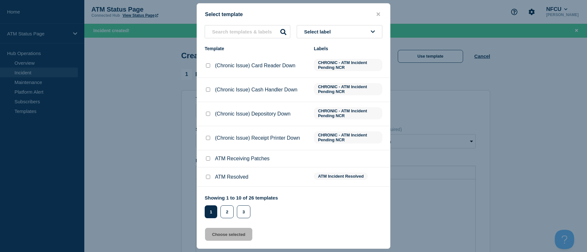
click at [345, 27] on button "Select label" at bounding box center [340, 31] width 86 height 13
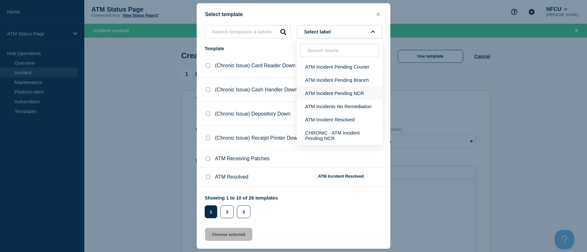
click at [325, 91] on button "ATM Incident Pending NCR" at bounding box center [340, 93] width 86 height 13
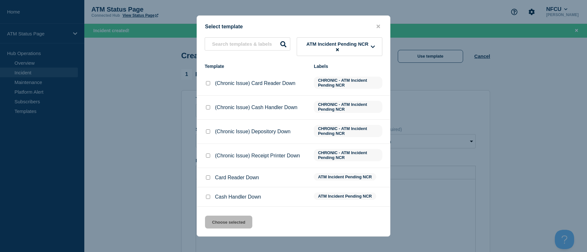
click at [206, 178] on input "Card Reader Down checkbox" at bounding box center [208, 177] width 4 height 4
click at [220, 225] on button "Choose selected" at bounding box center [228, 222] width 47 height 13
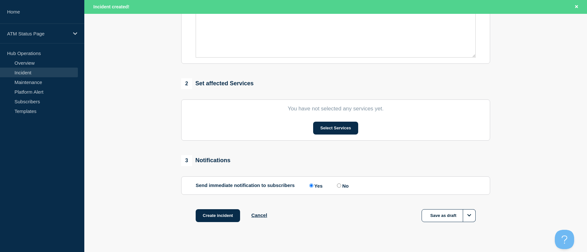
drag, startPoint x: 162, startPoint y: 149, endPoint x: 176, endPoint y: 216, distance: 68.3
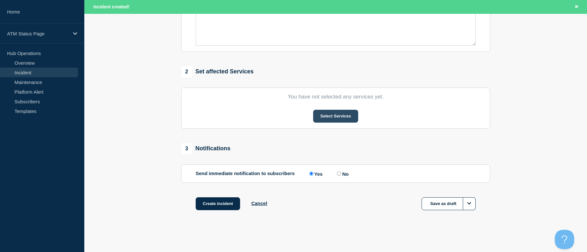
click at [336, 114] on button "Select Services" at bounding box center [335, 116] width 45 height 13
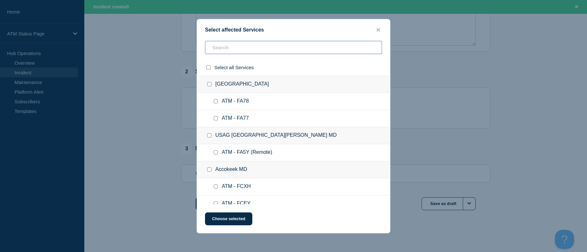
click at [242, 45] on input "text" at bounding box center [293, 47] width 177 height 13
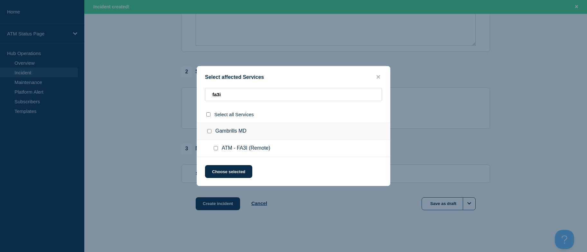
click at [215, 149] on input "ATM - FA3I (Remote) checkbox" at bounding box center [216, 148] width 4 height 4
click at [219, 170] on button "Choose selected" at bounding box center [228, 171] width 47 height 13
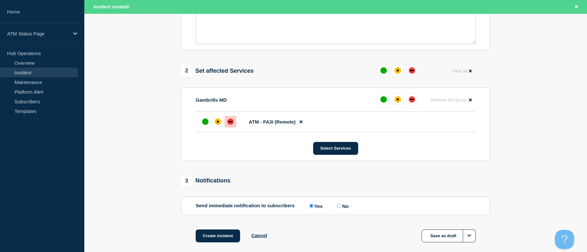
click at [234, 122] on div at bounding box center [231, 122] width 12 height 12
click at [227, 231] on button "Create incident" at bounding box center [218, 235] width 44 height 13
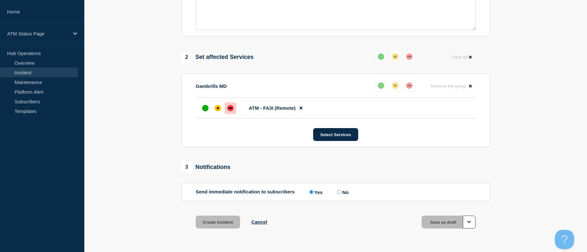
scroll to position [199, 0]
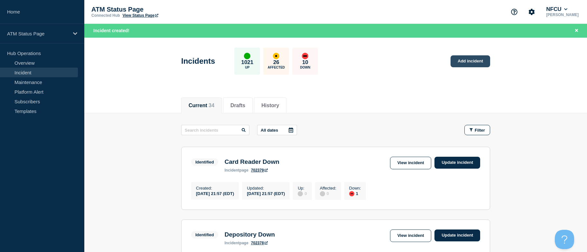
click at [458, 60] on link "Add incident" at bounding box center [470, 61] width 40 height 12
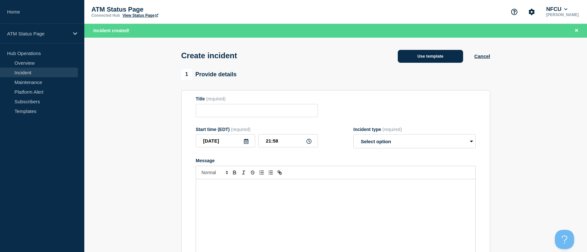
click at [443, 54] on button "Use template" at bounding box center [430, 56] width 65 height 13
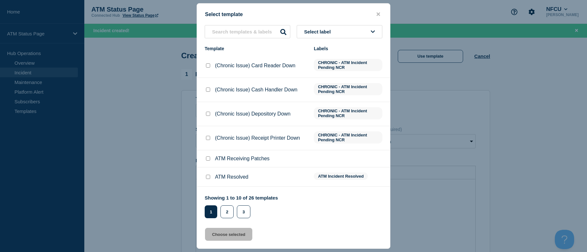
click at [359, 32] on button "Select label" at bounding box center [340, 31] width 86 height 13
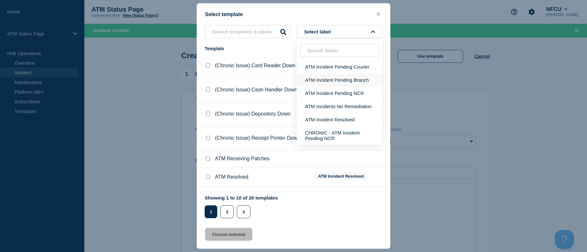
click at [346, 81] on button "ATM Incident Pending Branch" at bounding box center [340, 79] width 86 height 13
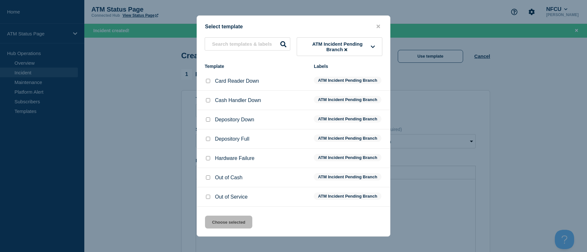
click at [209, 120] on input "Depository Down checkbox" at bounding box center [208, 119] width 4 height 4
checkbox input "true"
click at [220, 224] on button "Choose selected" at bounding box center [228, 222] width 47 height 13
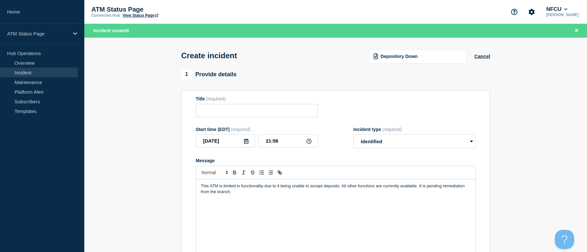
type input "Depository Down"
select select "identified"
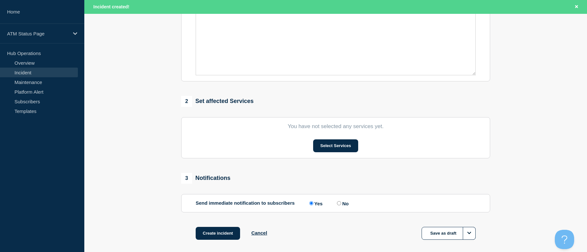
scroll to position [213, 0]
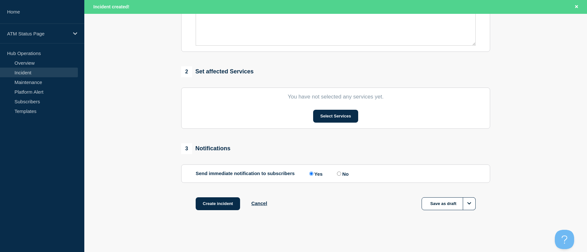
drag, startPoint x: 119, startPoint y: 133, endPoint x: 146, endPoint y: 242, distance: 111.9
click at [334, 116] on button "Select Services" at bounding box center [335, 116] width 45 height 13
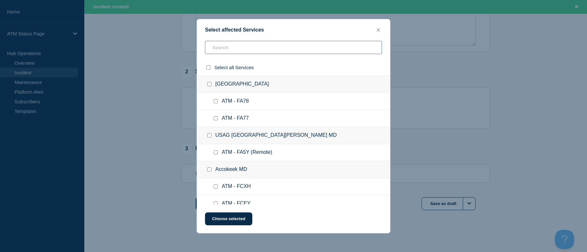
click at [282, 46] on input "text" at bounding box center [293, 47] width 177 height 13
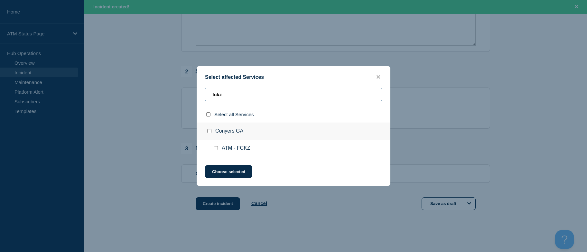
type input "fckz"
click at [217, 149] on input "ATM - FCKZ checkbox" at bounding box center [216, 148] width 4 height 4
checkbox input "true"
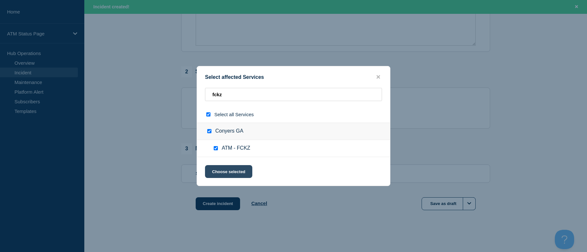
click at [222, 169] on button "Choose selected" at bounding box center [228, 171] width 47 height 13
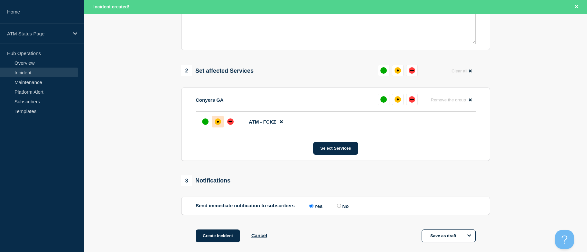
click at [217, 125] on div "affected" at bounding box center [218, 121] width 6 height 6
click at [222, 242] on button "Create incident" at bounding box center [218, 235] width 44 height 13
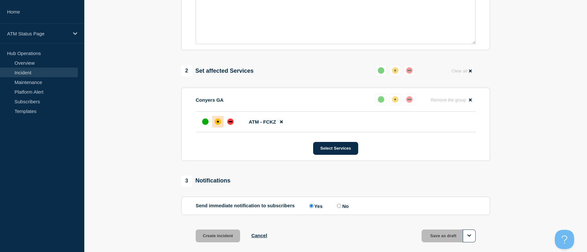
scroll to position [199, 0]
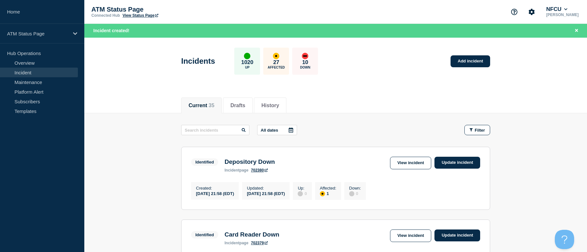
click at [471, 53] on div "Incidents 1020 Up 27 Affected 10 Down Add incident" at bounding box center [335, 58] width 323 height 39
click at [469, 58] on link "Add incident" at bounding box center [470, 61] width 40 height 12
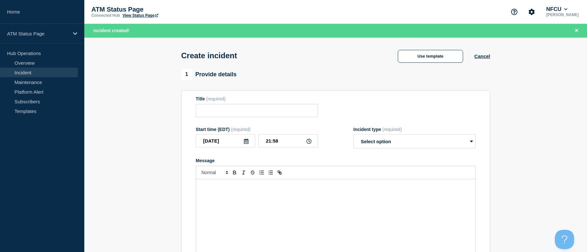
click at [418, 48] on div "Create incident Use template Cancel" at bounding box center [335, 54] width 323 height 32
click at [454, 60] on button "Use template" at bounding box center [430, 56] width 65 height 13
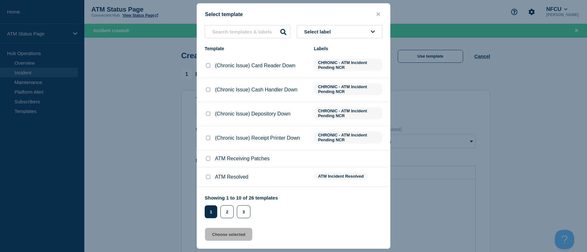
click at [363, 30] on button "Select label" at bounding box center [340, 31] width 86 height 13
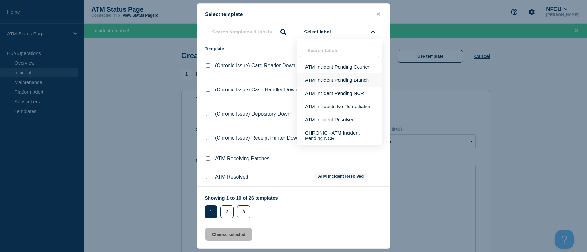
click at [352, 83] on button "ATM Incident Pending Branch" at bounding box center [340, 79] width 86 height 13
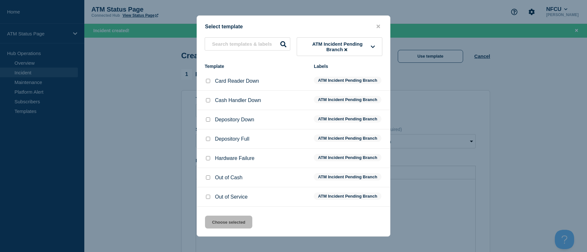
click at [207, 118] on input "Depository Down checkbox" at bounding box center [208, 119] width 4 height 4
checkbox input "true"
click at [230, 228] on button "Choose selected" at bounding box center [228, 222] width 47 height 13
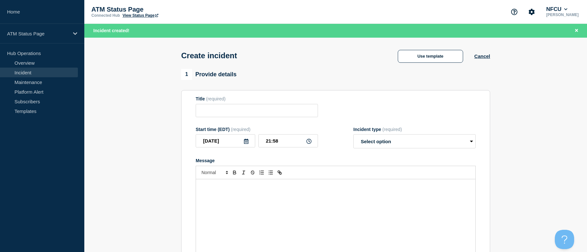
type input "Depository Down"
select select "identified"
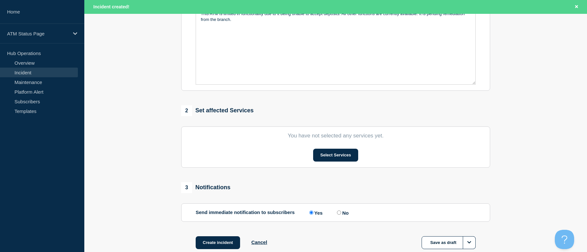
scroll to position [213, 0]
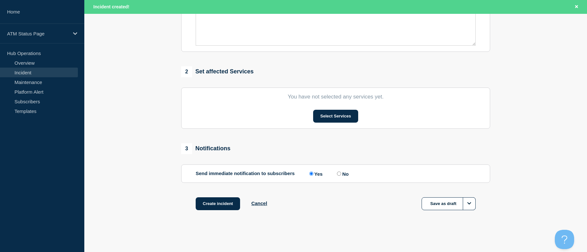
drag, startPoint x: 159, startPoint y: 133, endPoint x: 193, endPoint y: 252, distance: 123.0
click at [338, 117] on button "Select Services" at bounding box center [335, 116] width 45 height 13
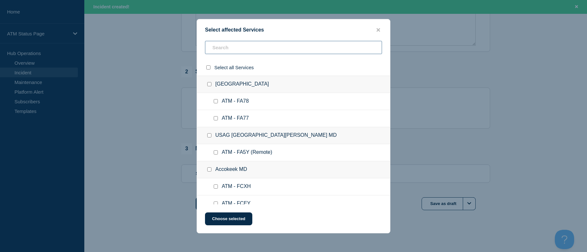
click at [274, 47] on input "text" at bounding box center [293, 47] width 177 height 13
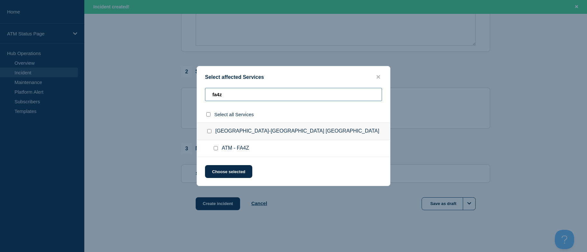
type input "fa4z"
click at [217, 149] on input "ATM - FA4Z checkbox" at bounding box center [216, 148] width 4 height 4
checkbox input "true"
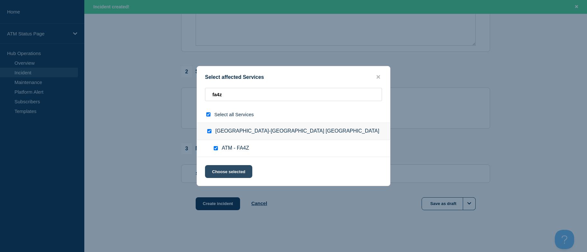
click at [220, 174] on button "Choose selected" at bounding box center [228, 171] width 47 height 13
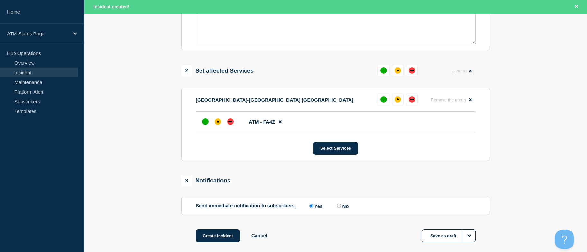
click at [220, 115] on li "ATM - FA4Z" at bounding box center [336, 122] width 280 height 21
click at [219, 124] on div "affected" at bounding box center [218, 121] width 6 height 6
click at [222, 242] on button "Create incident" at bounding box center [218, 235] width 44 height 13
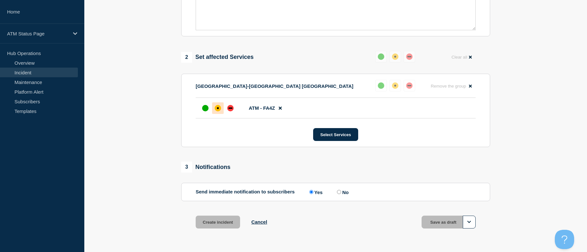
scroll to position [199, 0]
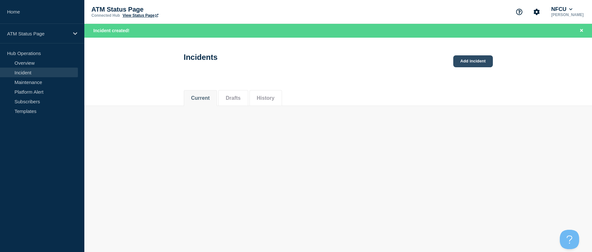
click at [488, 62] on link "Add incident" at bounding box center [473, 61] width 40 height 12
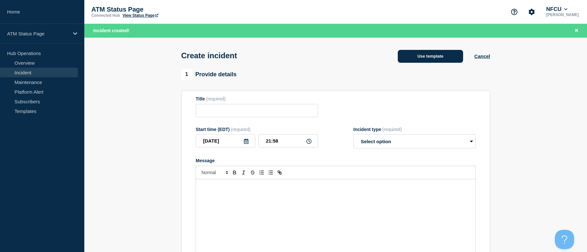
drag, startPoint x: 459, startPoint y: 59, endPoint x: 447, endPoint y: 57, distance: 12.7
click at [447, 57] on button "Use template" at bounding box center [430, 56] width 65 height 13
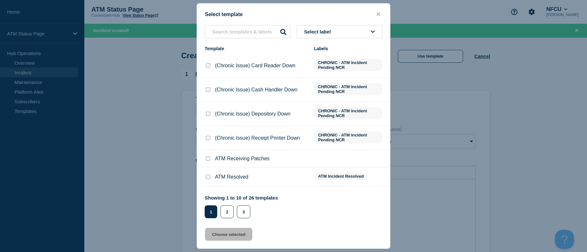
click at [365, 28] on button "Select label" at bounding box center [340, 31] width 86 height 13
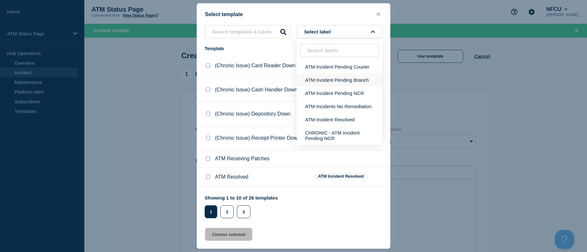
click at [336, 80] on button "ATM Incident Pending Branch" at bounding box center [340, 79] width 86 height 13
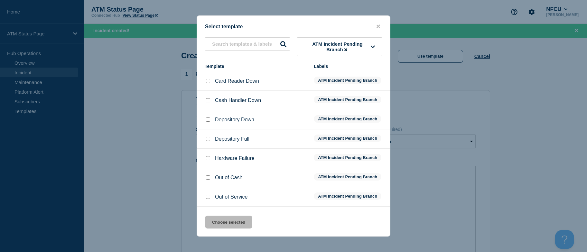
click at [209, 101] on input "Cash Handler Down checkbox" at bounding box center [208, 100] width 4 height 4
checkbox input "true"
click at [215, 221] on button "Choose selected" at bounding box center [228, 222] width 47 height 13
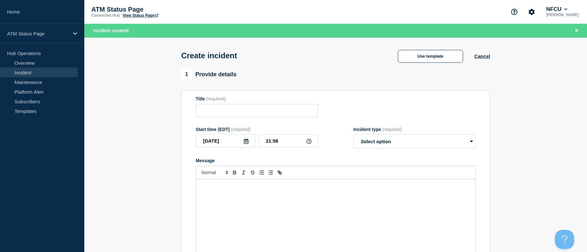
type input "Cash Handler Down"
select select "identified"
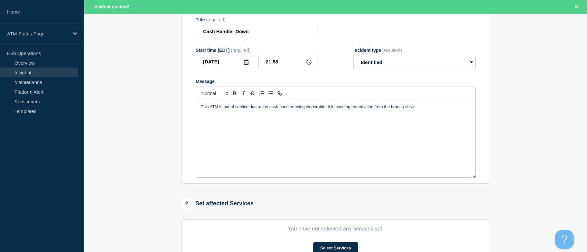
drag, startPoint x: 168, startPoint y: 168, endPoint x: 173, endPoint y: 252, distance: 84.4
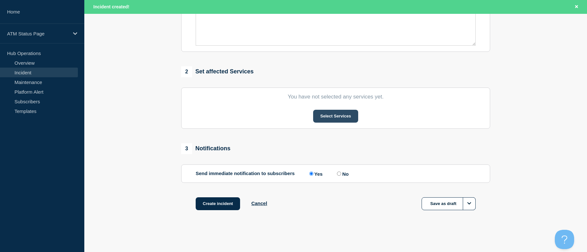
click at [337, 114] on button "Select Services" at bounding box center [335, 116] width 45 height 13
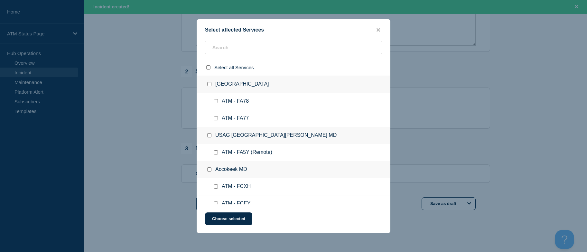
click at [253, 40] on div "Select affected Services Select all Services [GEOGRAPHIC_DATA] [GEOGRAPHIC_DATA…" at bounding box center [294, 126] width 194 height 214
click at [254, 46] on input "text" at bounding box center [293, 47] width 177 height 13
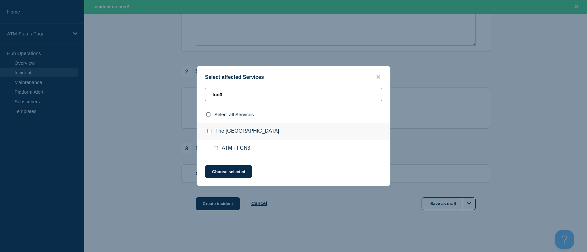
type input "fcn3"
click at [215, 148] on input "ATM - FCN3 checkbox" at bounding box center [216, 148] width 4 height 4
checkbox input "true"
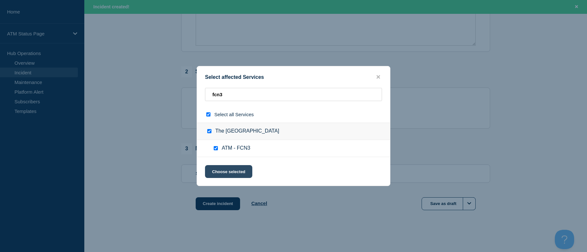
click at [220, 171] on button "Choose selected" at bounding box center [228, 171] width 47 height 13
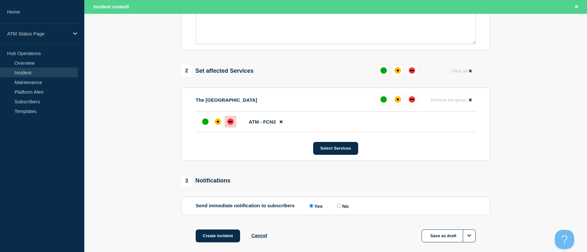
click at [230, 122] on div "down" at bounding box center [230, 121] width 6 height 6
click at [224, 231] on button "Create incident" at bounding box center [218, 235] width 44 height 13
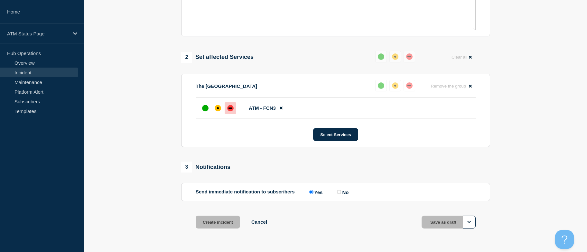
scroll to position [199, 0]
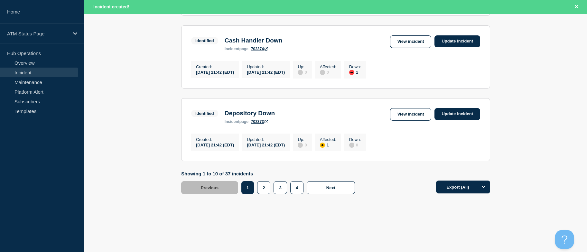
drag, startPoint x: 136, startPoint y: 137, endPoint x: 158, endPoint y: 234, distance: 99.6
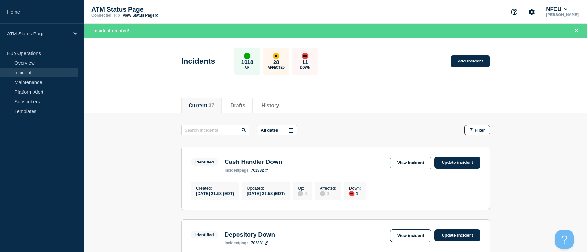
drag, startPoint x: 135, startPoint y: 211, endPoint x: 124, endPoint y: 97, distance: 115.1
click at [471, 64] on link "Add incident" at bounding box center [470, 61] width 40 height 12
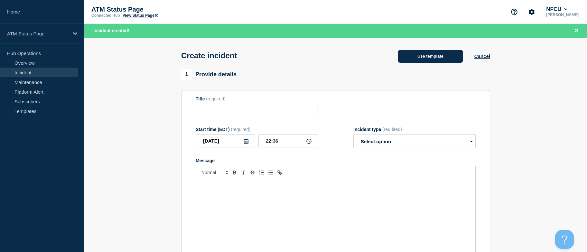
click at [458, 59] on button "Use template" at bounding box center [430, 56] width 65 height 13
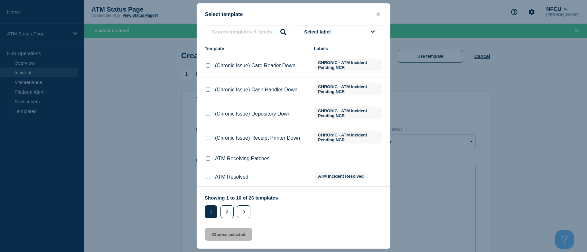
click at [344, 29] on button "Select label" at bounding box center [340, 31] width 86 height 13
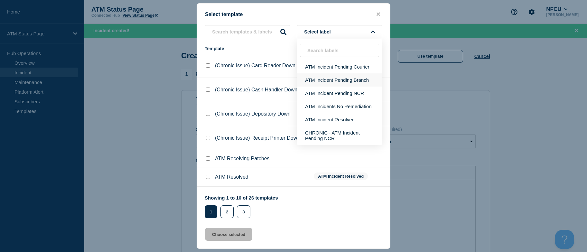
click at [357, 77] on button "ATM Incident Pending Branch" at bounding box center [340, 79] width 86 height 13
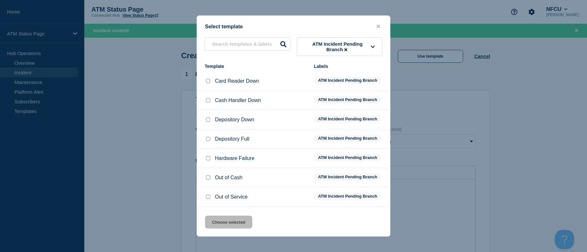
click at [209, 121] on input "Depository Down checkbox" at bounding box center [208, 119] width 4 height 4
checkbox input "true"
click at [209, 221] on button "Choose selected" at bounding box center [228, 222] width 47 height 13
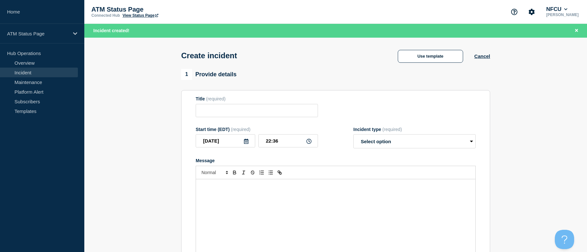
type input "Depository Down"
select select "identified"
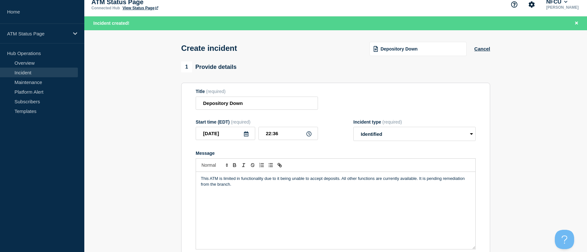
scroll to position [213, 0]
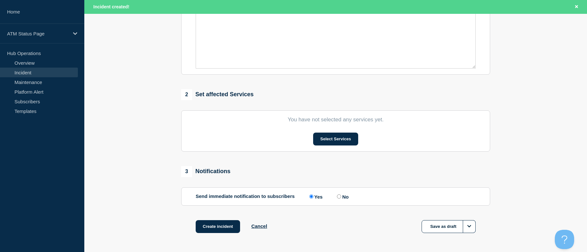
drag, startPoint x: 162, startPoint y: 134, endPoint x: 162, endPoint y: 206, distance: 72.4
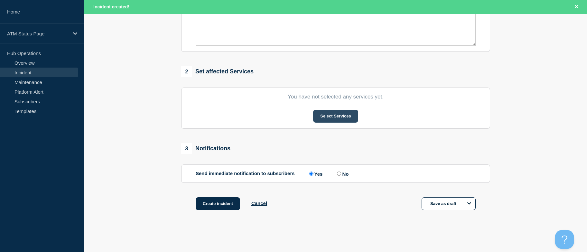
click at [341, 121] on button "Select Services" at bounding box center [335, 116] width 45 height 13
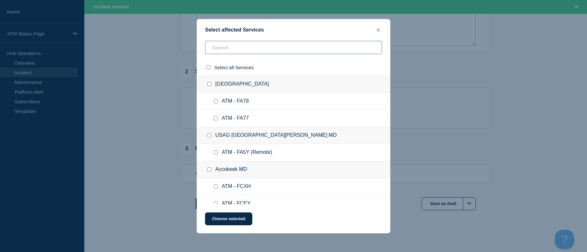
click at [275, 46] on input "text" at bounding box center [293, 47] width 177 height 13
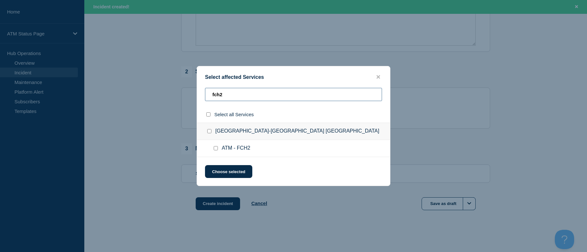
type input "fch2"
click at [216, 148] on input "ATM - FCH2 checkbox" at bounding box center [216, 148] width 4 height 4
checkbox input "true"
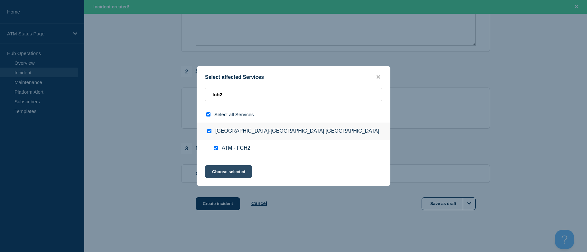
click at [219, 169] on button "Choose selected" at bounding box center [228, 171] width 47 height 13
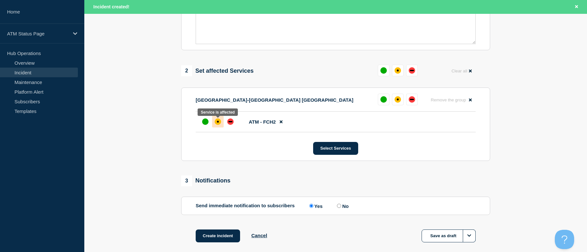
click at [221, 120] on div at bounding box center [218, 122] width 12 height 12
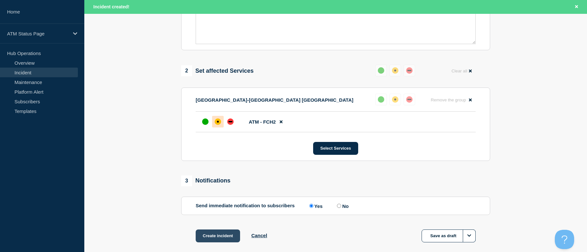
click at [222, 235] on button "Create incident" at bounding box center [218, 235] width 44 height 13
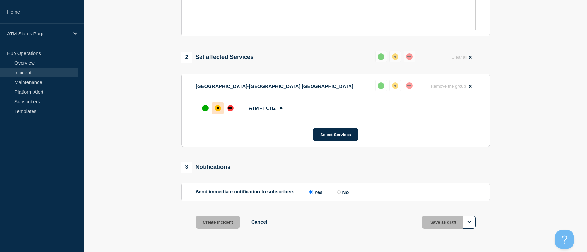
scroll to position [199, 0]
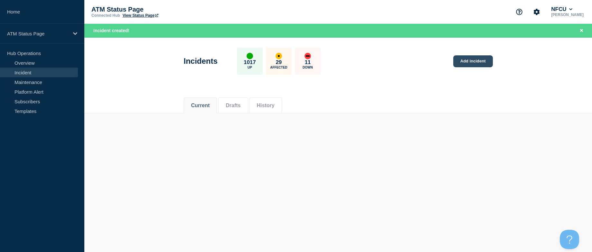
click at [472, 62] on link "Add incident" at bounding box center [473, 61] width 40 height 12
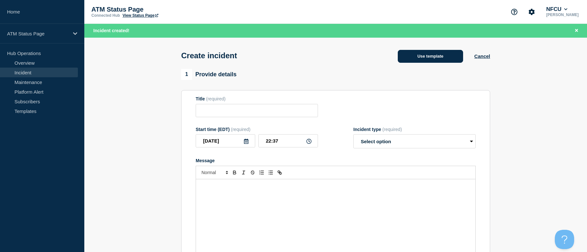
click at [436, 54] on button "Use template" at bounding box center [430, 56] width 65 height 13
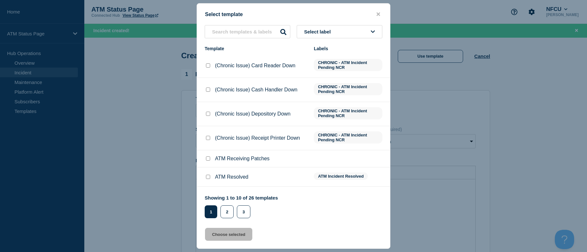
click at [319, 33] on span "Select label" at bounding box center [318, 31] width 29 height 5
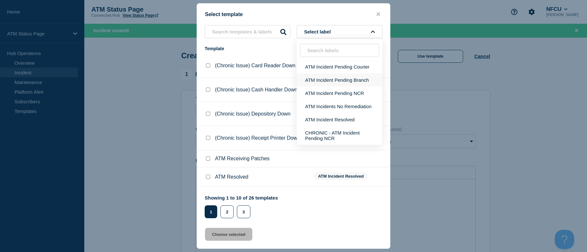
click at [322, 76] on button "ATM Incident Pending Branch" at bounding box center [340, 79] width 86 height 13
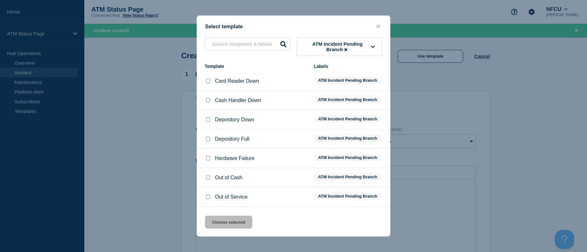
click at [208, 119] on input "Depository Down checkbox" at bounding box center [208, 119] width 4 height 4
checkbox input "true"
click at [225, 226] on button "Choose selected" at bounding box center [228, 222] width 47 height 13
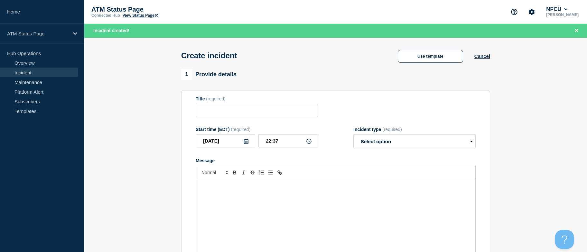
type input "Depository Down"
select select "identified"
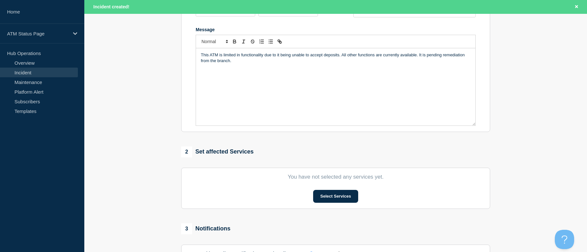
drag, startPoint x: 165, startPoint y: 179, endPoint x: 173, endPoint y: 242, distance: 63.6
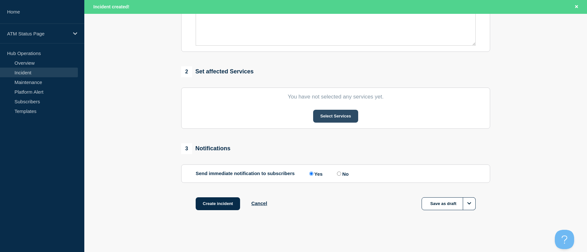
click at [342, 118] on button "Select Services" at bounding box center [335, 116] width 45 height 13
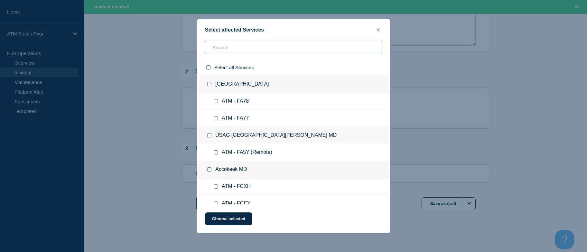
click at [272, 50] on input "text" at bounding box center [293, 47] width 177 height 13
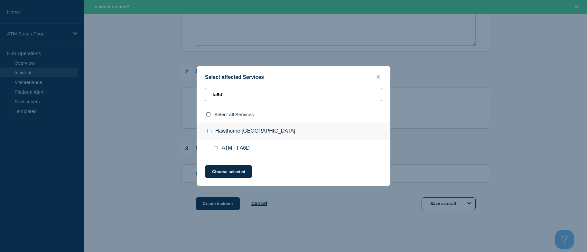
type input "fa6d"
click at [216, 147] on input "ATM - FA6D checkbox" at bounding box center [216, 148] width 4 height 4
checkbox input "true"
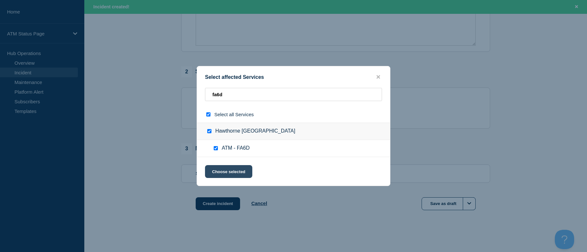
click at [217, 175] on button "Choose selected" at bounding box center [228, 171] width 47 height 13
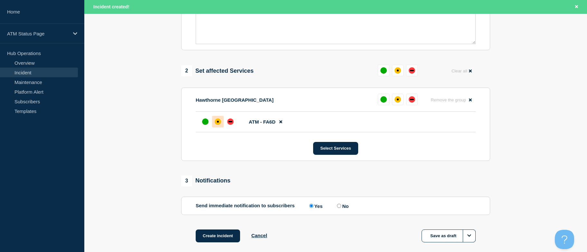
click at [216, 124] on div "affected" at bounding box center [218, 121] width 6 height 6
click at [223, 238] on button "Create incident" at bounding box center [218, 235] width 44 height 13
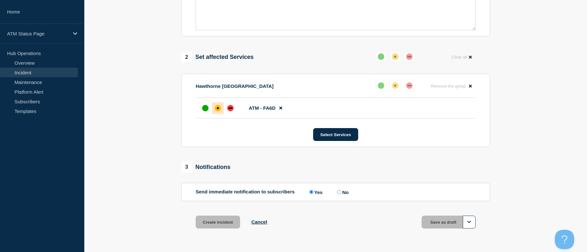
scroll to position [199, 0]
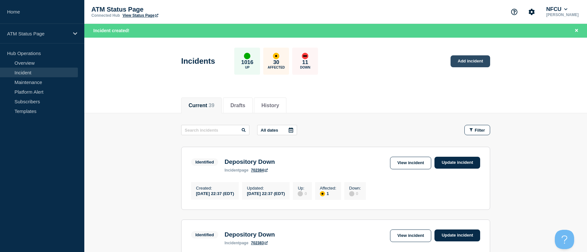
click at [471, 65] on link "Add incident" at bounding box center [470, 61] width 40 height 12
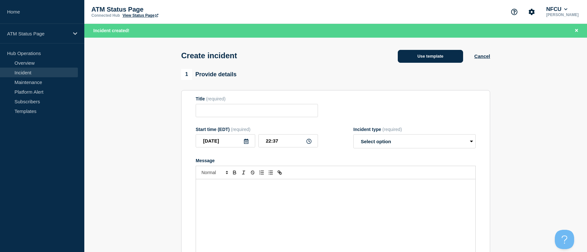
click at [425, 57] on button "Use template" at bounding box center [430, 56] width 65 height 13
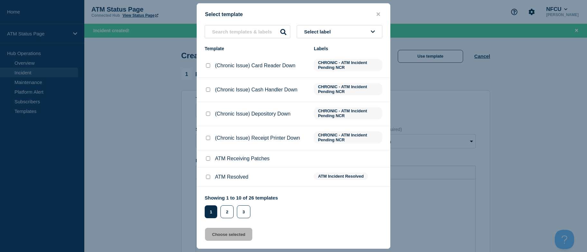
click at [310, 37] on button "Select label" at bounding box center [340, 31] width 86 height 13
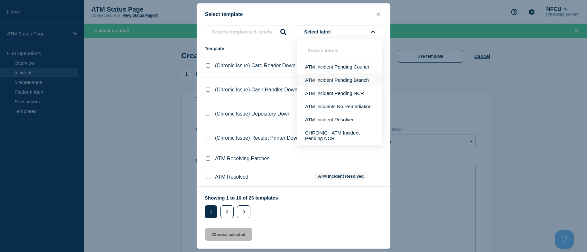
click at [313, 79] on button "ATM Incident Pending Branch" at bounding box center [340, 79] width 86 height 13
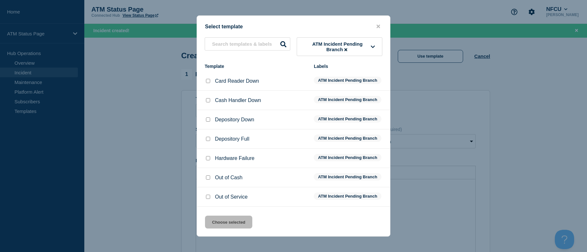
click at [206, 120] on li "Depository Down ATM Incident Pending Branch" at bounding box center [293, 119] width 193 height 19
click at [209, 122] on input "Depository Down checkbox" at bounding box center [208, 119] width 4 height 4
checkbox input "true"
click at [219, 225] on button "Choose selected" at bounding box center [228, 222] width 47 height 13
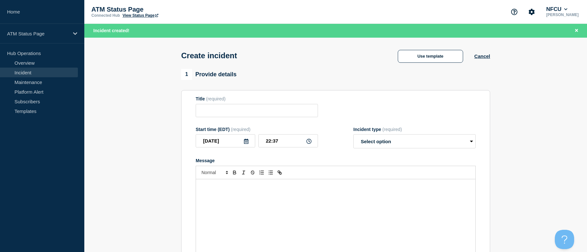
type input "Depository Down"
select select "identified"
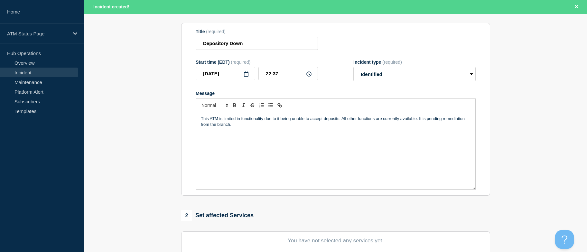
drag, startPoint x: 162, startPoint y: 134, endPoint x: 190, endPoint y: 239, distance: 108.5
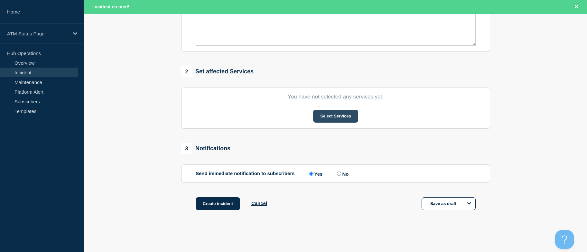
click at [342, 116] on button "Select Services" at bounding box center [335, 116] width 45 height 13
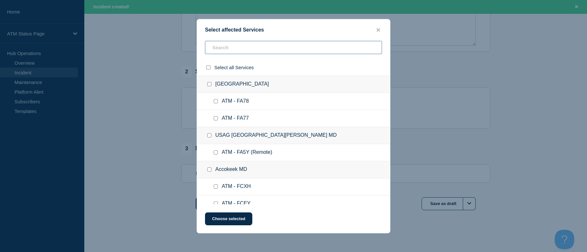
click at [291, 52] on input "text" at bounding box center [293, 47] width 177 height 13
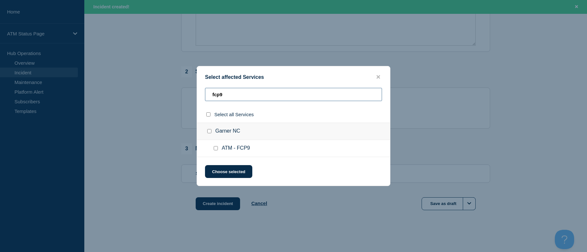
type input "fcp9"
click at [216, 149] on input "ATM - FCP9 checkbox" at bounding box center [216, 148] width 4 height 4
checkbox input "true"
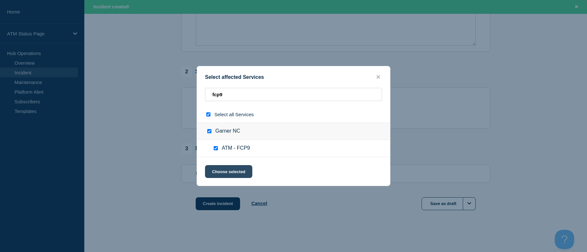
click at [217, 172] on button "Choose selected" at bounding box center [228, 171] width 47 height 13
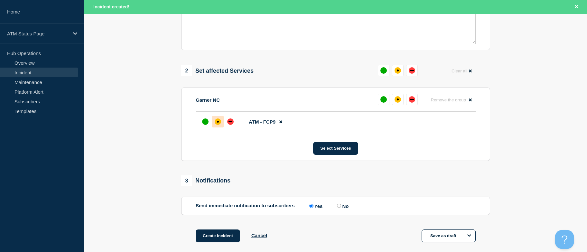
click at [220, 124] on div "affected" at bounding box center [218, 121] width 6 height 6
click at [221, 240] on button "Create incident" at bounding box center [218, 235] width 44 height 13
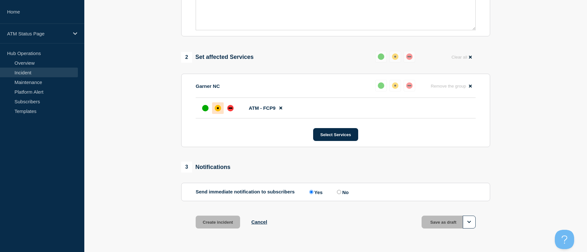
scroll to position [199, 0]
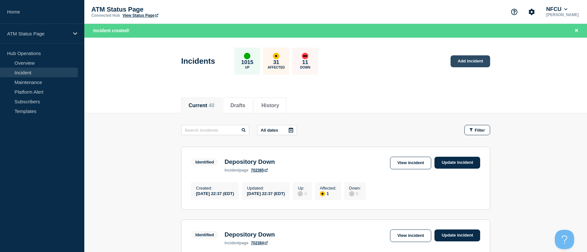
click at [460, 64] on link "Add incident" at bounding box center [470, 61] width 40 height 12
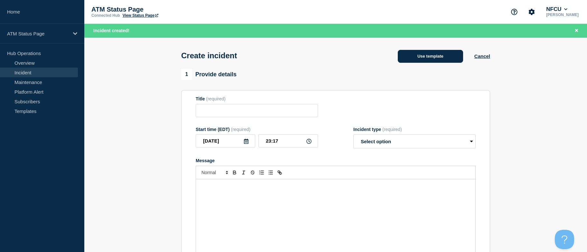
click at [431, 59] on button "Use template" at bounding box center [430, 56] width 65 height 13
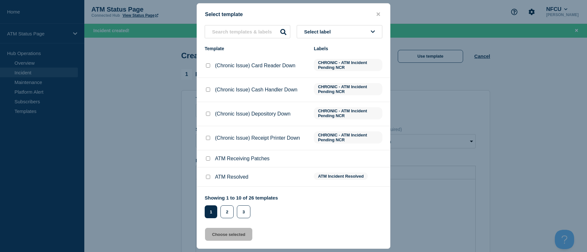
click at [364, 32] on button "Select label" at bounding box center [340, 31] width 86 height 13
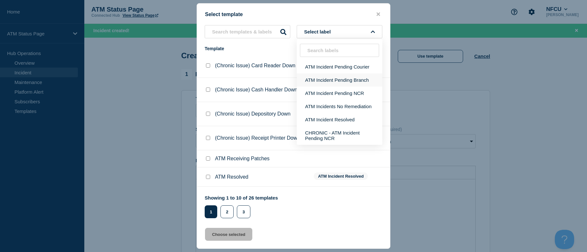
click at [360, 78] on button "ATM Incident Pending Branch" at bounding box center [340, 79] width 86 height 13
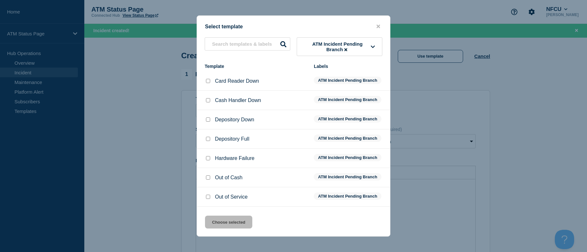
click at [209, 119] on input "Depository Down checkbox" at bounding box center [208, 119] width 4 height 4
checkbox input "true"
click at [219, 220] on button "Choose selected" at bounding box center [228, 222] width 47 height 13
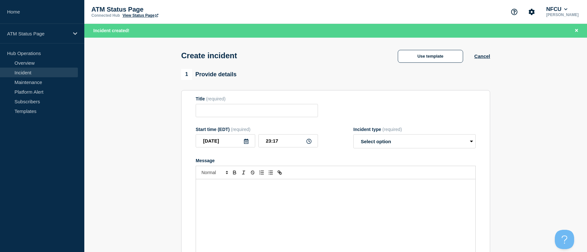
type input "Depository Down"
select select "identified"
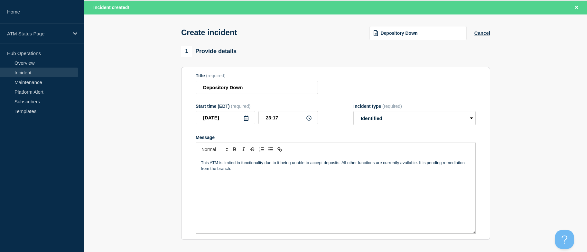
scroll to position [213, 0]
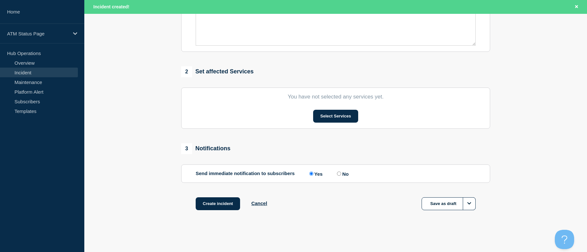
drag, startPoint x: 135, startPoint y: 151, endPoint x: 150, endPoint y: 213, distance: 63.6
click at [324, 117] on button "Select Services" at bounding box center [335, 116] width 45 height 13
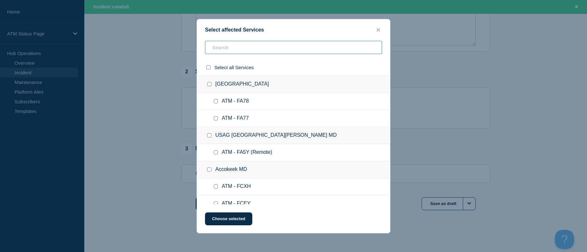
click at [254, 51] on input "text" at bounding box center [293, 47] width 177 height 13
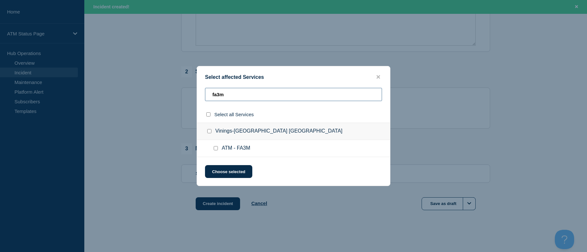
type input "fa3m"
click at [215, 149] on input "ATM - FA3M checkbox" at bounding box center [216, 148] width 4 height 4
checkbox input "true"
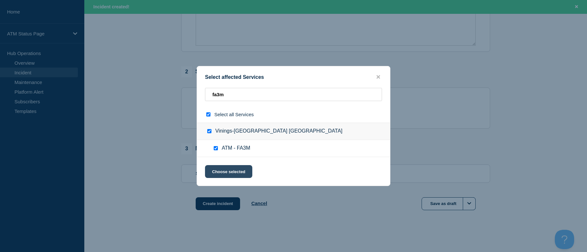
click at [221, 172] on button "Choose selected" at bounding box center [228, 171] width 47 height 13
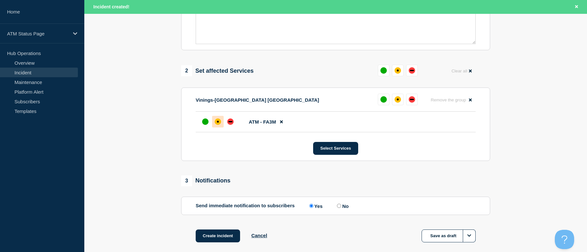
click at [216, 124] on div "affected" at bounding box center [218, 121] width 6 height 6
click at [223, 236] on button "Create incident" at bounding box center [218, 235] width 44 height 13
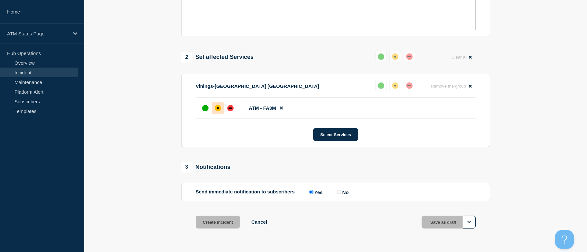
scroll to position [199, 0]
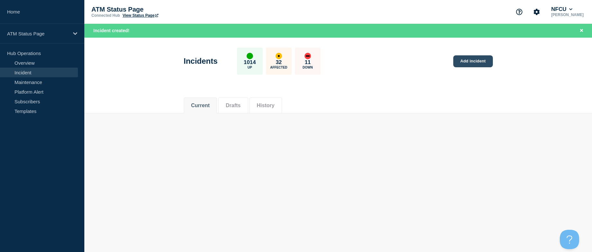
click at [478, 62] on link "Add incident" at bounding box center [473, 61] width 40 height 12
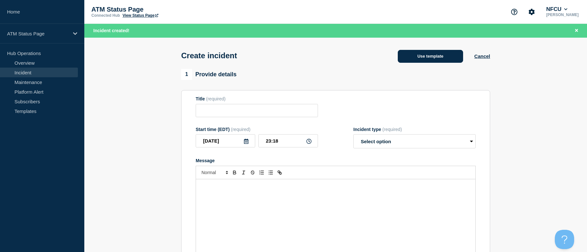
click at [416, 53] on button "Use template" at bounding box center [430, 56] width 65 height 13
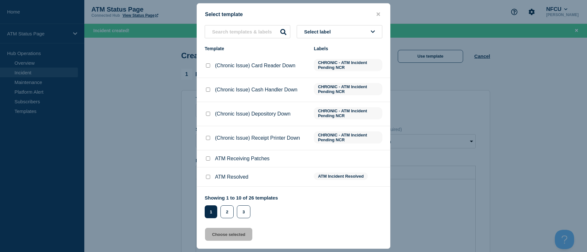
click at [337, 30] on button "Select label" at bounding box center [340, 31] width 86 height 13
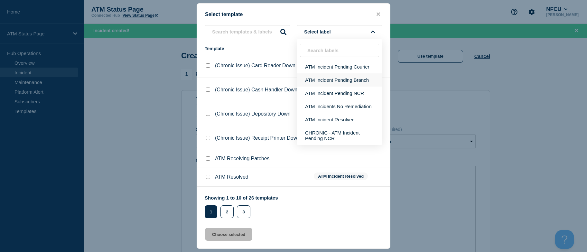
click at [340, 79] on button "ATM Incident Pending Branch" at bounding box center [340, 79] width 86 height 13
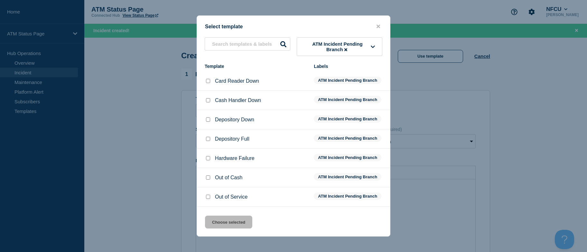
click at [209, 119] on input "Depository Down checkbox" at bounding box center [208, 119] width 4 height 4
checkbox input "true"
click at [222, 215] on div "Select template ATM Incident Pending Branch Template Labels Card Reader Down AT…" at bounding box center [294, 125] width 194 height 221
click at [223, 222] on button "Choose selected" at bounding box center [228, 222] width 47 height 13
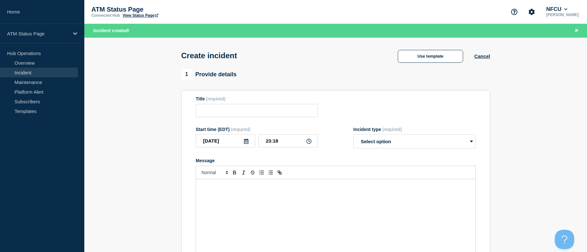
type input "Depository Down"
select select "identified"
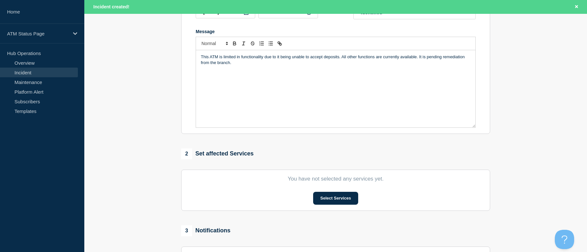
scroll to position [213, 0]
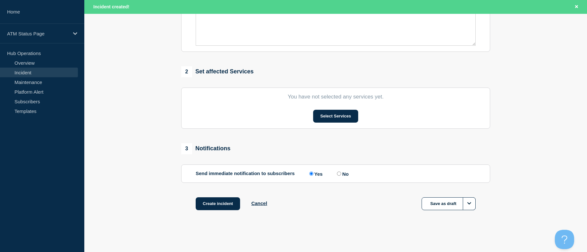
drag, startPoint x: 135, startPoint y: 137, endPoint x: 149, endPoint y: 204, distance: 68.0
click at [337, 116] on button "Select Services" at bounding box center [335, 116] width 45 height 13
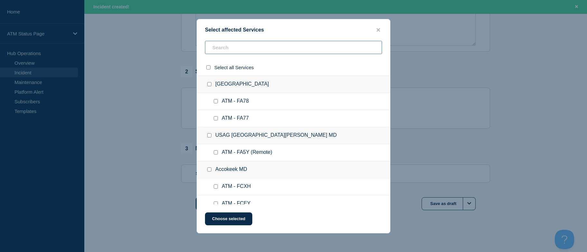
click at [261, 43] on input "text" at bounding box center [293, 47] width 177 height 13
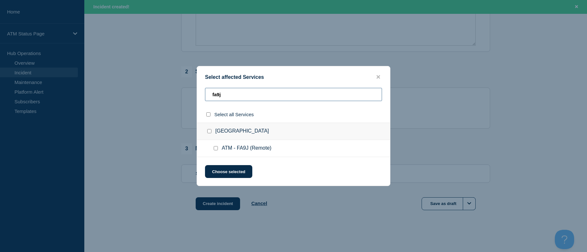
type input "fa9j"
click at [215, 151] on div at bounding box center [216, 148] width 9 height 6
click at [215, 148] on input "ATM - FA9J (Remote) checkbox" at bounding box center [216, 148] width 4 height 4
checkbox input "true"
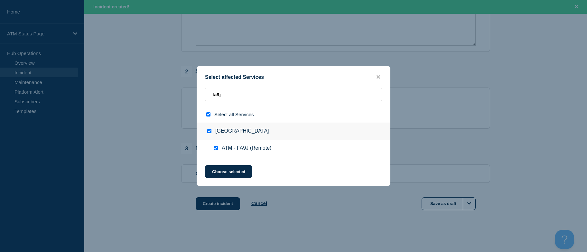
checkbox input "true"
click at [224, 167] on button "Choose selected" at bounding box center [228, 171] width 47 height 13
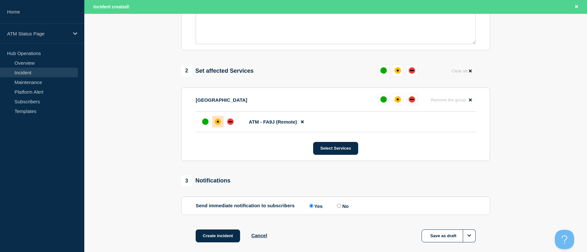
click at [217, 123] on div "affected" at bounding box center [218, 122] width 2 height 2
click at [223, 237] on button "Create incident" at bounding box center [218, 235] width 44 height 13
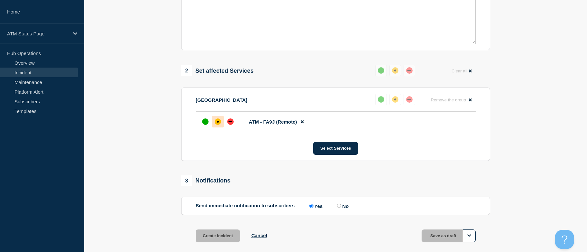
scroll to position [199, 0]
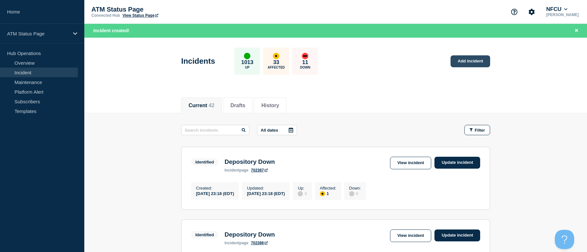
click at [477, 60] on link "Add incident" at bounding box center [470, 61] width 40 height 12
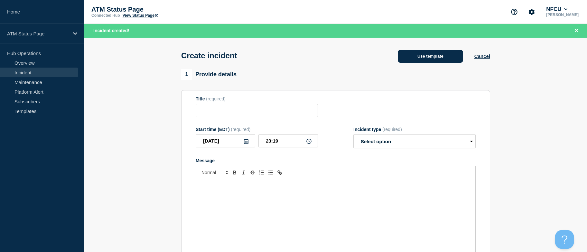
click at [430, 57] on button "Use template" at bounding box center [430, 56] width 65 height 13
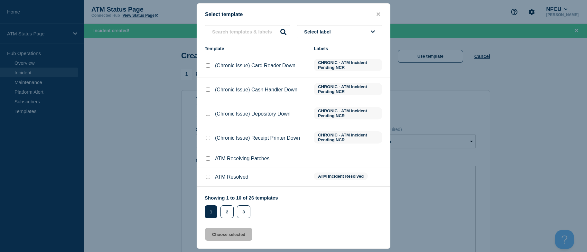
click at [343, 33] on button "Select label" at bounding box center [340, 31] width 86 height 13
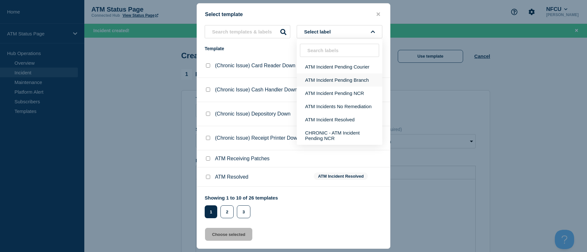
click at [340, 83] on button "ATM Incident Pending Branch" at bounding box center [340, 79] width 86 height 13
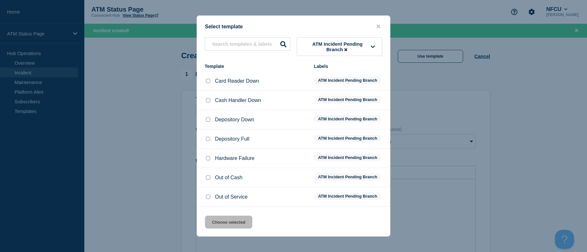
click at [208, 121] on input "Depository Down checkbox" at bounding box center [208, 119] width 4 height 4
checkbox input "true"
click at [228, 223] on button "Choose selected" at bounding box center [228, 222] width 47 height 13
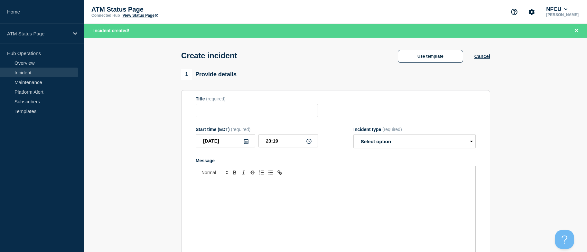
type input "Depository Down"
select select "identified"
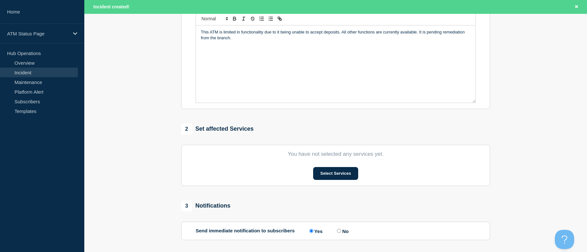
scroll to position [213, 0]
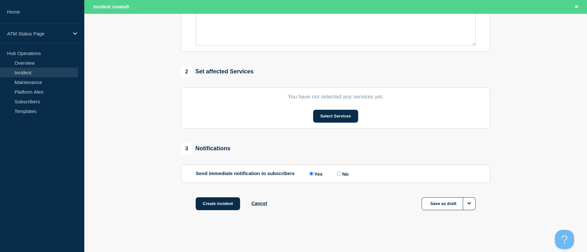
drag, startPoint x: 152, startPoint y: 130, endPoint x: 189, endPoint y: 232, distance: 108.1
click at [324, 118] on button "Select Services" at bounding box center [335, 116] width 45 height 13
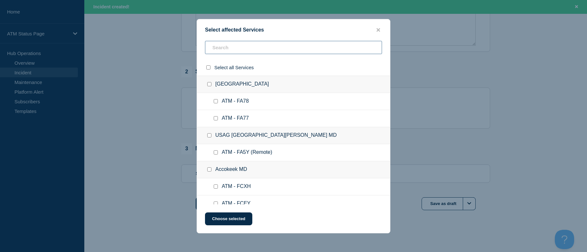
click at [240, 49] on input "text" at bounding box center [293, 47] width 177 height 13
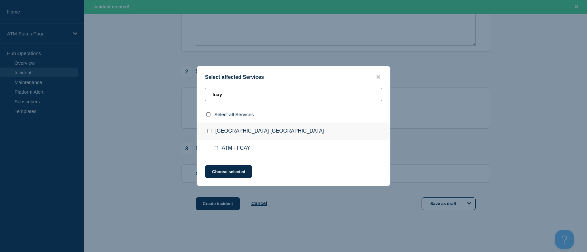
type input "fcay"
click at [216, 148] on input "ATM - FCAY checkbox" at bounding box center [216, 148] width 4 height 4
checkbox input "true"
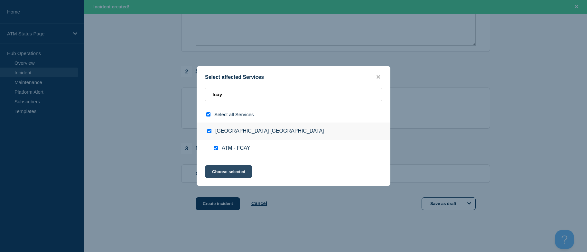
click at [217, 166] on button "Choose selected" at bounding box center [228, 171] width 47 height 13
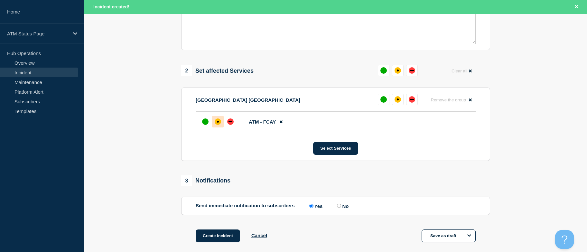
click at [216, 123] on div "affected" at bounding box center [218, 121] width 6 height 6
click at [217, 239] on button "Create incident" at bounding box center [218, 235] width 44 height 13
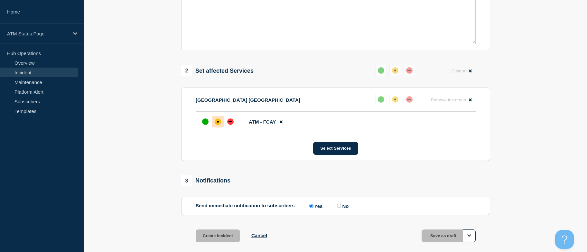
scroll to position [199, 0]
